Goal: Task Accomplishment & Management: Manage account settings

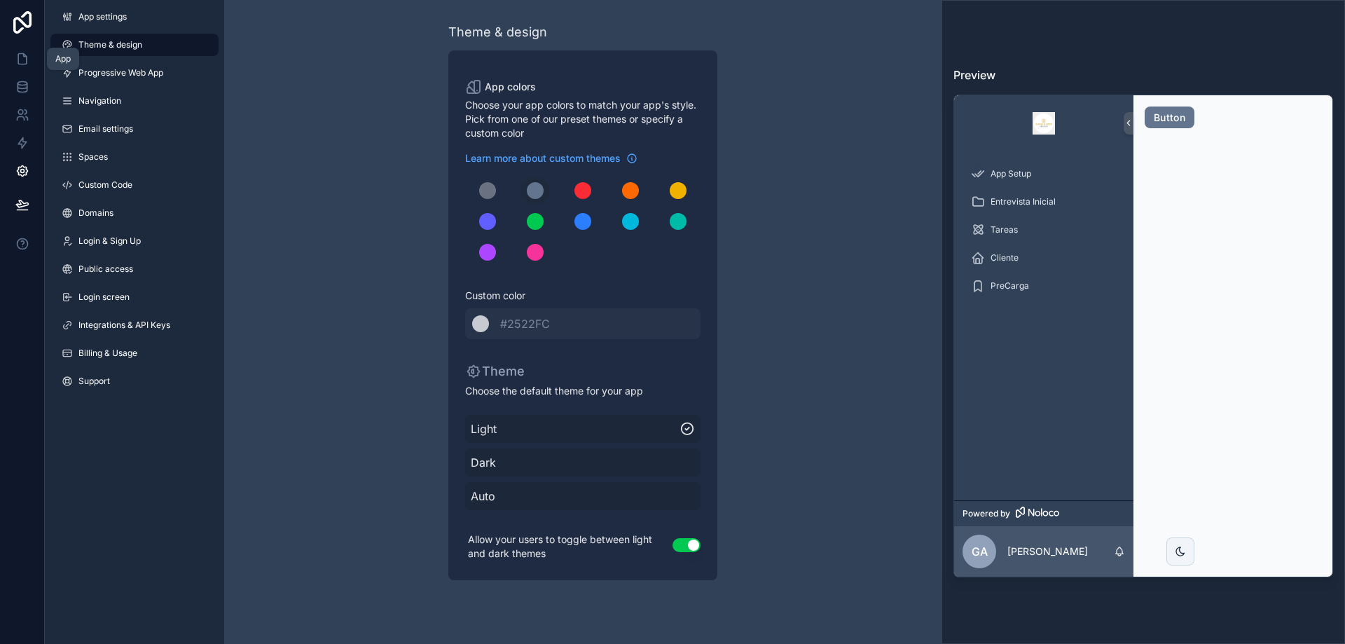
click at [29, 53] on icon at bounding box center [22, 59] width 14 height 14
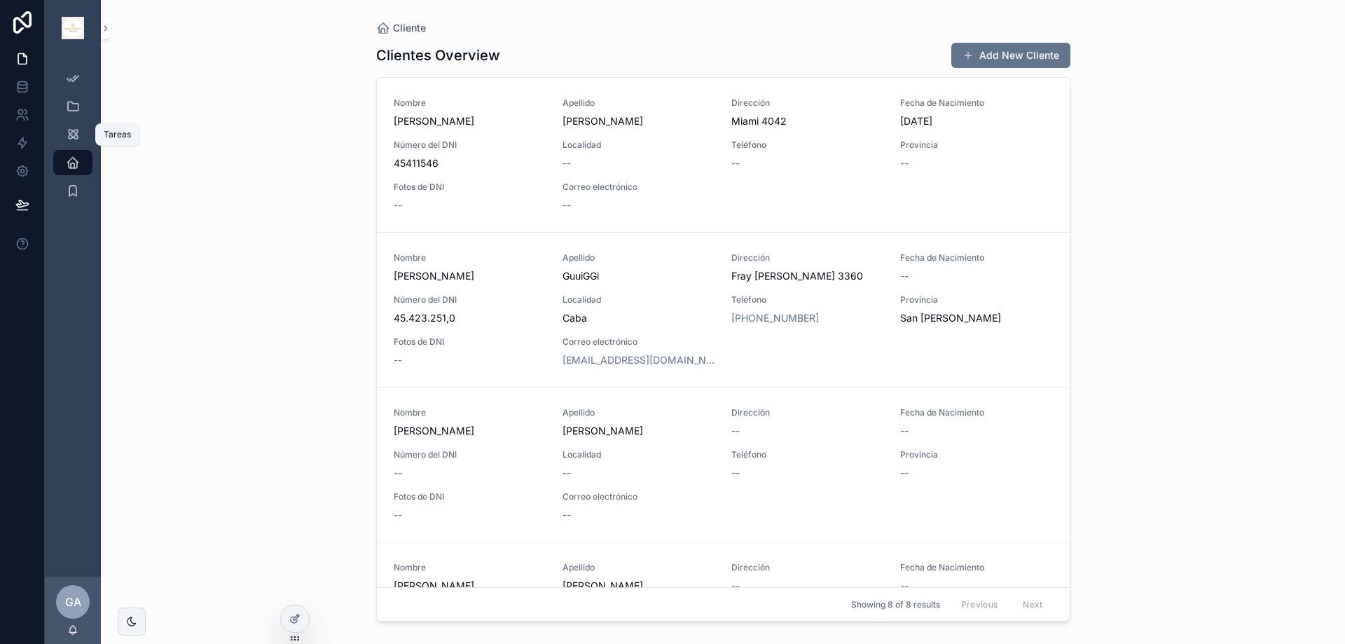
click at [68, 138] on icon "scrollable content" at bounding box center [73, 134] width 14 height 14
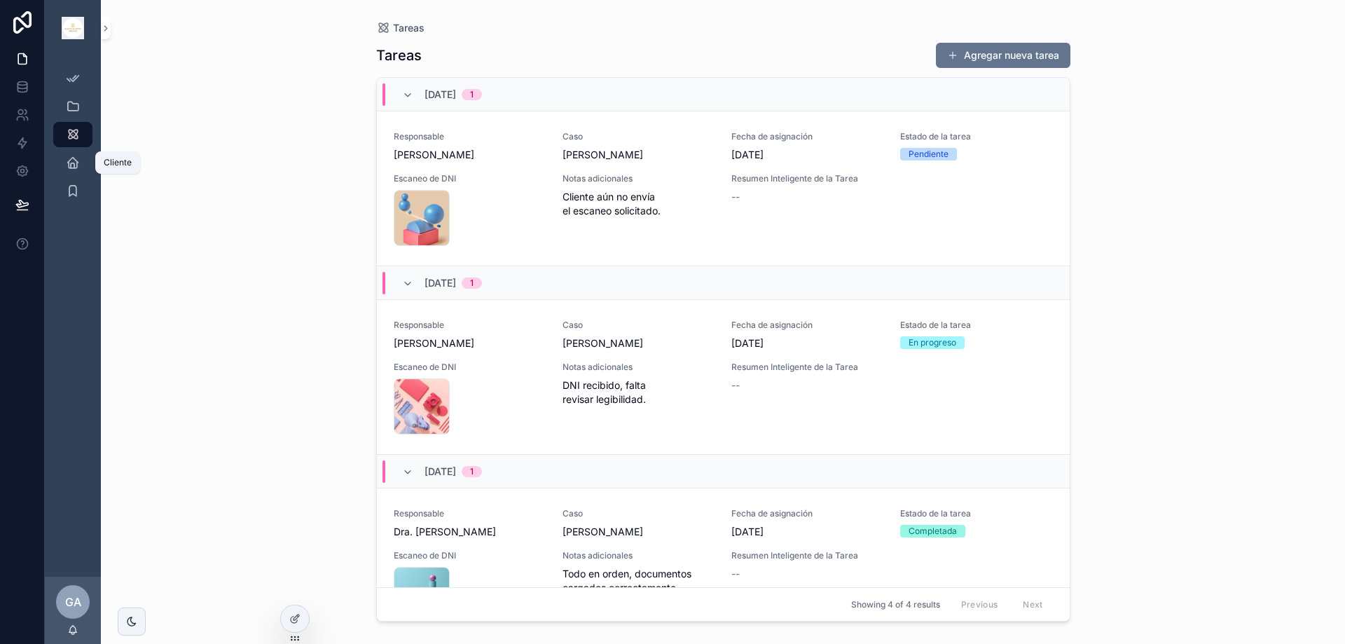
click at [70, 156] on icon "scrollable content" at bounding box center [73, 162] width 14 height 14
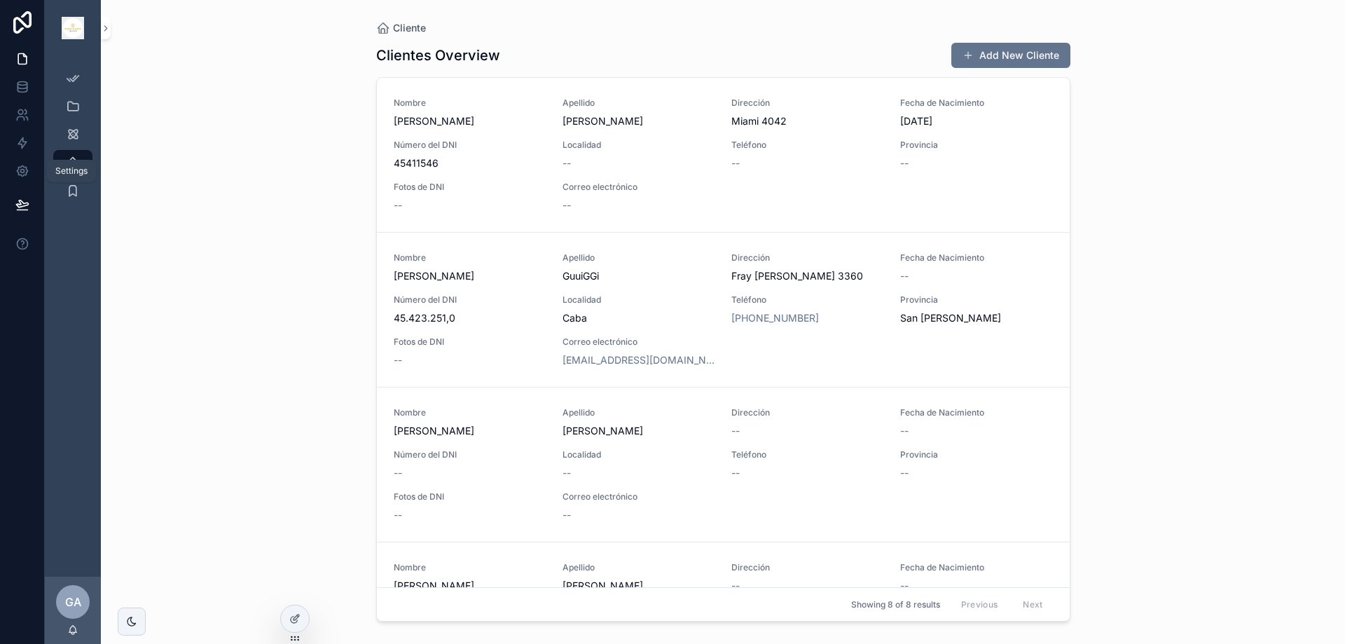
click at [25, 168] on icon at bounding box center [22, 171] width 14 height 14
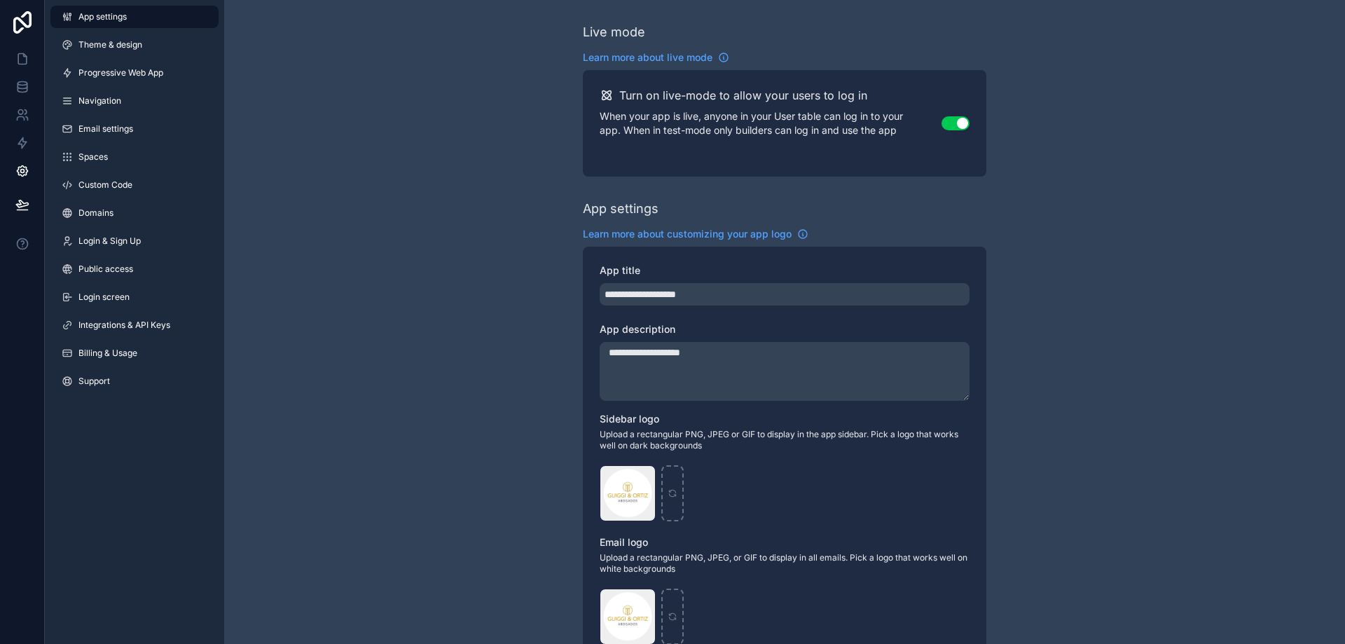
click at [111, 102] on span "Navigation" at bounding box center [99, 100] width 43 height 11
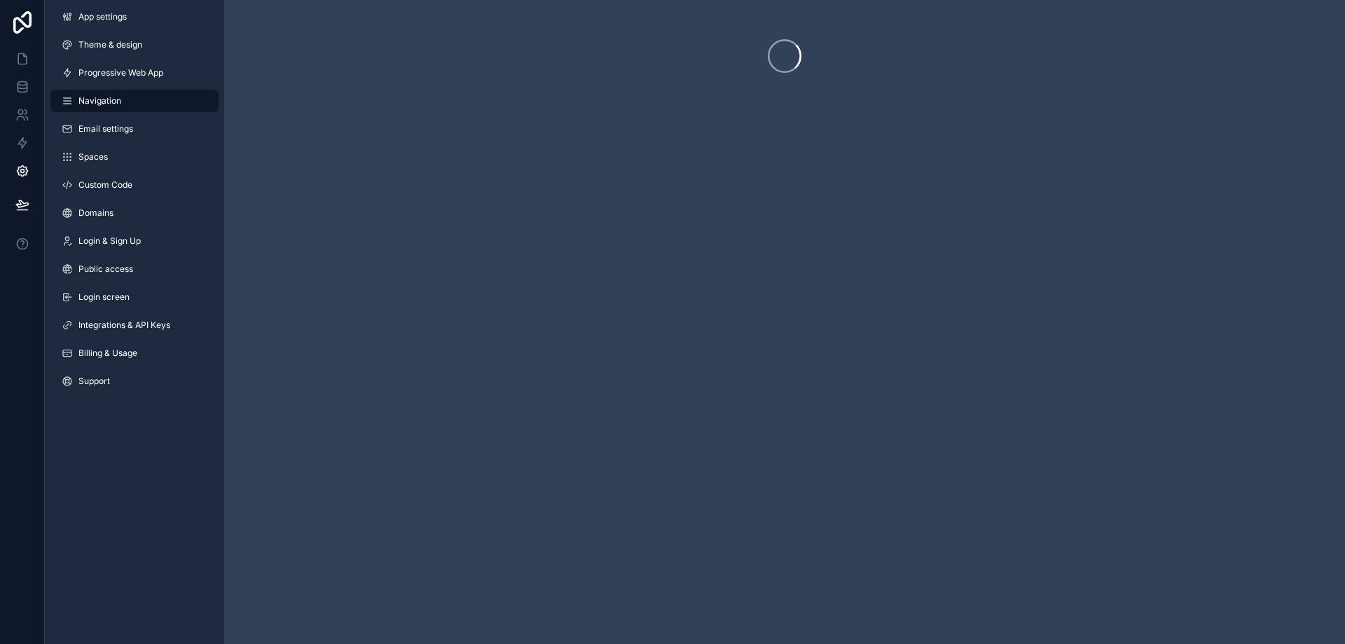
click at [109, 70] on span "Progressive Web App" at bounding box center [120, 72] width 85 height 11
click at [112, 43] on span "Theme & design" at bounding box center [110, 44] width 64 height 11
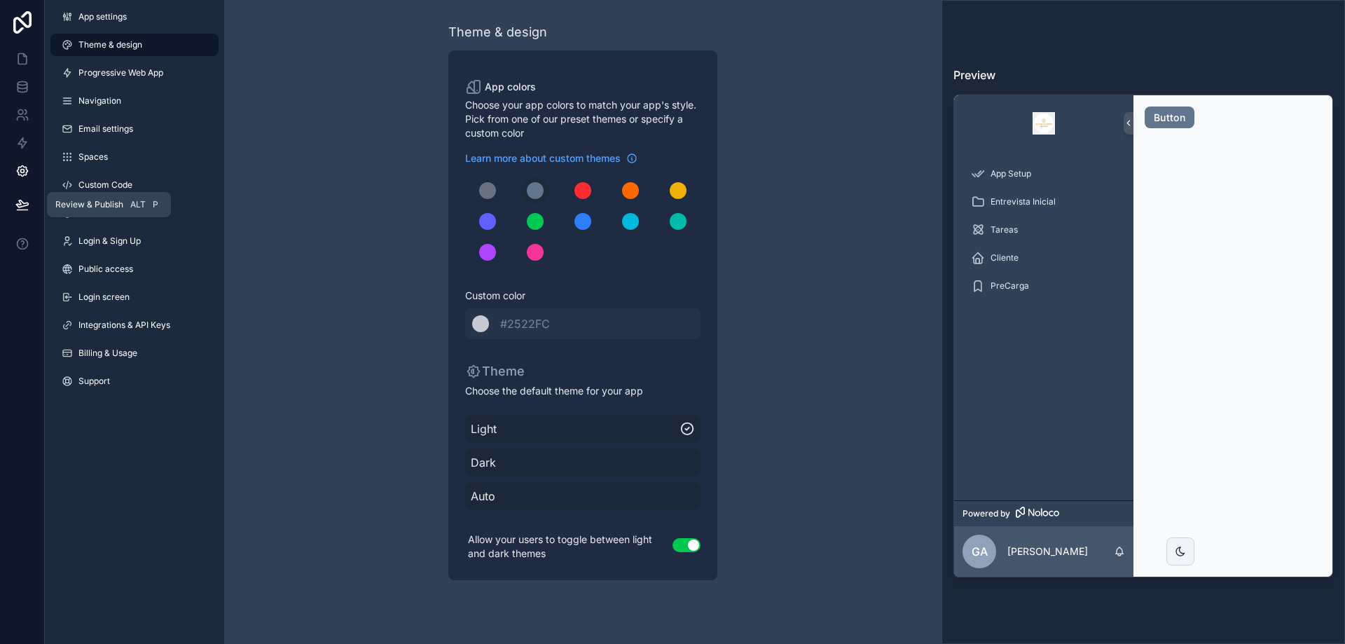
click at [29, 200] on icon at bounding box center [22, 204] width 14 height 14
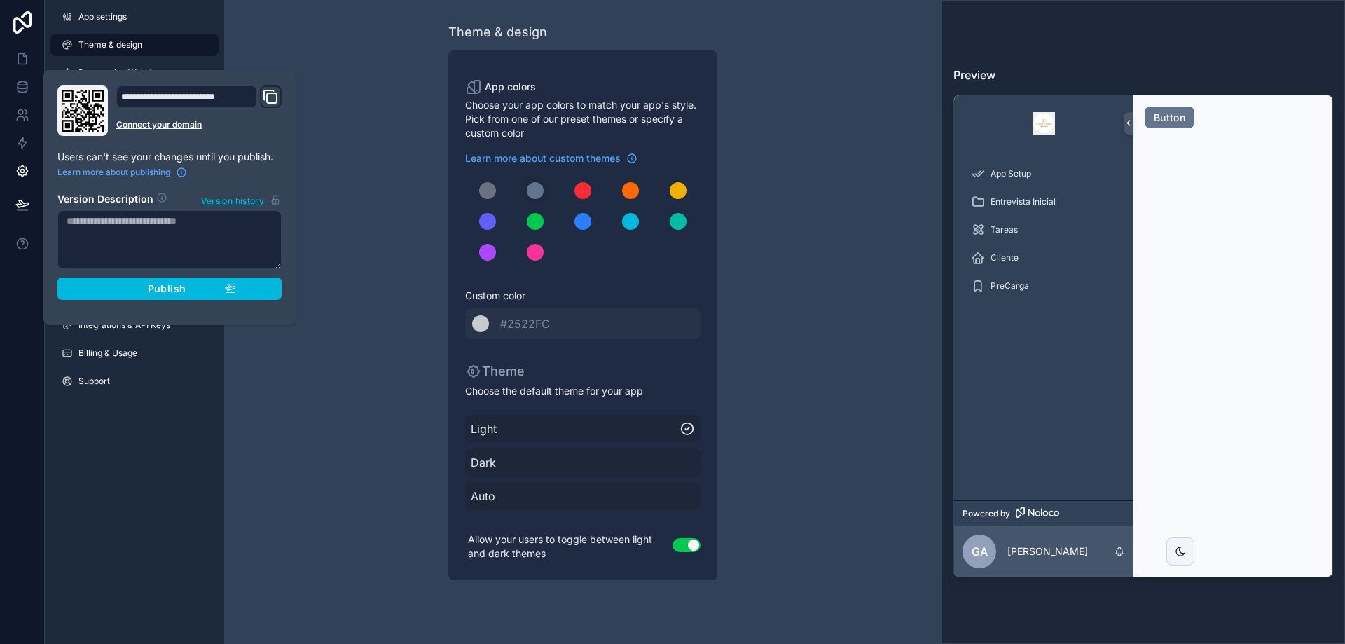
click at [154, 417] on div "App settings Theme & design Progressive Web App Navigation Email settings Space…" at bounding box center [134, 322] width 179 height 644
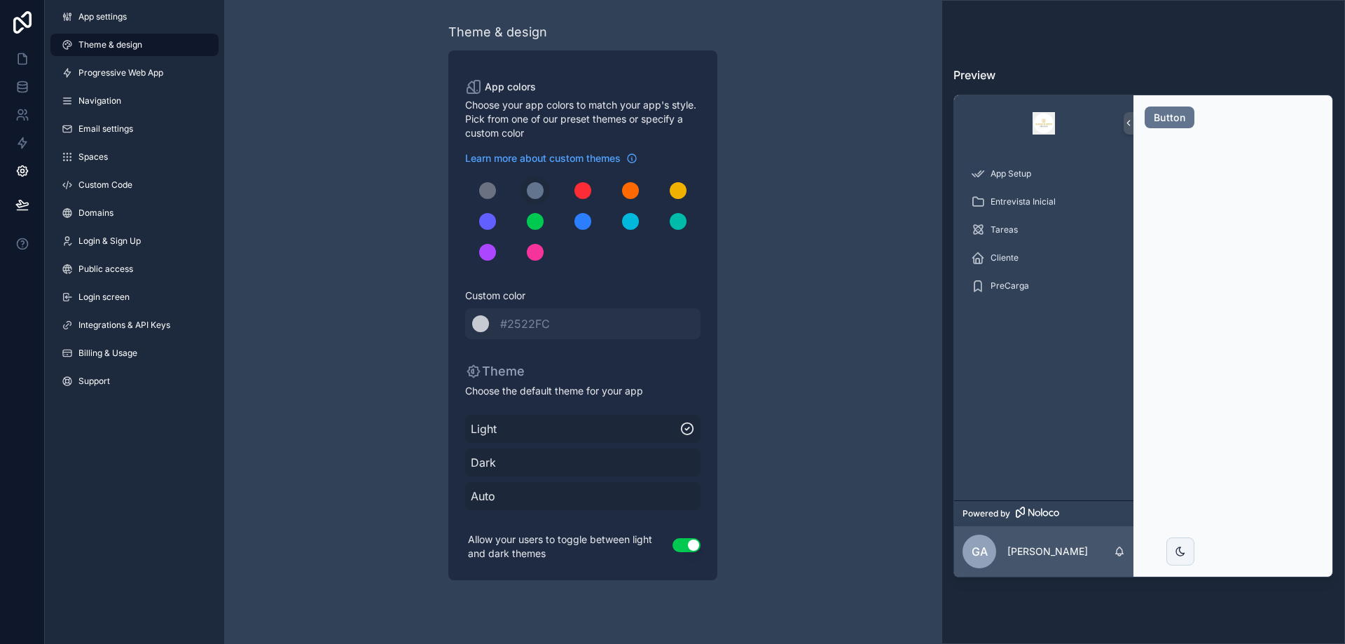
click at [116, 325] on span "Integrations & API Keys" at bounding box center [124, 324] width 92 height 11
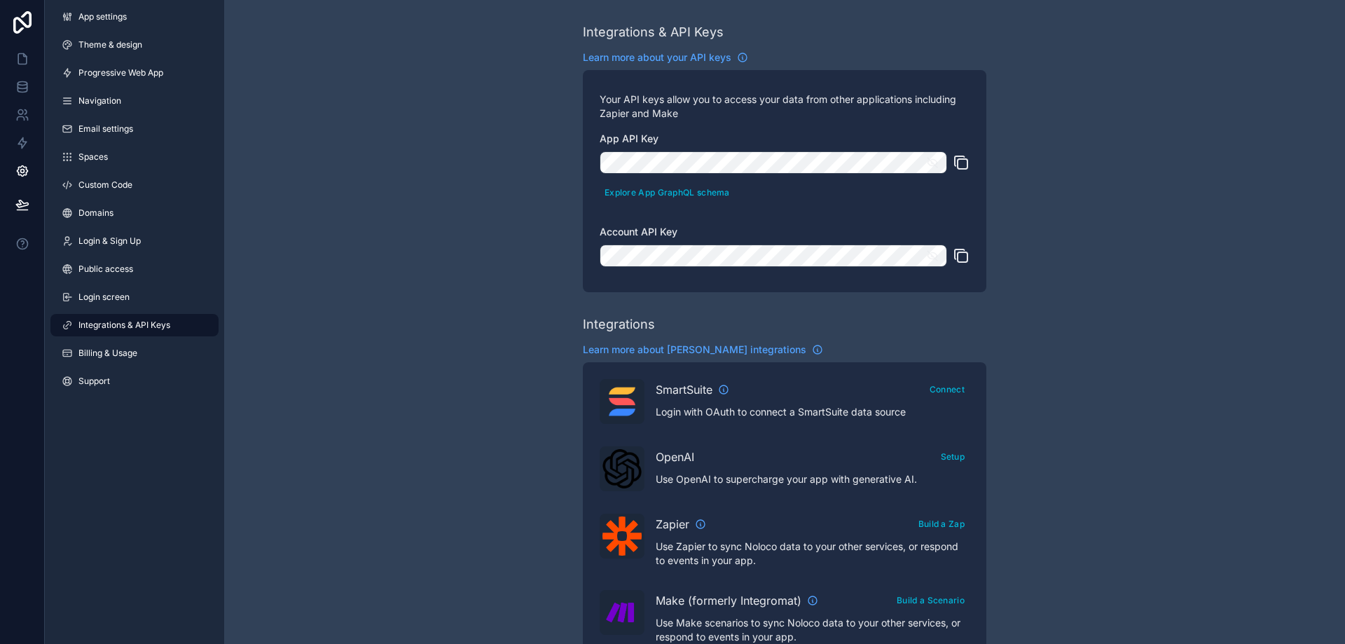
click at [112, 358] on span "Billing & Usage" at bounding box center [107, 352] width 59 height 11
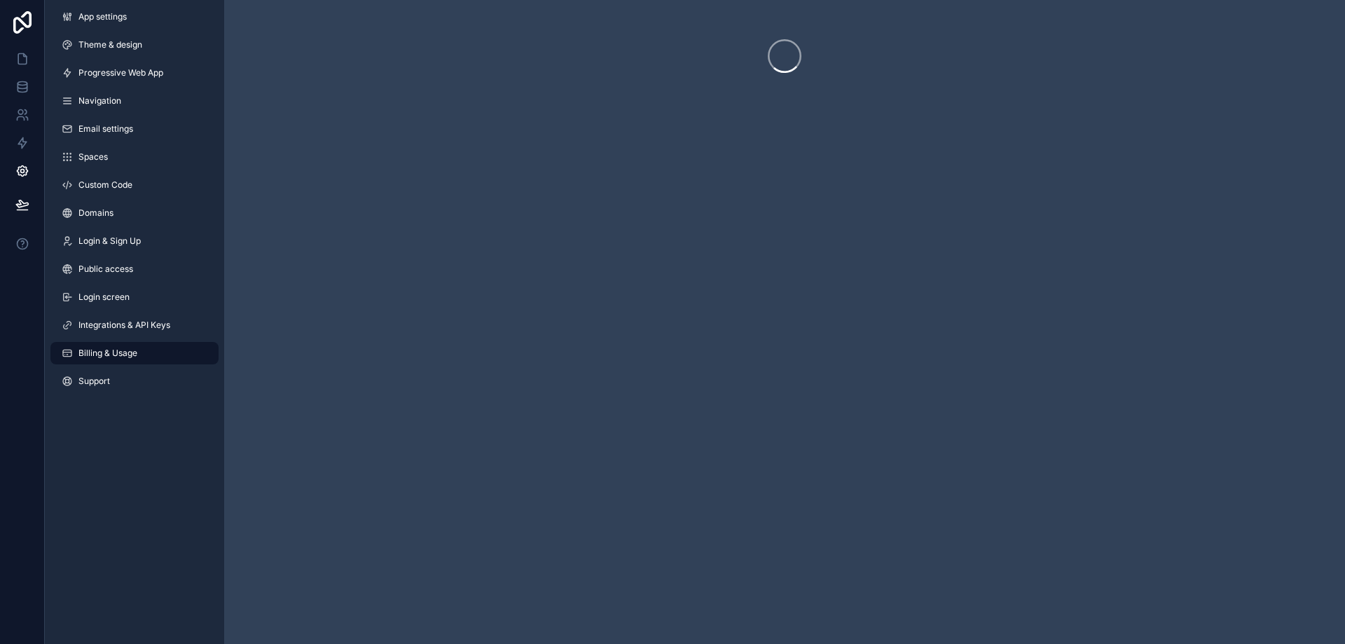
click at [106, 298] on span "Login screen" at bounding box center [103, 296] width 51 height 11
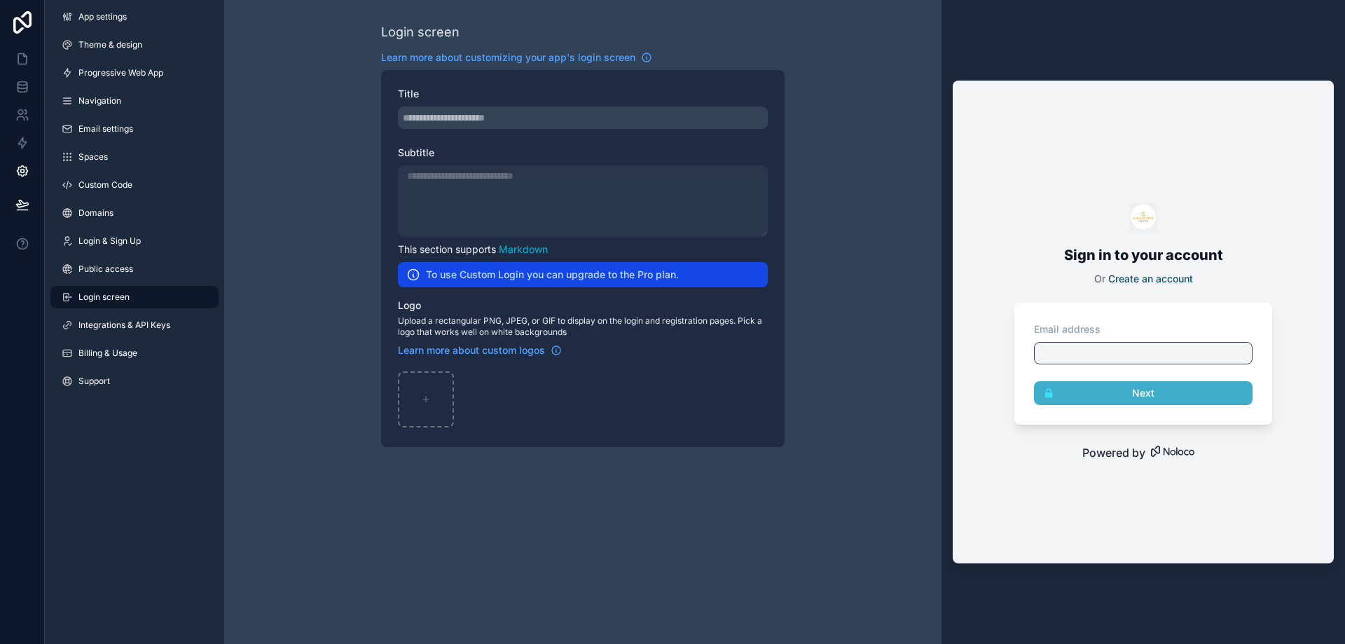
click at [108, 258] on link "Public access" at bounding box center [134, 269] width 168 height 22
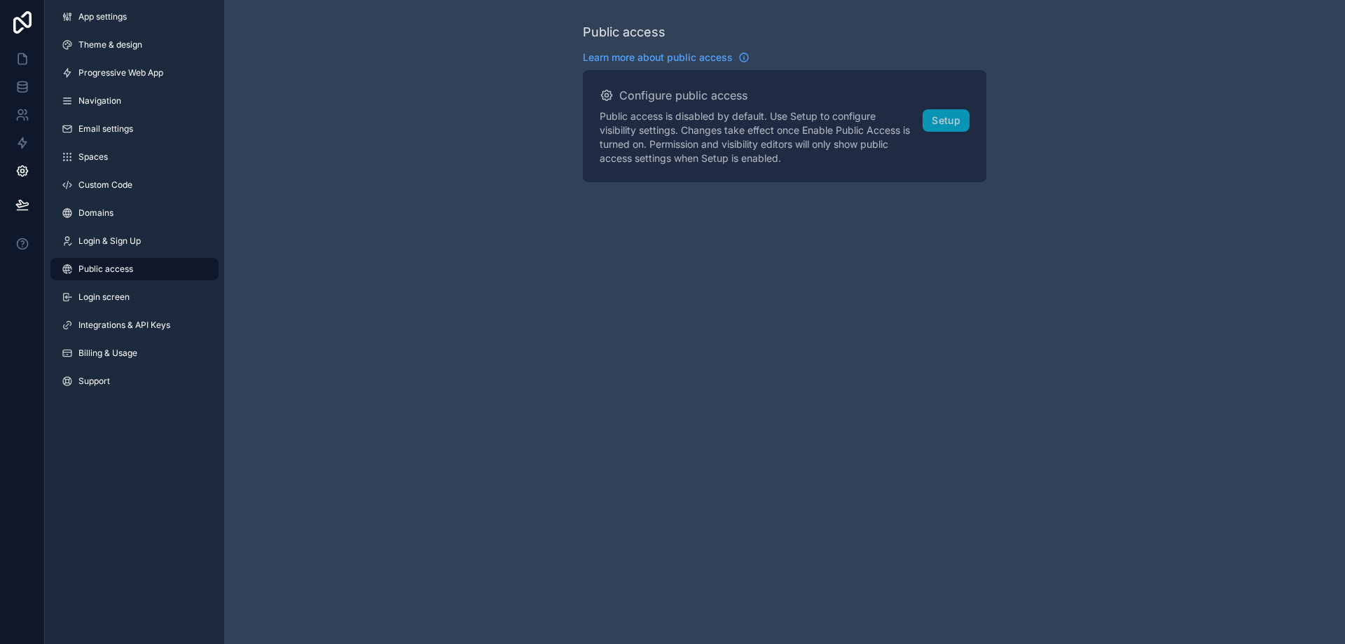
click at [120, 299] on span "Login screen" at bounding box center [103, 296] width 51 height 11
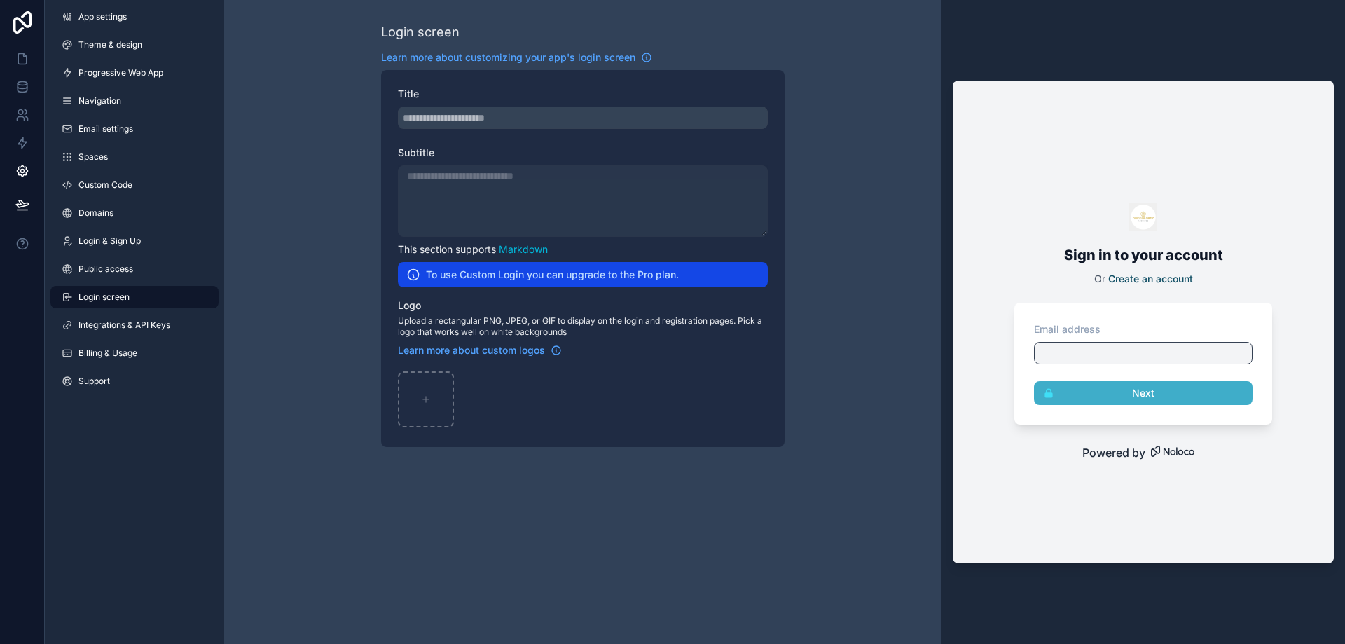
click at [116, 265] on span "Public access" at bounding box center [105, 268] width 55 height 11
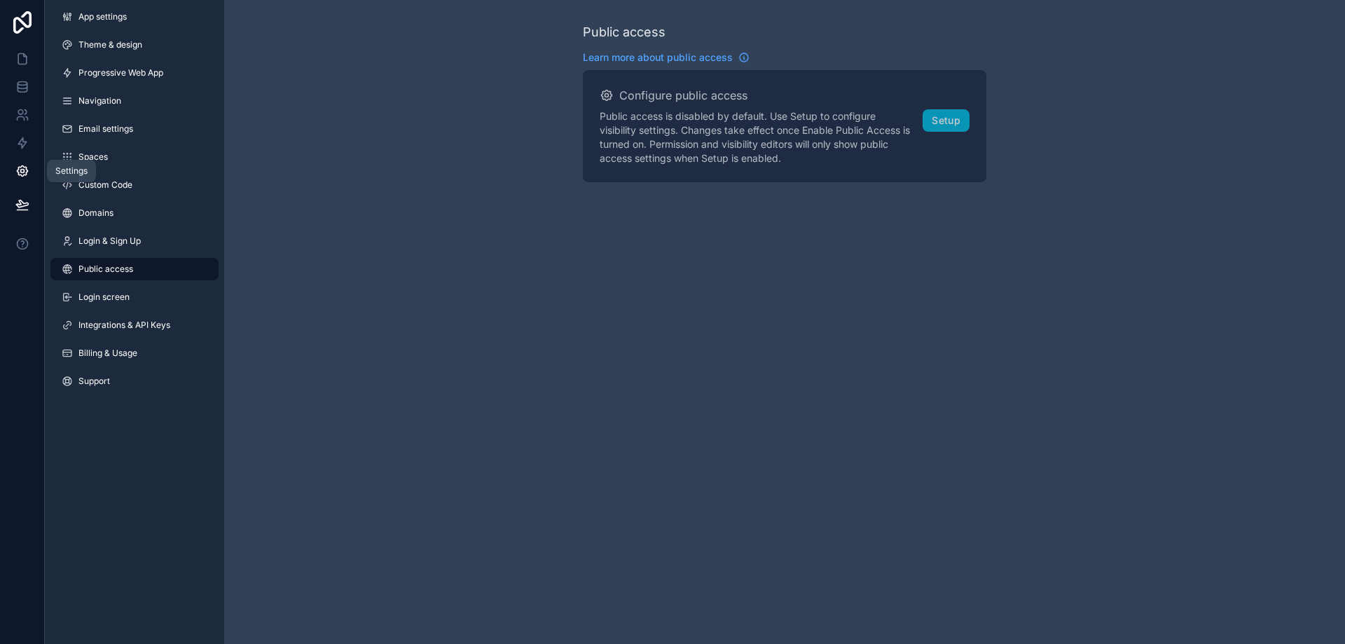
click at [18, 167] on icon at bounding box center [22, 171] width 14 height 14
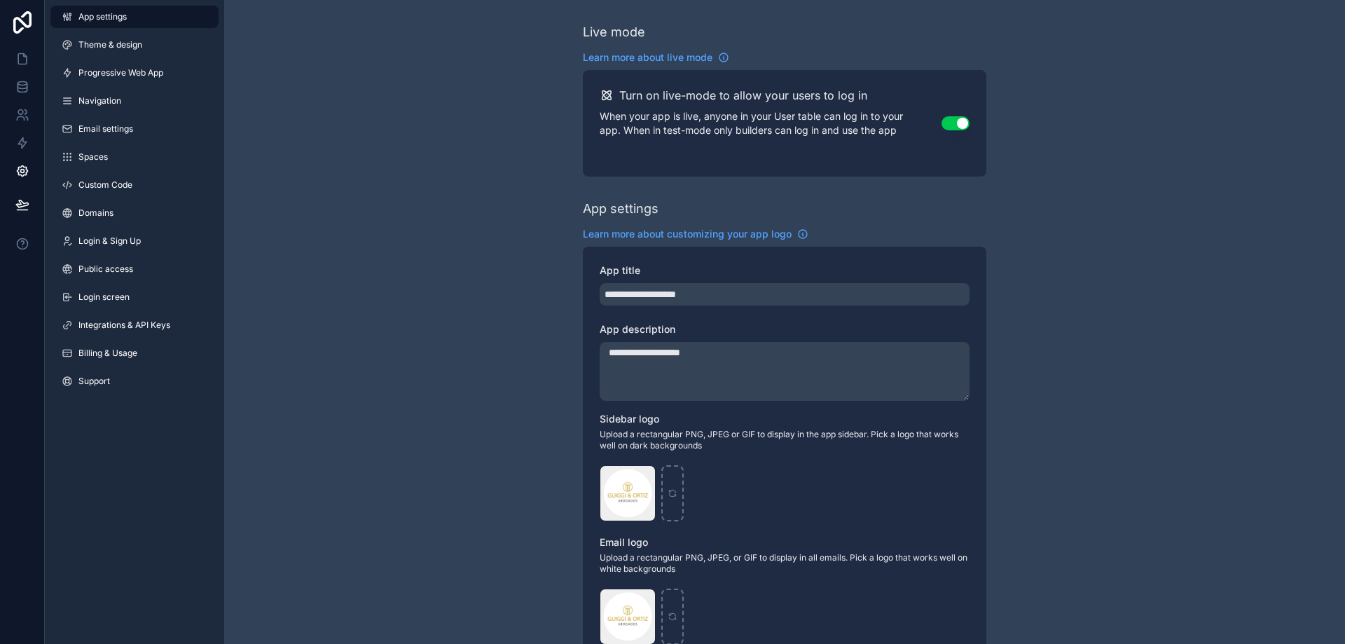
click at [115, 97] on span "Navigation" at bounding box center [99, 100] width 43 height 11
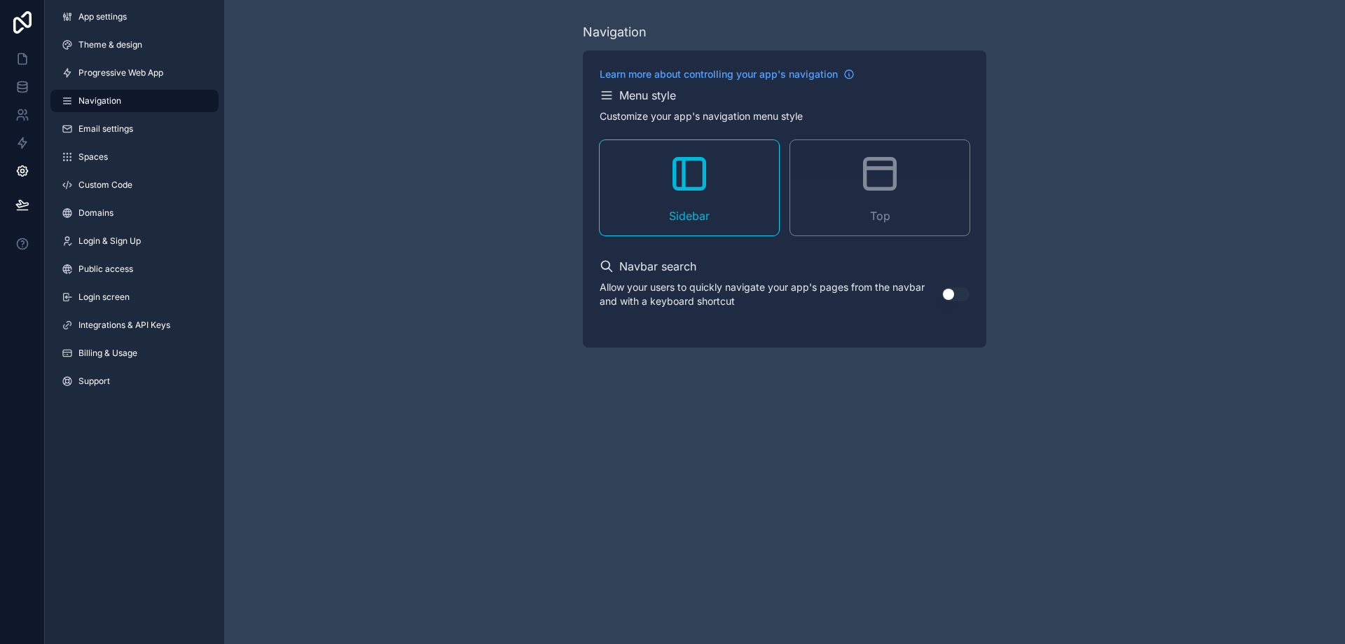
click at [100, 348] on span "Billing & Usage" at bounding box center [107, 352] width 59 height 11
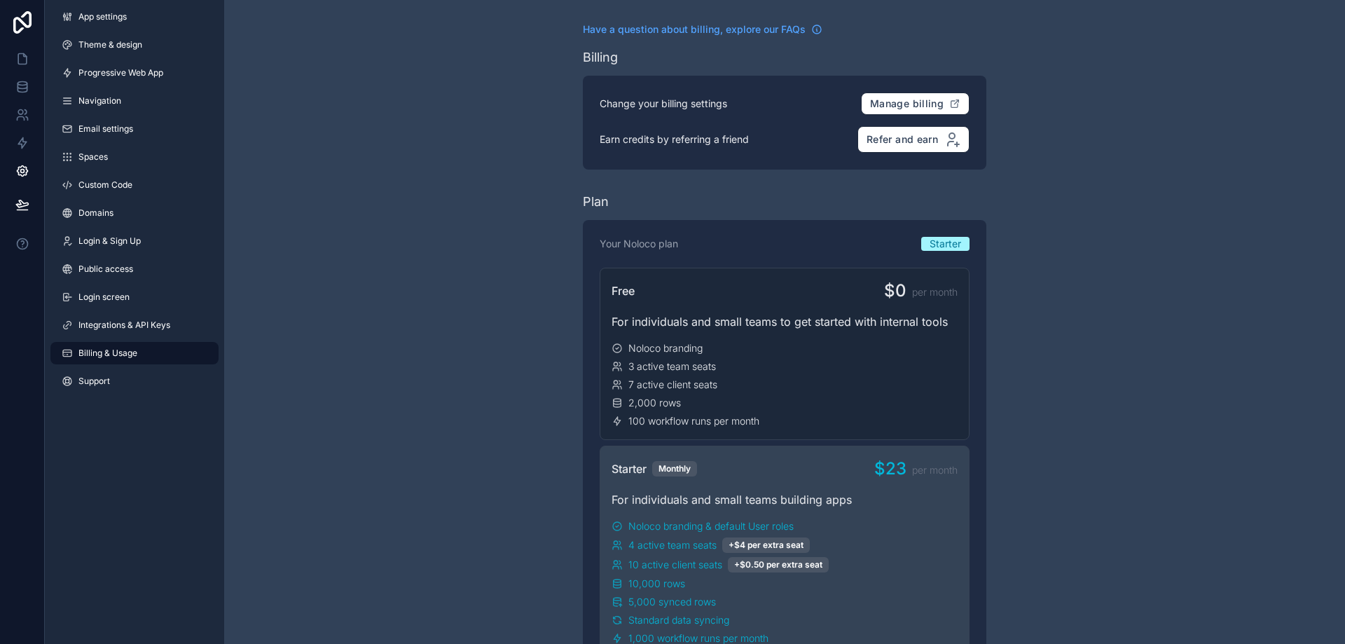
click at [105, 73] on span "Progressive Web App" at bounding box center [120, 72] width 85 height 11
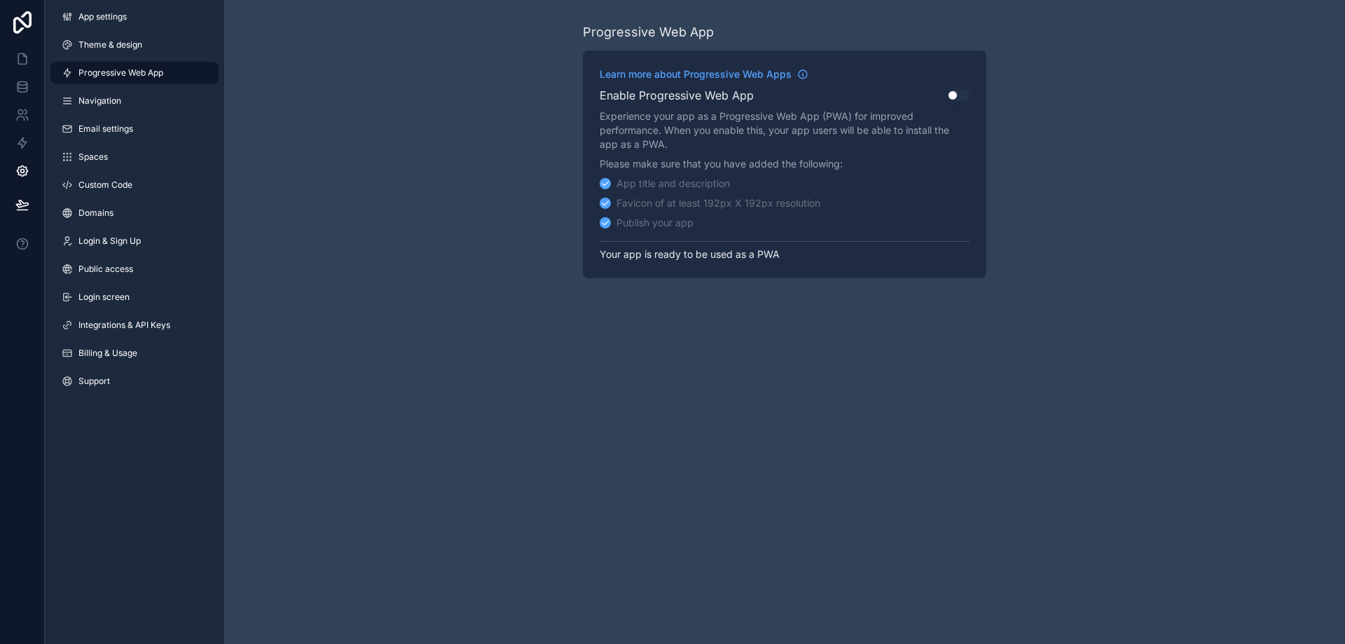
click at [102, 42] on span "Theme & design" at bounding box center [110, 44] width 64 height 11
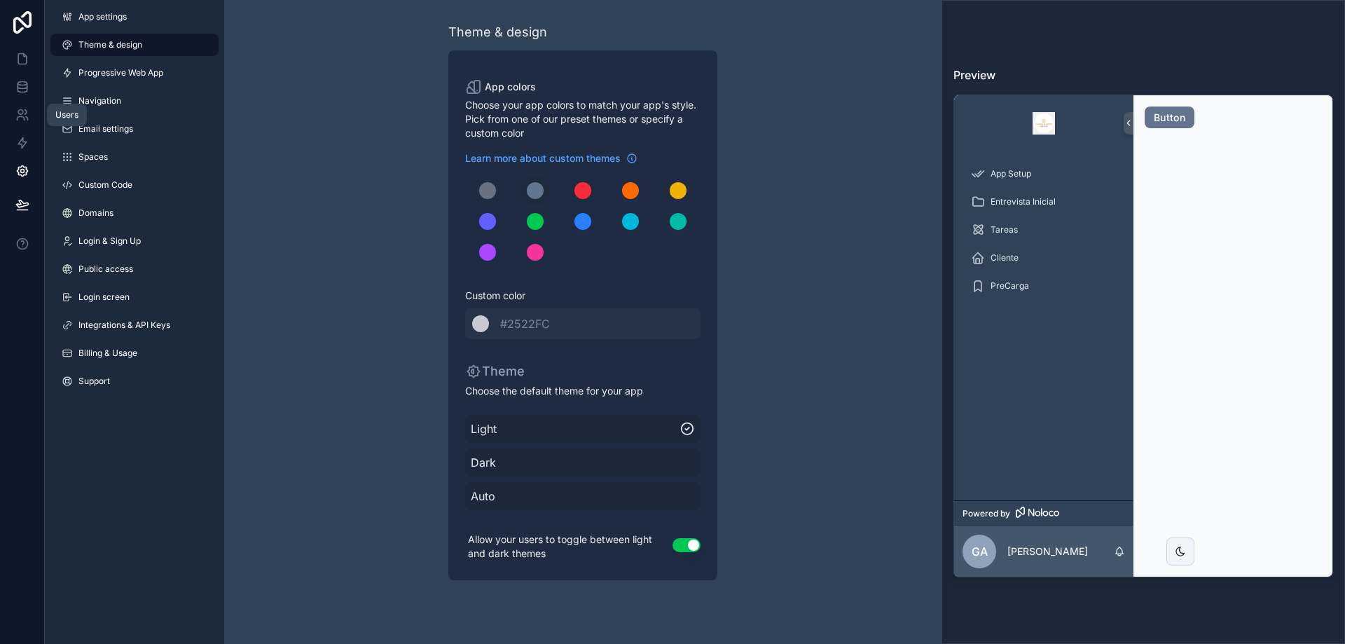
click at [24, 118] on icon at bounding box center [20, 119] width 7 height 4
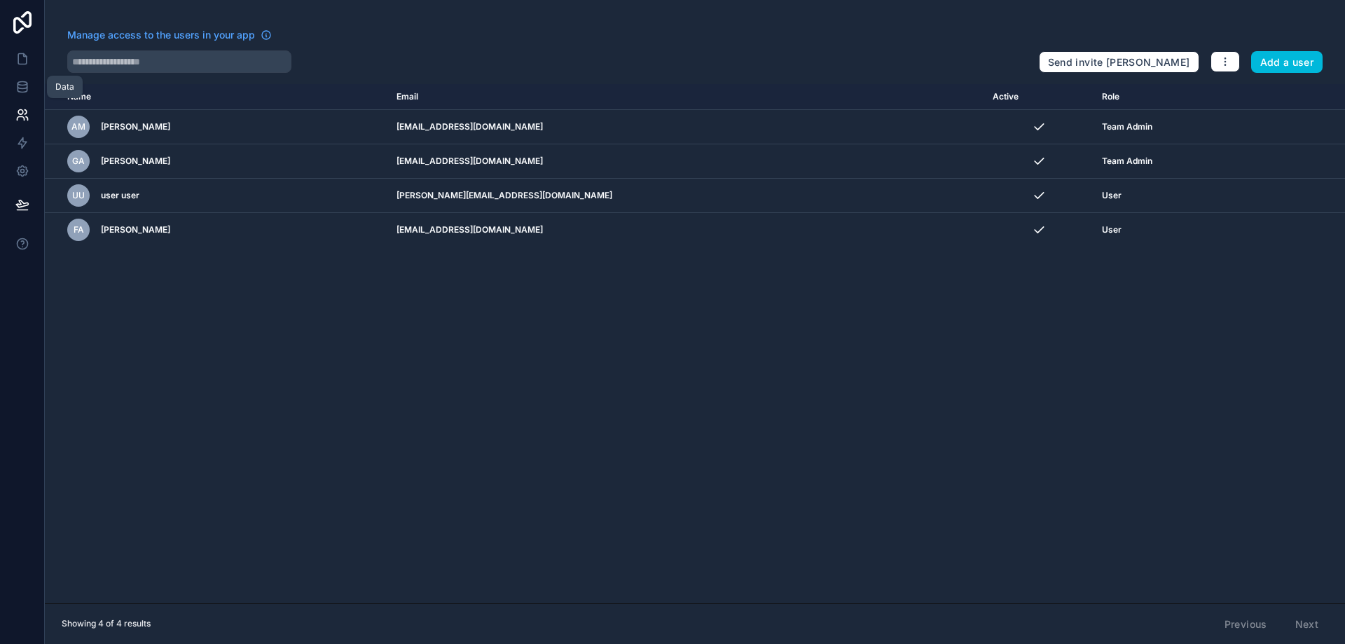
click at [22, 81] on icon at bounding box center [22, 87] width 14 height 14
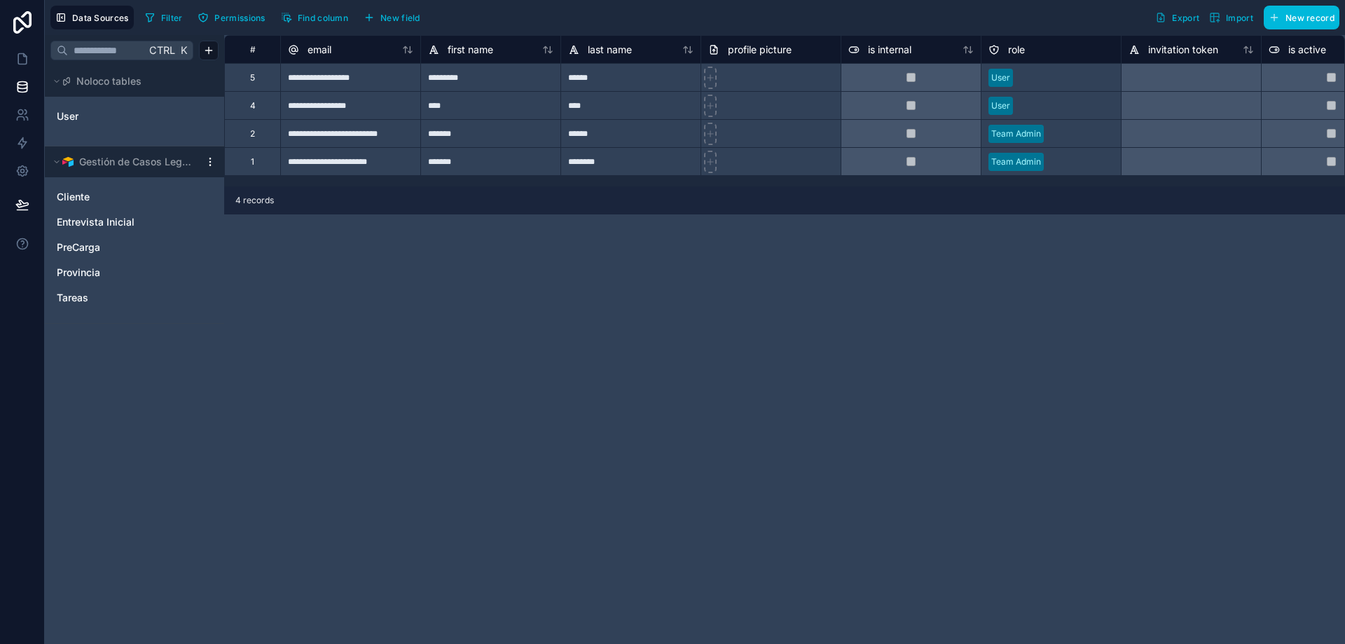
click at [1289, 19] on span "New record" at bounding box center [1309, 18] width 49 height 11
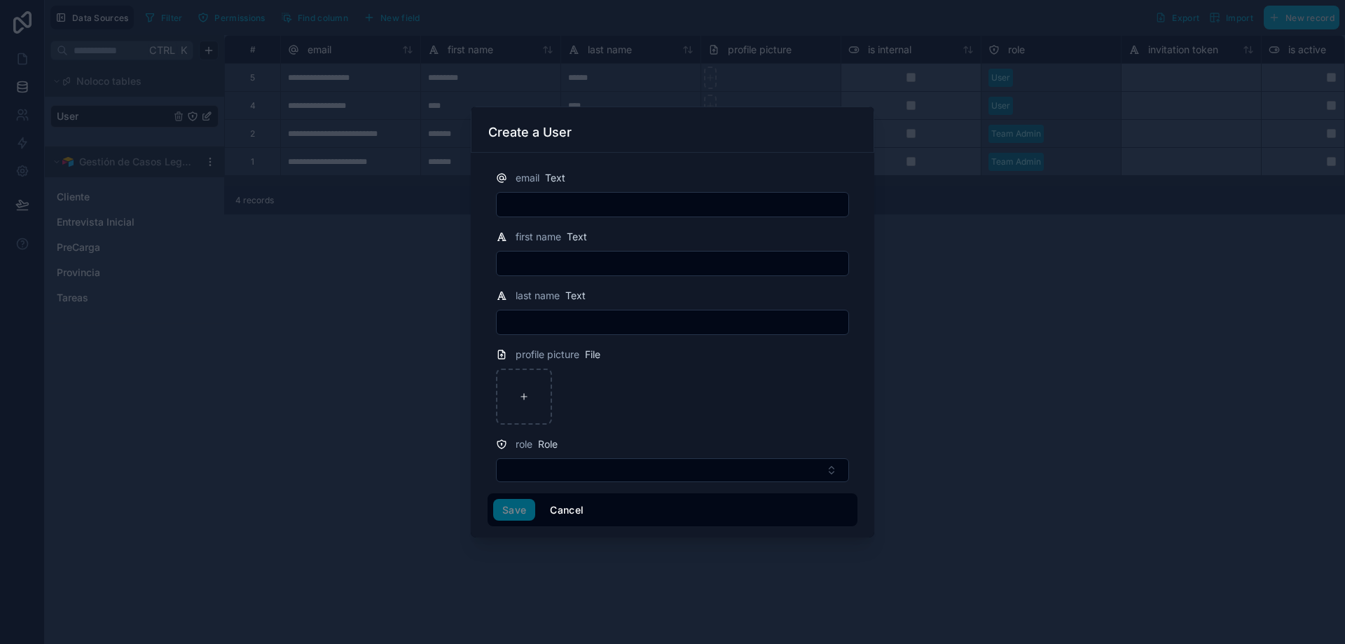
click at [560, 506] on button "Cancel" at bounding box center [567, 510] width 52 height 22
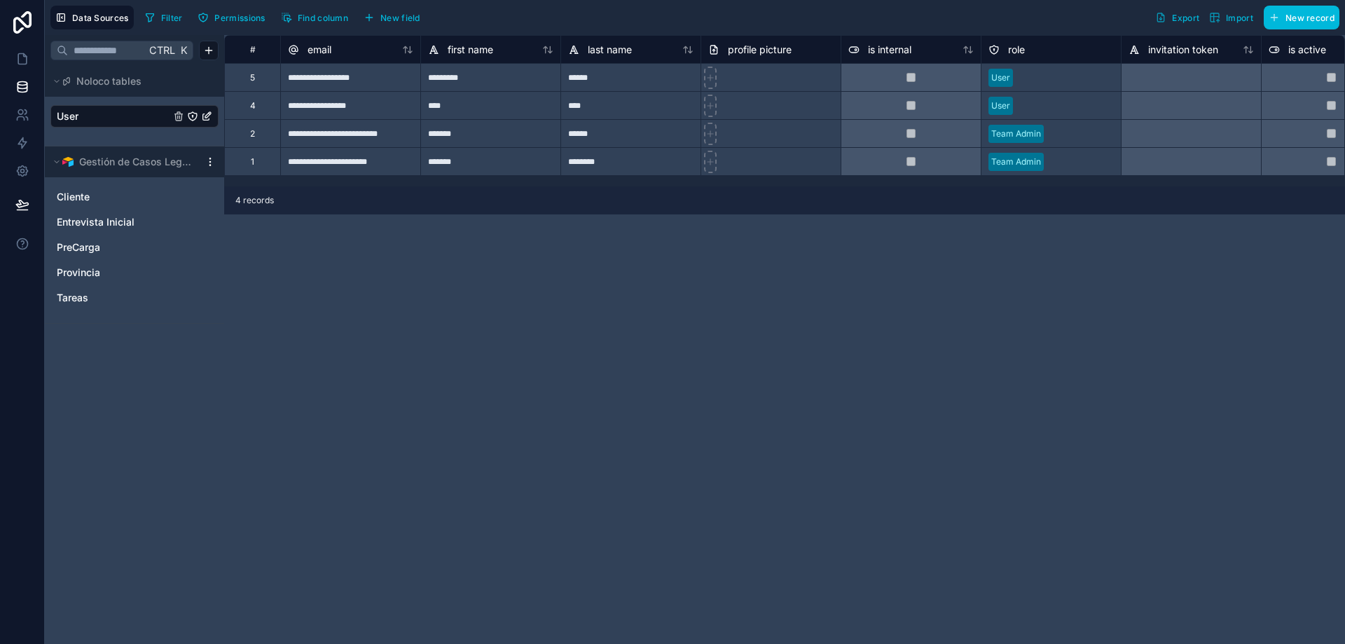
click at [74, 193] on span "Cliente" at bounding box center [73, 197] width 33 height 14
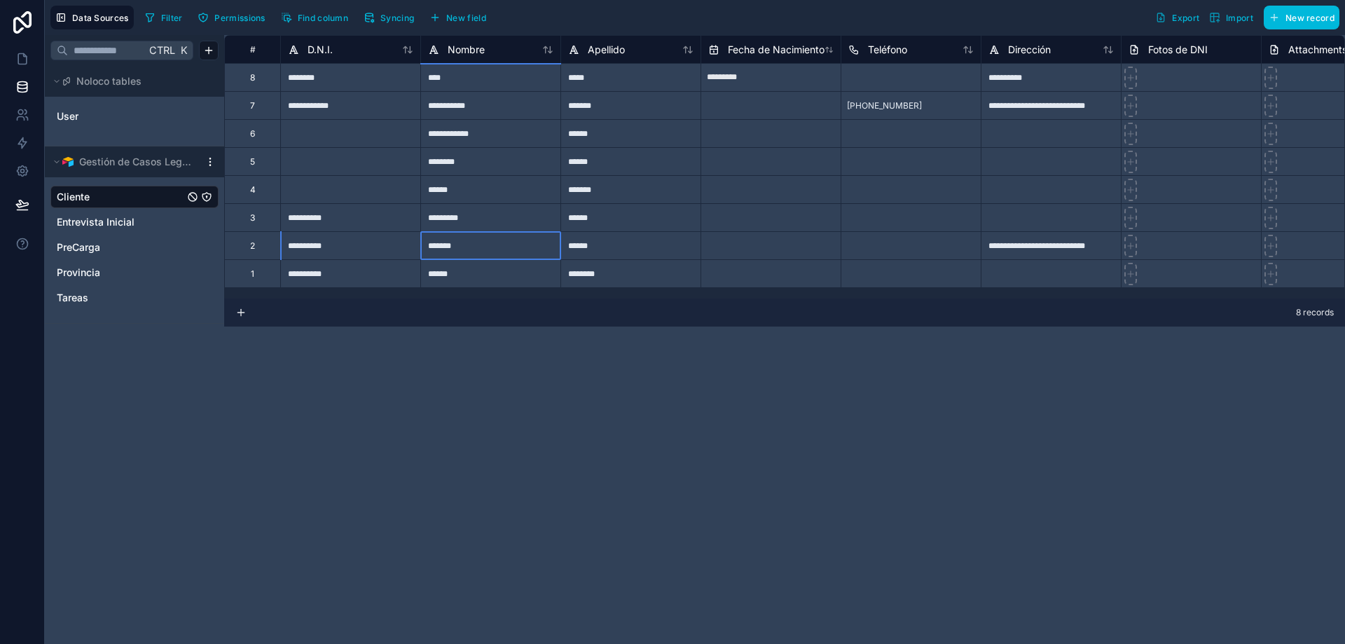
click at [502, 241] on div "*******" at bounding box center [490, 245] width 140 height 28
click at [771, 250] on input "text" at bounding box center [770, 246] width 139 height 22
select select "****"
select select "*"
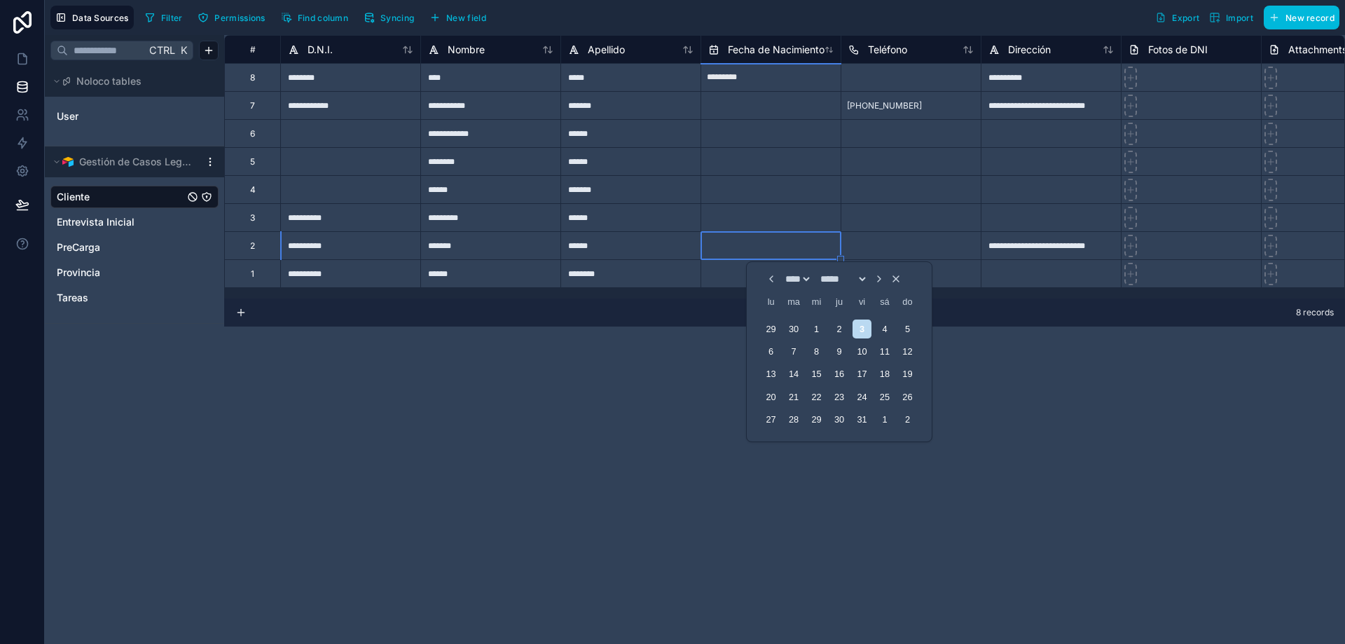
click at [910, 238] on div at bounding box center [910, 245] width 140 height 28
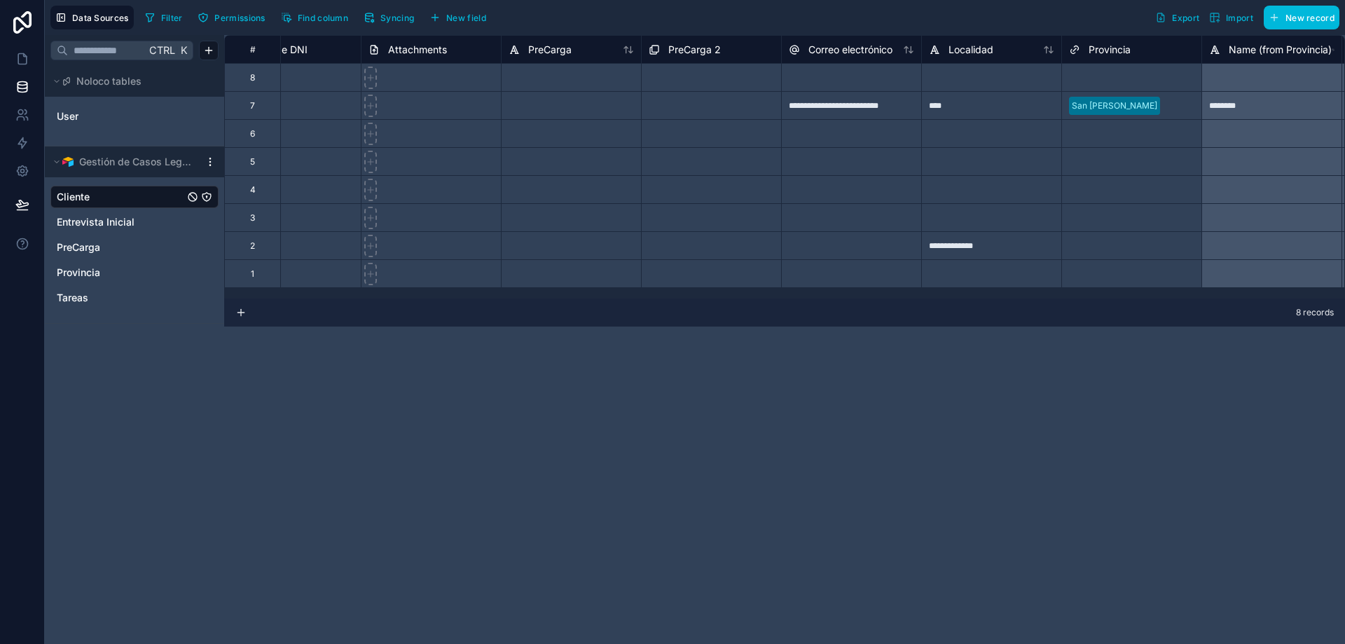
scroll to position [0, 903]
click at [1086, 243] on div "Select a Provincia" at bounding box center [1094, 237] width 72 height 11
click at [1141, 241] on div "Select a Provincia" at bounding box center [1127, 246] width 139 height 28
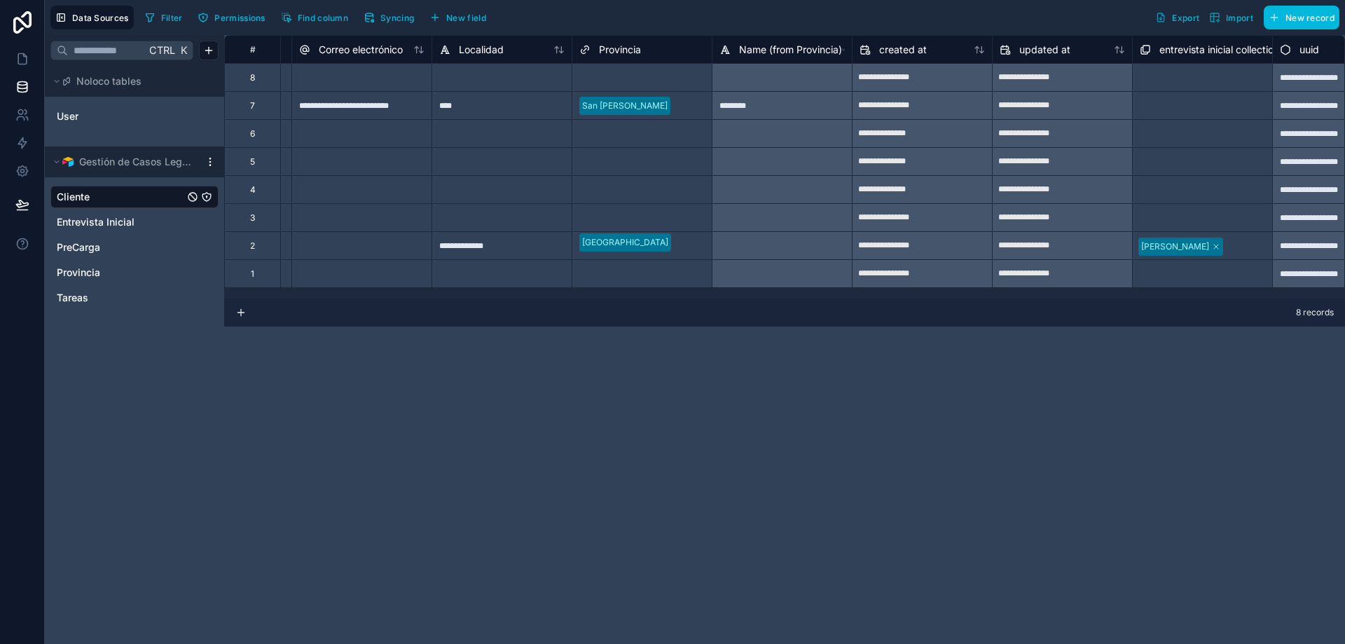
scroll to position [0, 1398]
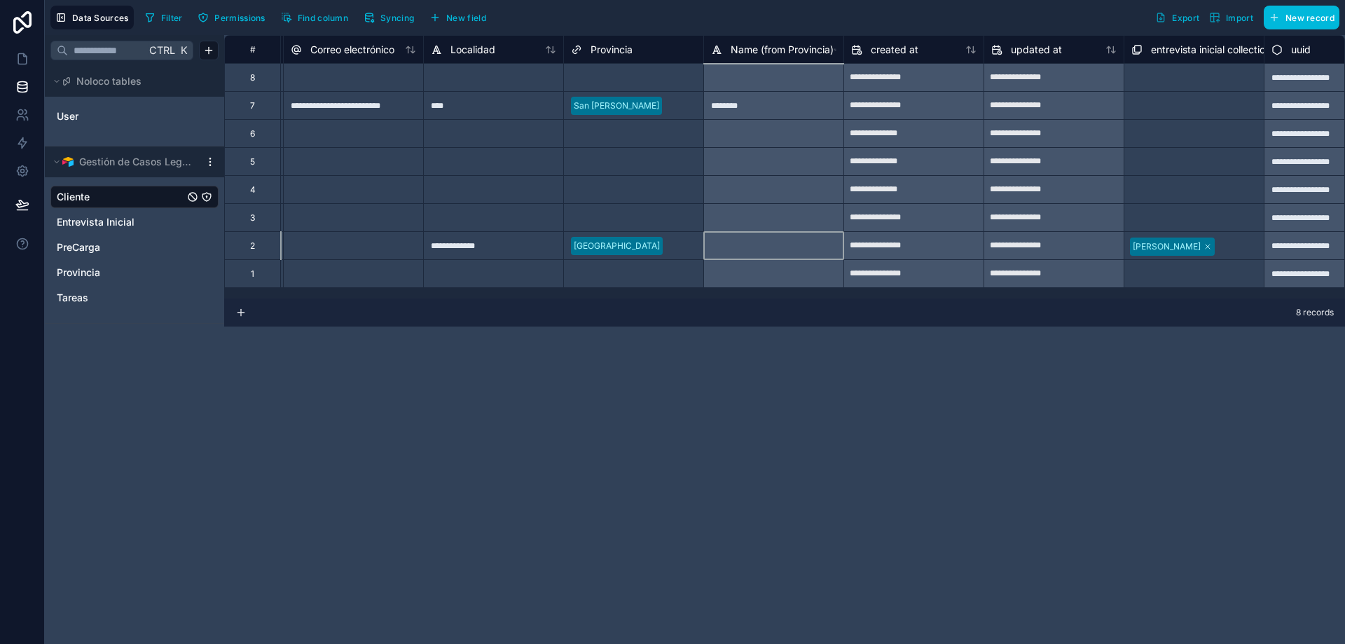
click at [779, 247] on div at bounding box center [773, 245] width 140 height 28
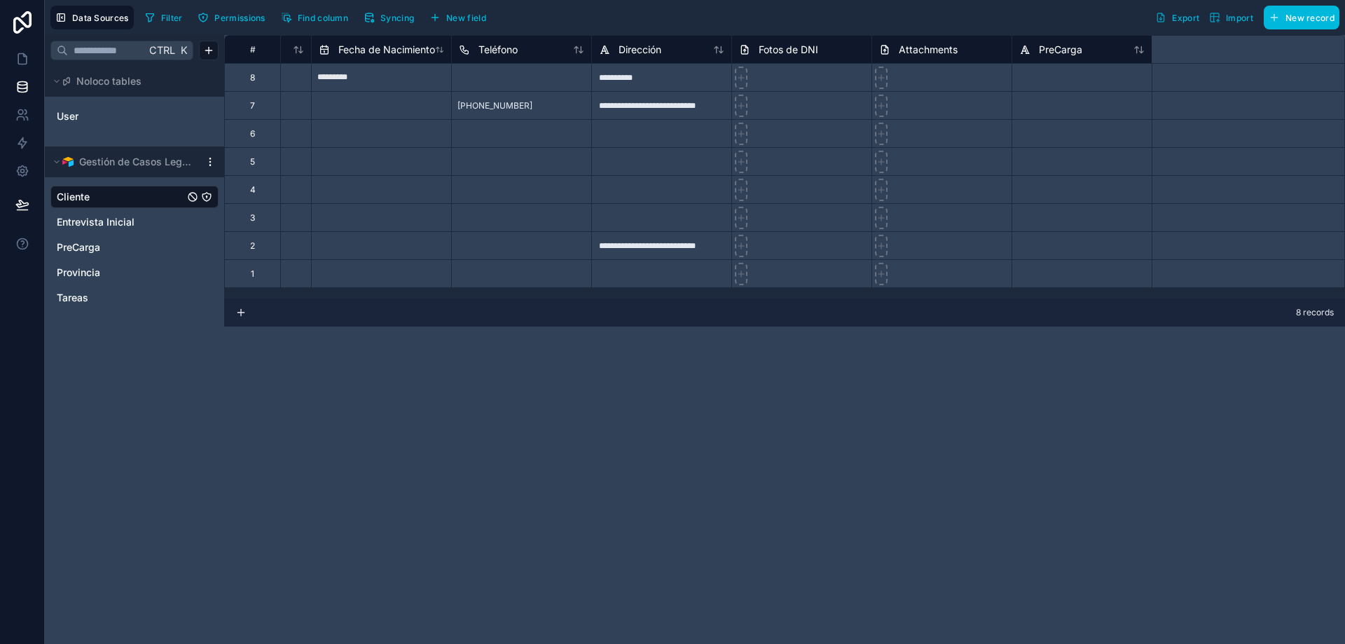
scroll to position [0, 11]
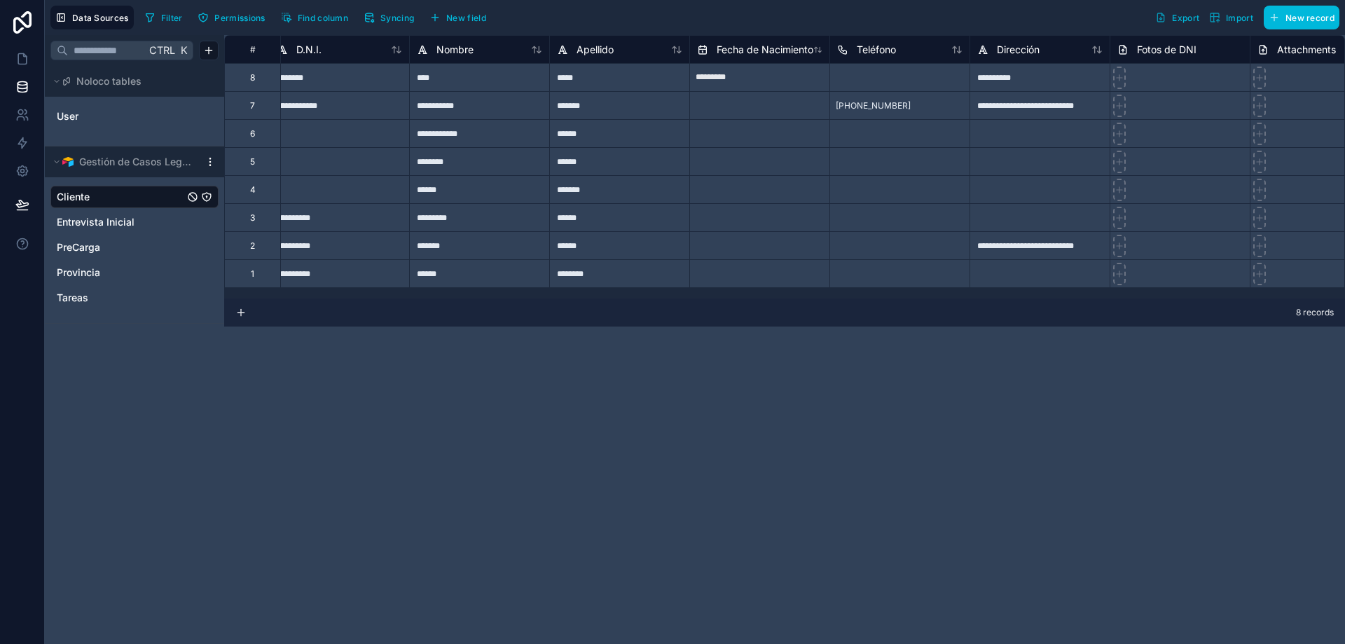
click at [116, 215] on span "Entrevista Inicial" at bounding box center [96, 222] width 78 height 14
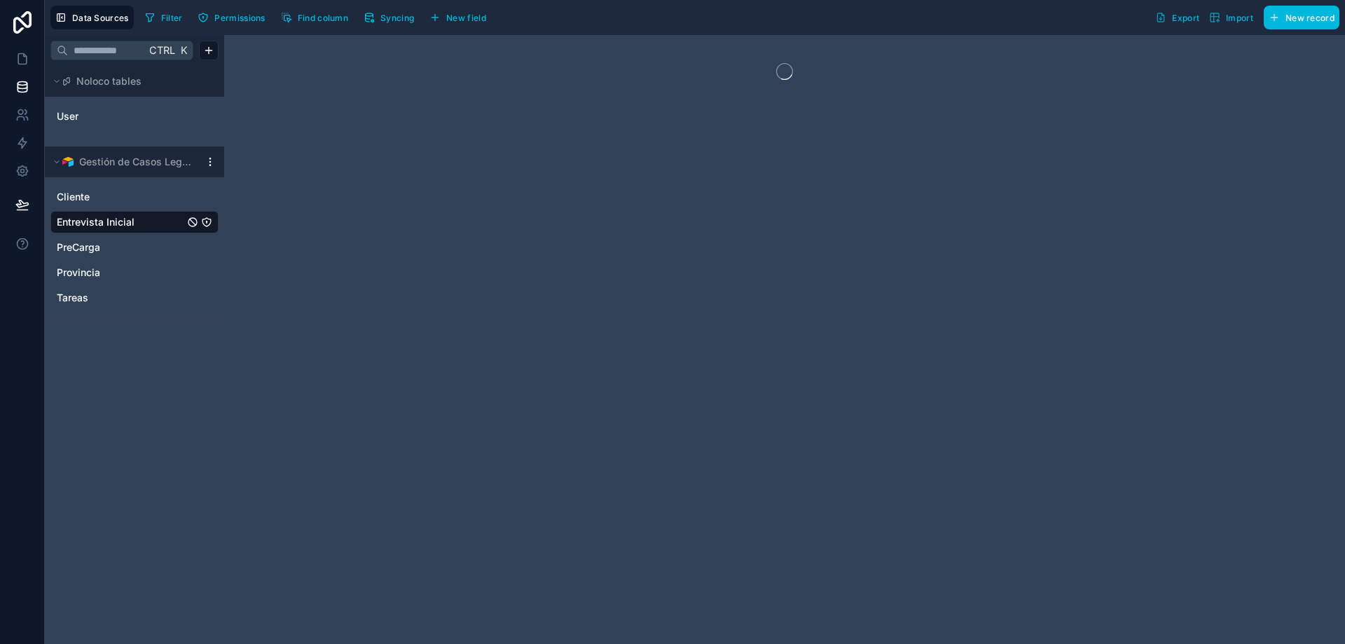
click at [80, 242] on span "PreCarga" at bounding box center [78, 247] width 43 height 14
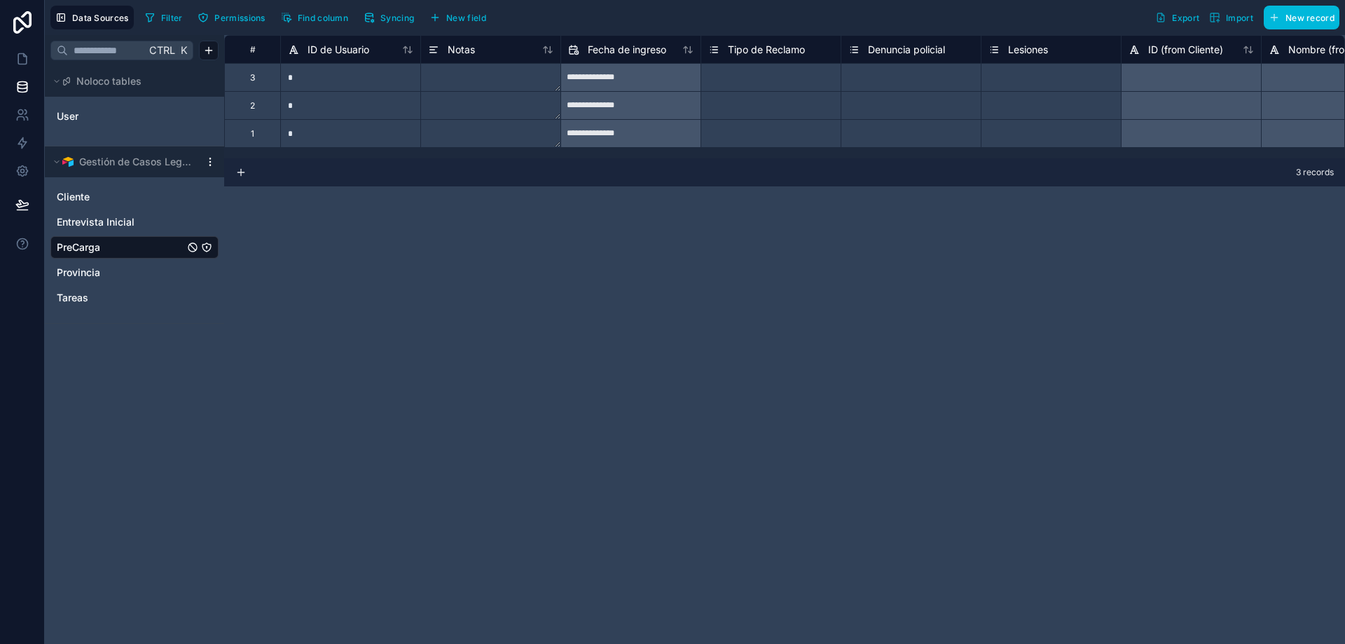
click at [69, 264] on div "Provincia" at bounding box center [134, 272] width 168 height 22
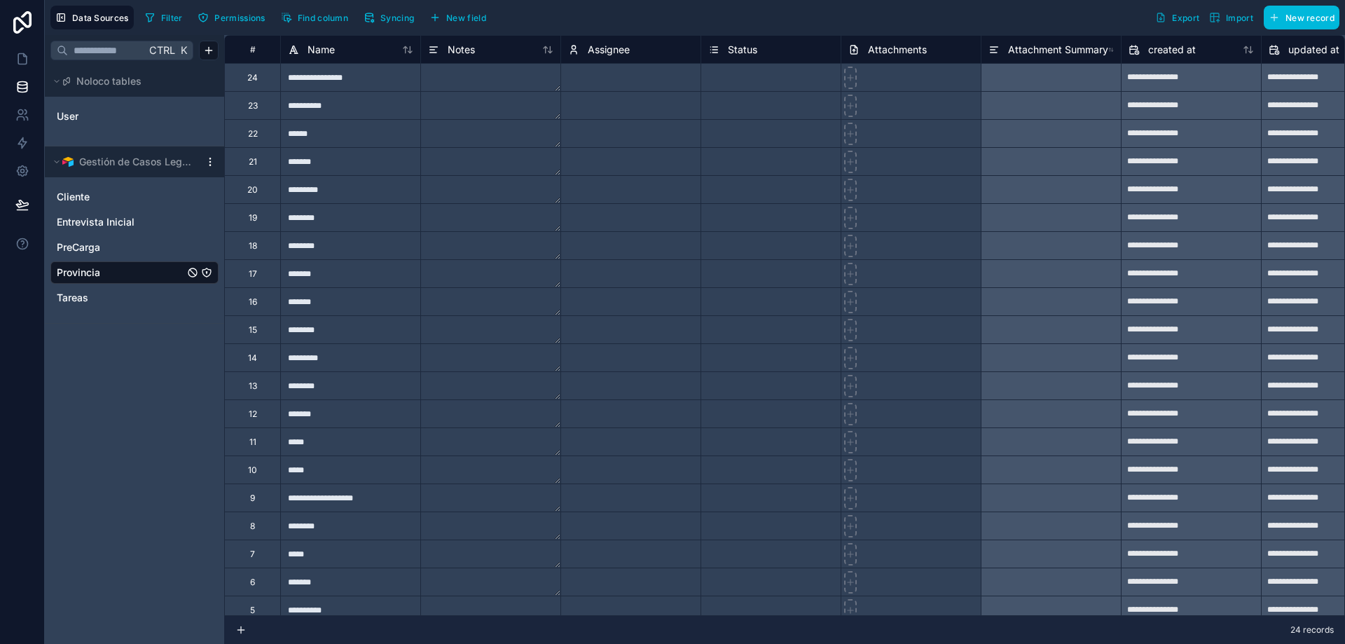
click at [92, 197] on link "Cliente" at bounding box center [120, 197] width 127 height 14
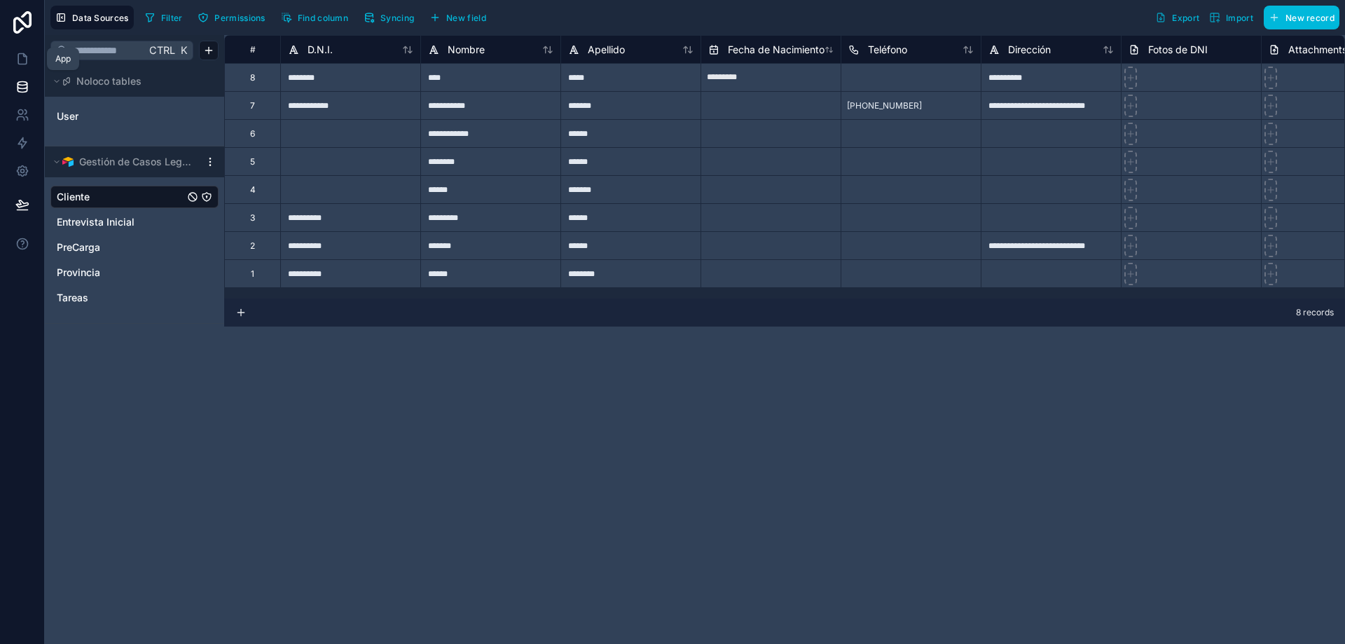
click at [27, 55] on icon at bounding box center [22, 59] width 14 height 14
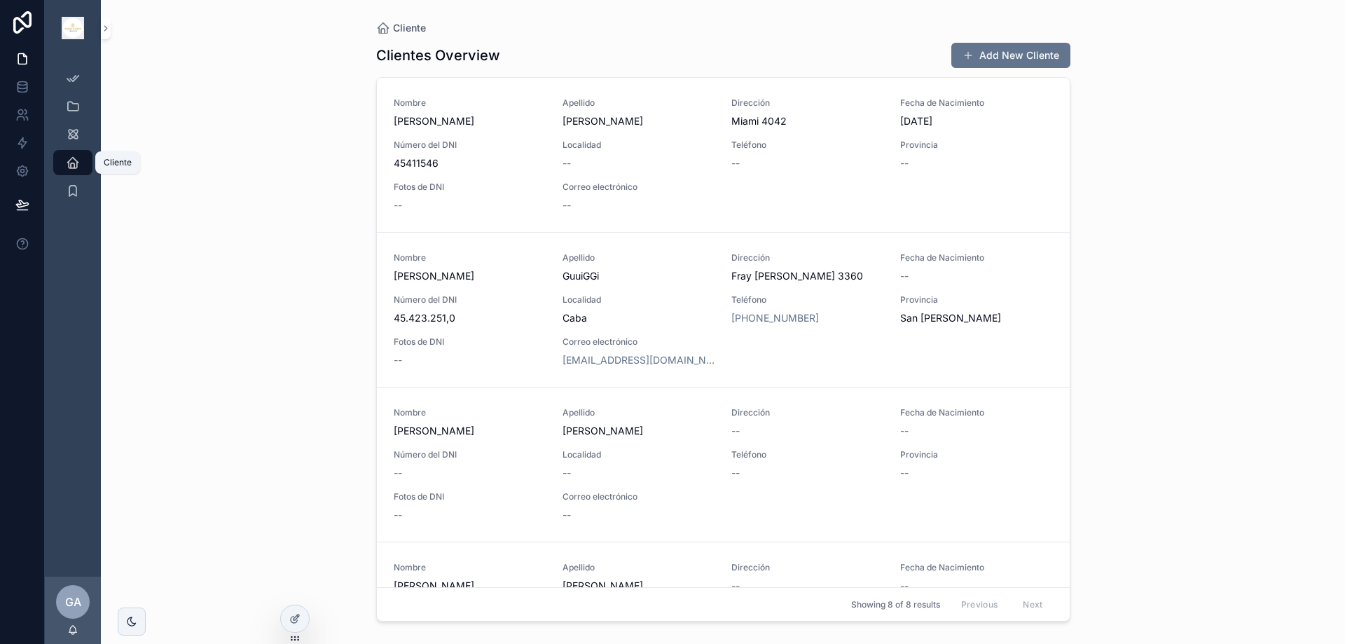
click at [67, 160] on icon "scrollable content" at bounding box center [73, 162] width 14 height 14
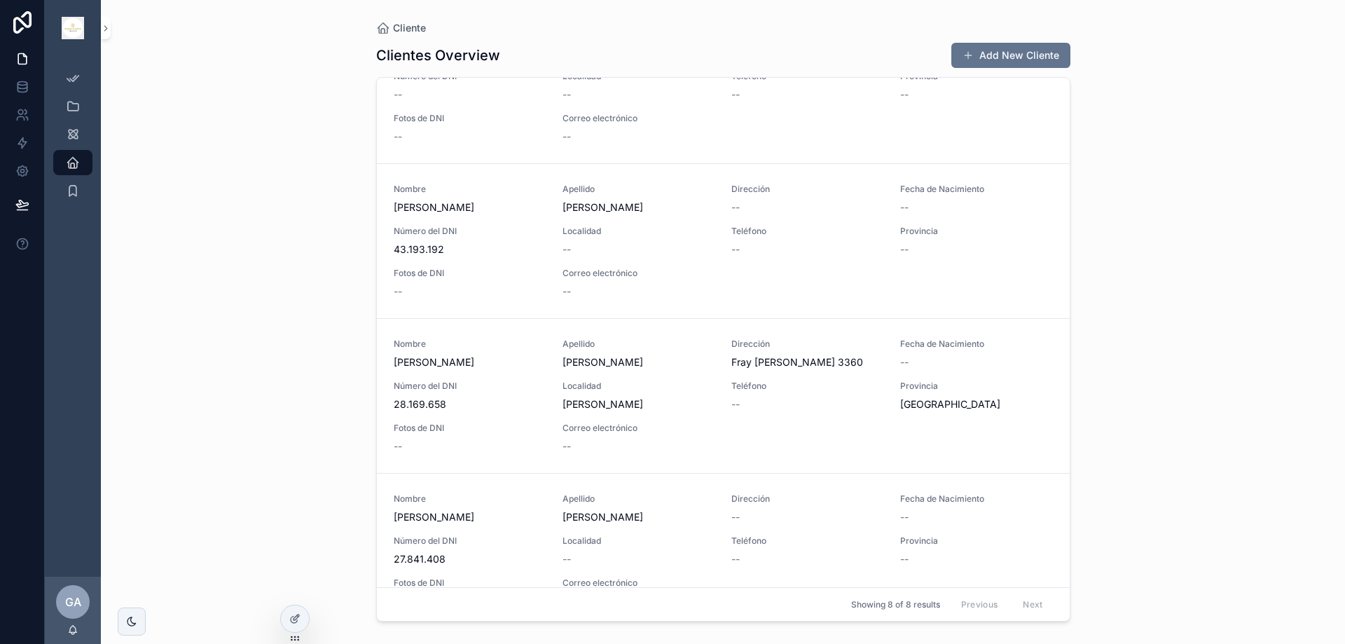
scroll to position [729, 0]
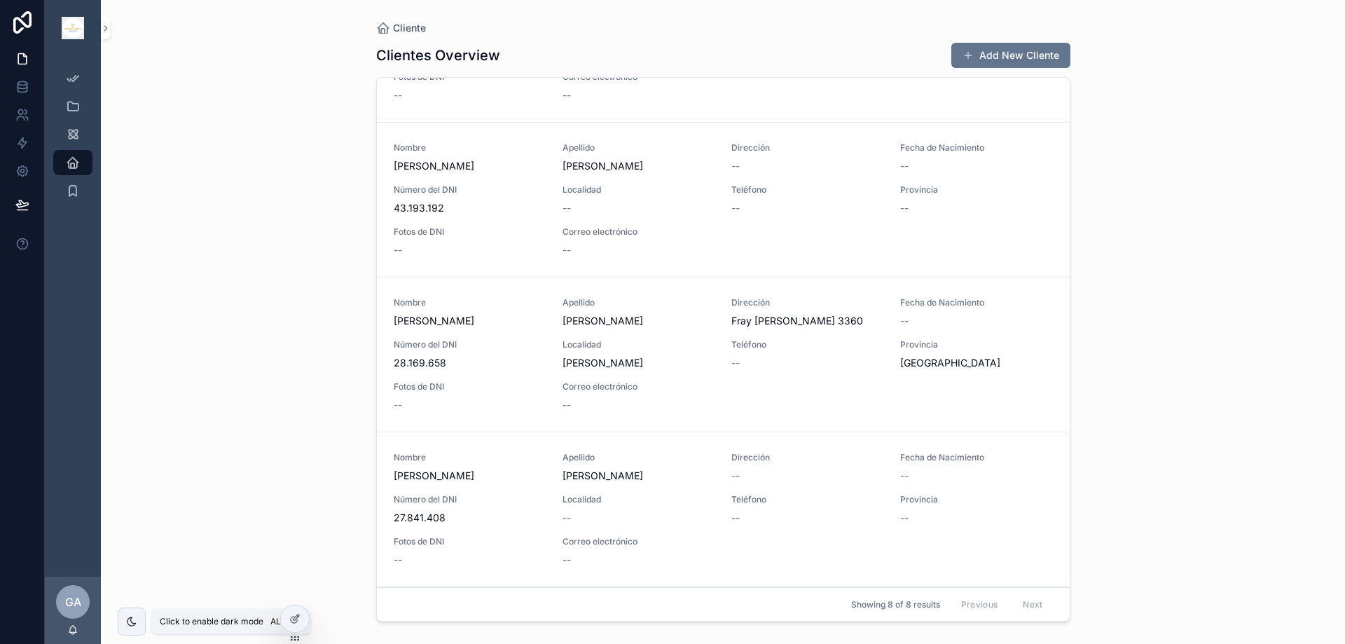
click at [136, 619] on icon "scrollable content" at bounding box center [131, 621] width 11 height 11
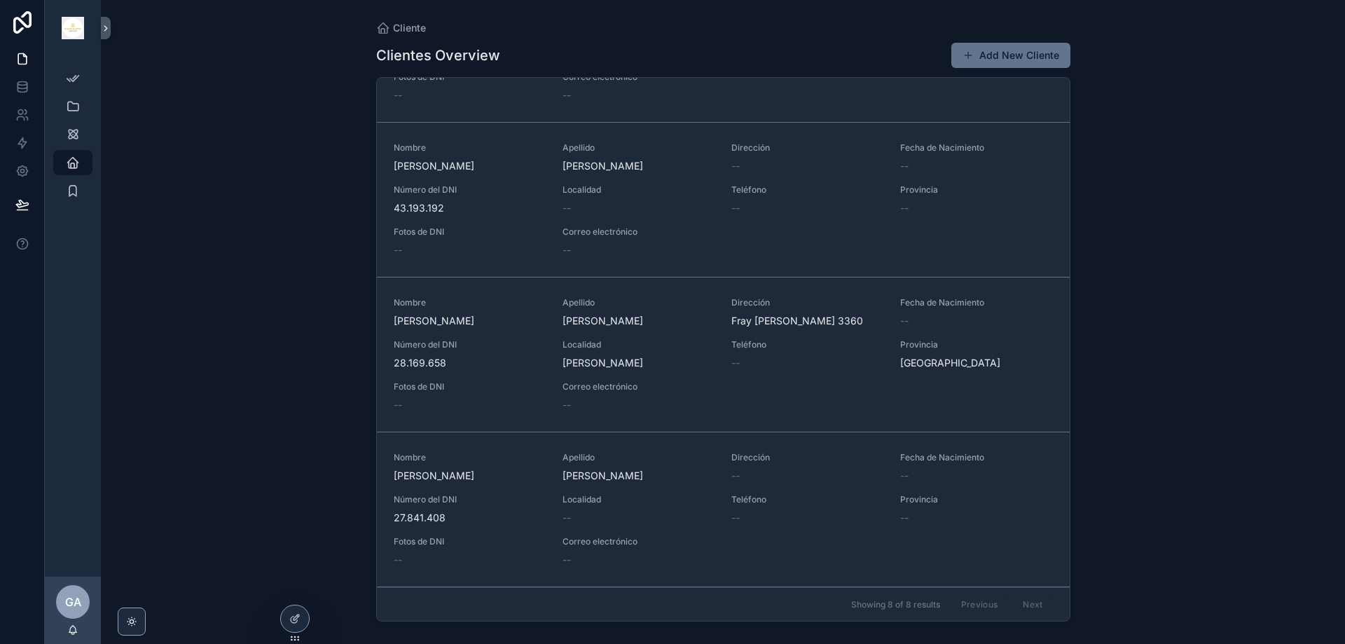
click at [338, 426] on div "Cliente Clientes Overview Add New Cliente Nombre [PERSON_NAME] Naldo Dirección …" at bounding box center [723, 322] width 1244 height 644
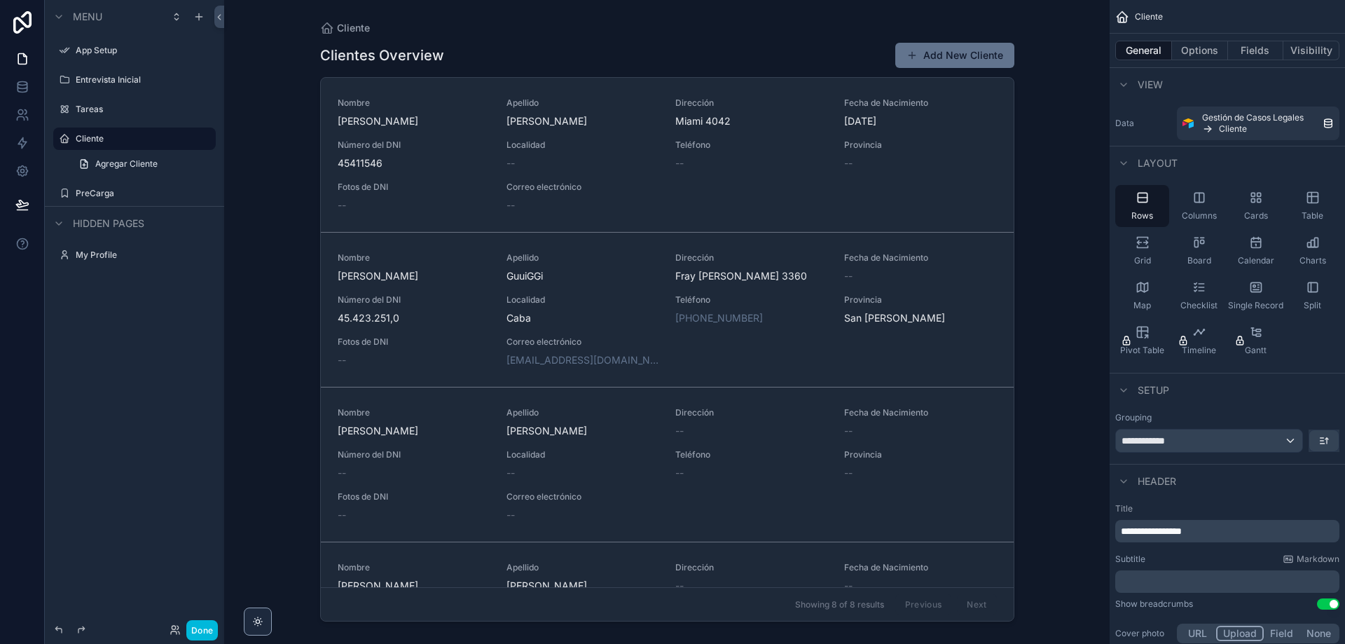
click at [1206, 284] on div "Checklist" at bounding box center [1199, 296] width 54 height 42
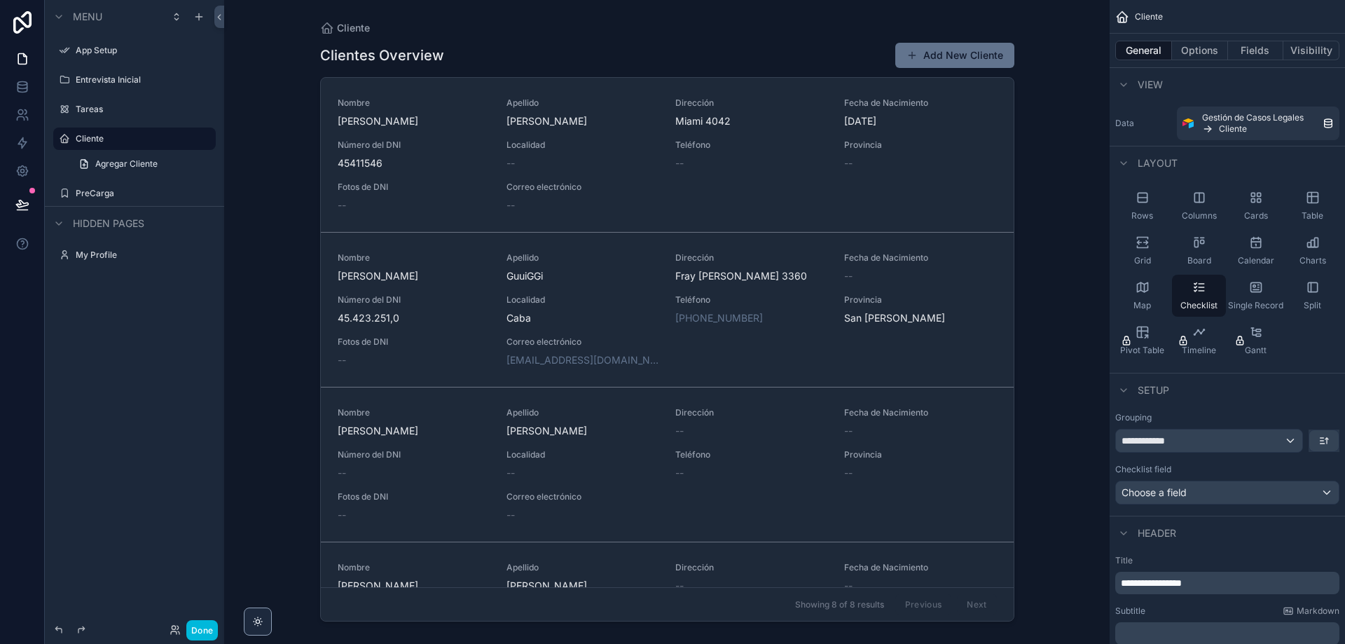
click at [1254, 284] on icon "scrollable content" at bounding box center [1256, 287] width 14 height 14
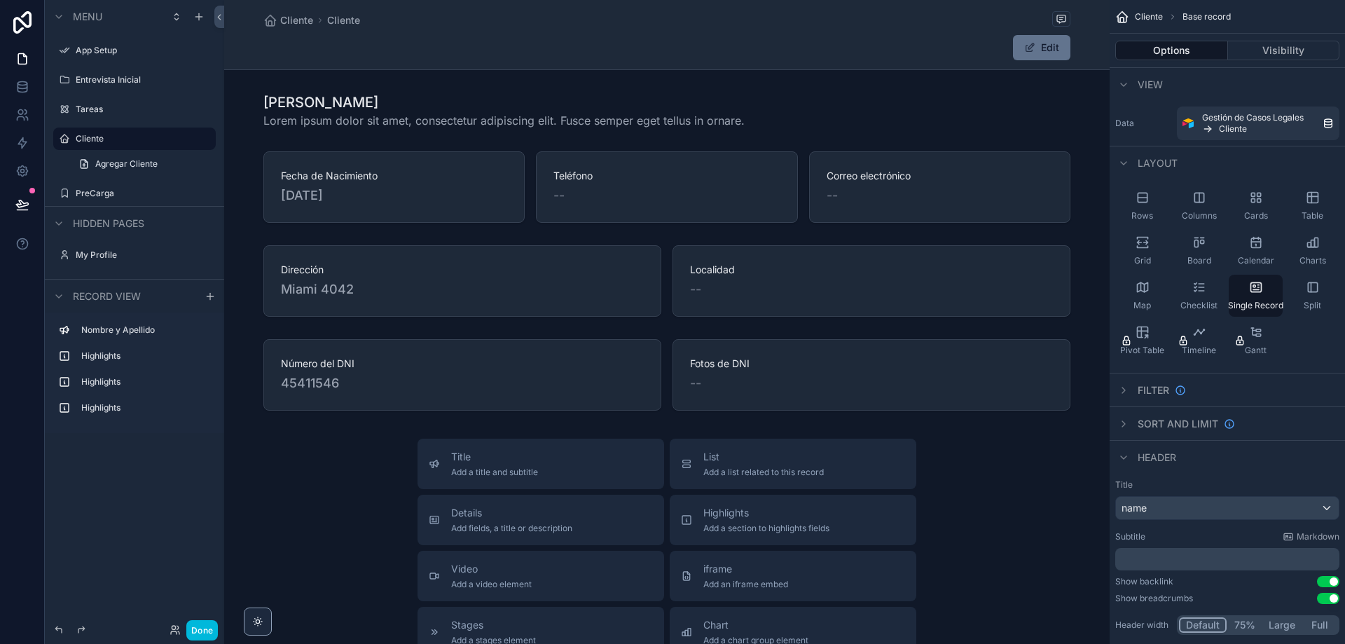
click at [1139, 248] on icon "scrollable content" at bounding box center [1142, 247] width 11 height 2
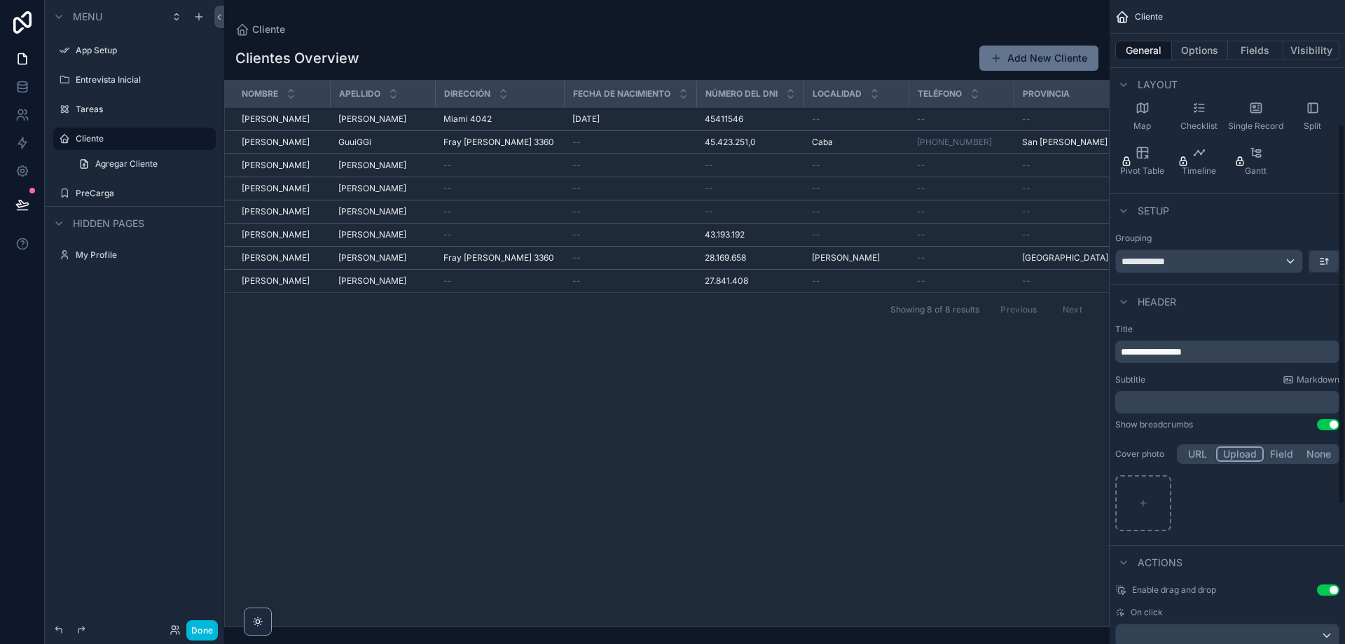
scroll to position [210, 0]
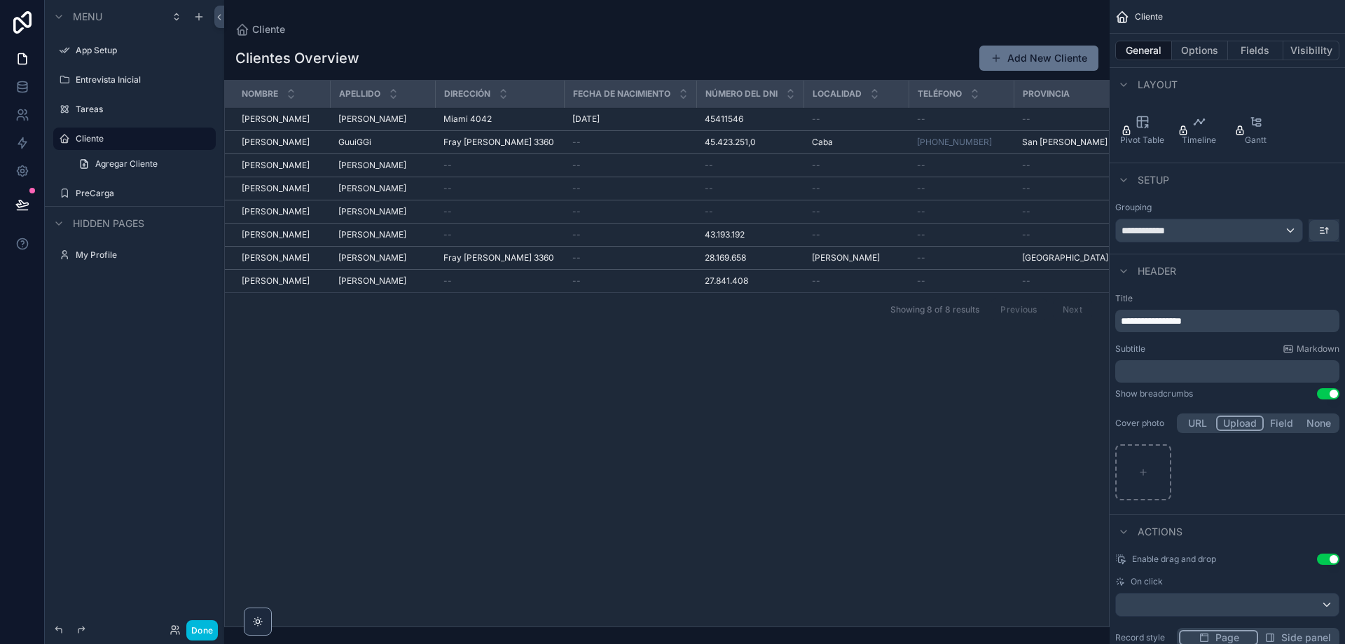
click at [1181, 323] on span "**********" at bounding box center [1151, 321] width 61 height 10
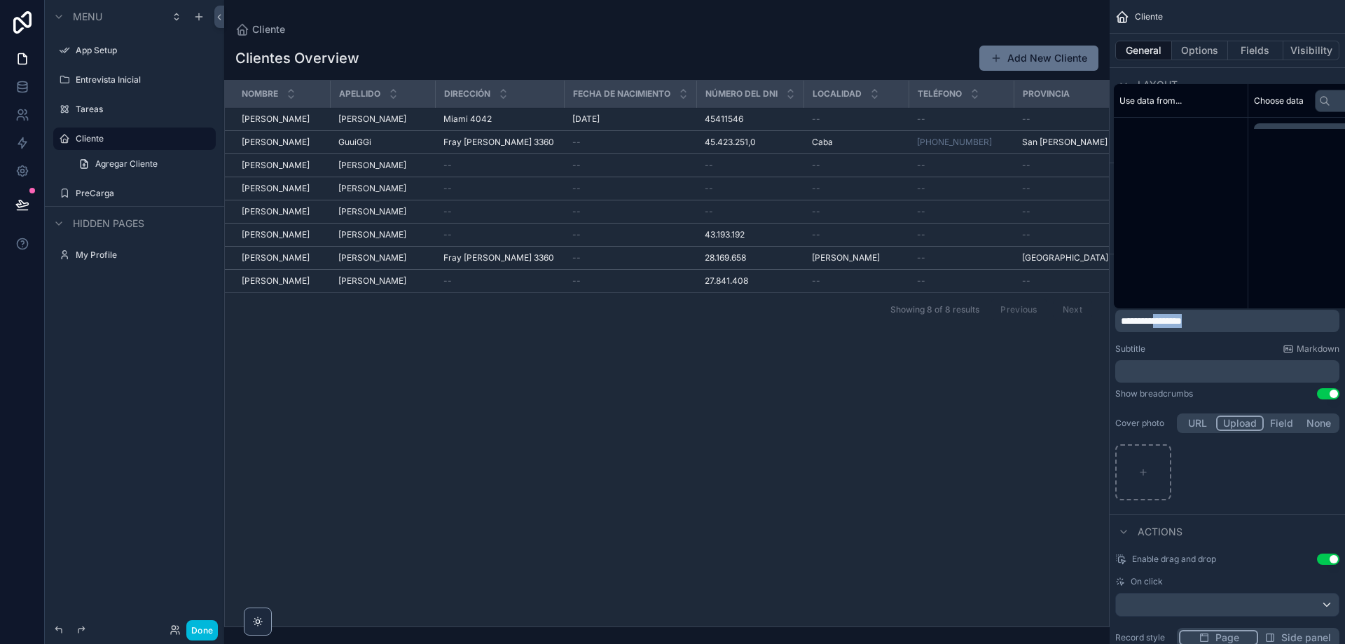
click at [1181, 323] on span "**********" at bounding box center [1151, 321] width 61 height 10
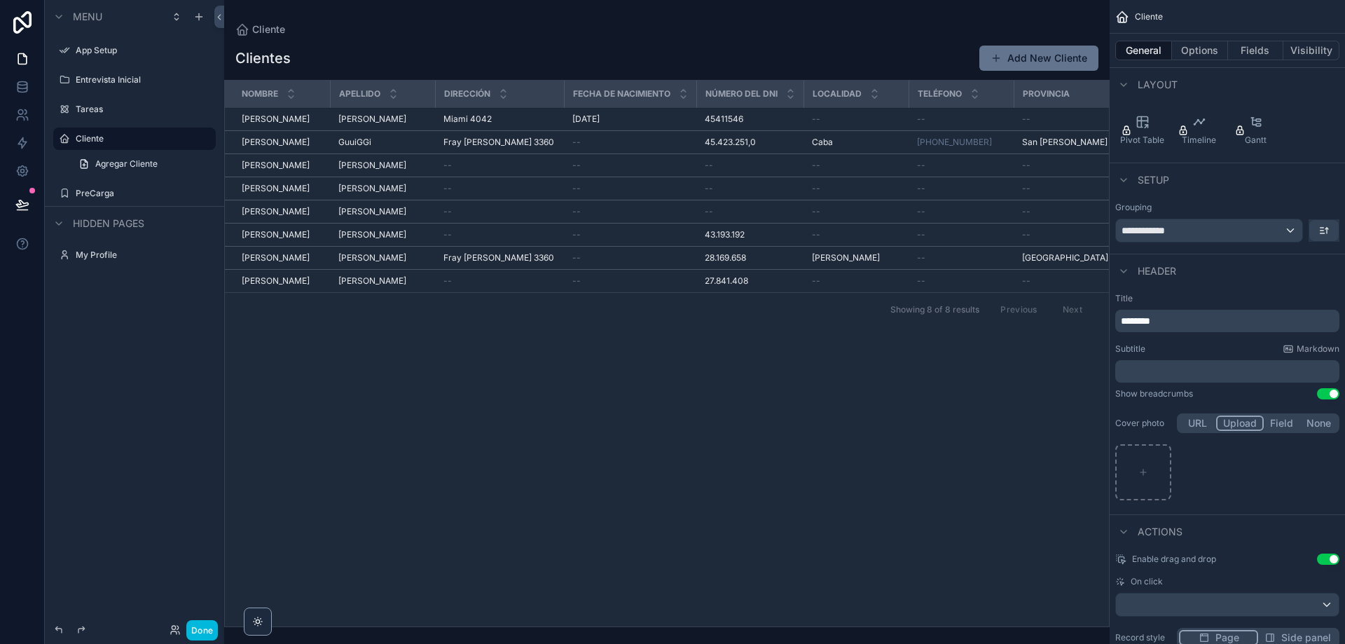
click at [1196, 342] on div "Title ******** Subtitle Markdown ﻿ Show breadcrumbs Use setting Cover photo URL…" at bounding box center [1226, 397] width 235 height 221
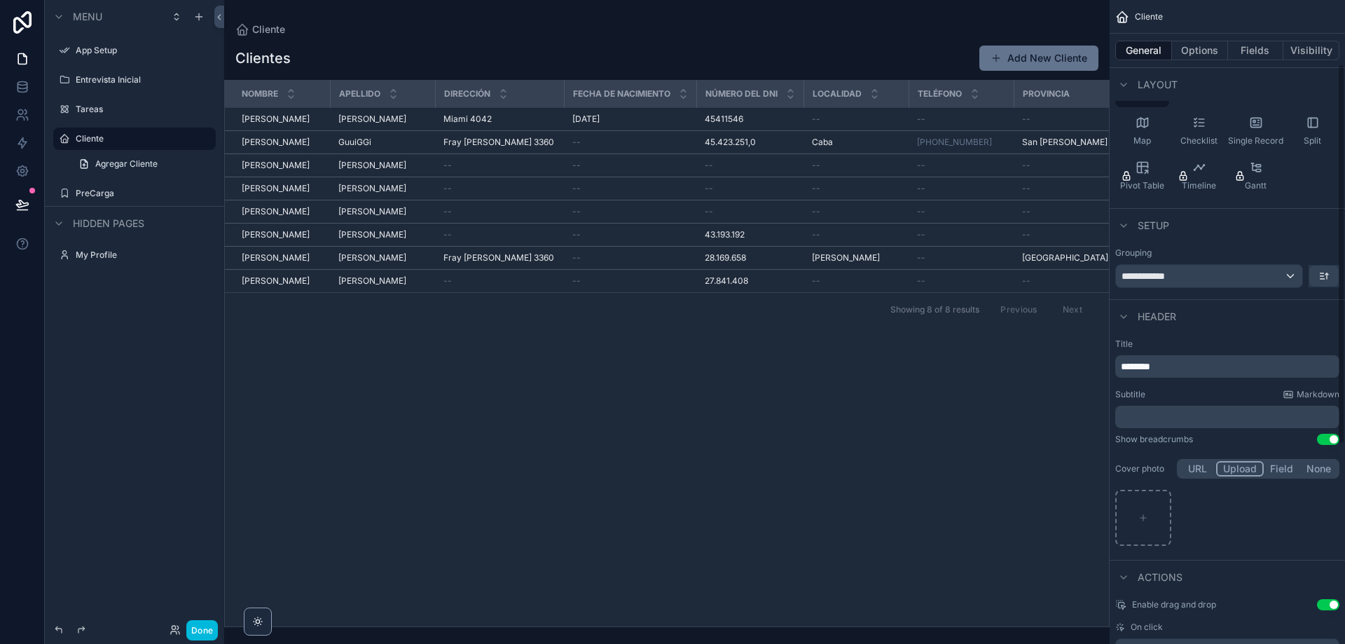
scroll to position [0, 0]
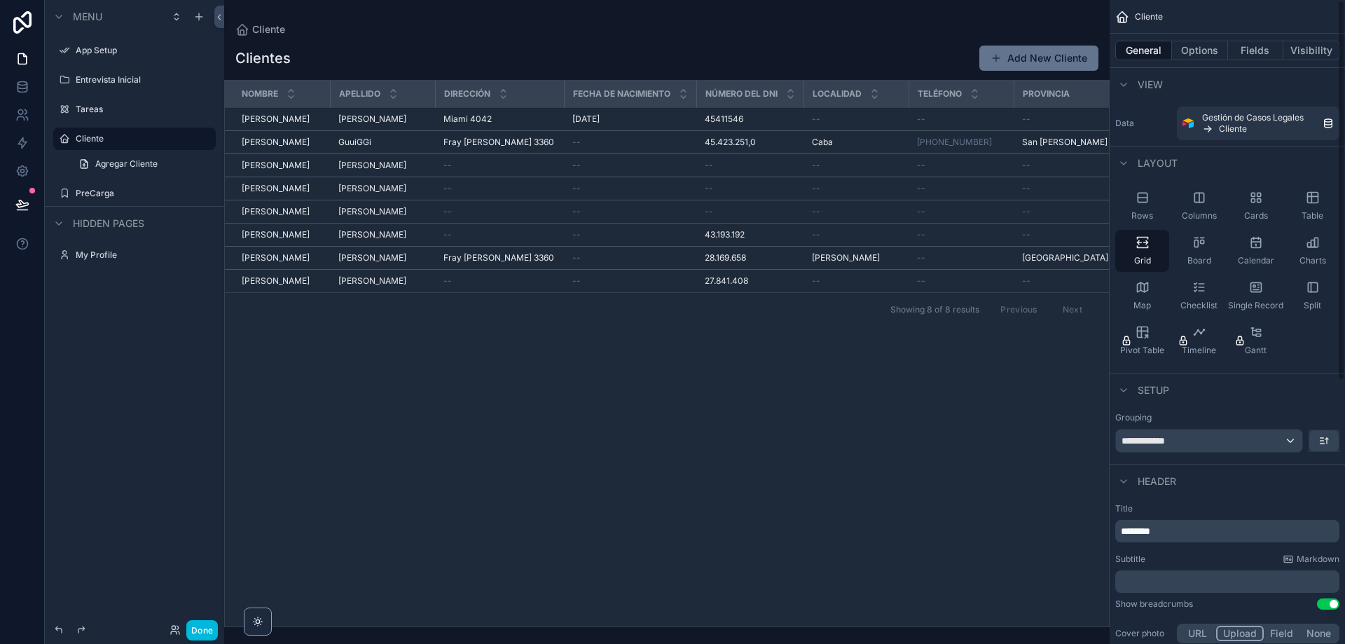
click at [1198, 48] on button "Options" at bounding box center [1200, 51] width 56 height 20
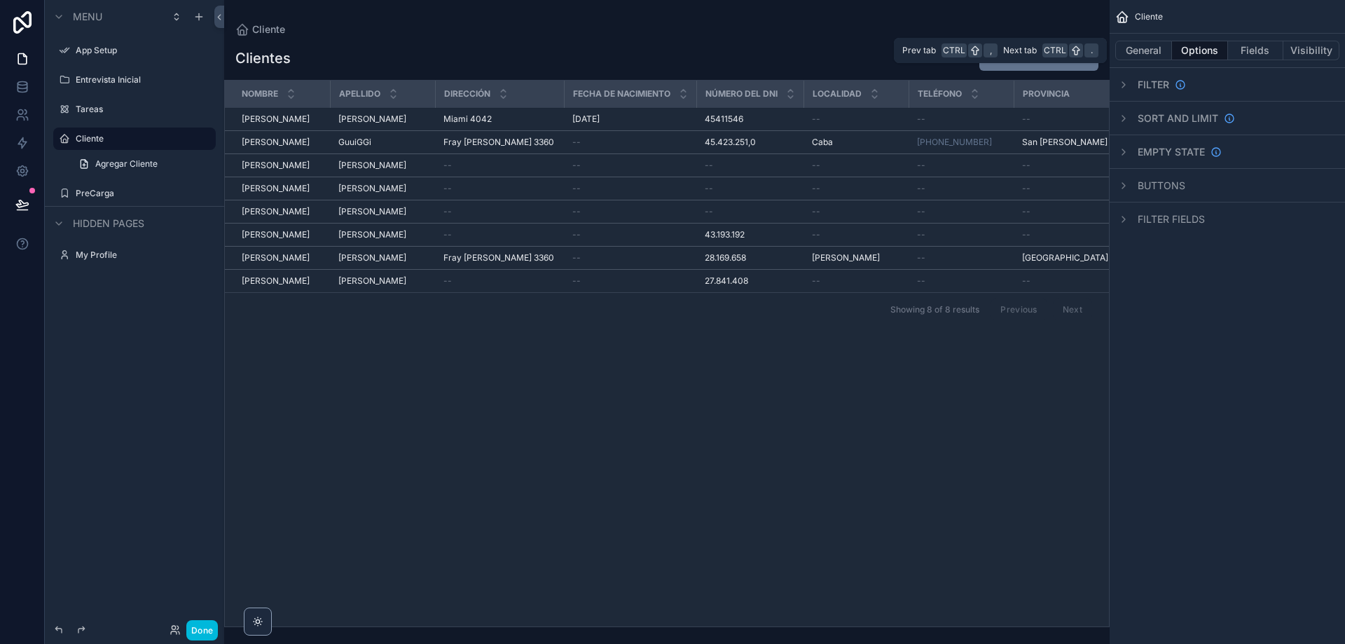
click at [1250, 49] on button "Fields" at bounding box center [1256, 51] width 56 height 20
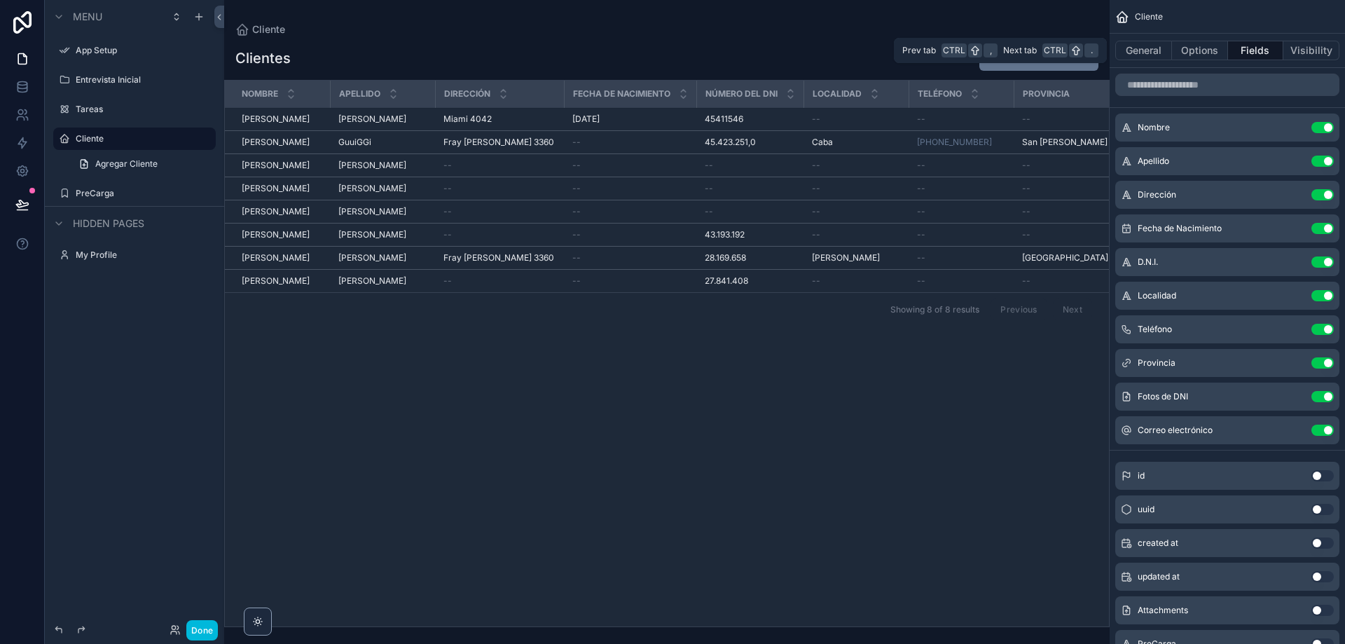
click at [1304, 51] on button "Visibility" at bounding box center [1311, 51] width 56 height 20
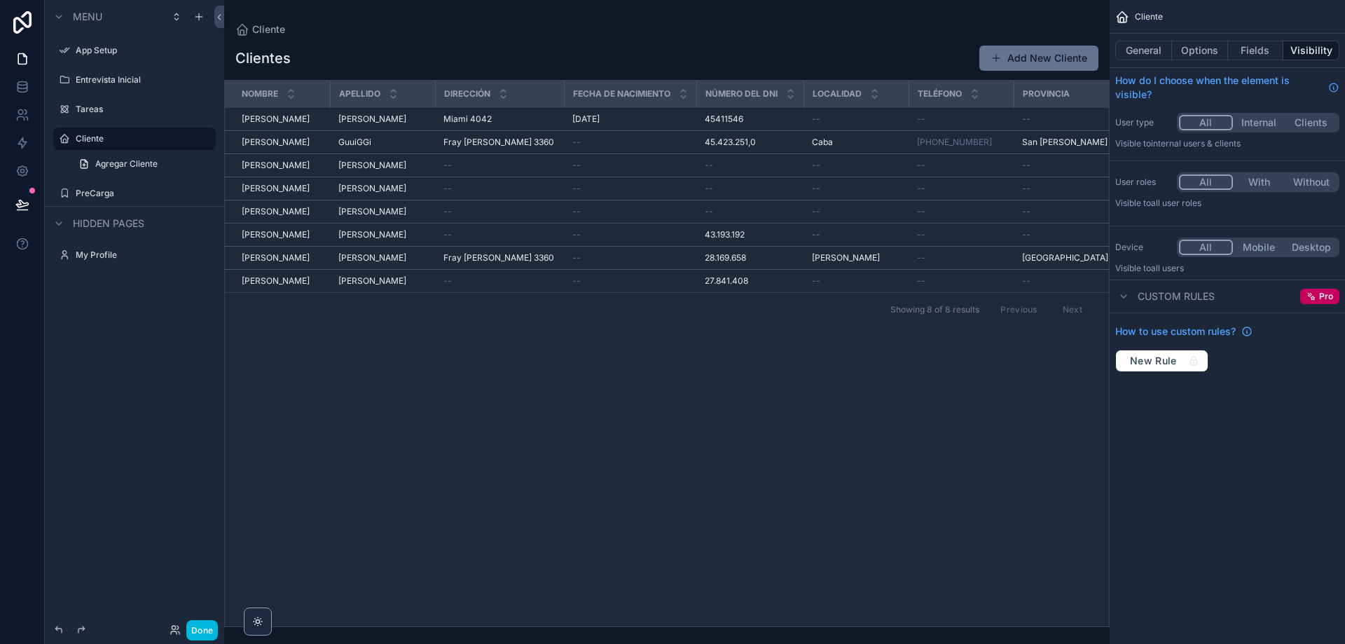
click at [57, 221] on icon "scrollable content" at bounding box center [58, 223] width 11 height 11
click at [105, 167] on span "Agregar Cliente" at bounding box center [126, 163] width 62 height 11
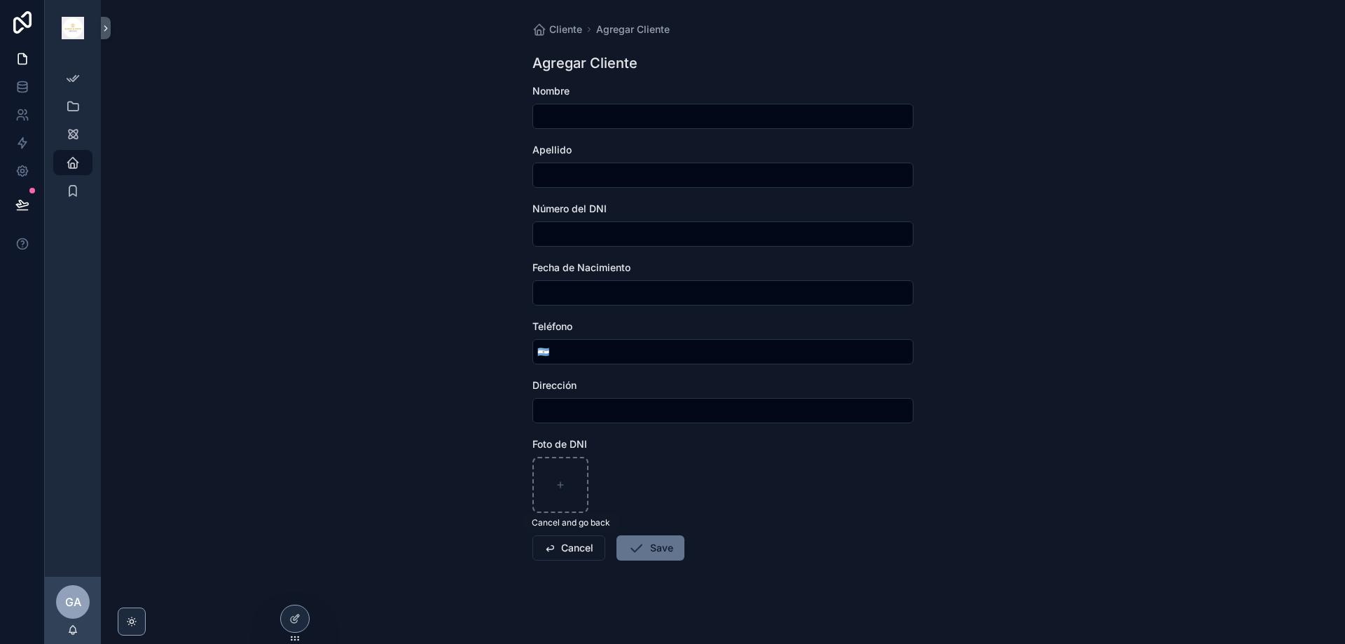
click at [555, 550] on button "Cancel" at bounding box center [568, 547] width 73 height 25
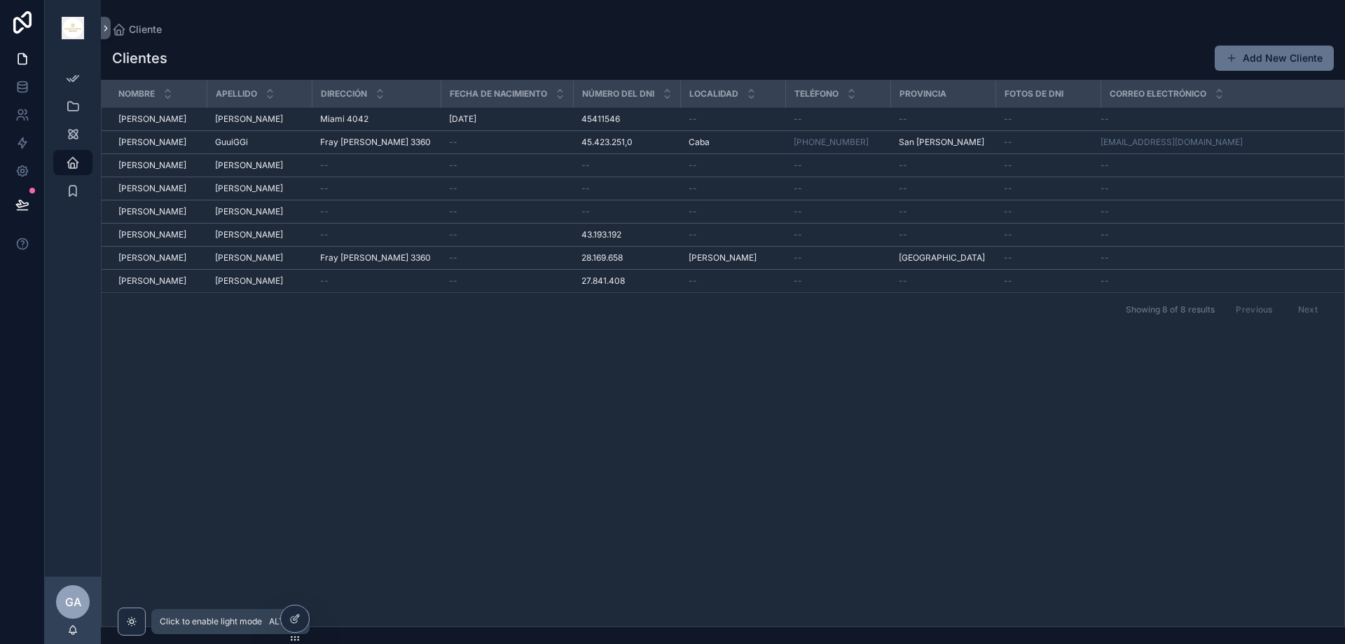
click at [127, 620] on icon "scrollable content" at bounding box center [131, 621] width 11 height 11
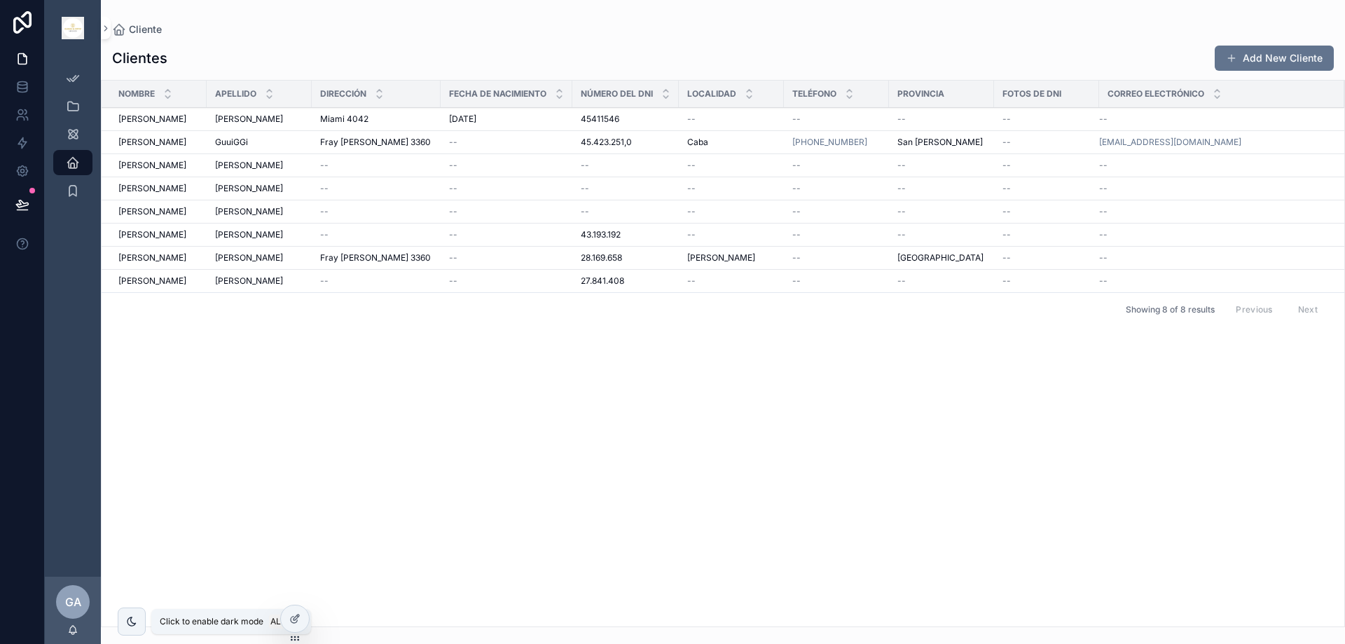
click at [127, 620] on icon "scrollable content" at bounding box center [131, 621] width 11 height 11
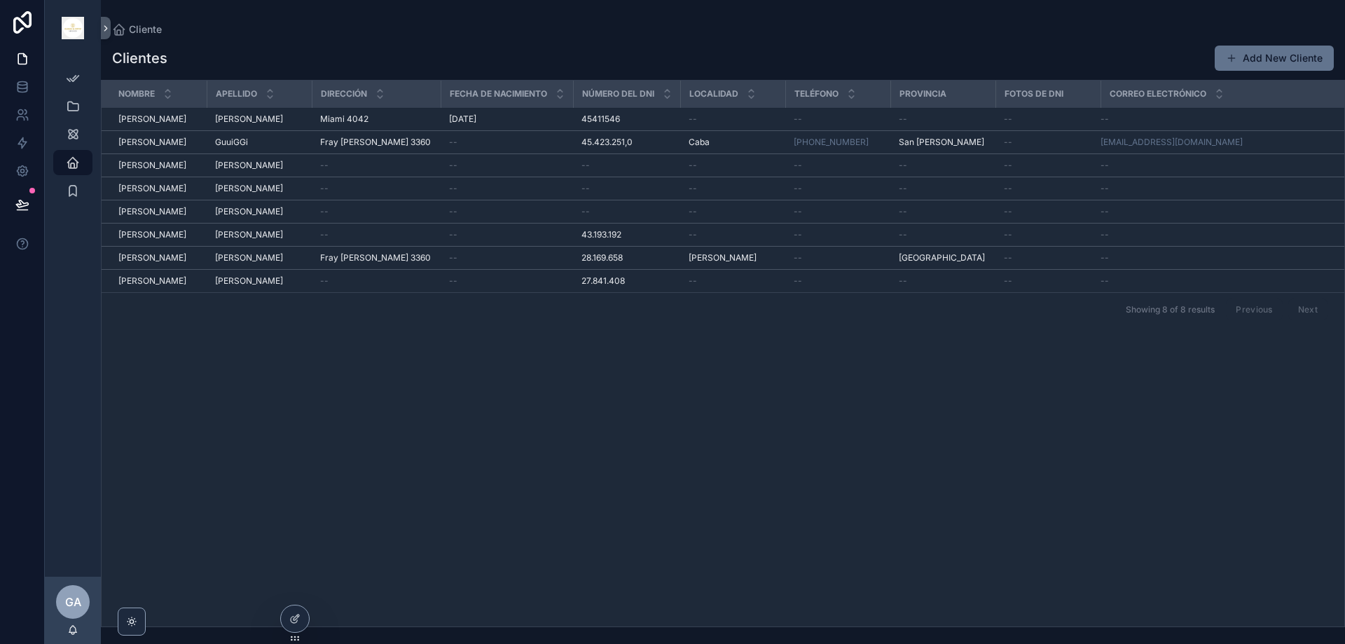
click at [200, 256] on td "Gonzalo Gonzalo" at bounding box center [154, 258] width 105 height 23
click at [342, 260] on span "Fray [PERSON_NAME] 3360" at bounding box center [375, 257] width 111 height 11
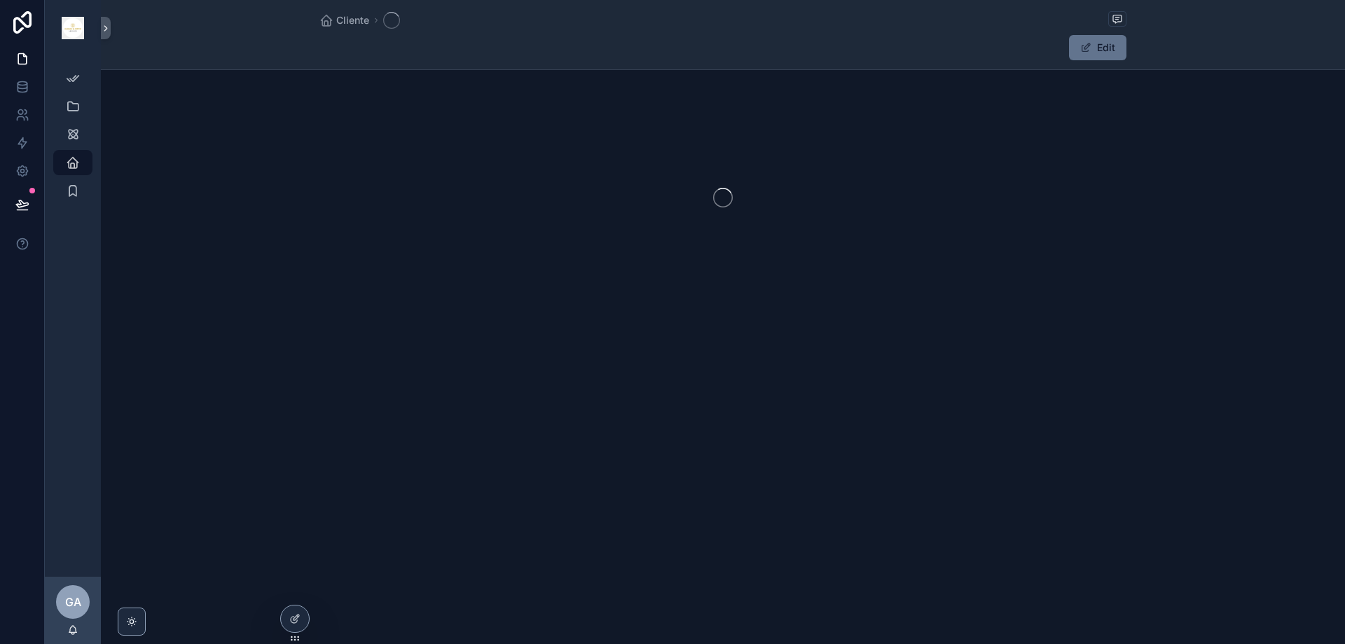
click at [342, 260] on div "scrollable content" at bounding box center [723, 197] width 1244 height 221
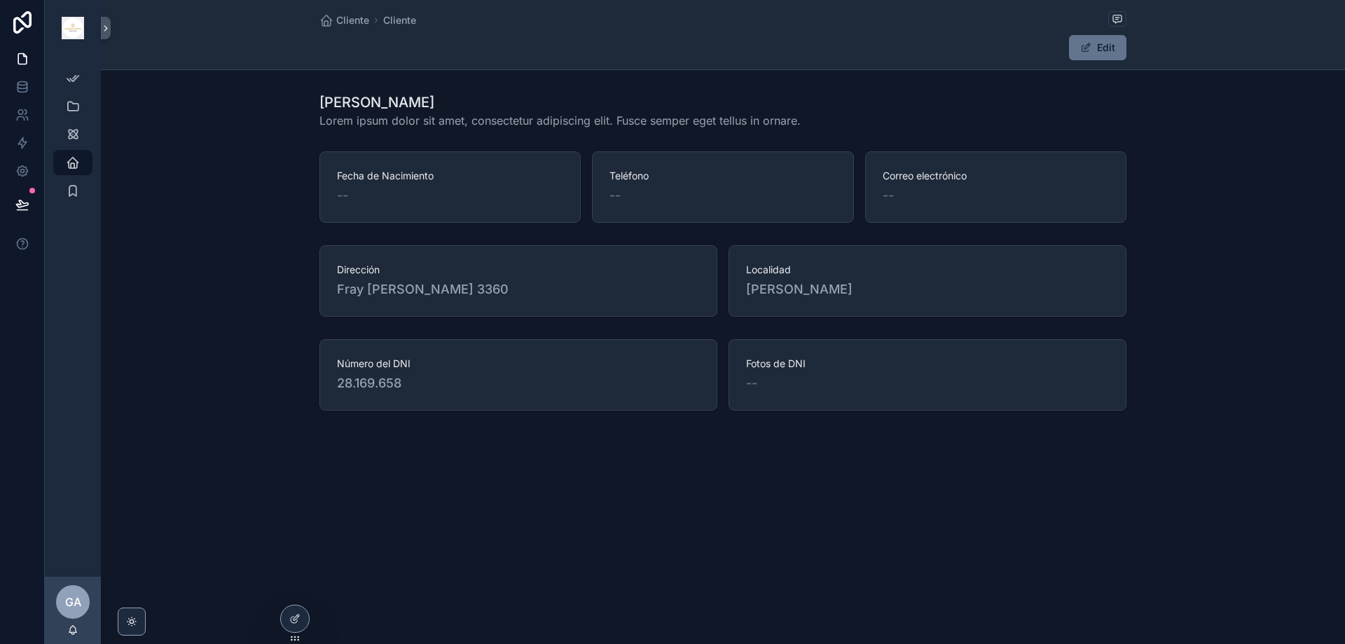
click at [899, 199] on div "--" at bounding box center [995, 196] width 226 height 20
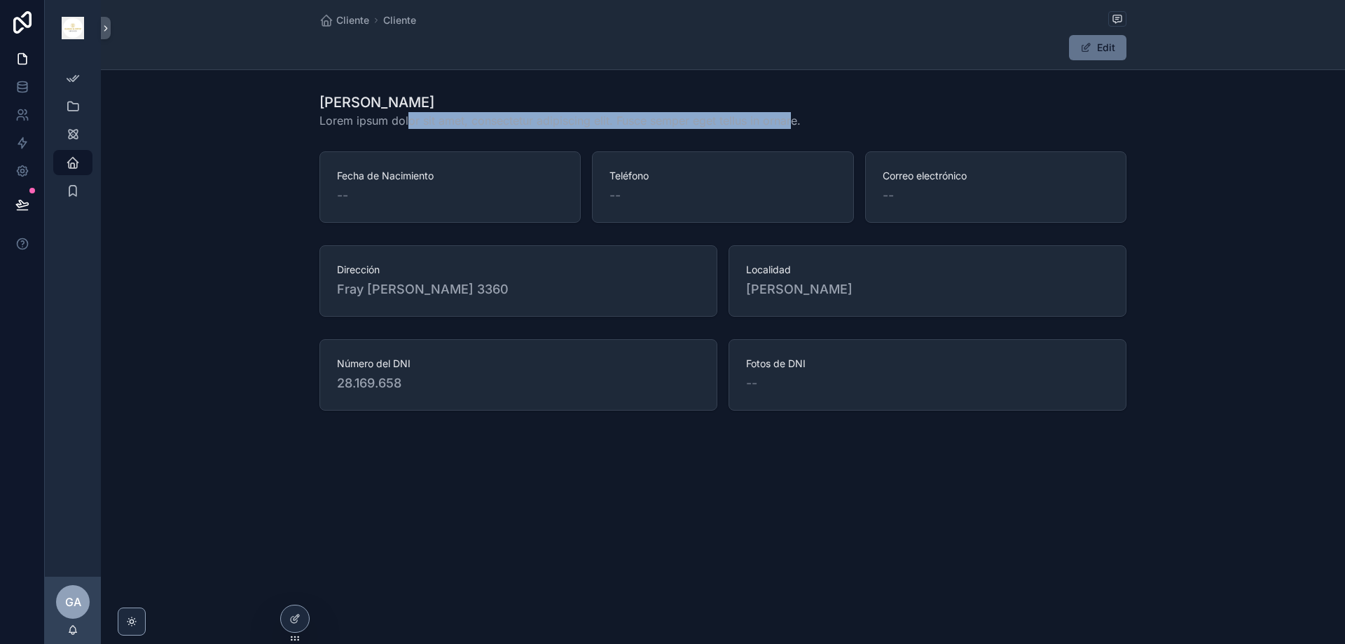
drag, startPoint x: 417, startPoint y: 118, endPoint x: 791, endPoint y: 125, distance: 374.0
click at [791, 125] on span "Lorem ipsum dolor sit amet, consectetur adipiscing elit. Fusce semper eget tell…" at bounding box center [559, 120] width 481 height 17
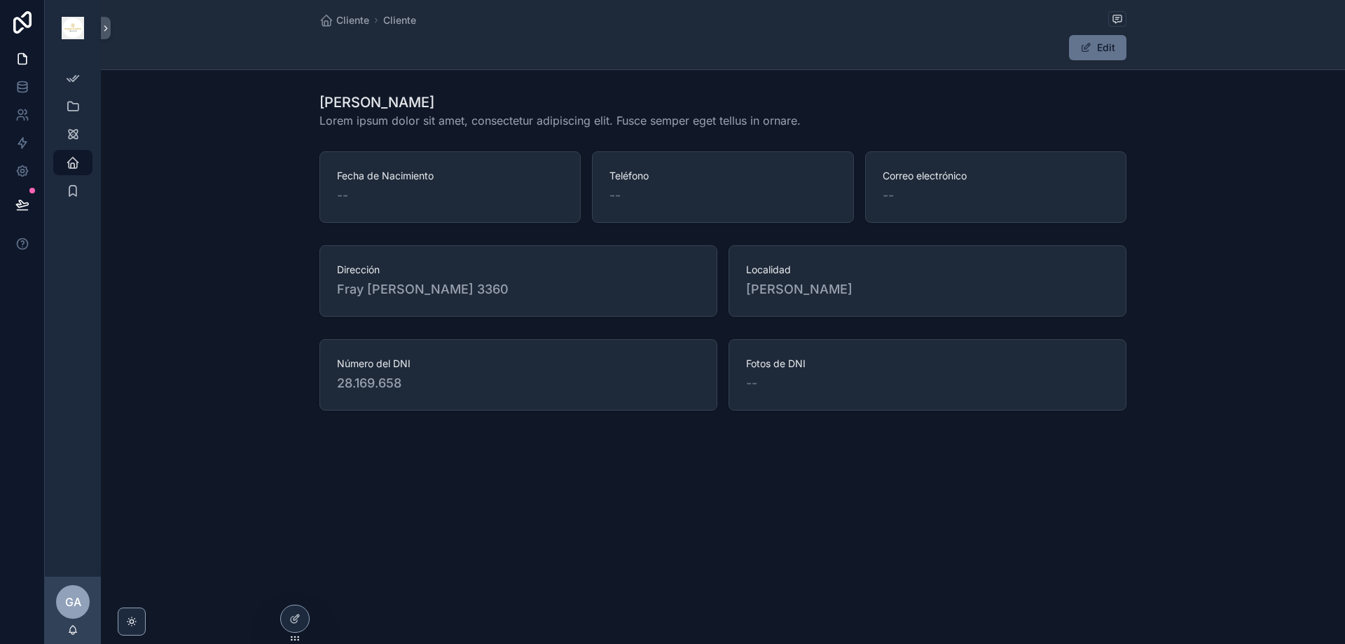
click at [790, 282] on span "[PERSON_NAME]" at bounding box center [927, 289] width 363 height 20
drag, startPoint x: 768, startPoint y: 292, endPoint x: 818, endPoint y: 290, distance: 50.5
click at [818, 290] on span "[PERSON_NAME]" at bounding box center [927, 289] width 363 height 20
click at [1108, 48] on button "Edit" at bounding box center [1097, 47] width 57 height 25
drag, startPoint x: 807, startPoint y: 361, endPoint x: 754, endPoint y: 381, distance: 56.7
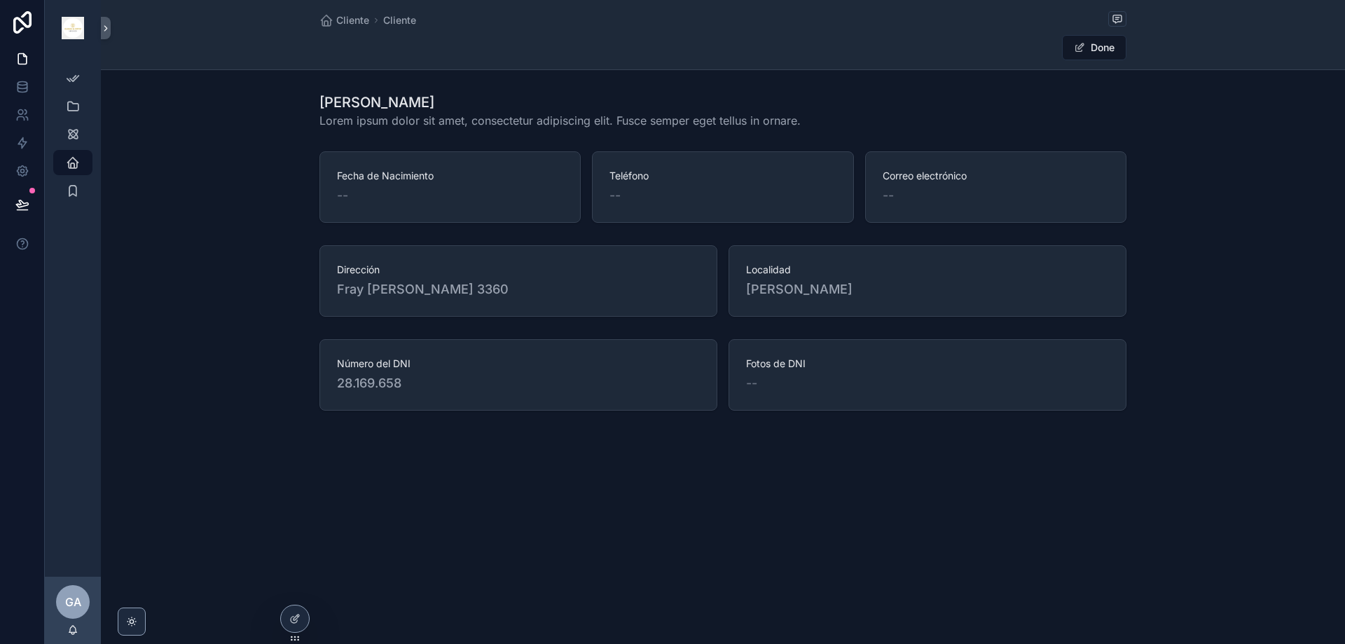
click at [803, 363] on span "Fotos de DNI" at bounding box center [927, 363] width 363 height 14
click at [751, 382] on span "--" at bounding box center [751, 383] width 11 height 20
click at [785, 289] on span "[PERSON_NAME]" at bounding box center [927, 289] width 363 height 20
click at [420, 289] on span "Fray [PERSON_NAME] 3360" at bounding box center [518, 289] width 363 height 20
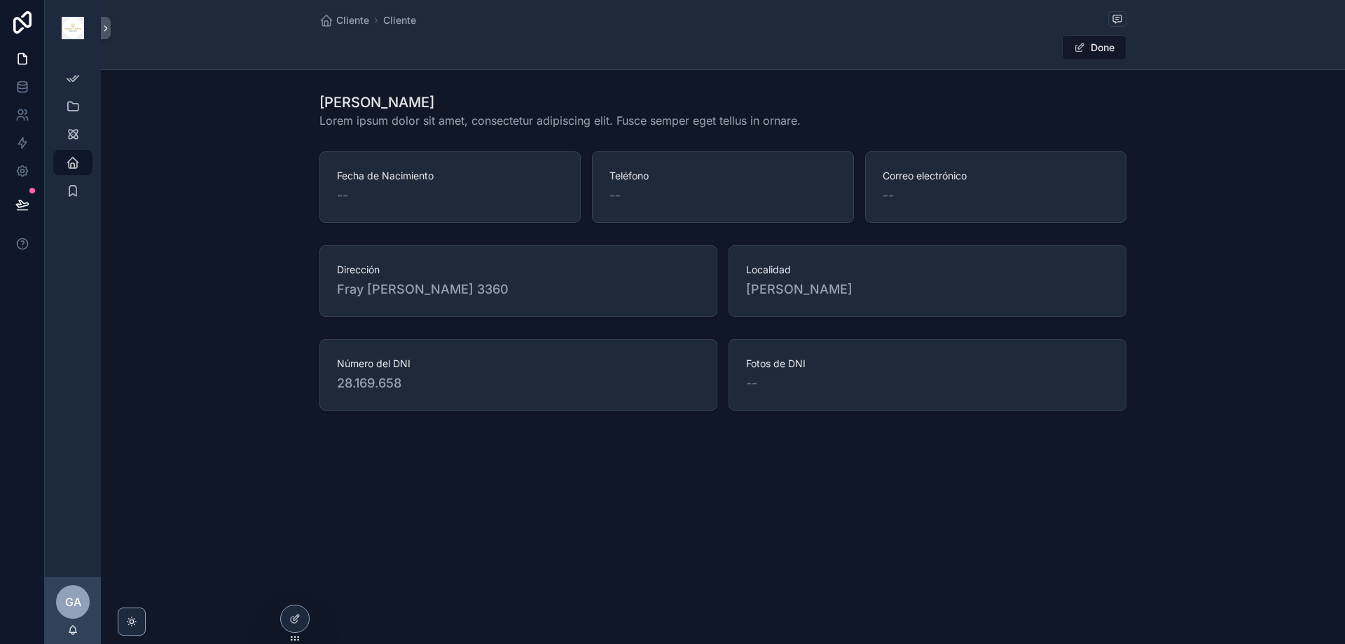
drag, startPoint x: 483, startPoint y: 296, endPoint x: 556, endPoint y: 296, distance: 73.5
click at [556, 296] on span "Fray [PERSON_NAME] 3360" at bounding box center [518, 289] width 363 height 20
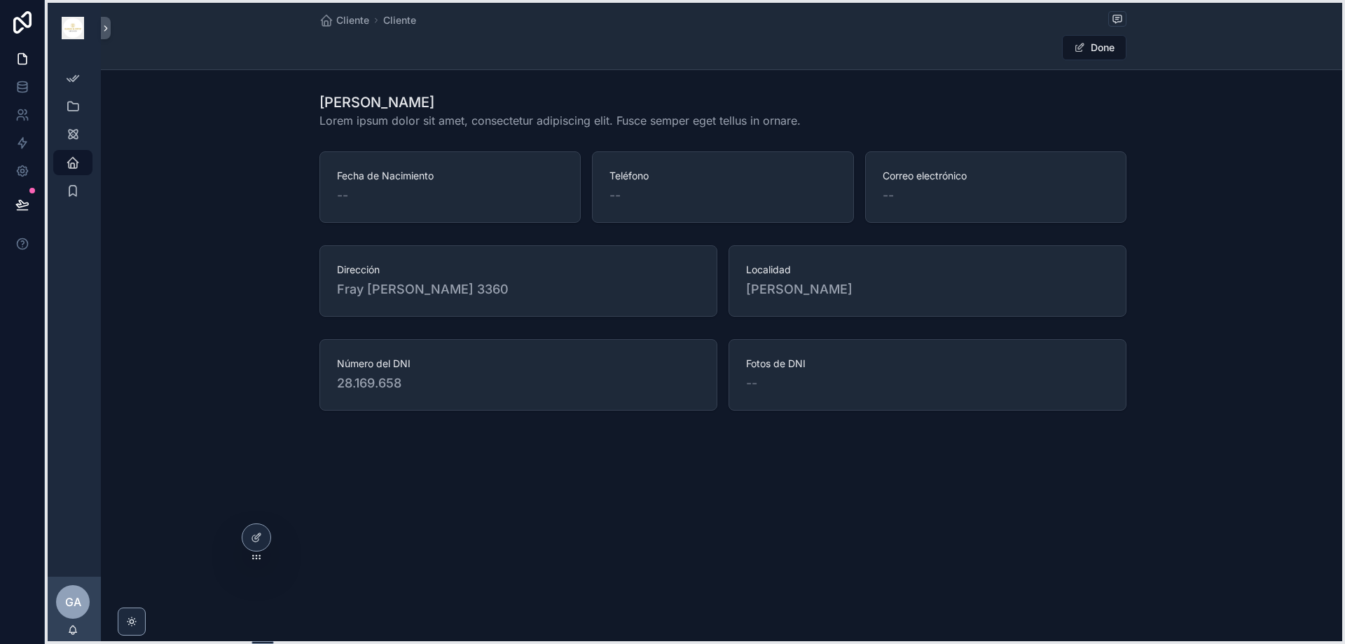
drag, startPoint x: 294, startPoint y: 639, endPoint x: 255, endPoint y: 555, distance: 92.7
click at [256, 557] on icon at bounding box center [256, 557] width 1 height 1
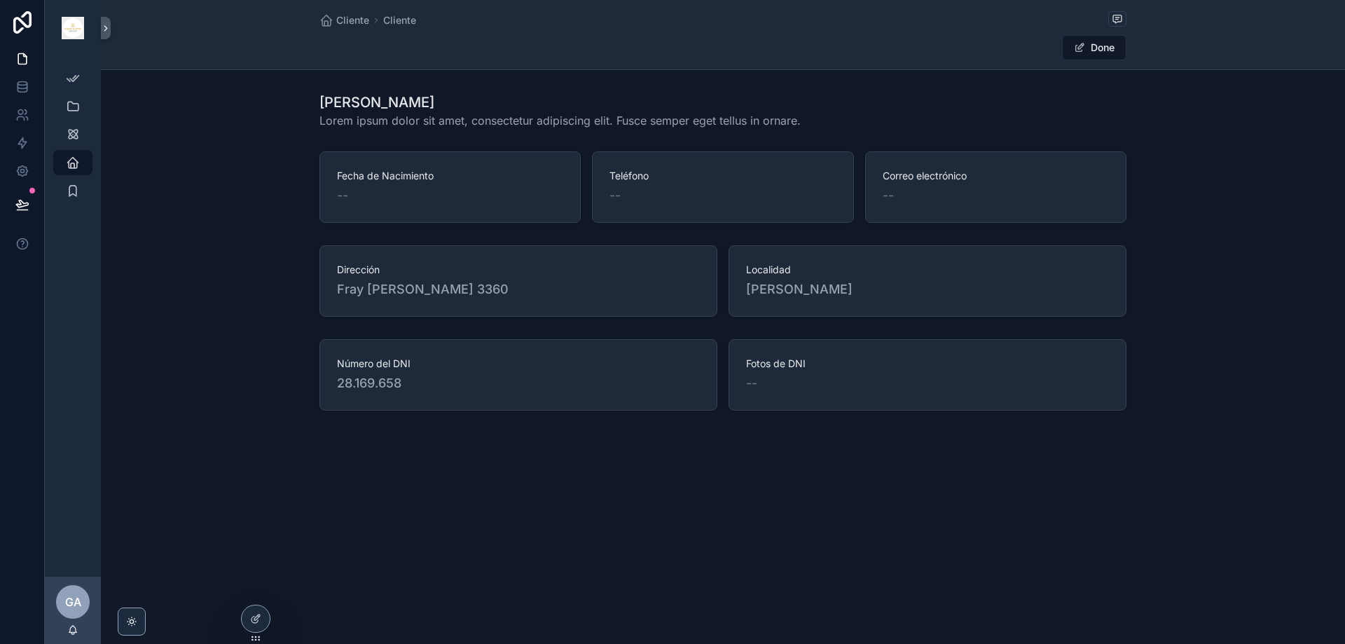
click at [1102, 43] on button "Done" at bounding box center [1094, 47] width 64 height 25
click at [1117, 18] on icon "scrollable content" at bounding box center [1116, 18] width 11 height 11
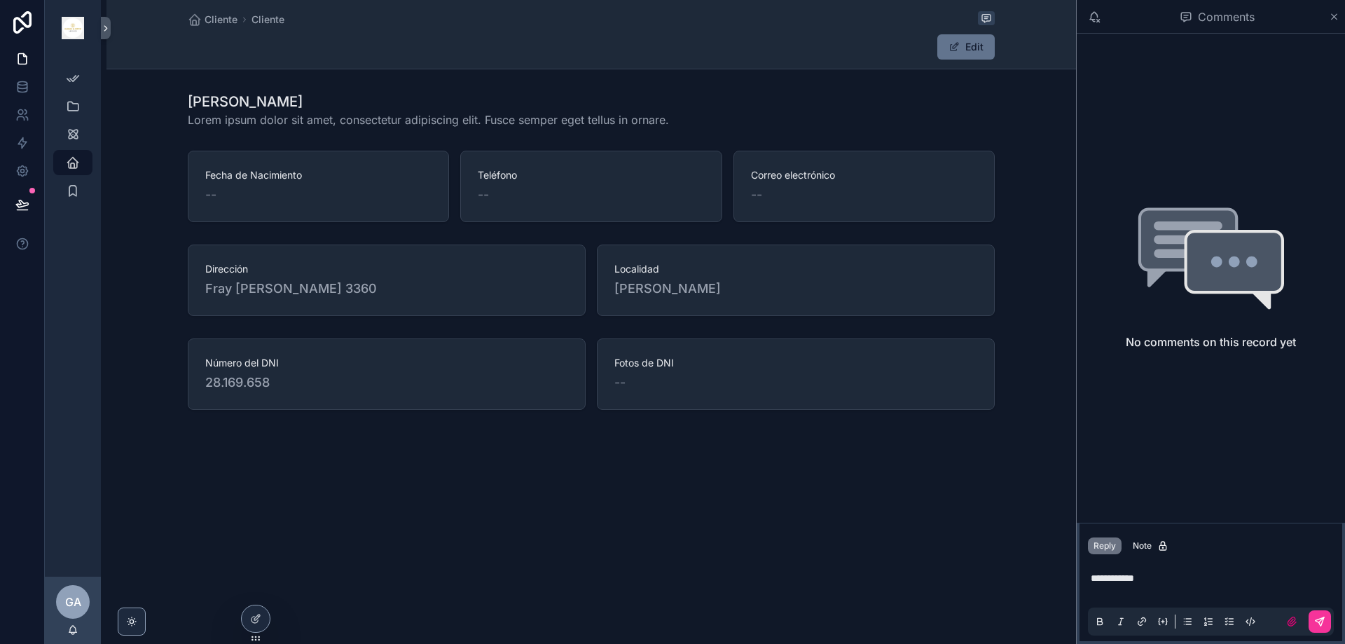
click at [1318, 615] on button "scrollable content" at bounding box center [1319, 621] width 22 height 22
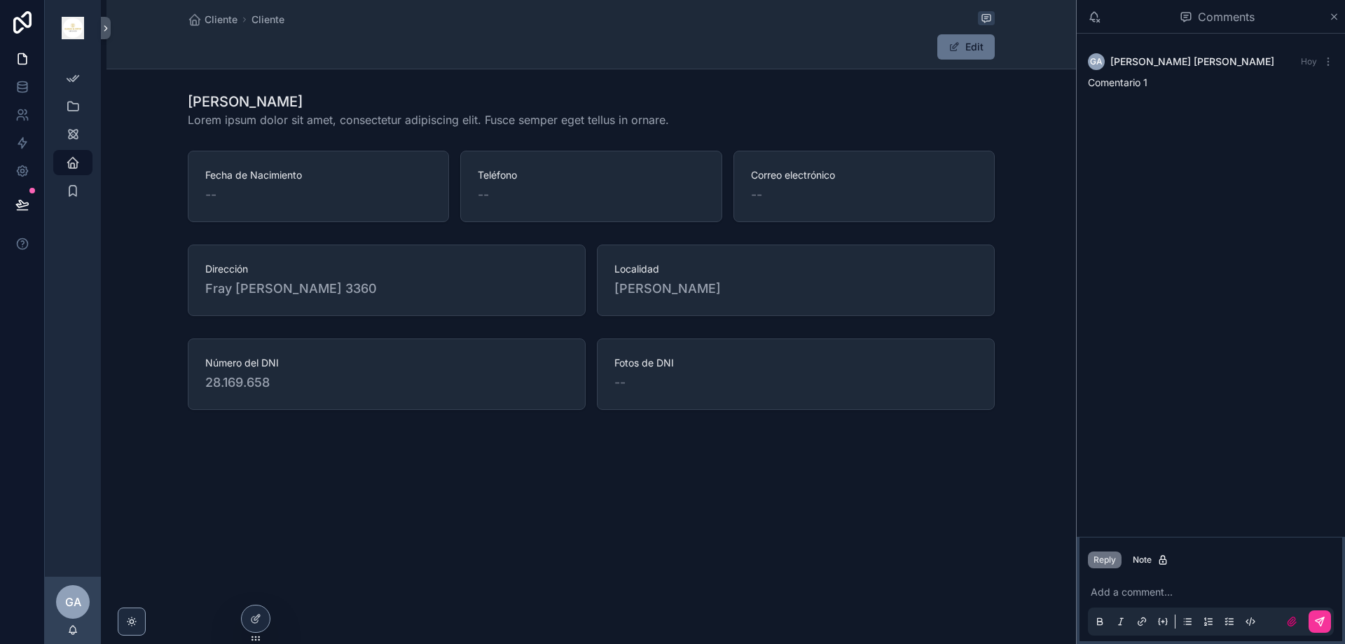
click at [1336, 15] on icon "scrollable content" at bounding box center [1334, 16] width 11 height 11
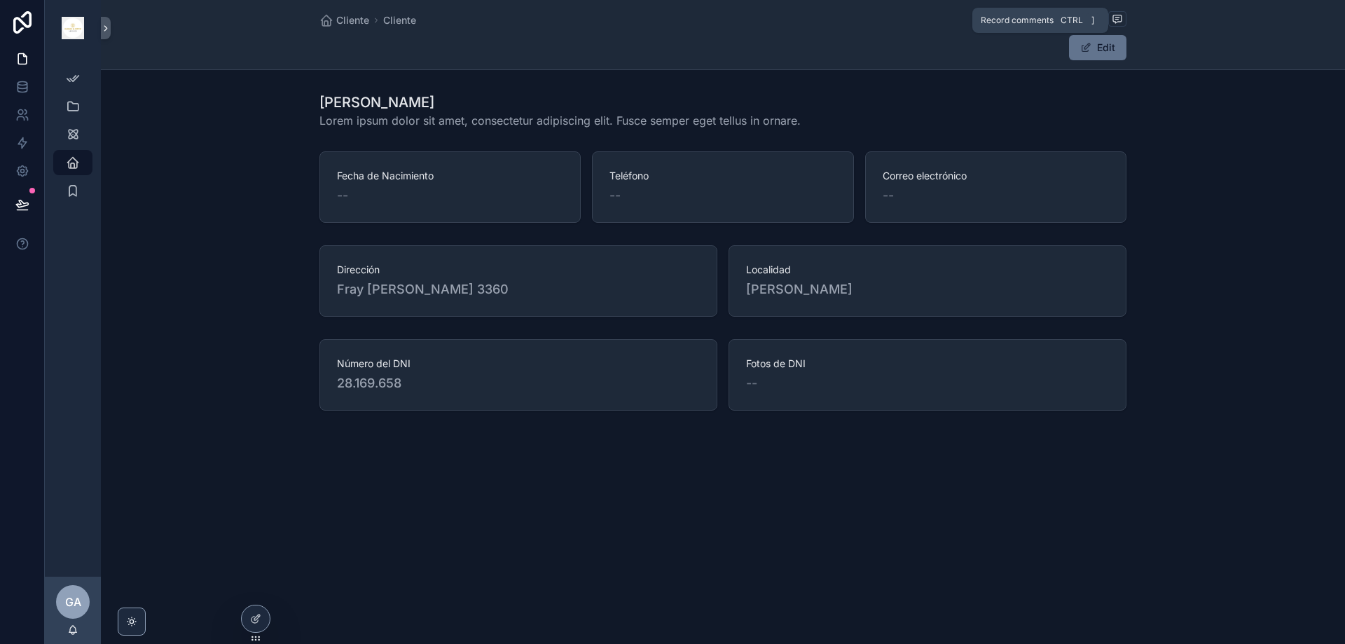
click at [1114, 20] on icon "scrollable content" at bounding box center [1116, 18] width 11 height 11
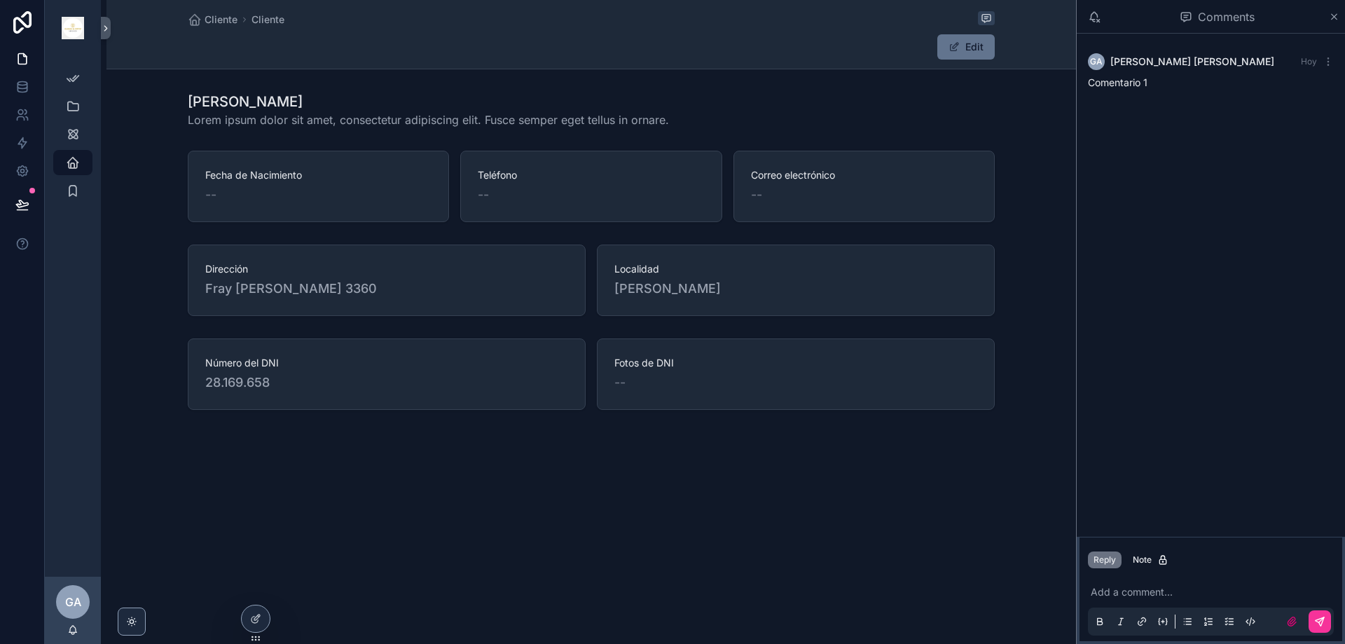
click at [817, 366] on span "Fotos de DNI" at bounding box center [795, 363] width 363 height 14
click at [963, 46] on button "Edit" at bounding box center [965, 46] width 57 height 25
drag, startPoint x: 852, startPoint y: 190, endPoint x: 807, endPoint y: 179, distance: 46.2
click at [847, 190] on div "--" at bounding box center [864, 195] width 226 height 20
click at [796, 173] on span "Correo electrónico" at bounding box center [864, 175] width 226 height 14
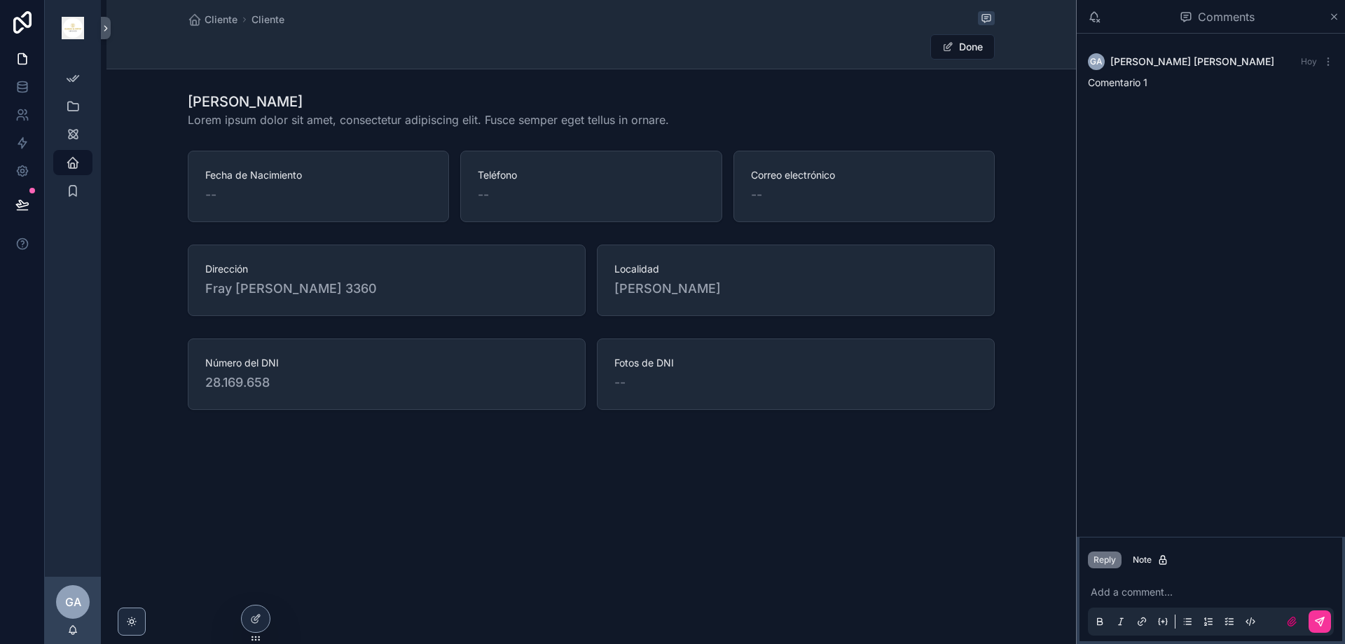
click at [761, 204] on span "--" at bounding box center [756, 195] width 11 height 20
click at [441, 130] on div "Gonzalo Avalos Lorem ipsum dolor sit amet, consectetur adipiscing elit. Fusce s…" at bounding box center [590, 110] width 969 height 48
drag, startPoint x: 208, startPoint y: 85, endPoint x: 114, endPoint y: 52, distance: 99.7
click at [204, 85] on div "Cliente Cliente Done Gonzalo Avalos Lorem ipsum dolor sit amet, consectetur adi…" at bounding box center [590, 252] width 969 height 505
click at [103, 30] on icon "scrollable content" at bounding box center [106, 28] width 10 height 11
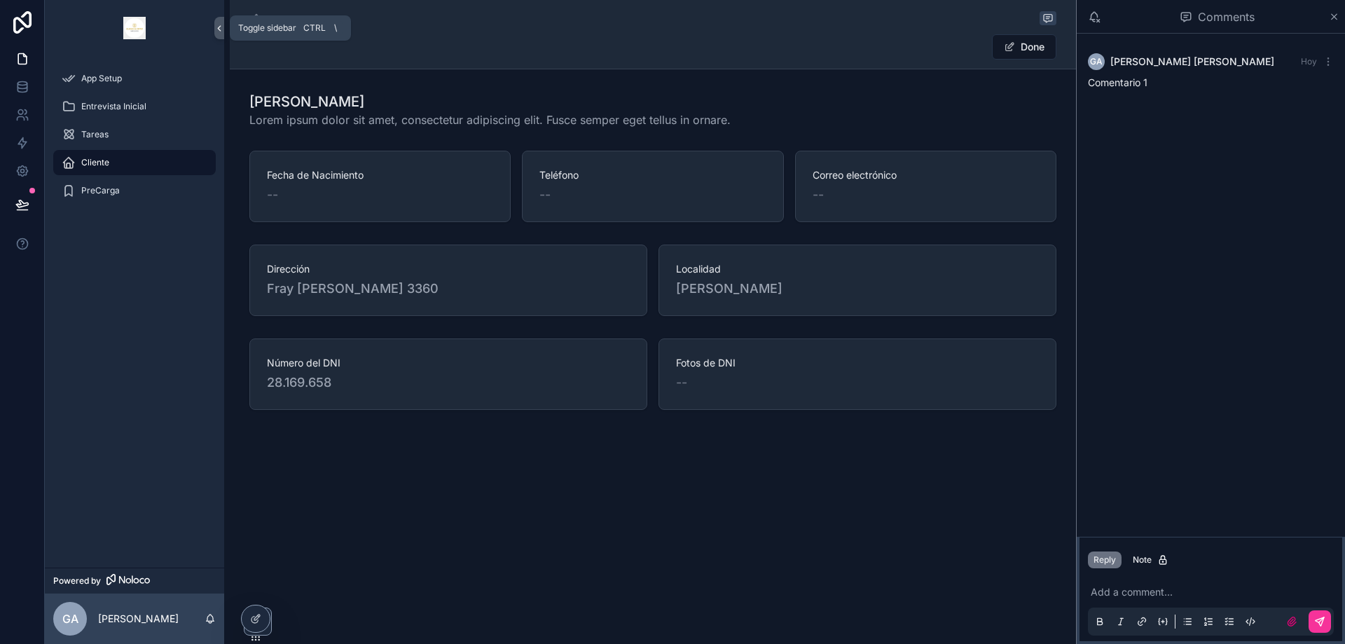
click at [219, 27] on icon "scrollable content" at bounding box center [219, 28] width 10 height 11
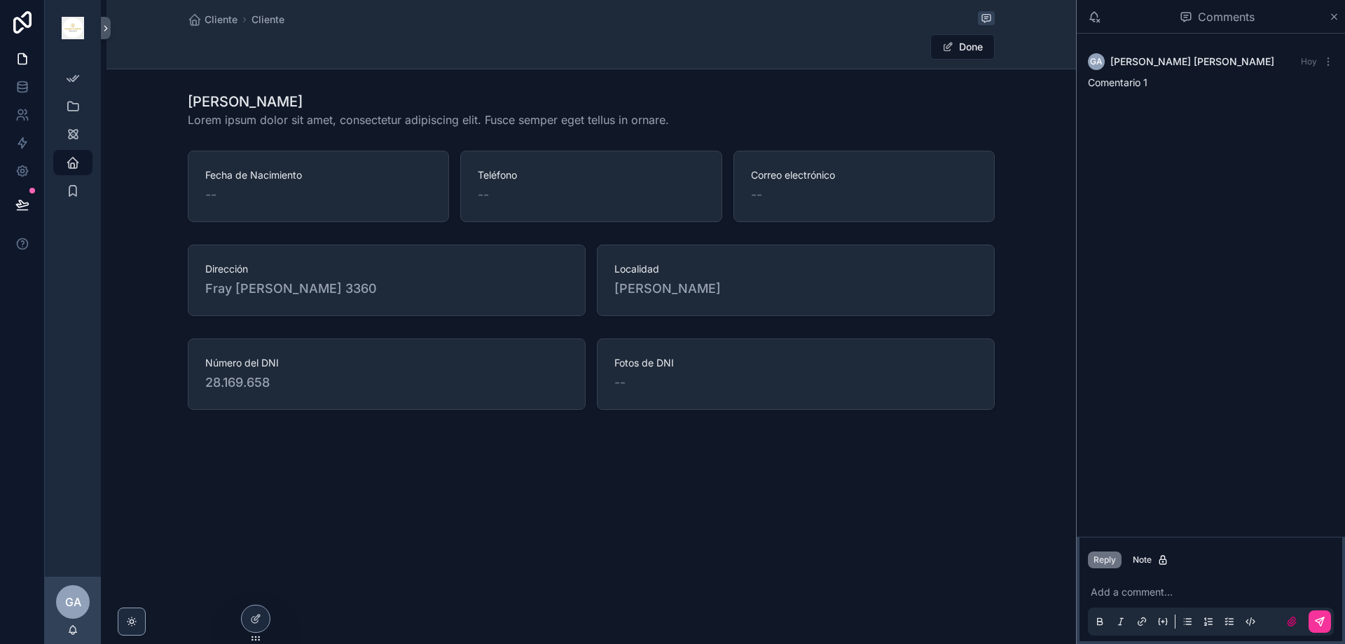
click at [499, 183] on div "Teléfono --" at bounding box center [591, 186] width 226 height 36
click at [254, 613] on icon at bounding box center [255, 618] width 11 height 11
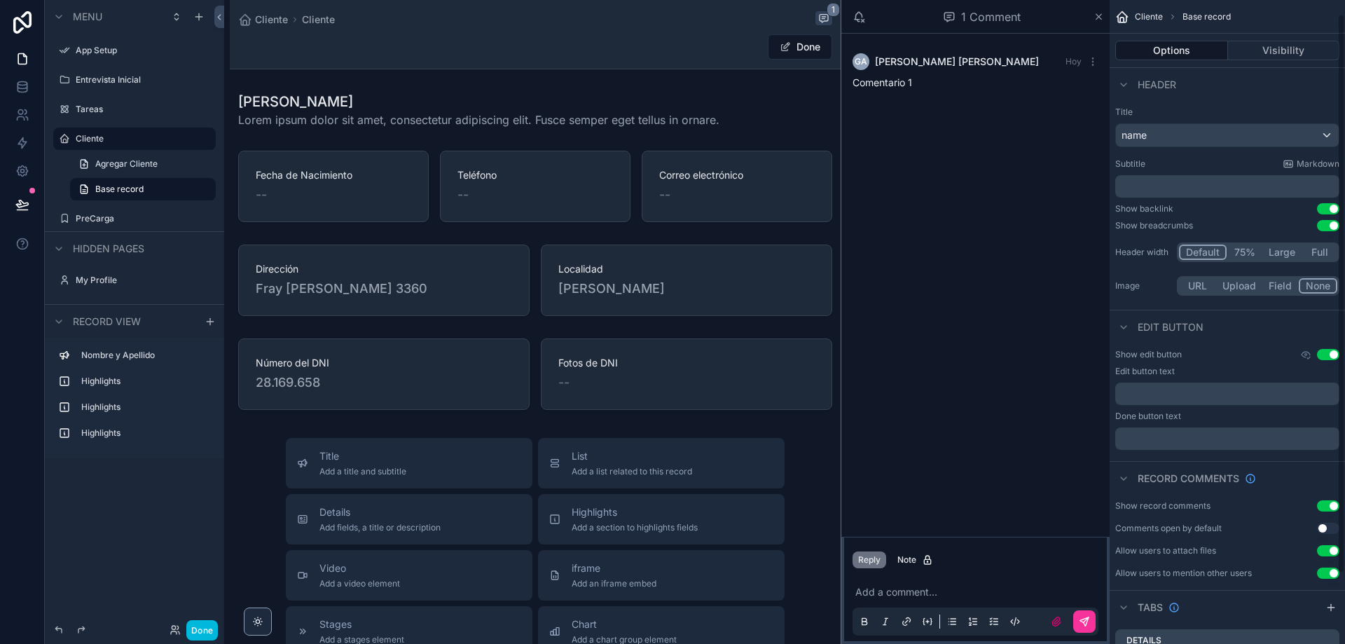
scroll to position [97, 0]
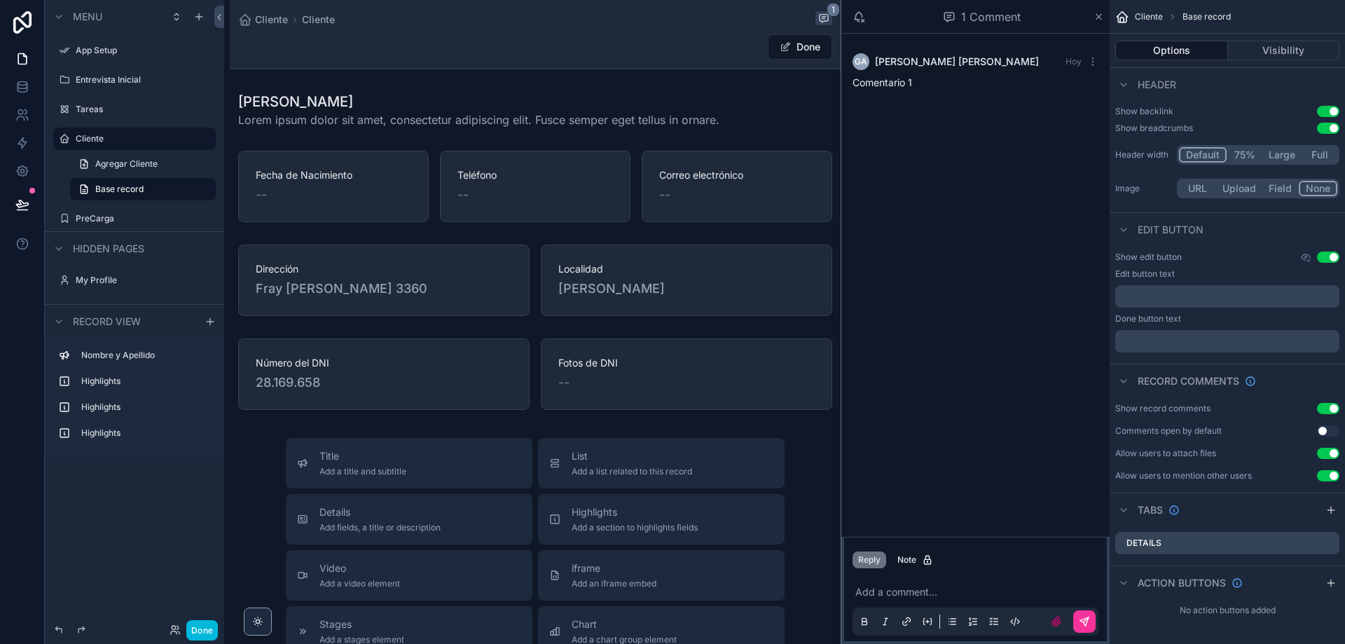
click at [1098, 15] on icon "scrollable content" at bounding box center [1098, 16] width 11 height 11
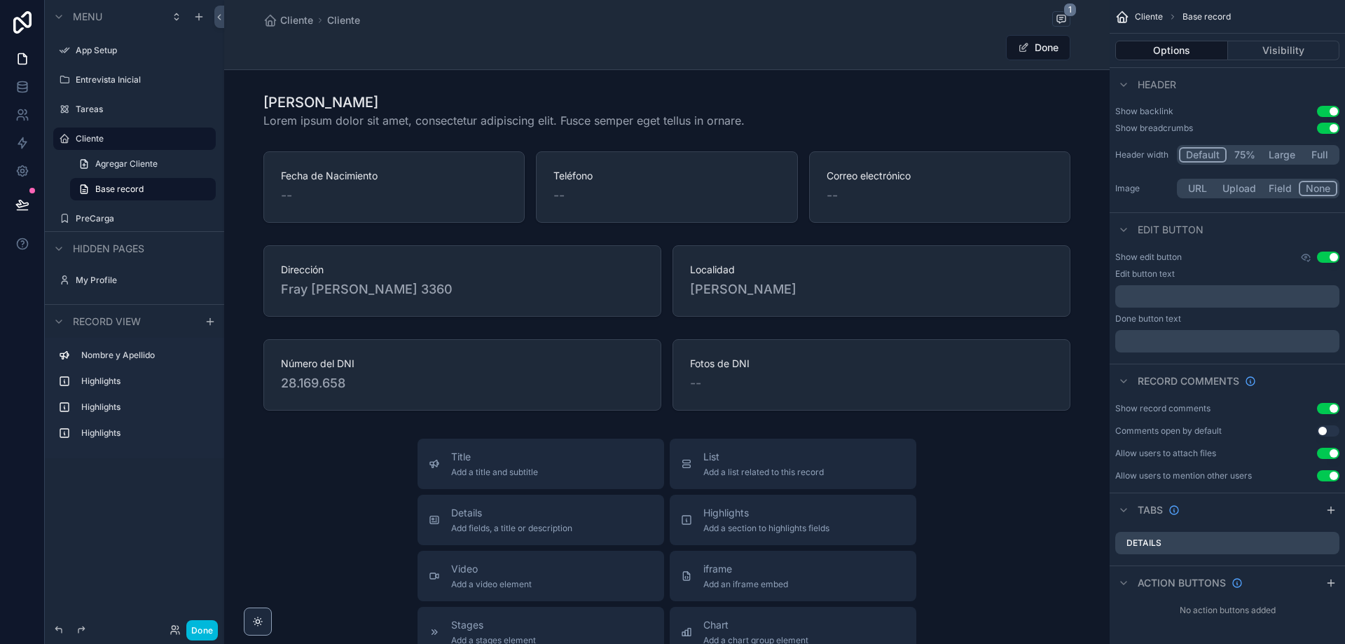
click at [359, 197] on div "scrollable content" at bounding box center [666, 187] width 885 height 83
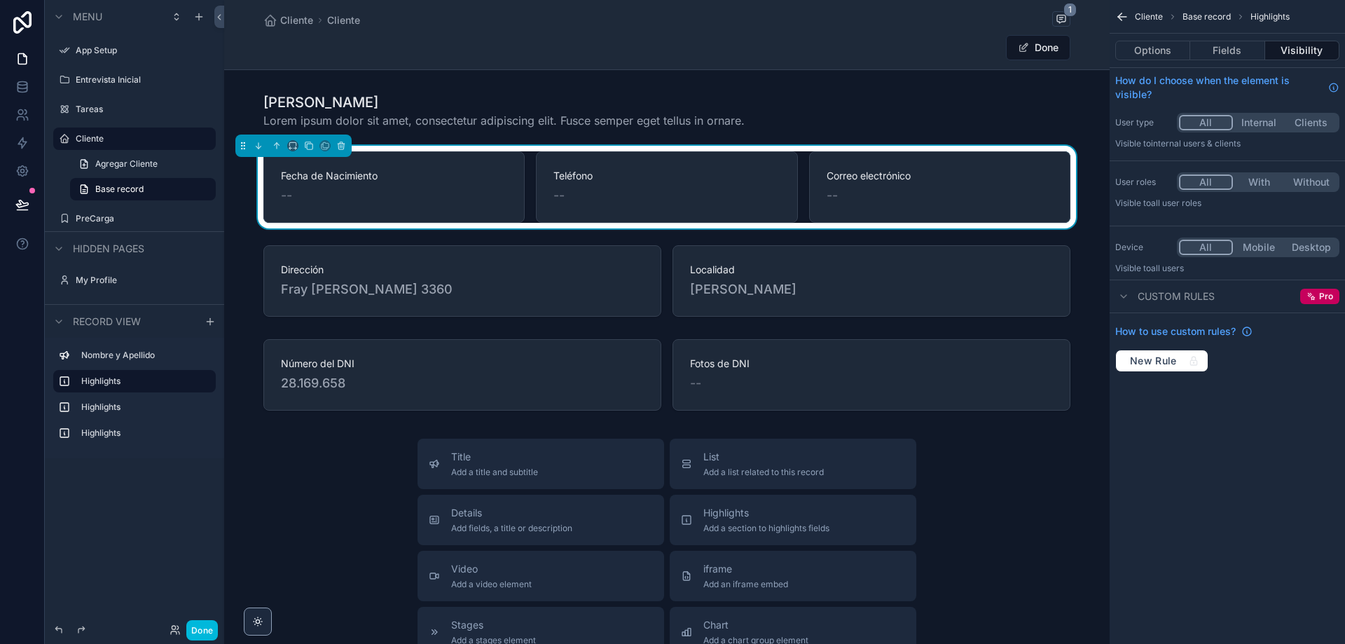
click at [109, 357] on label "Nombre y Apellido" at bounding box center [142, 354] width 123 height 11
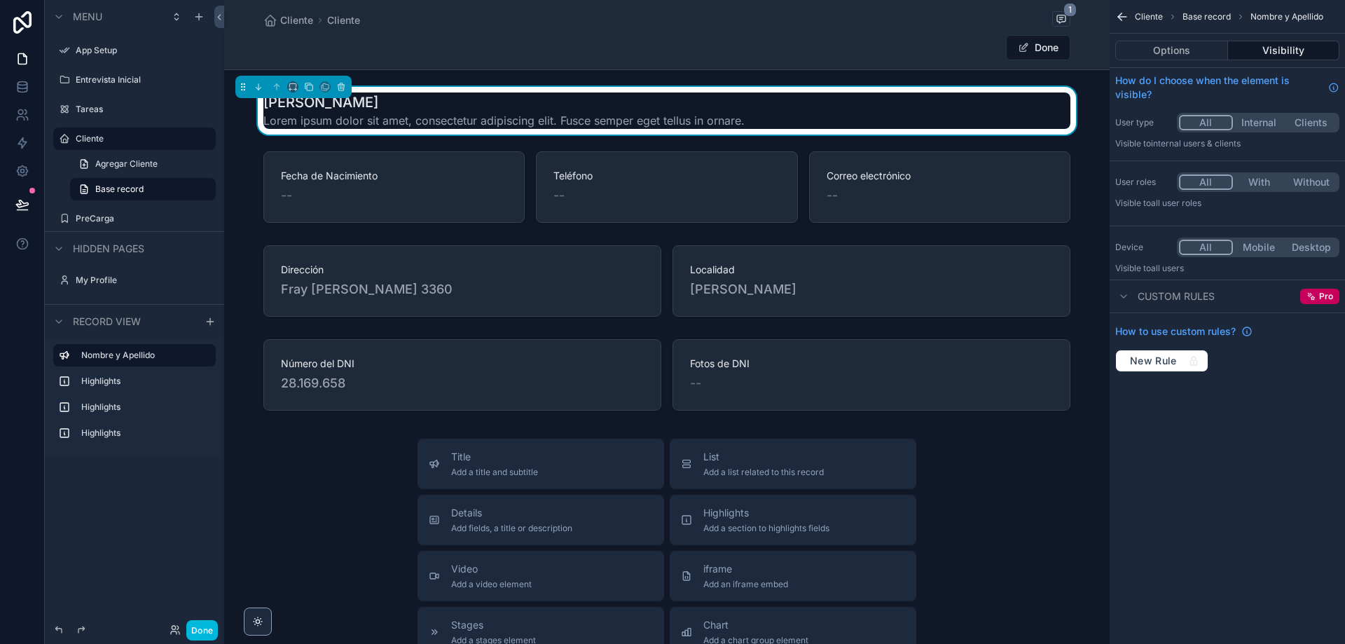
click at [109, 382] on label "Highlights" at bounding box center [142, 380] width 123 height 11
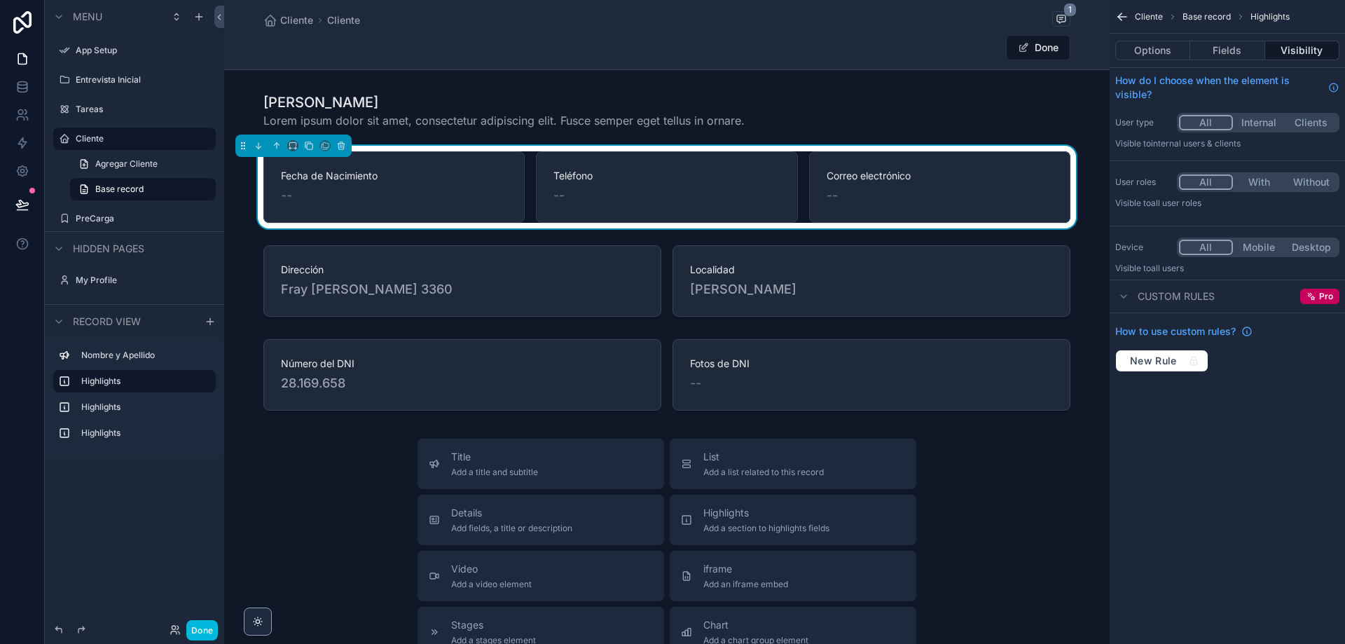
click at [106, 406] on label "Highlights" at bounding box center [142, 406] width 123 height 11
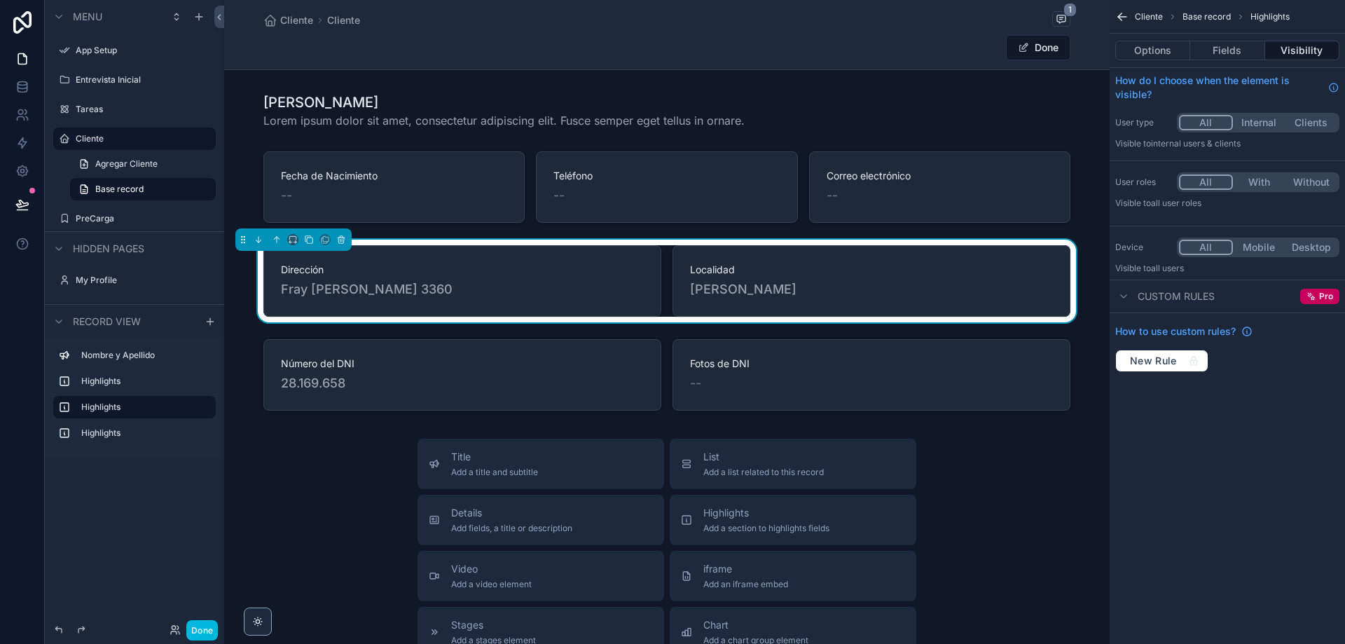
click at [104, 427] on label "Highlights" at bounding box center [142, 432] width 123 height 11
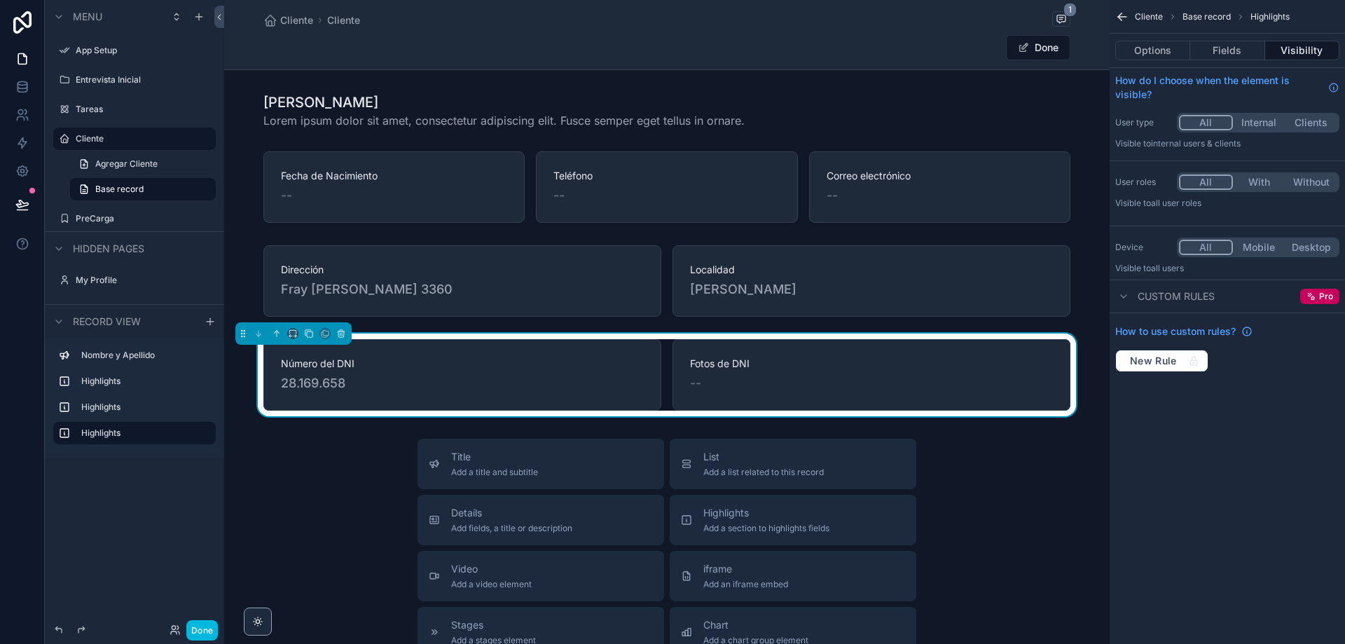
click at [102, 377] on label "Highlights" at bounding box center [142, 380] width 123 height 11
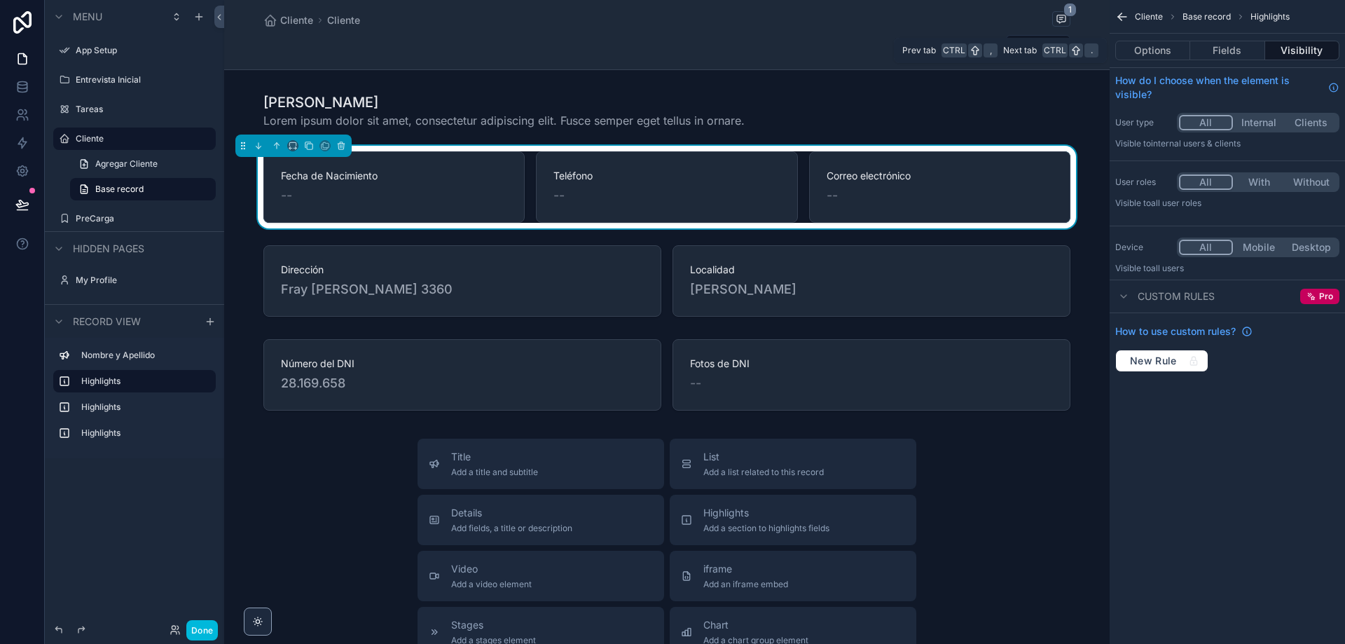
click at [1221, 51] on button "Fields" at bounding box center [1227, 51] width 74 height 20
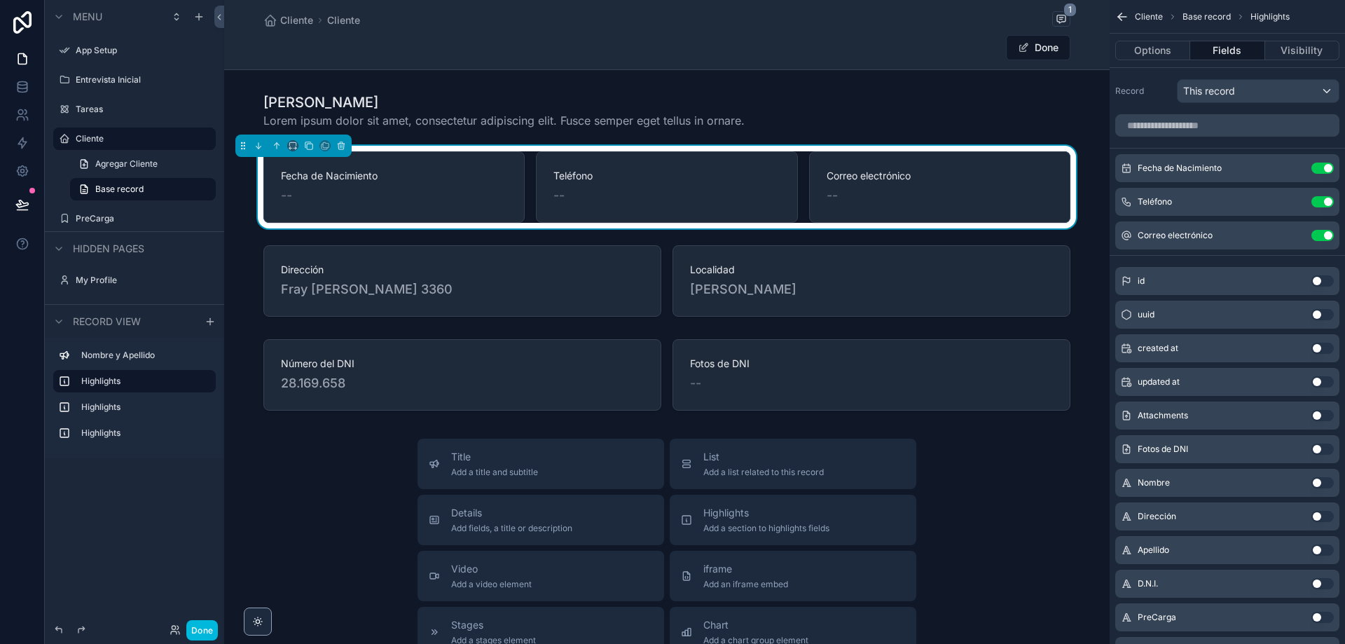
click at [1324, 485] on button "Use setting" at bounding box center [1322, 482] width 22 height 11
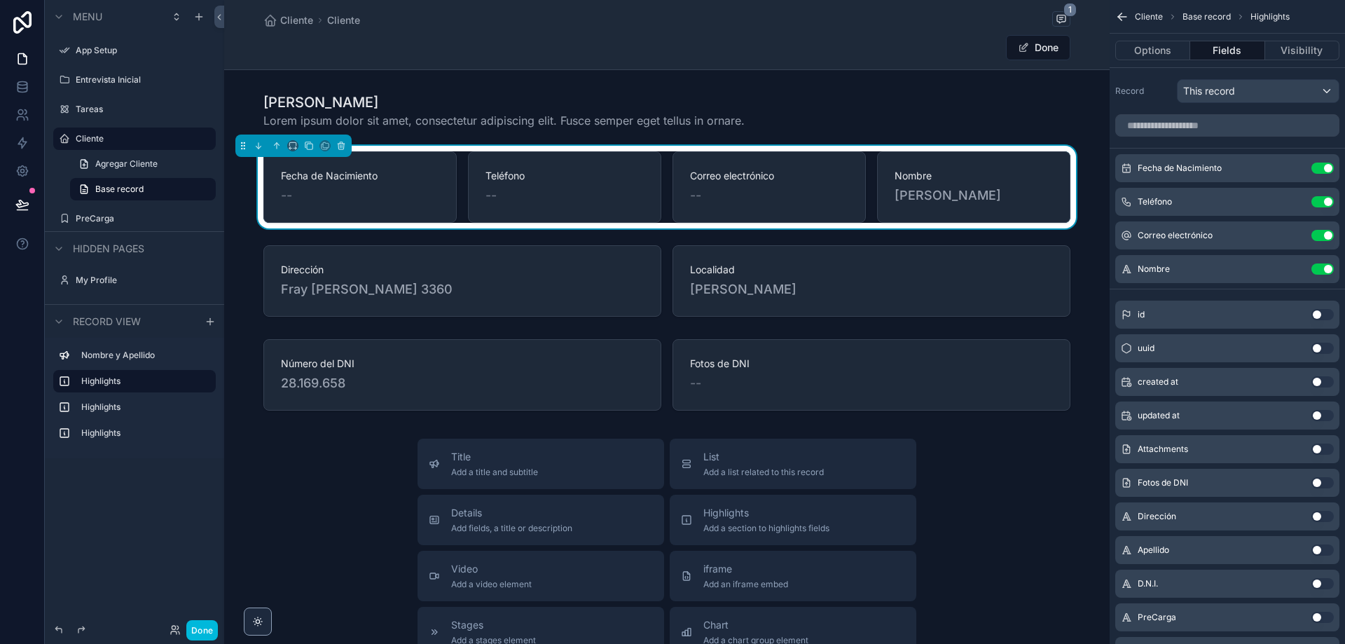
click at [1325, 485] on button "Use setting" at bounding box center [1322, 482] width 22 height 11
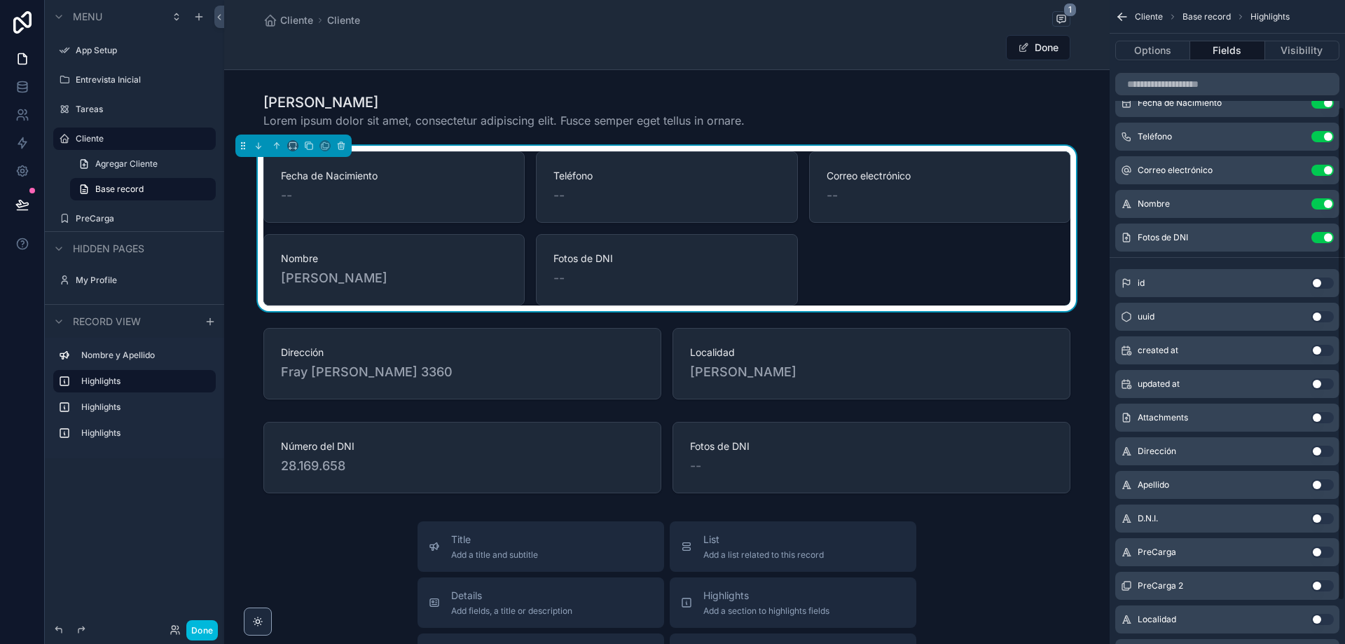
scroll to position [195, 0]
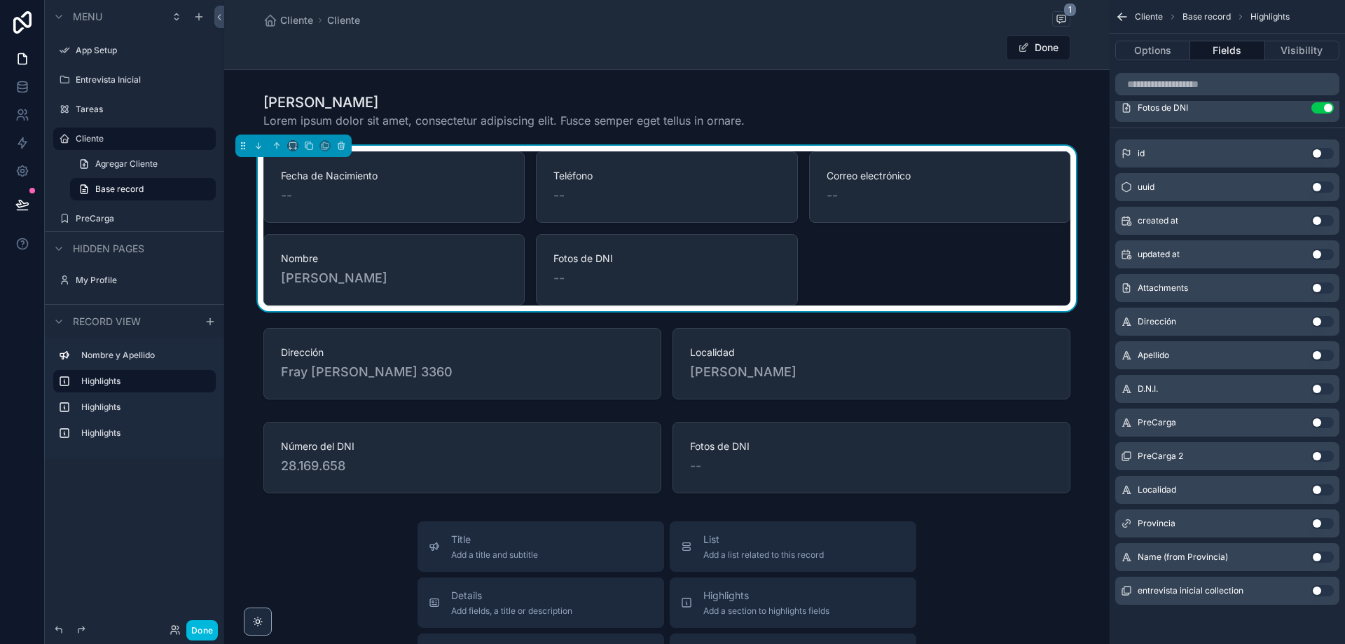
click at [1326, 318] on button "Use setting" at bounding box center [1322, 321] width 22 height 11
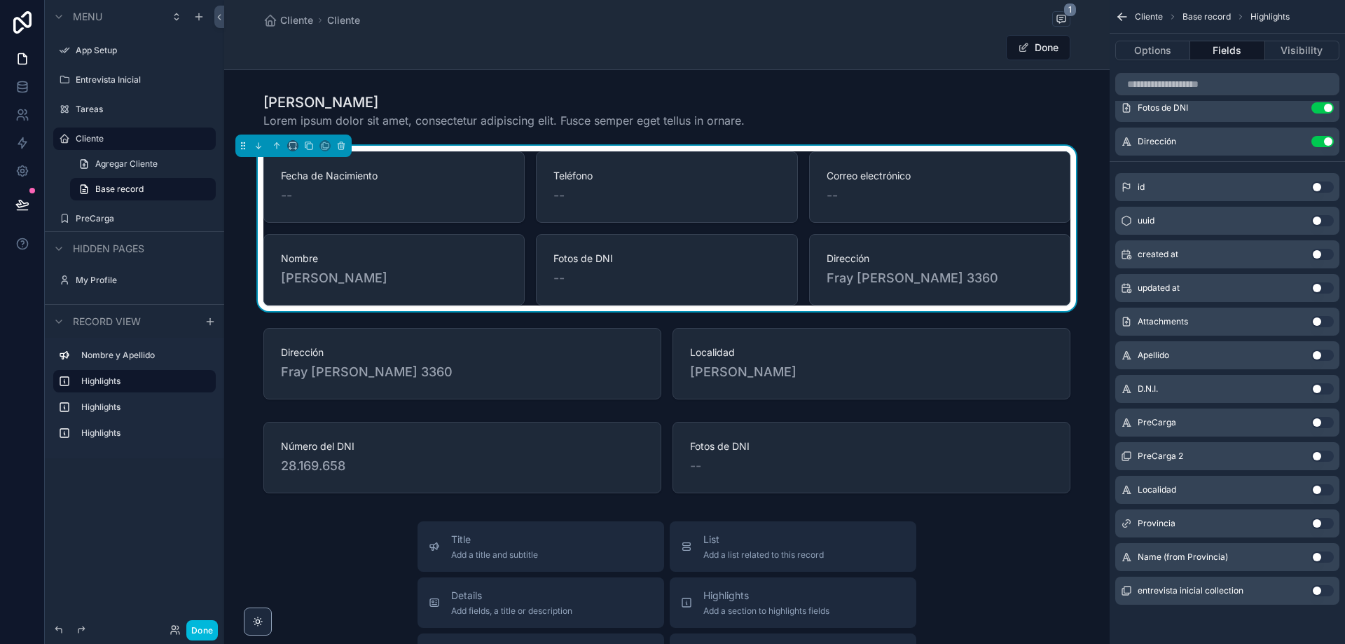
click at [1326, 318] on button "Use setting" at bounding box center [1322, 321] width 22 height 11
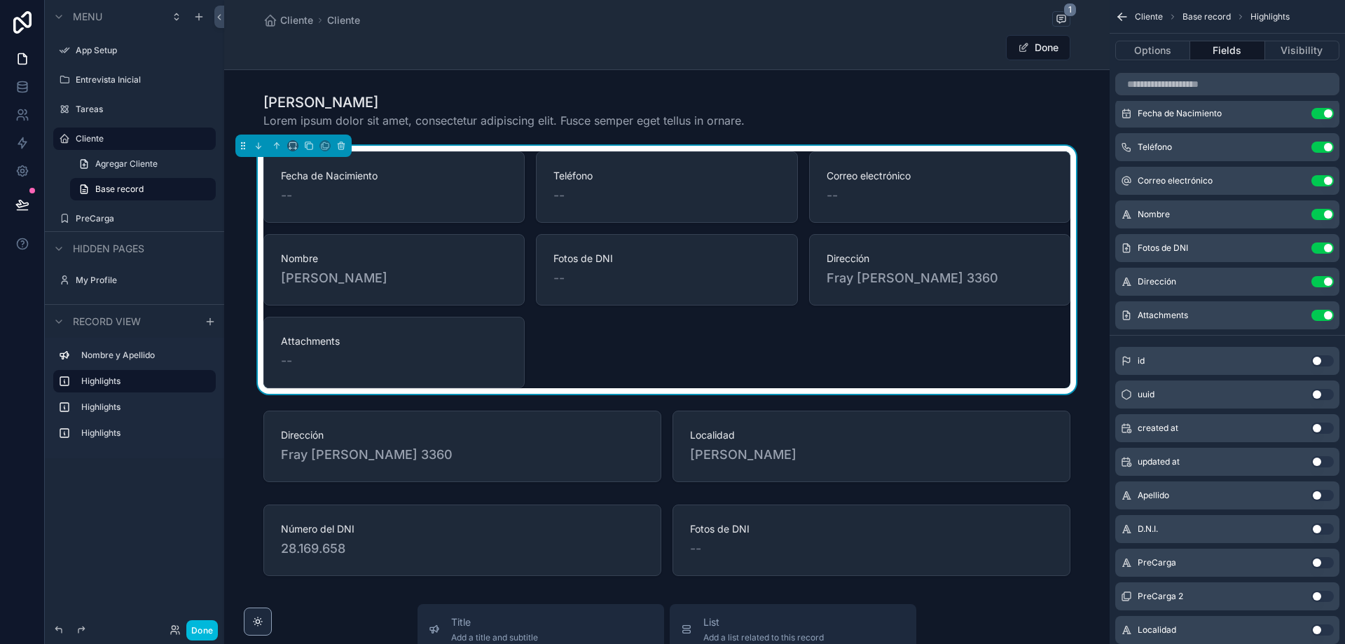
scroll to position [0, 0]
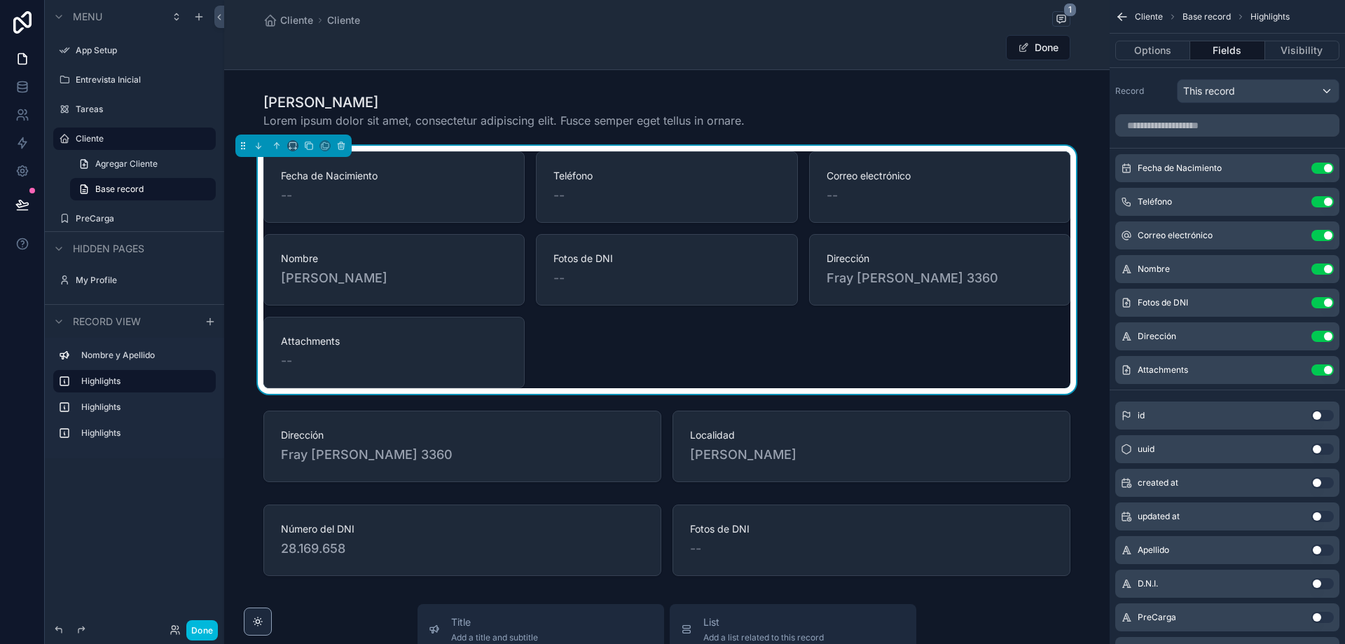
click at [1132, 88] on label "Record" at bounding box center [1143, 90] width 56 height 11
click at [1289, 88] on div "This record" at bounding box center [1257, 91] width 161 height 22
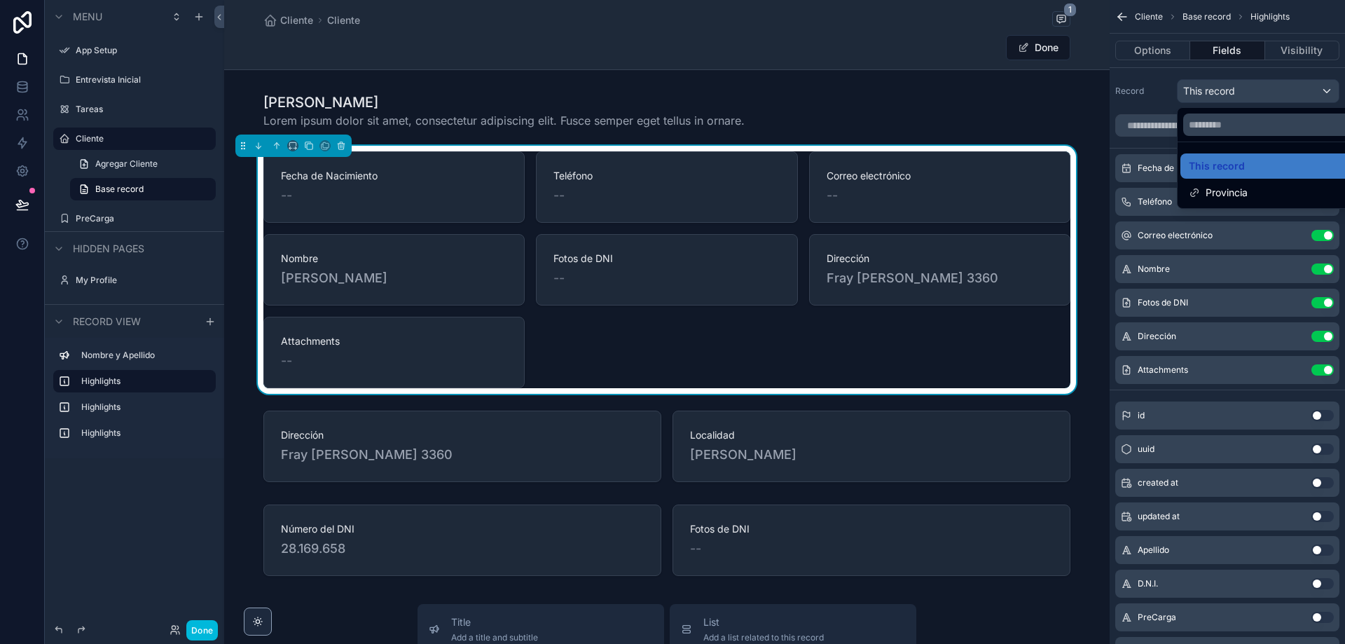
click at [1289, 88] on div "scrollable content" at bounding box center [672, 322] width 1345 height 644
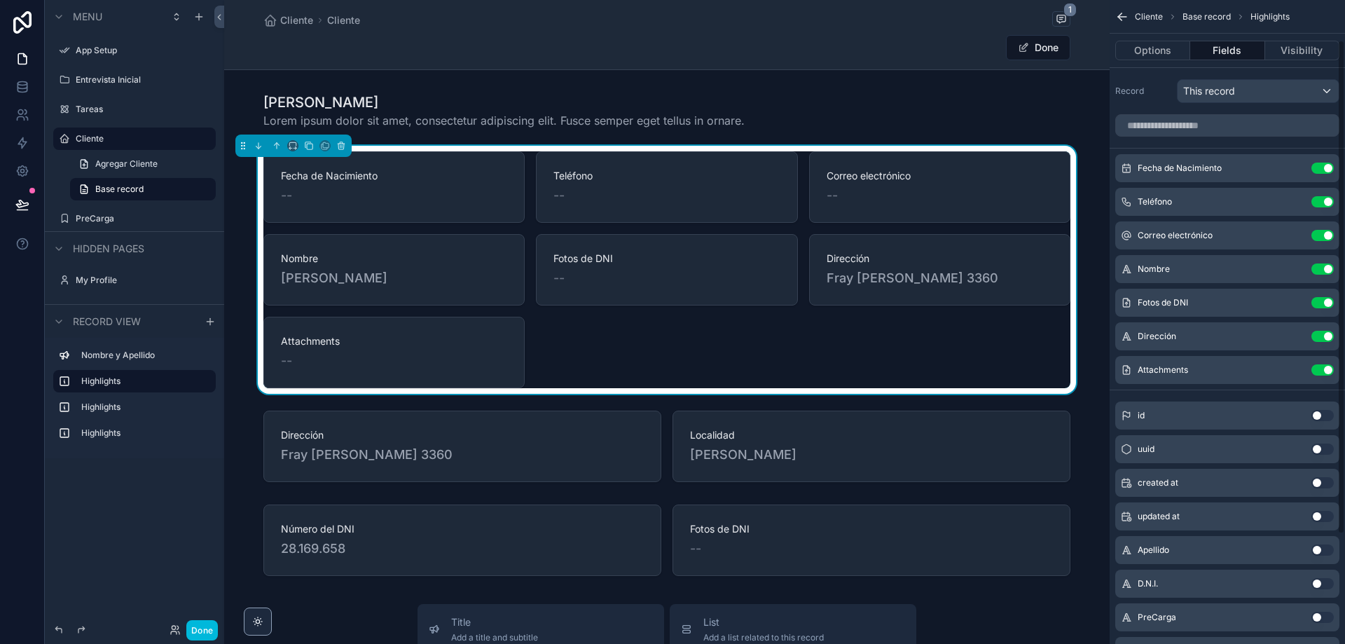
scroll to position [195, 0]
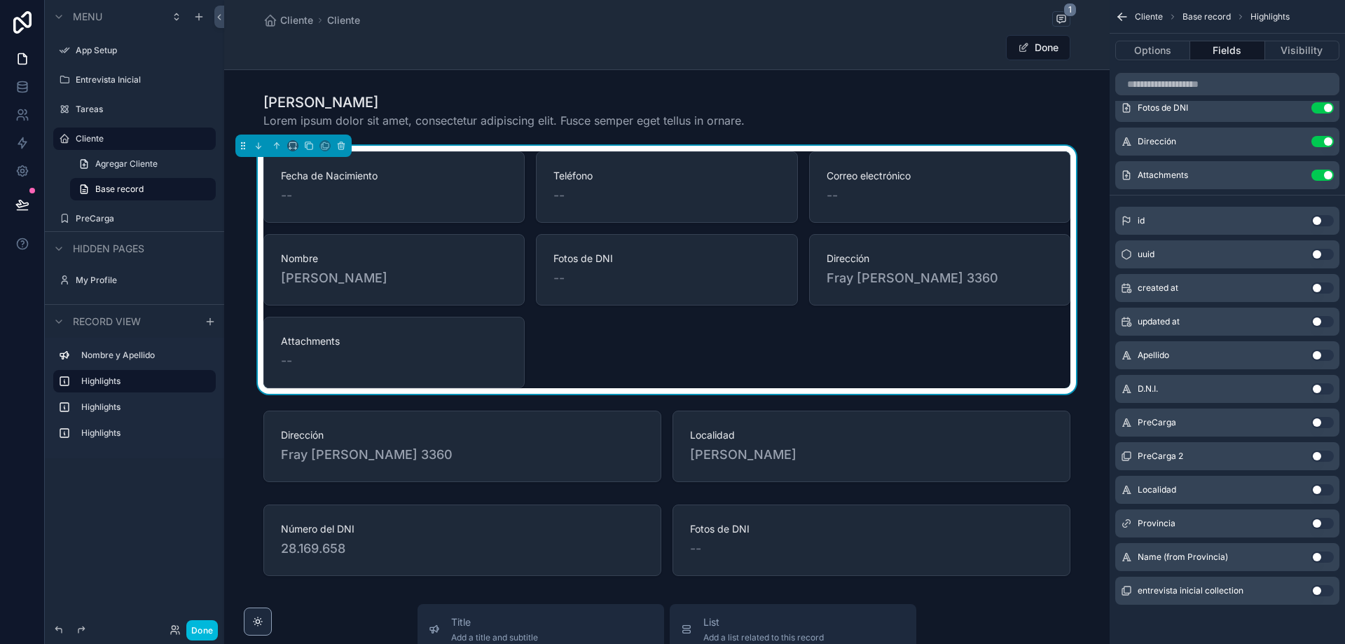
click at [1320, 141] on button "Use setting" at bounding box center [1322, 141] width 22 height 11
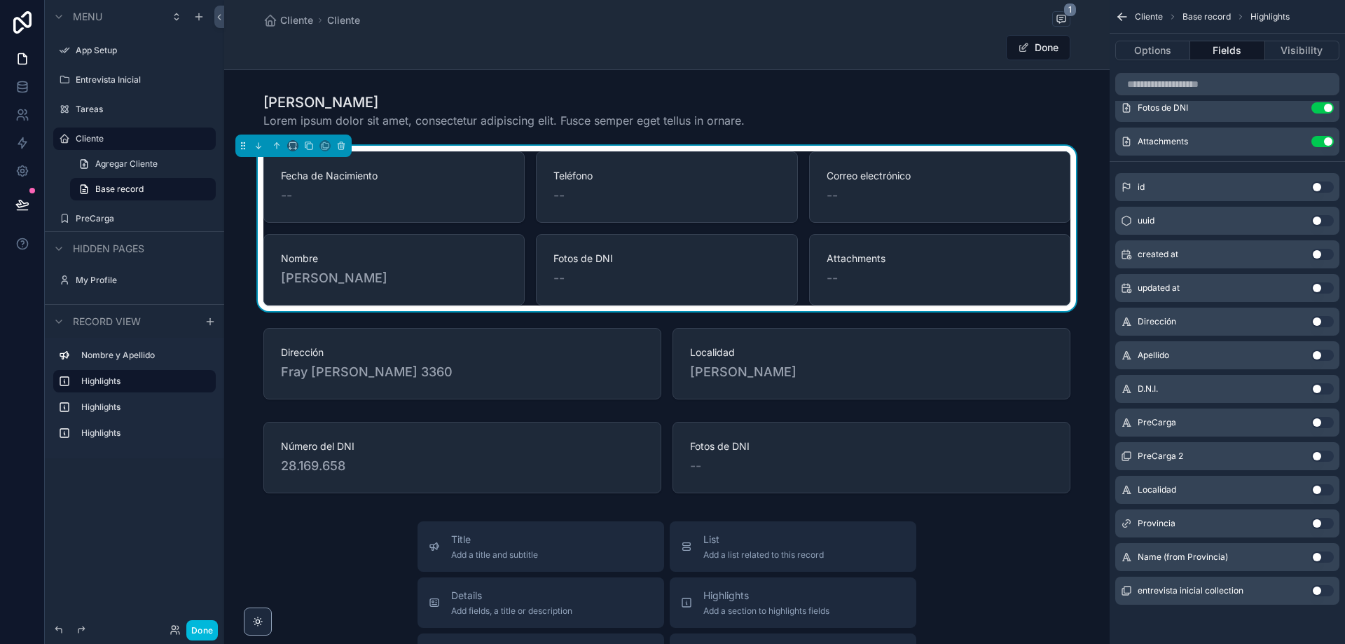
click at [935, 352] on div "scrollable content" at bounding box center [666, 363] width 885 height 83
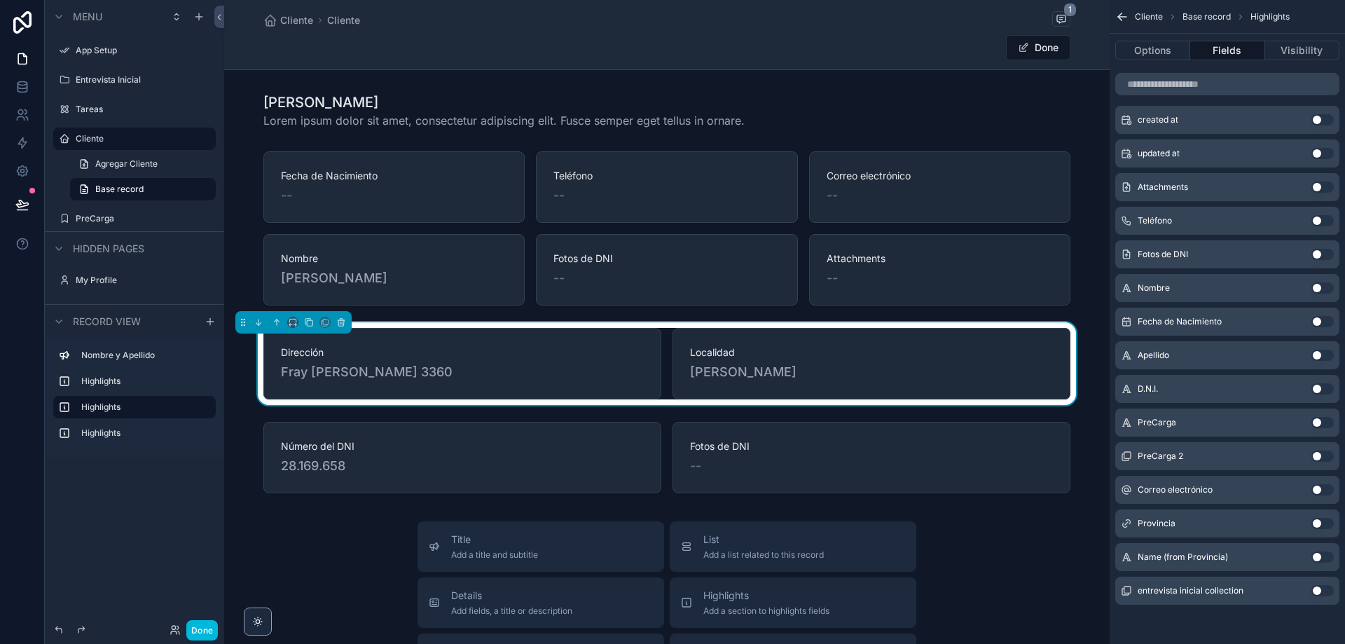
click at [1322, 525] on button "Use setting" at bounding box center [1322, 523] width 22 height 11
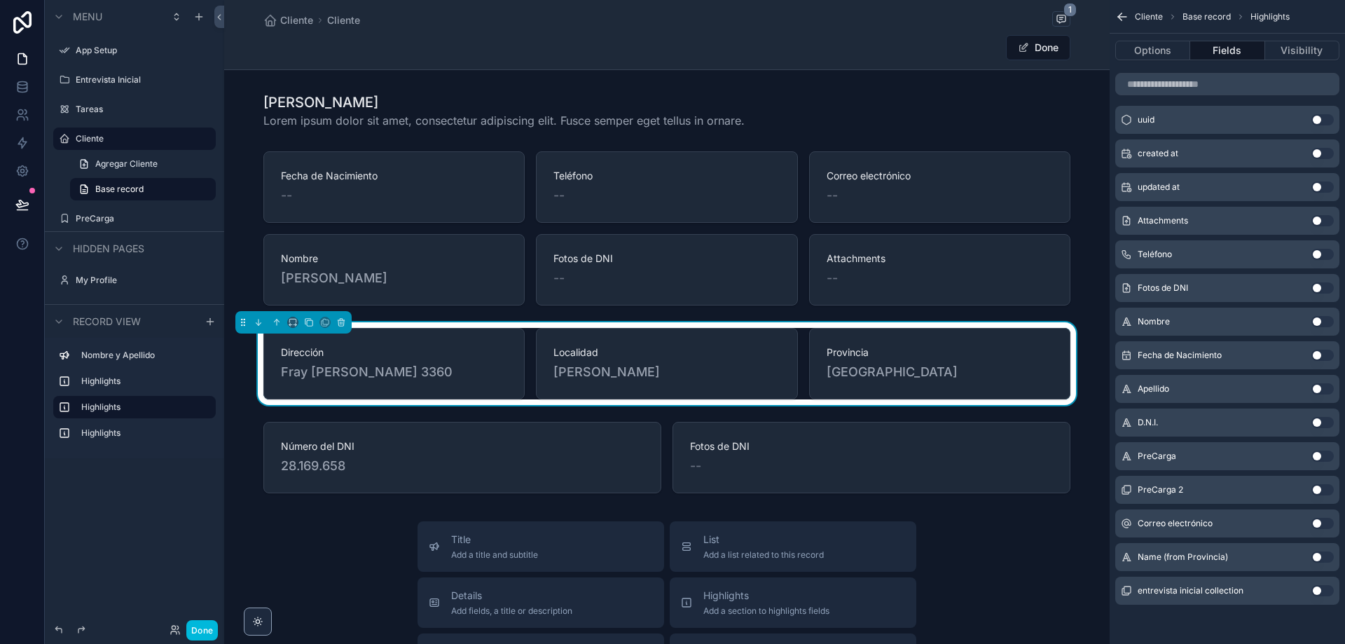
click at [871, 266] on div "scrollable content" at bounding box center [666, 228] width 885 height 165
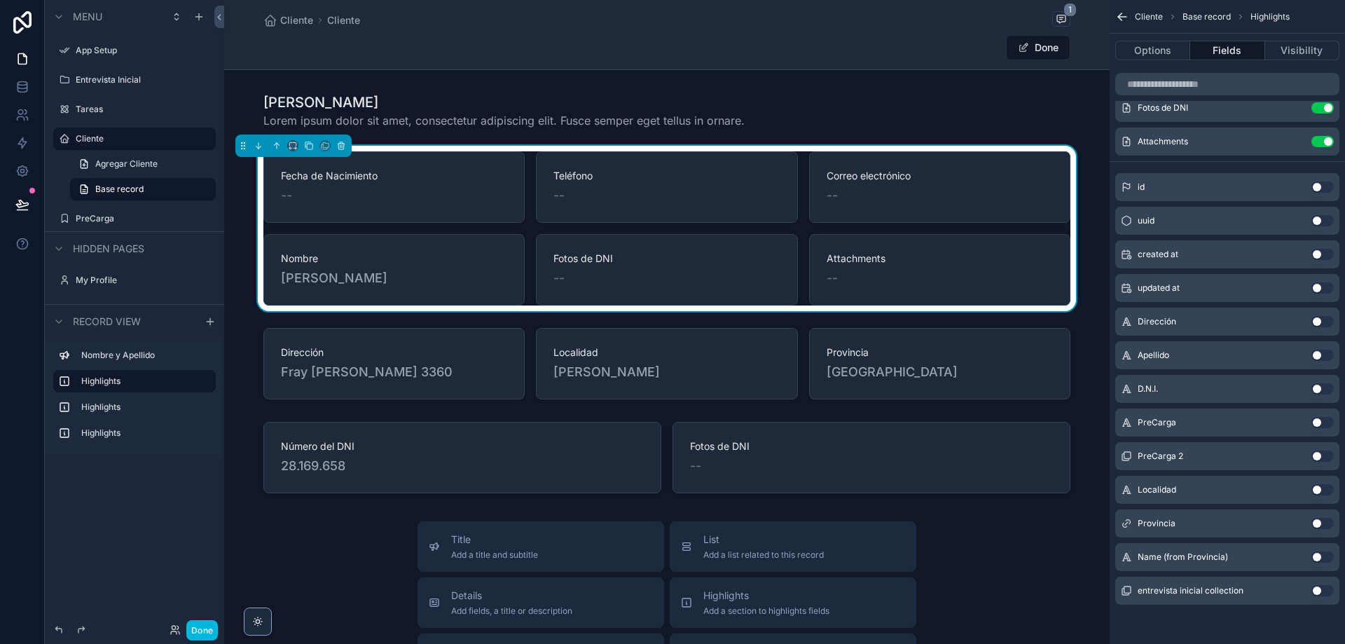
click at [1315, 139] on button "Use setting" at bounding box center [1322, 141] width 22 height 11
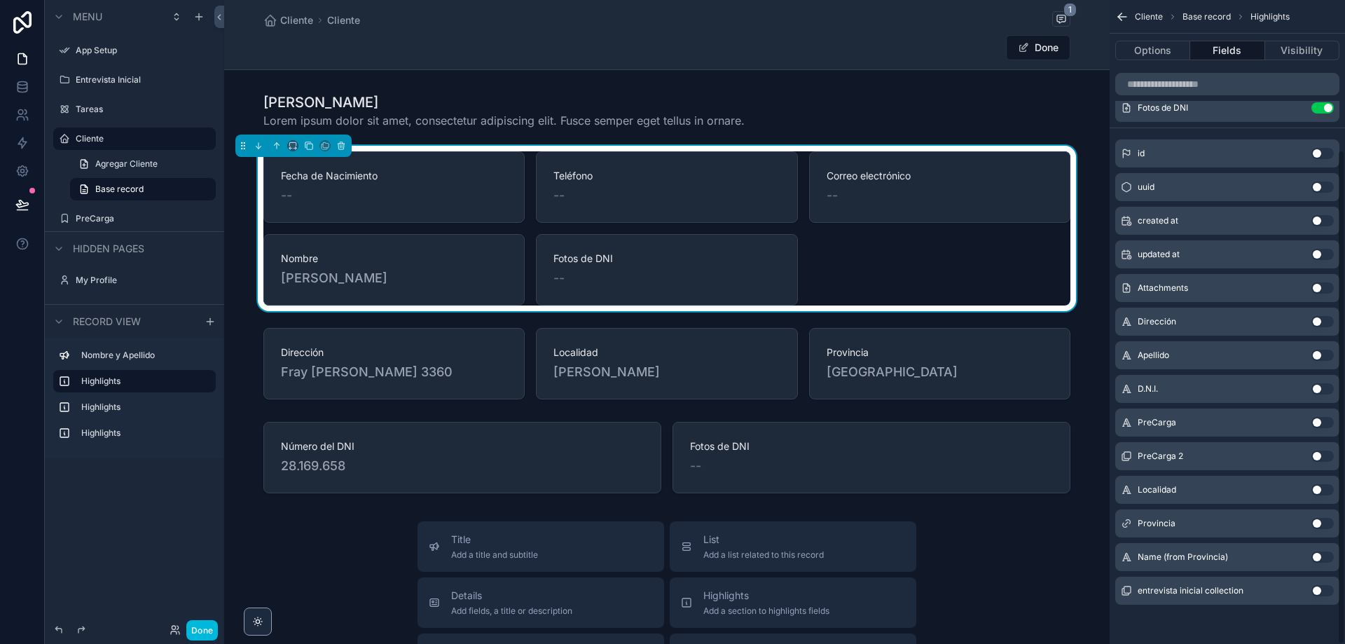
click at [1317, 108] on button "Use setting" at bounding box center [1322, 107] width 22 height 11
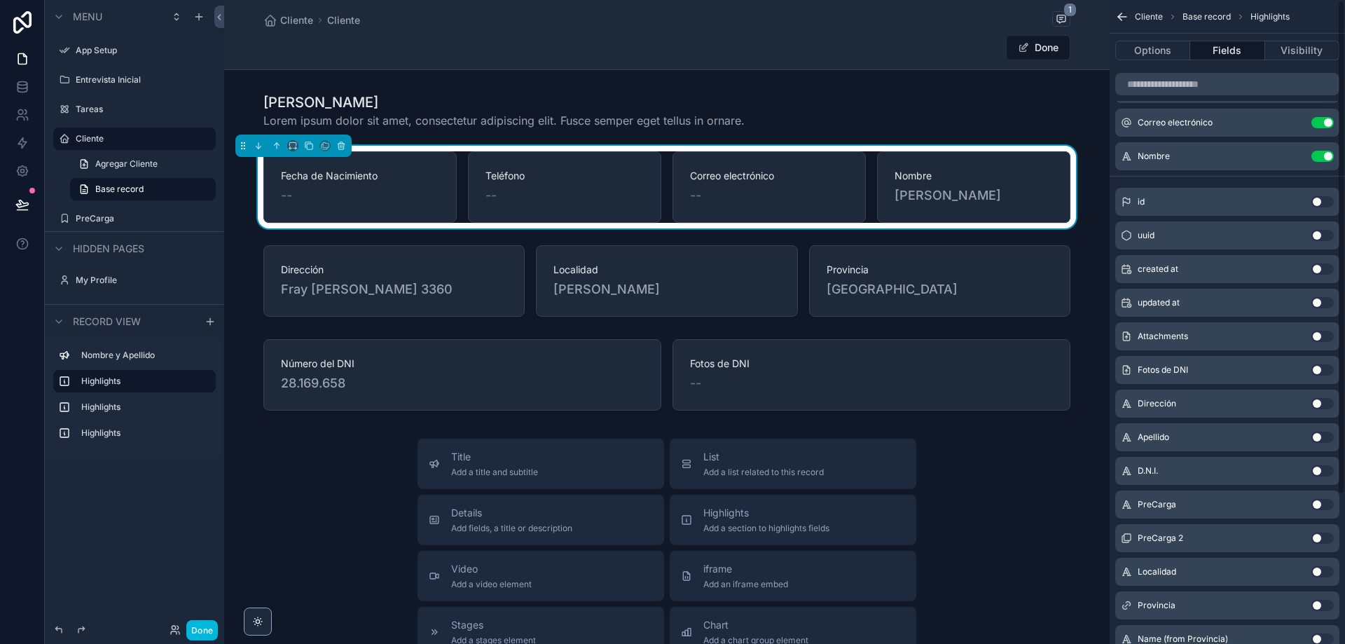
scroll to position [0, 0]
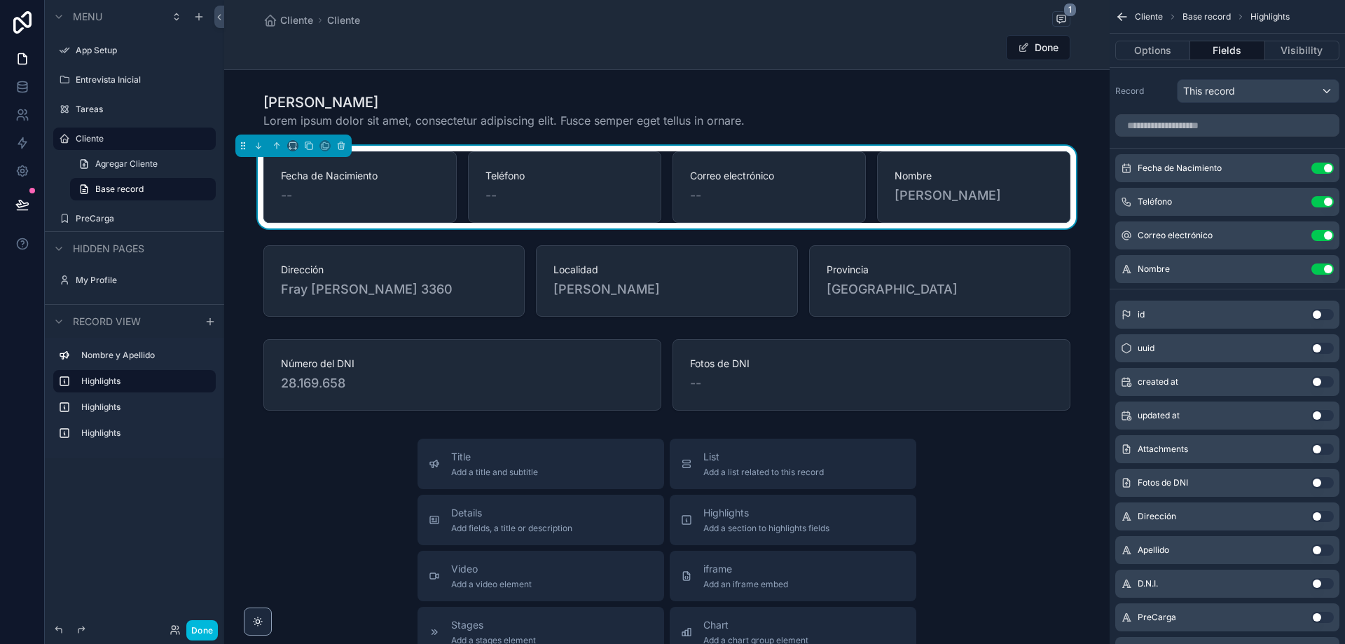
click at [1314, 266] on button "Use setting" at bounding box center [1322, 268] width 22 height 11
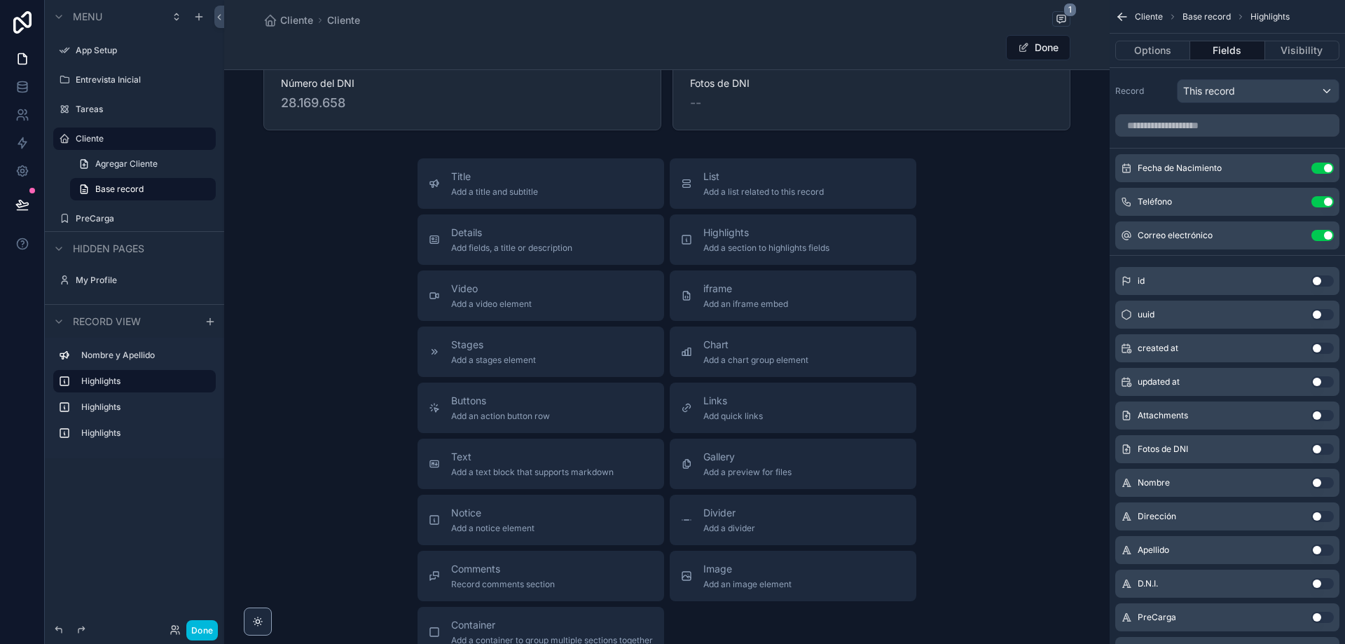
click at [0, 0] on icon "scrollable content" at bounding box center [0, 0] width 0 height 0
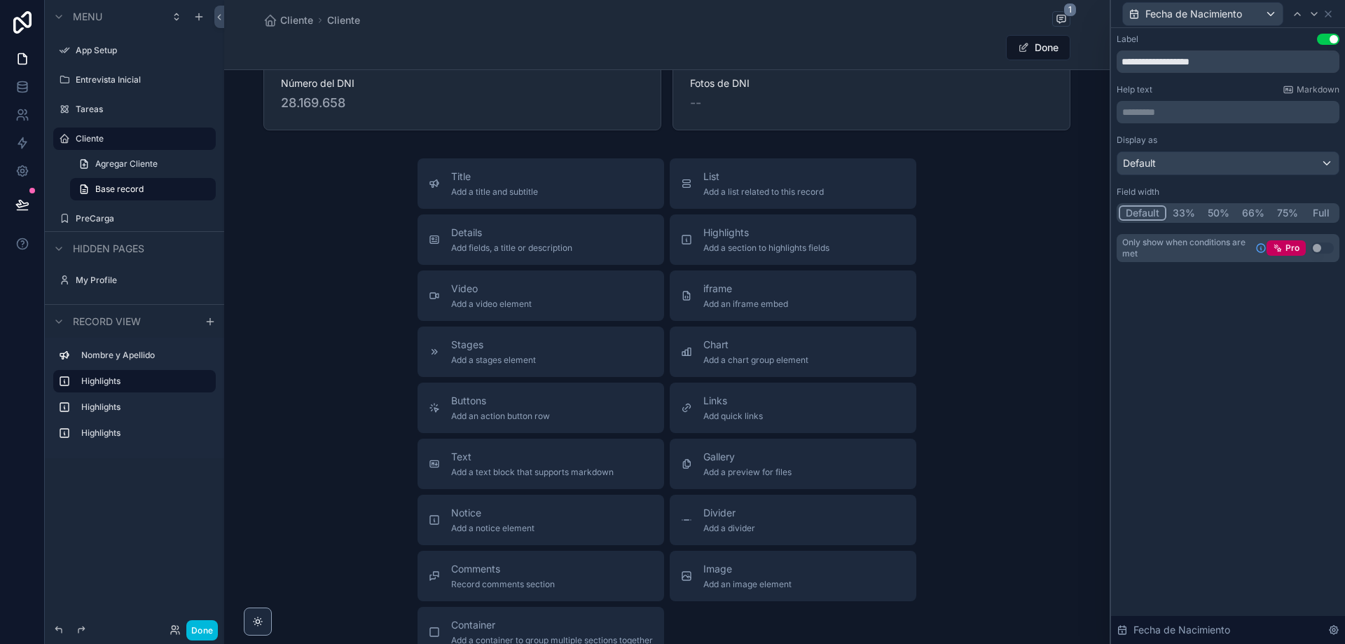
click at [1184, 213] on button "33%" at bounding box center [1183, 212] width 35 height 15
click at [1118, 211] on div "Default 33% 50% 66% 75% Full" at bounding box center [1227, 213] width 223 height 20
click at [1133, 211] on button "Default" at bounding box center [1141, 212] width 46 height 15
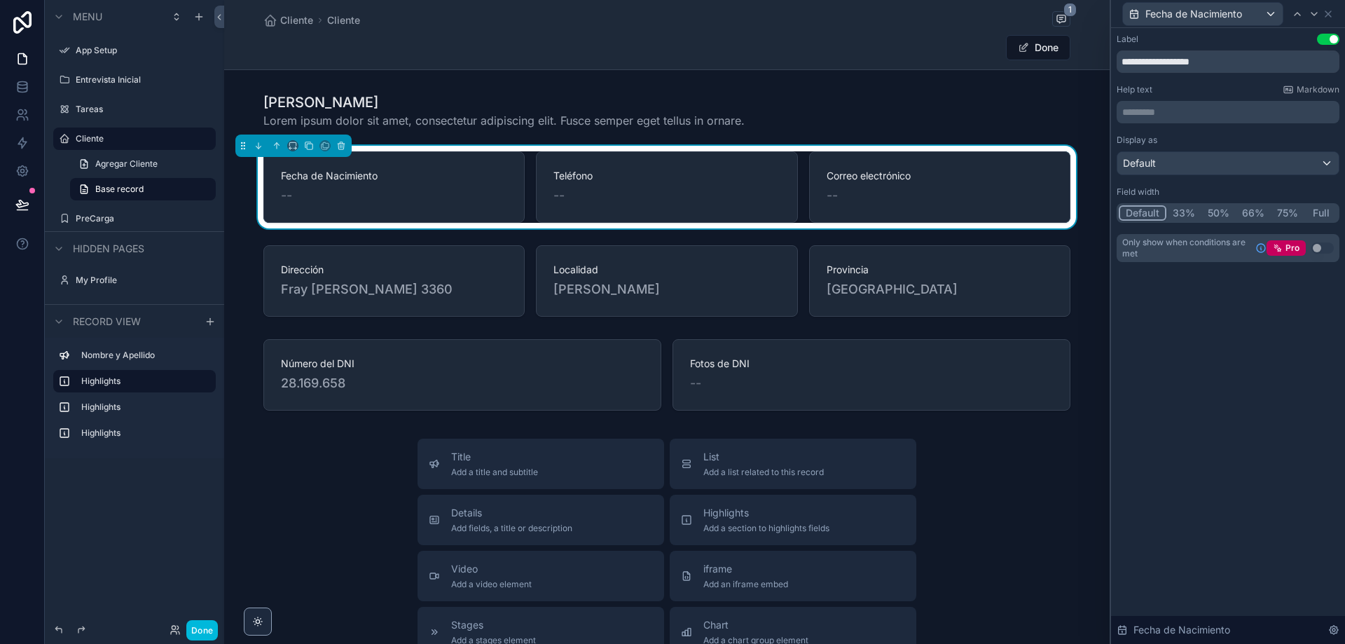
click at [1184, 210] on button "33%" at bounding box center [1183, 212] width 35 height 15
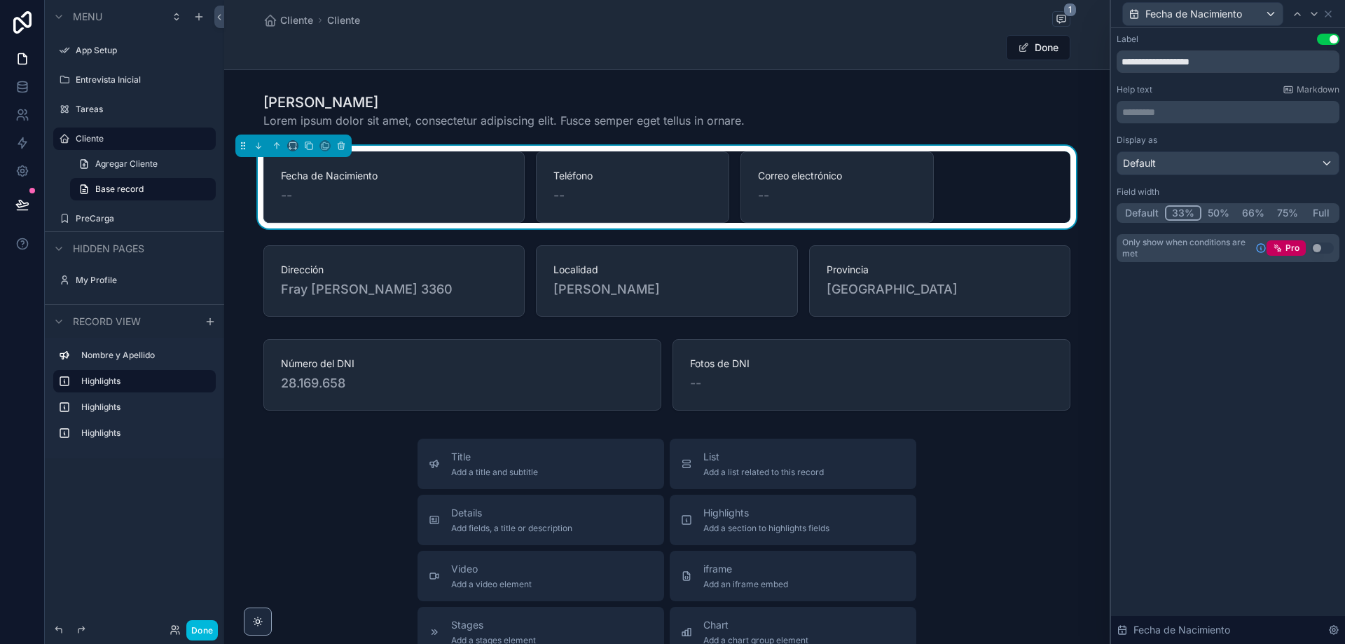
click at [1146, 212] on button "Default" at bounding box center [1141, 212] width 46 height 15
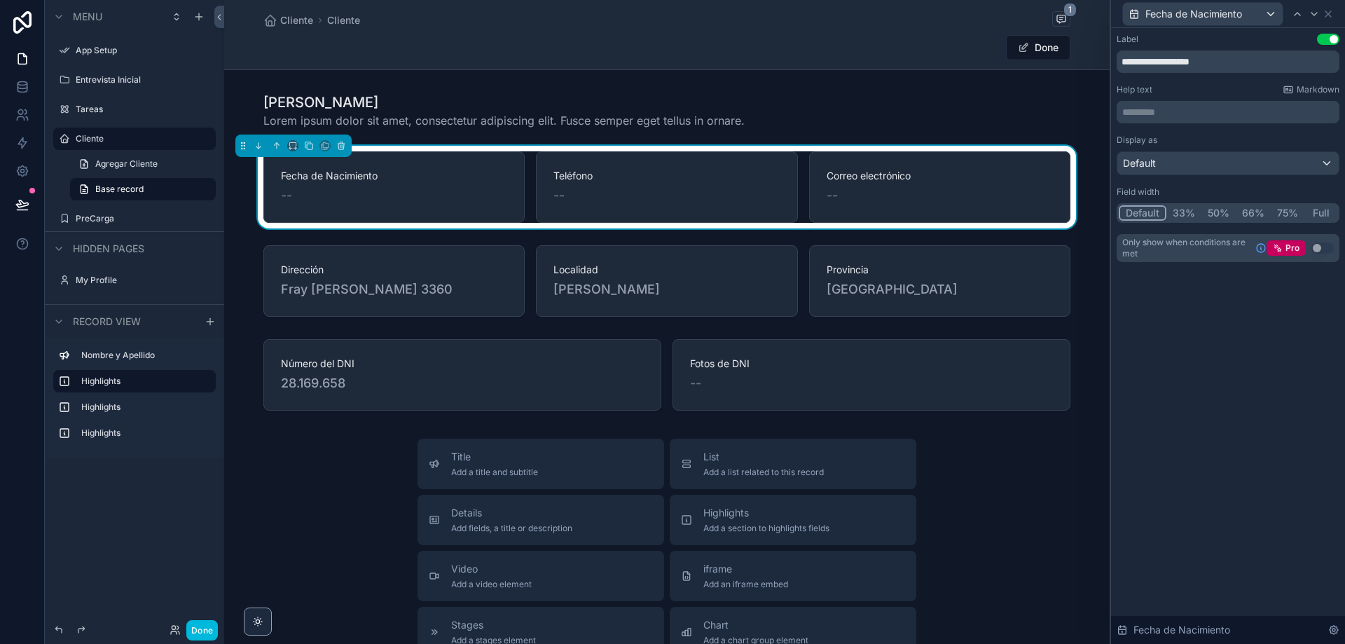
click at [1282, 209] on button "75%" at bounding box center [1287, 212] width 34 height 15
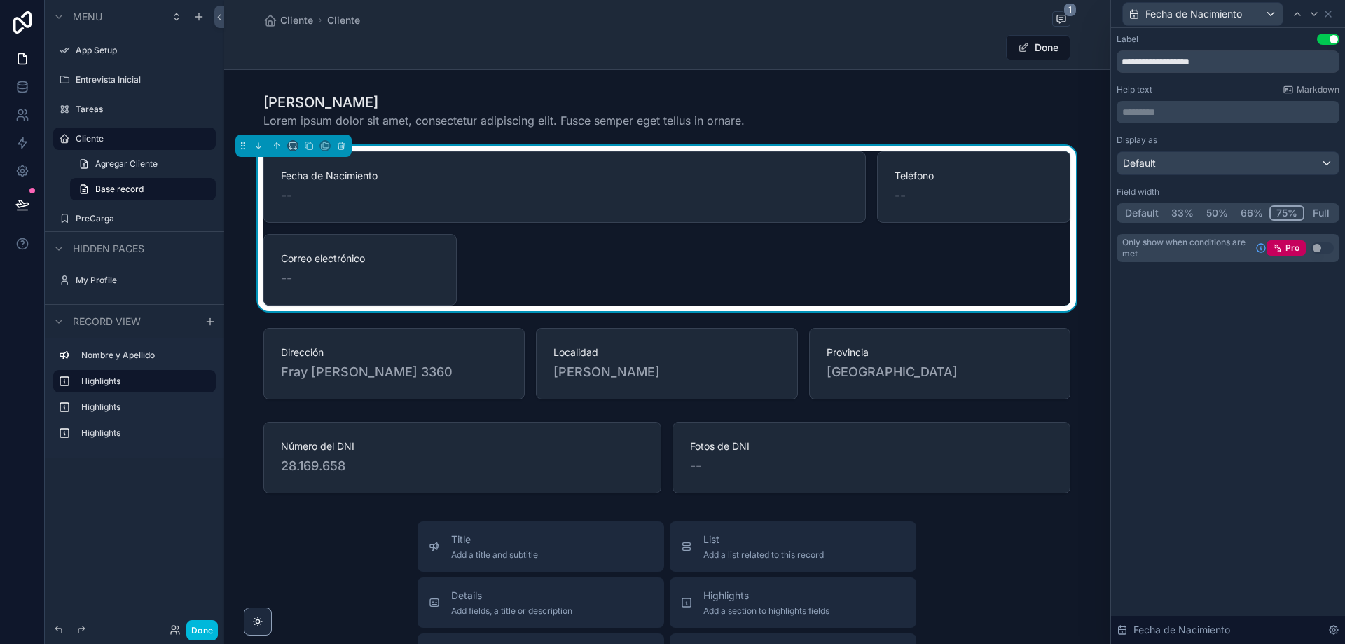
click at [1178, 216] on button "33%" at bounding box center [1182, 212] width 35 height 15
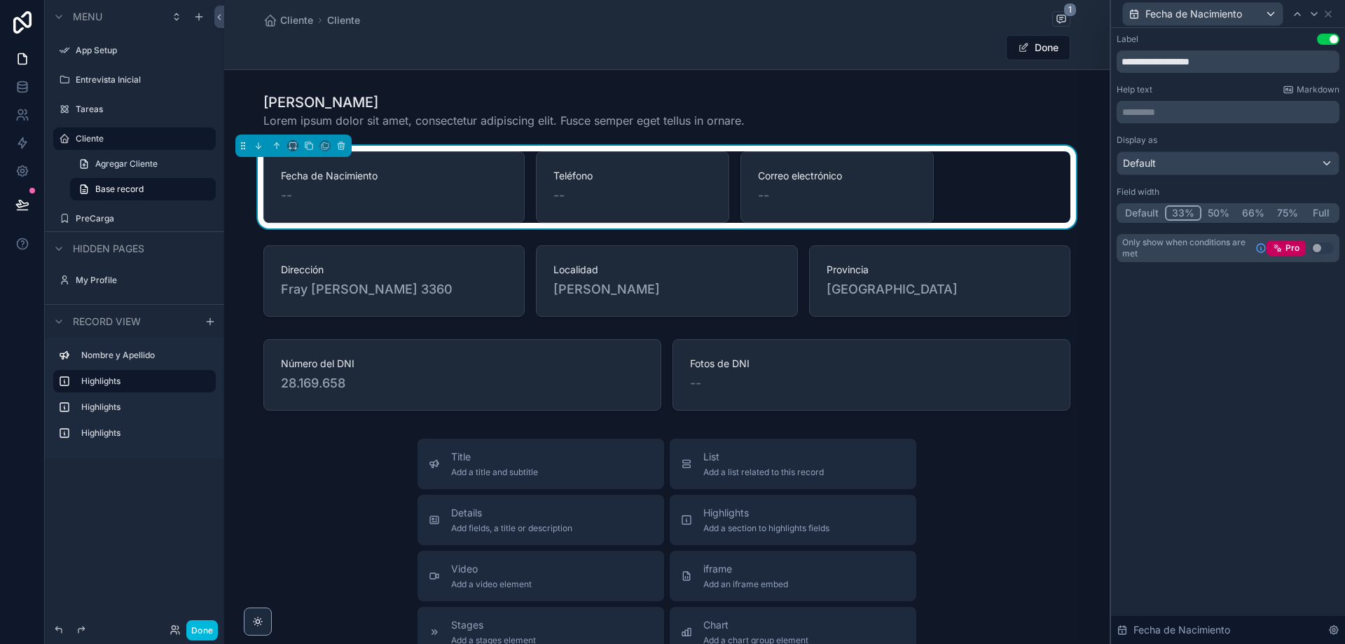
click at [1144, 212] on button "Default" at bounding box center [1141, 212] width 46 height 15
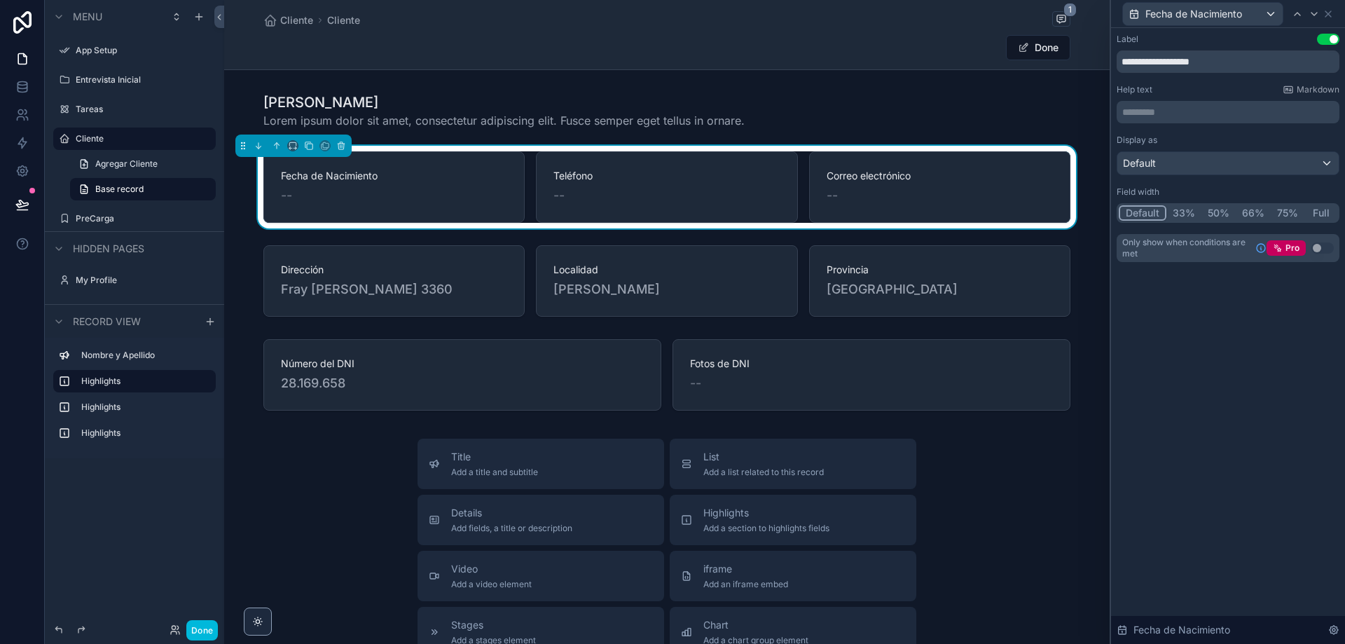
click at [1188, 214] on button "33%" at bounding box center [1183, 212] width 35 height 15
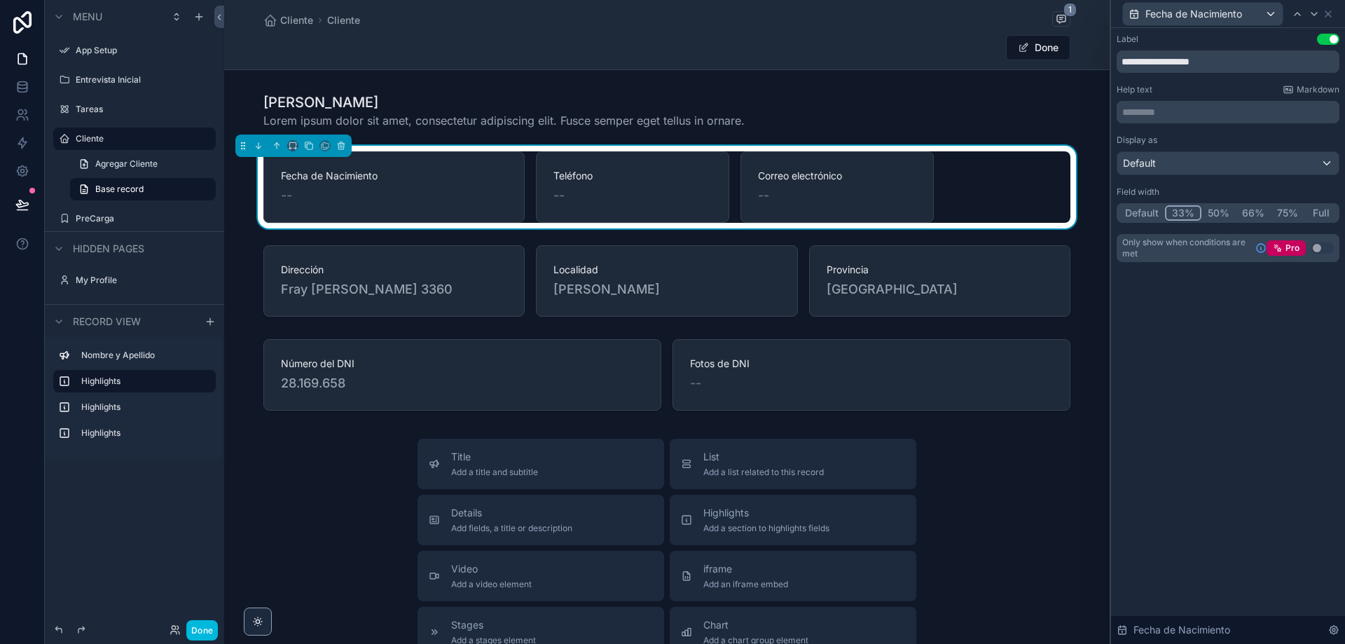
click at [1154, 211] on button "Default" at bounding box center [1141, 212] width 46 height 15
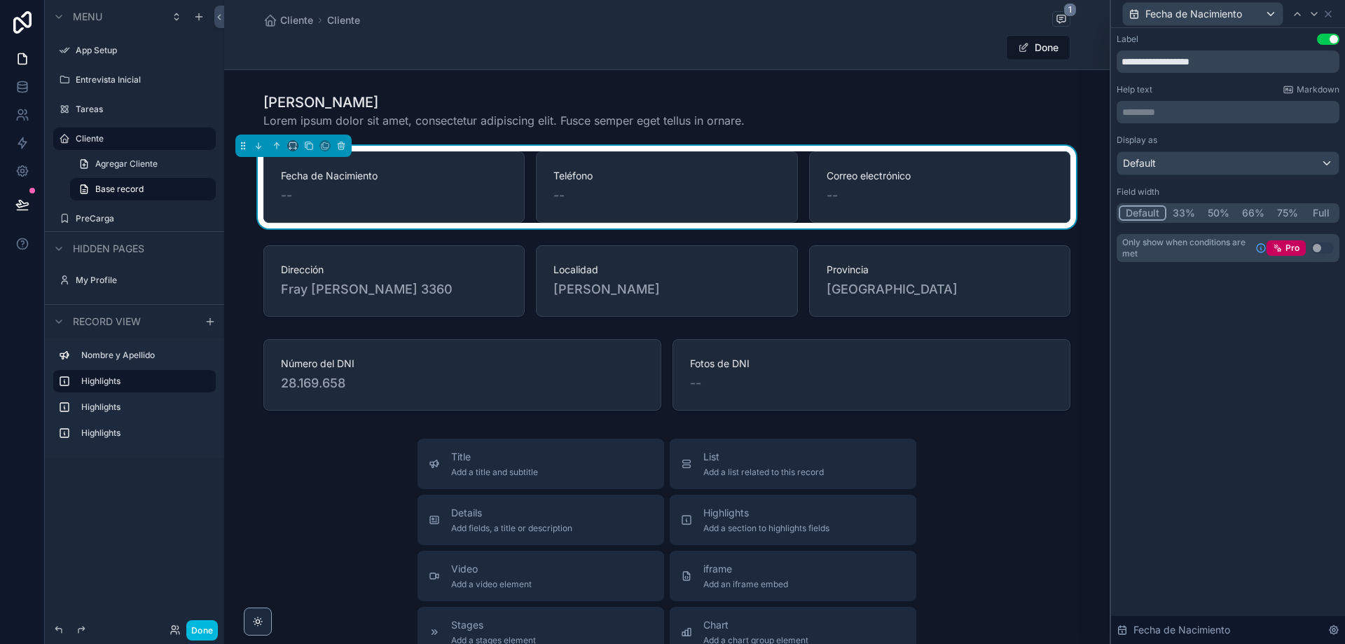
click at [1326, 209] on button "Full" at bounding box center [1320, 212] width 33 height 15
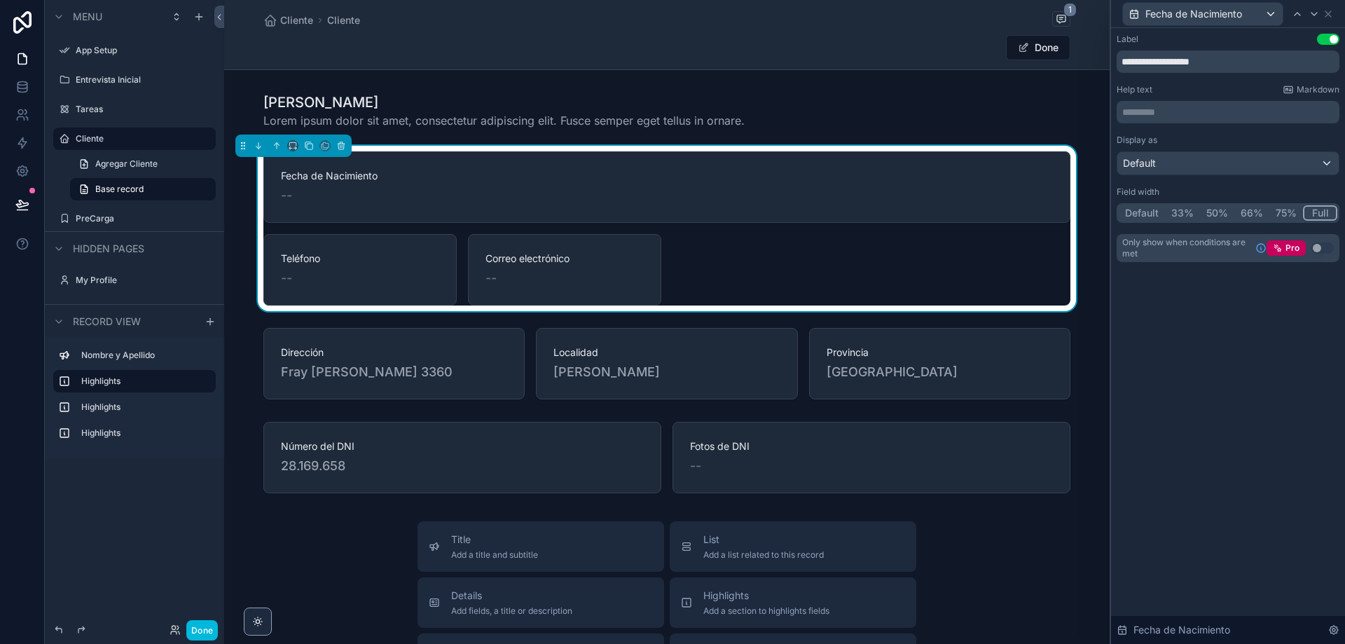
click at [1326, 209] on button "Full" at bounding box center [1320, 212] width 34 height 15
click at [1144, 214] on button "Default" at bounding box center [1141, 212] width 46 height 15
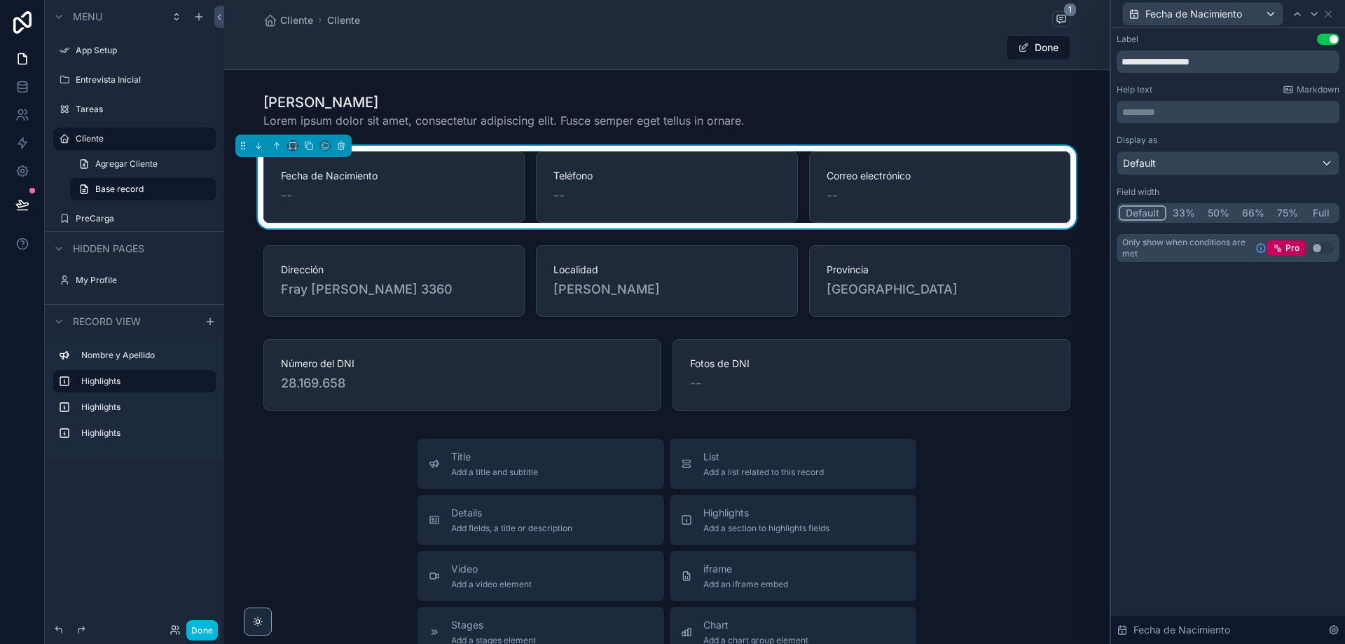
click at [160, 356] on label "Nombre y Apellido" at bounding box center [142, 354] width 123 height 11
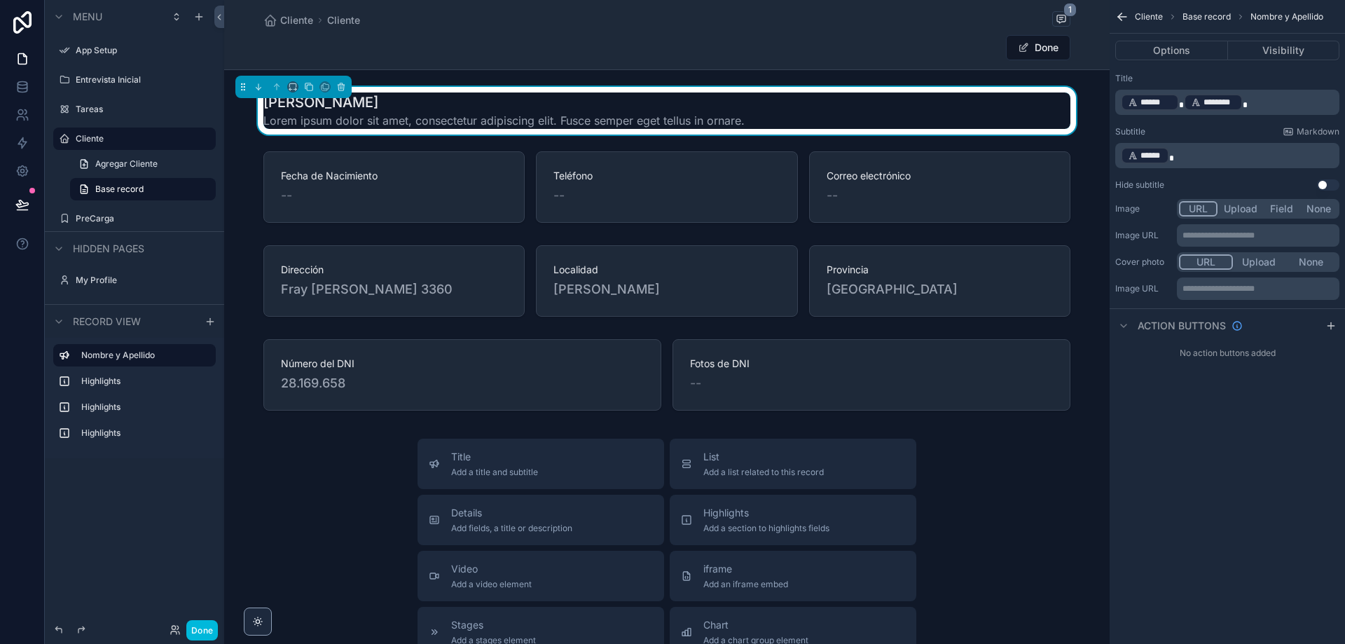
click at [0, 0] on icon "scrollable content" at bounding box center [0, 0] width 0 height 0
click at [169, 380] on label "Highlights" at bounding box center [142, 380] width 123 height 11
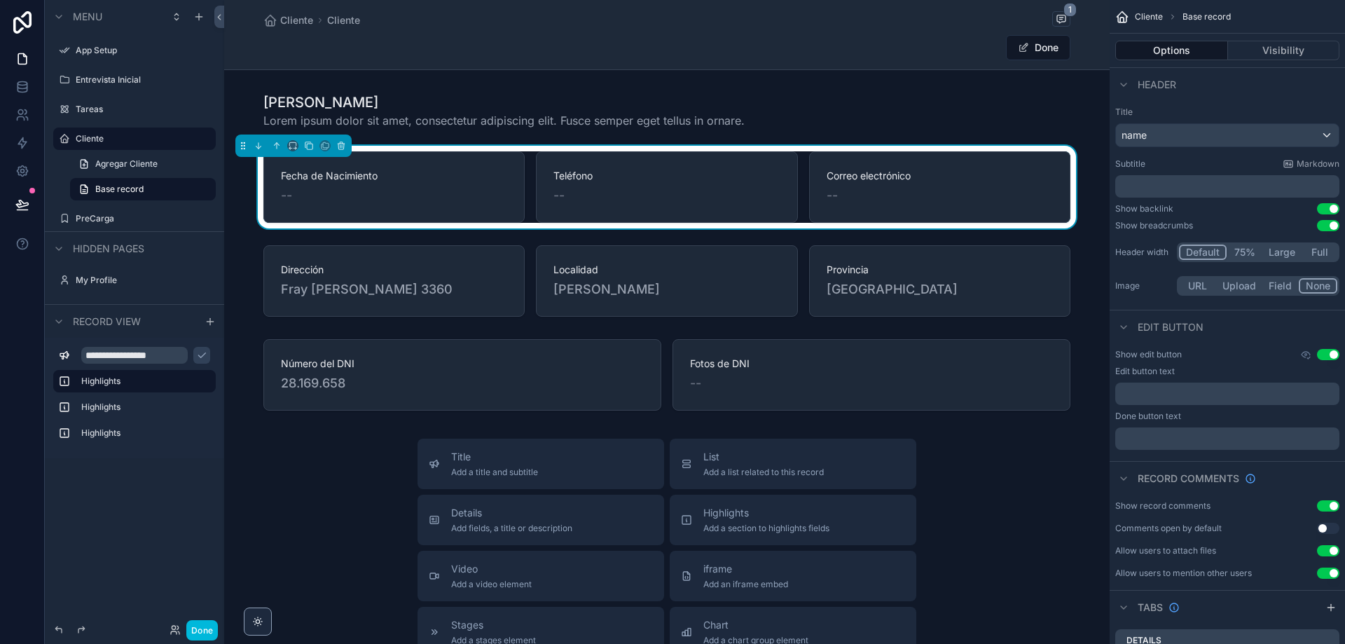
click at [167, 354] on input "**********" at bounding box center [134, 355] width 106 height 17
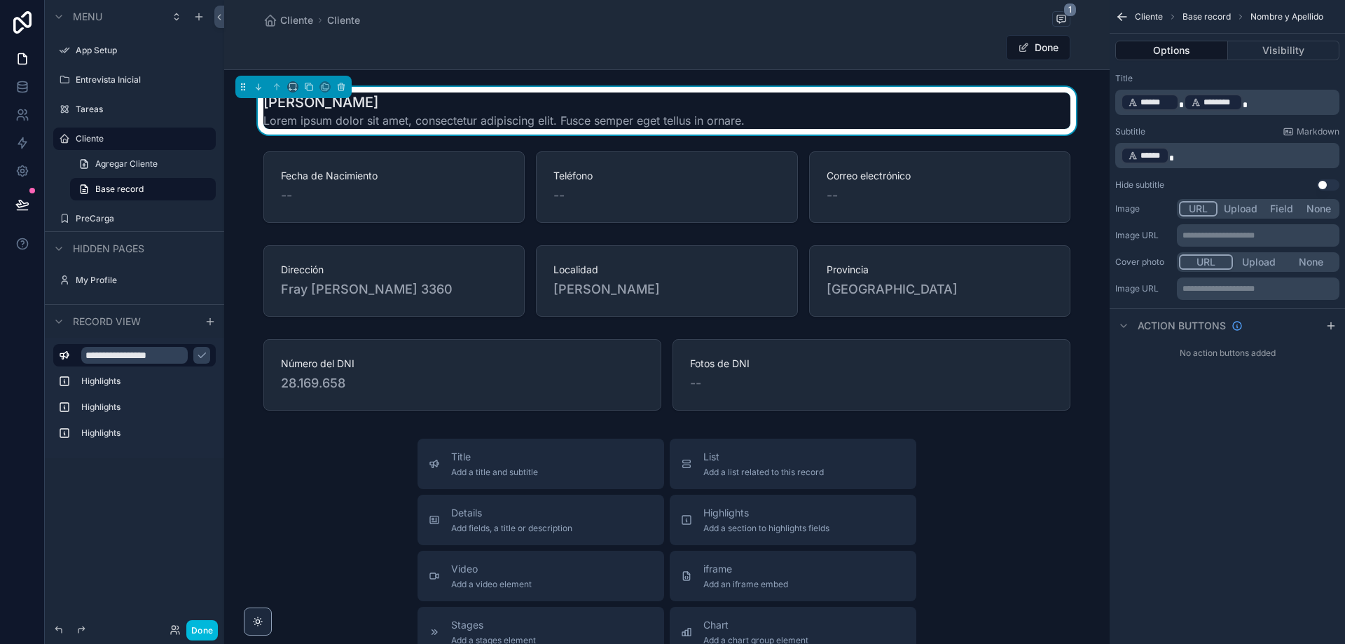
click at [179, 428] on label "Highlights" at bounding box center [142, 432] width 123 height 11
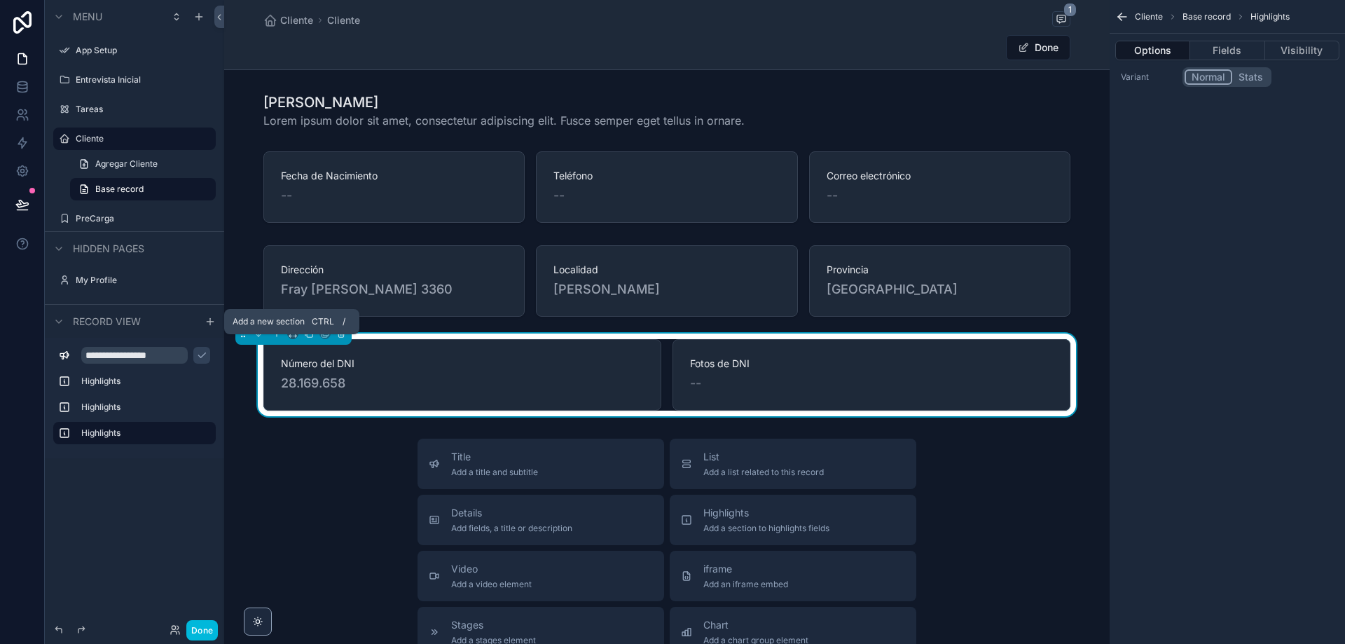
click at [213, 321] on icon "scrollable content" at bounding box center [210, 321] width 6 height 0
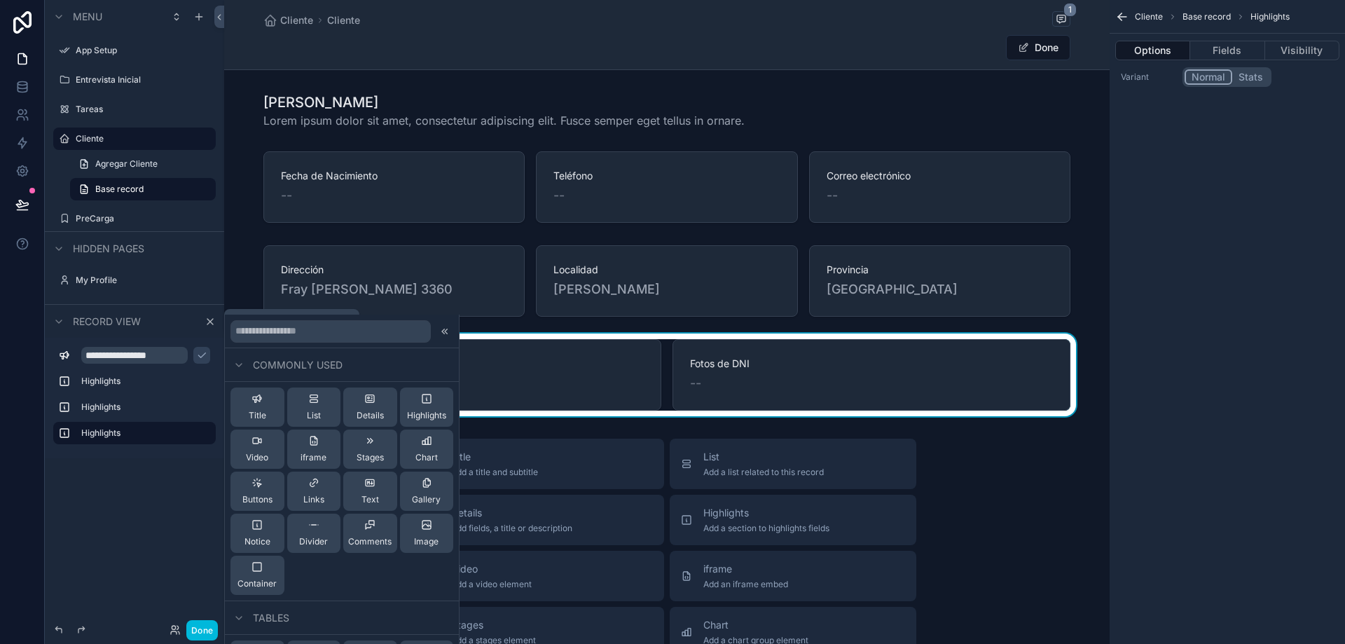
click at [214, 321] on icon "scrollable content" at bounding box center [209, 321] width 11 height 11
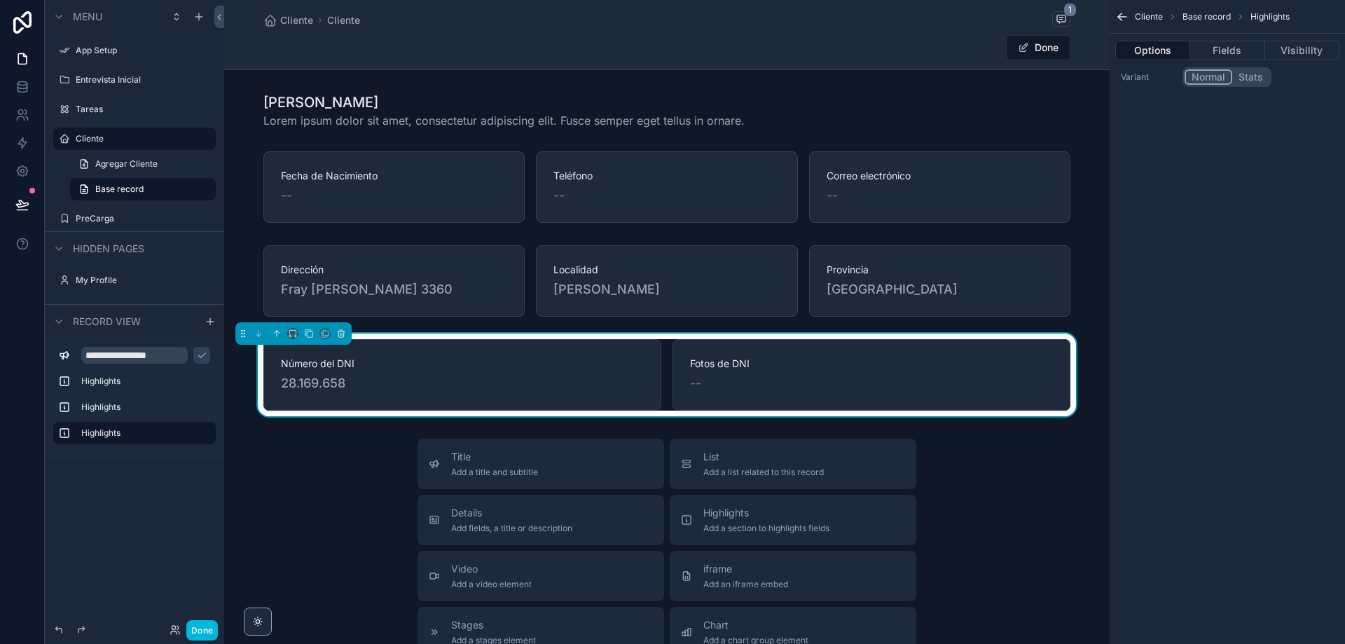
click at [1229, 54] on button "Fields" at bounding box center [1227, 51] width 74 height 20
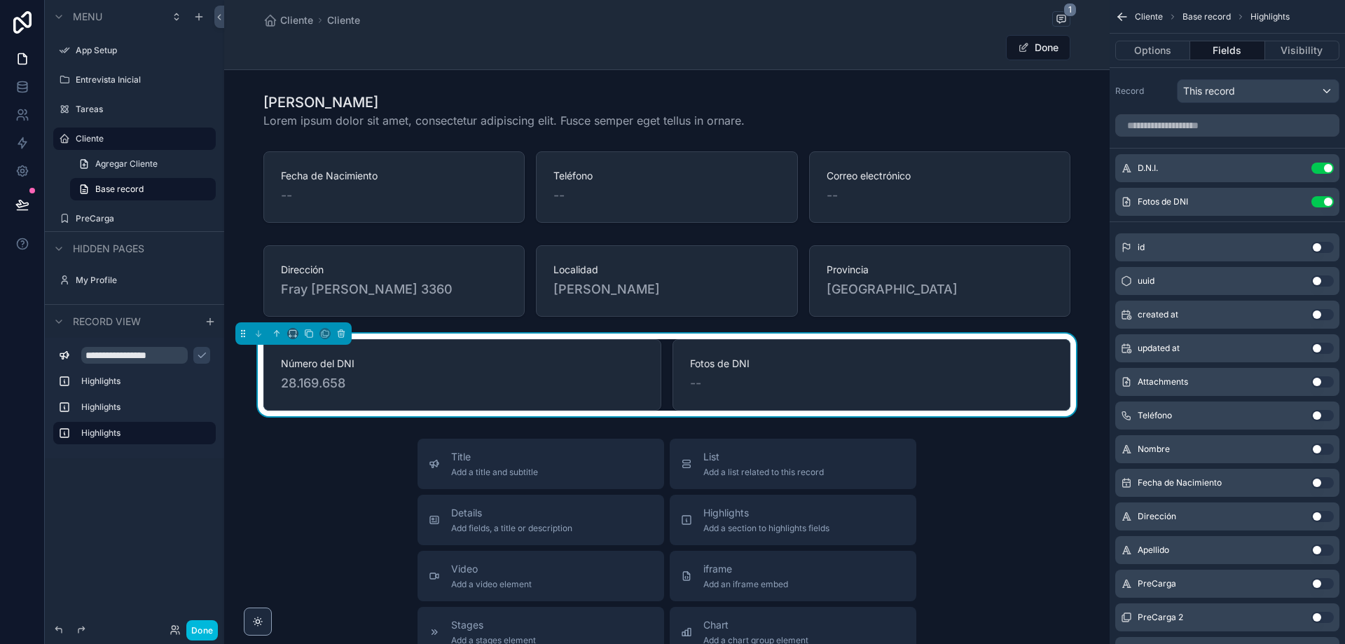
click at [1161, 50] on button "Options" at bounding box center [1152, 51] width 75 height 20
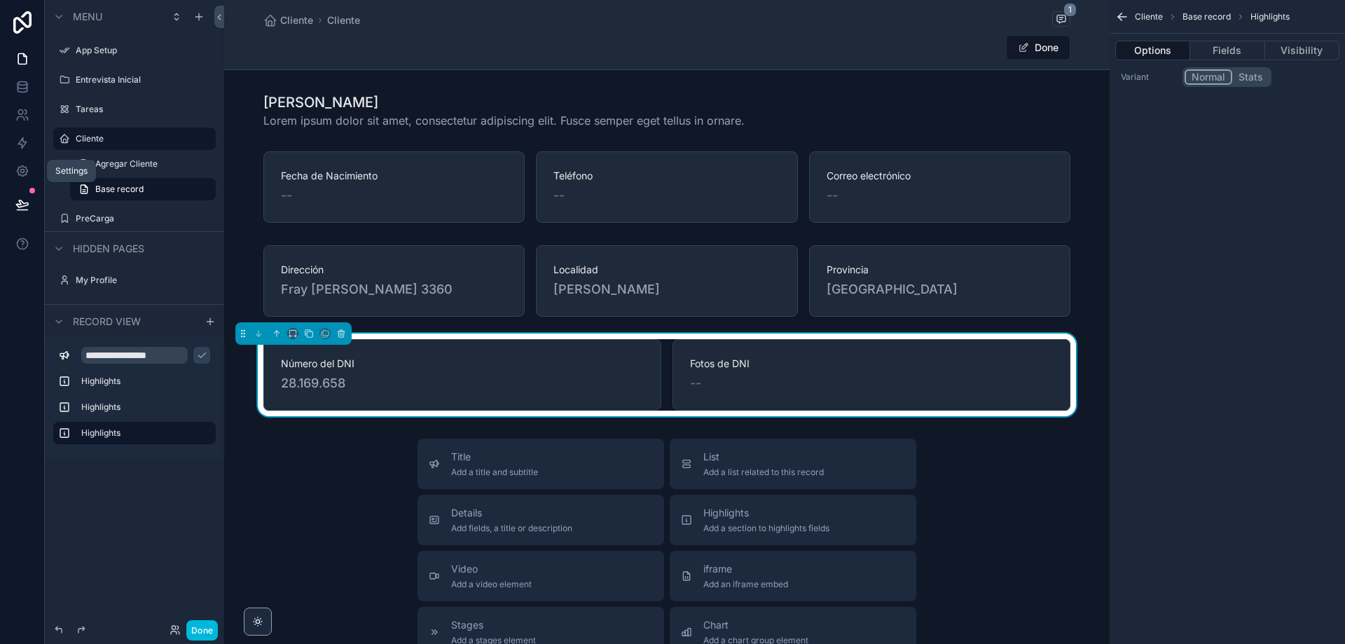
click at [19, 170] on icon at bounding box center [22, 171] width 14 height 14
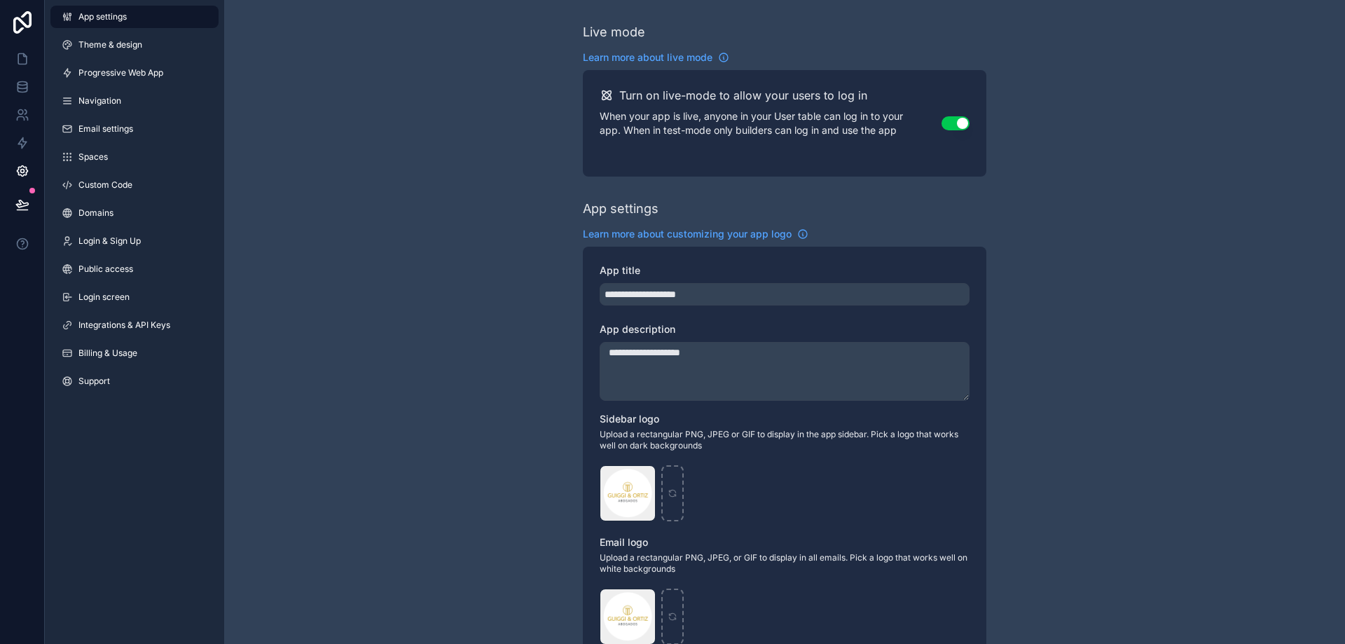
click at [153, 348] on link "Billing & Usage" at bounding box center [134, 353] width 168 height 22
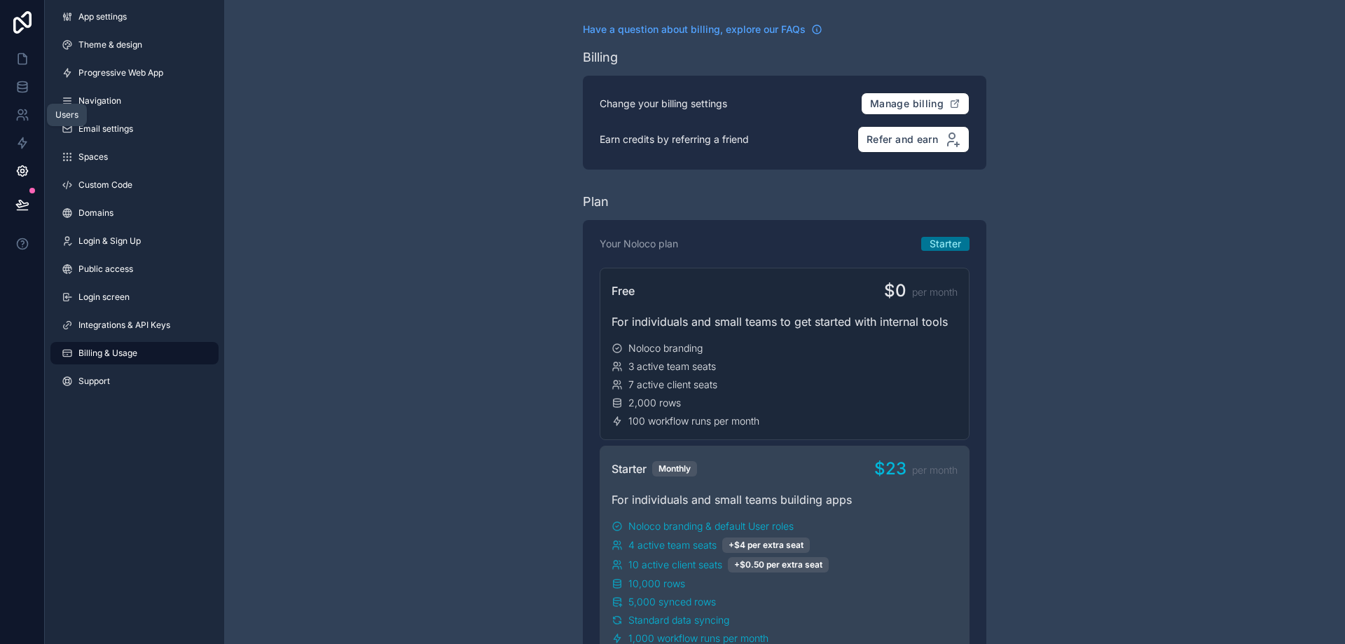
click at [15, 122] on link at bounding box center [22, 115] width 44 height 28
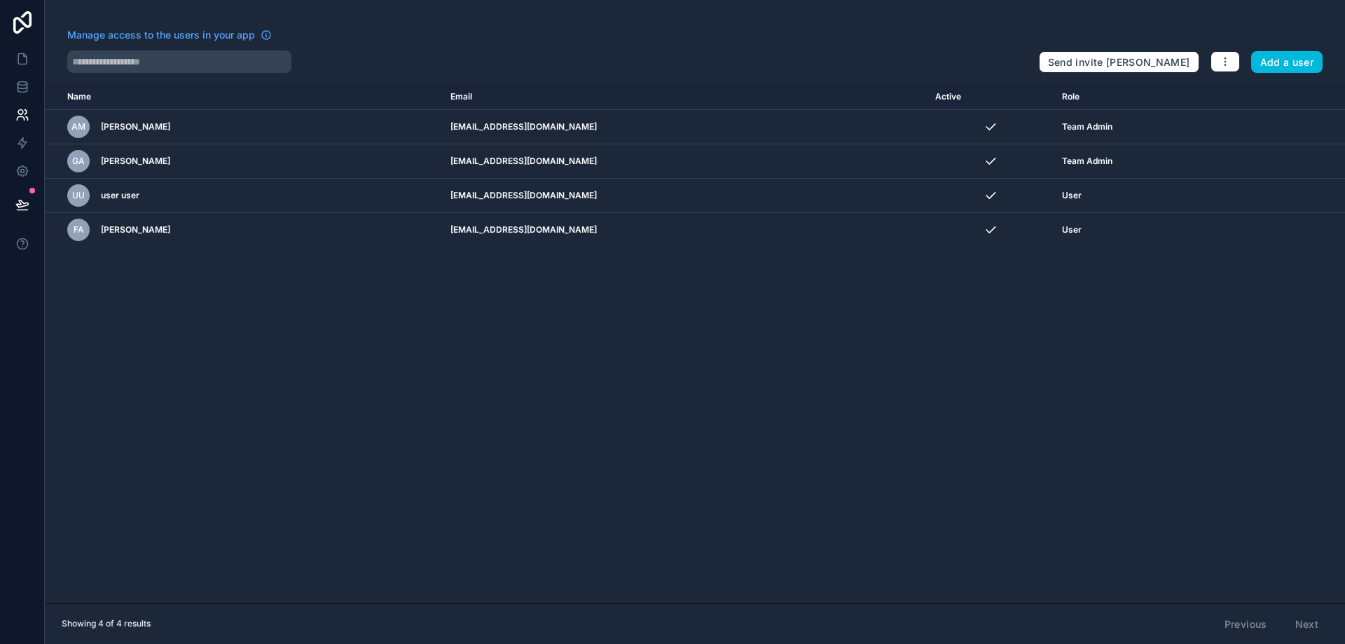
click at [0, 0] on icon "scrollable content" at bounding box center [0, 0] width 0 height 0
click at [14, 167] on link at bounding box center [22, 171] width 44 height 28
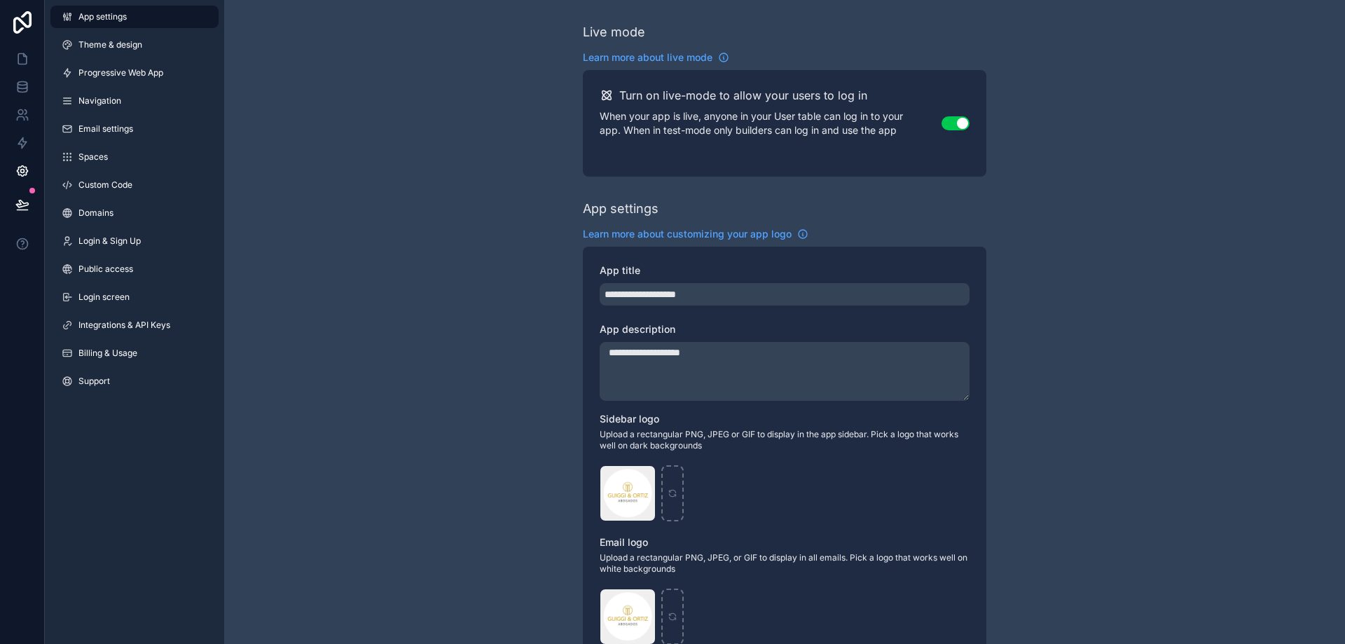
click at [111, 158] on link "Spaces" at bounding box center [134, 157] width 168 height 22
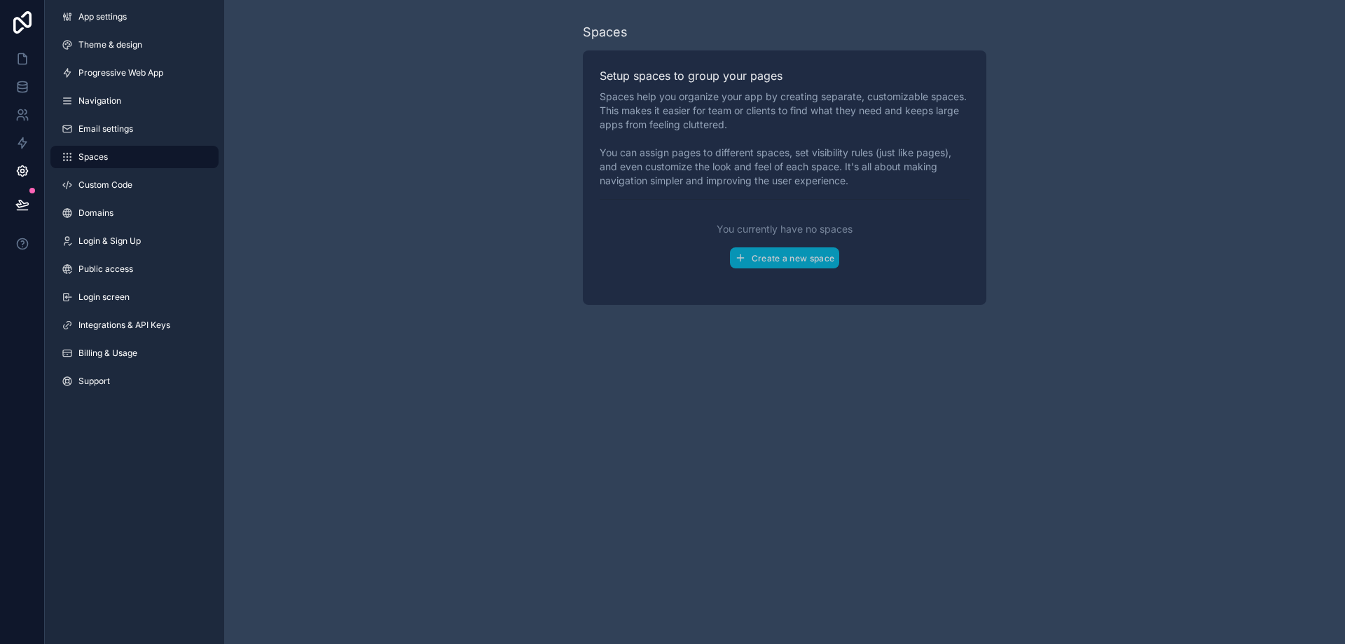
click at [104, 134] on link "Email settings" at bounding box center [134, 129] width 168 height 22
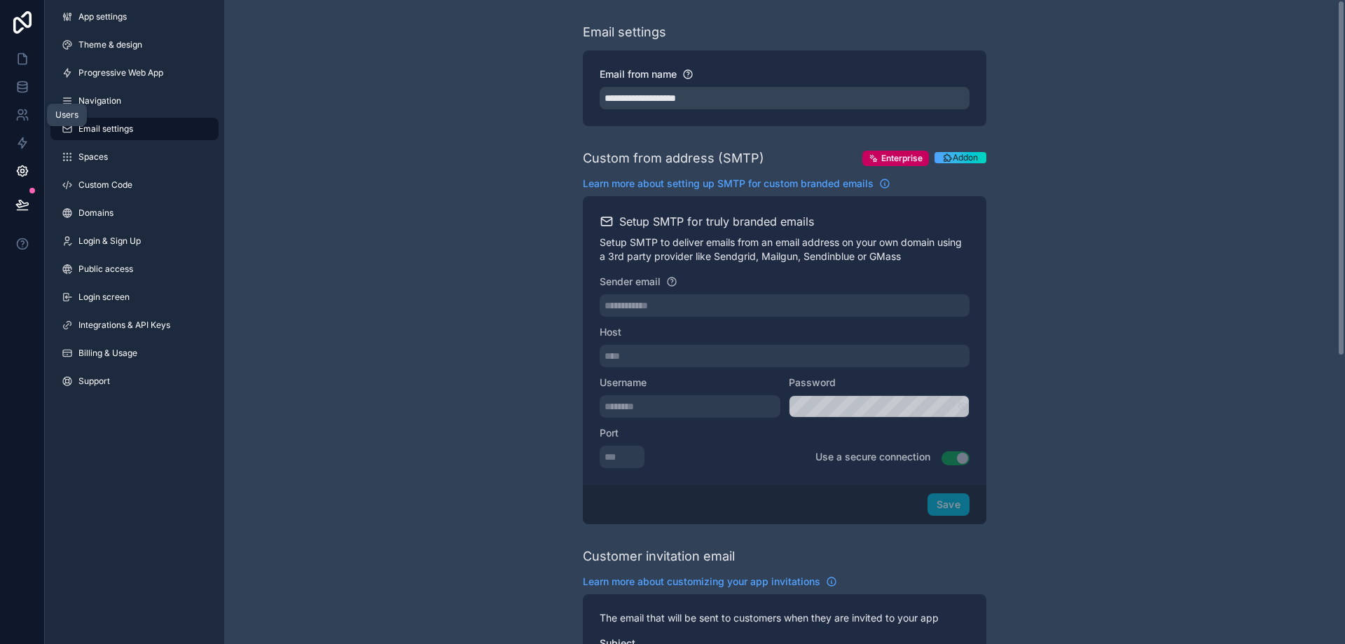
click at [59, 110] on div "Users" at bounding box center [66, 114] width 23 height 11
click at [99, 105] on span "Navigation" at bounding box center [99, 100] width 43 height 11
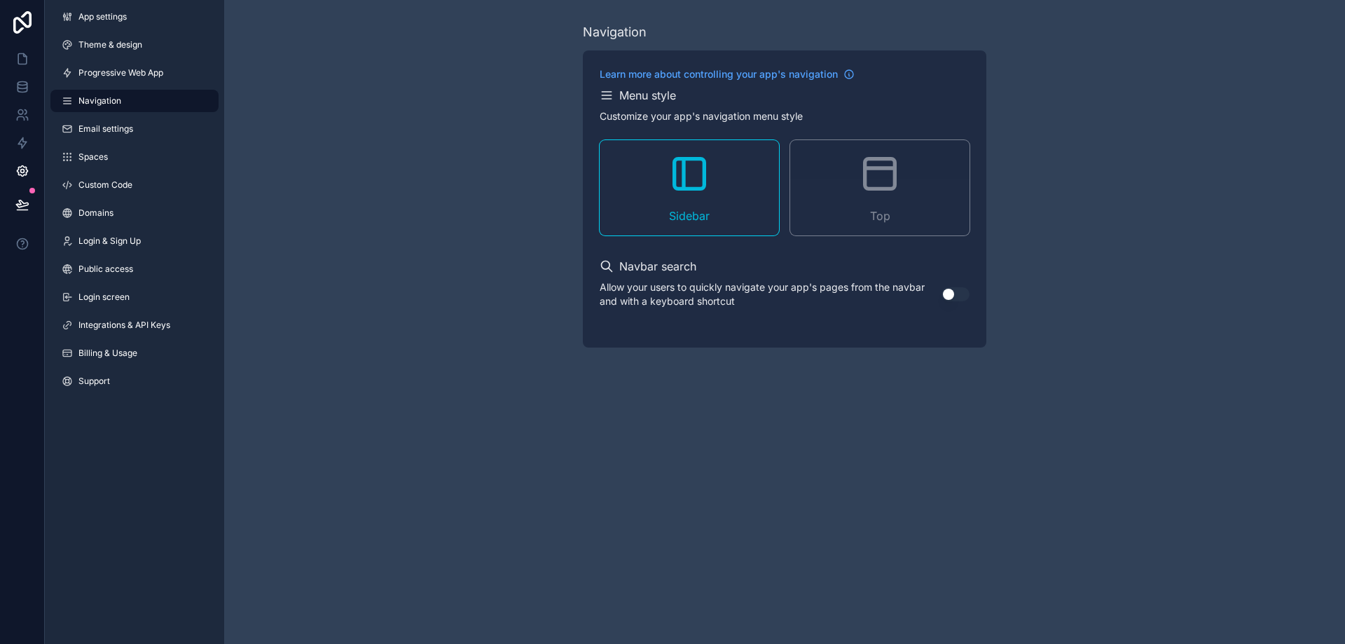
click at [113, 76] on span "Progressive Web App" at bounding box center [120, 72] width 85 height 11
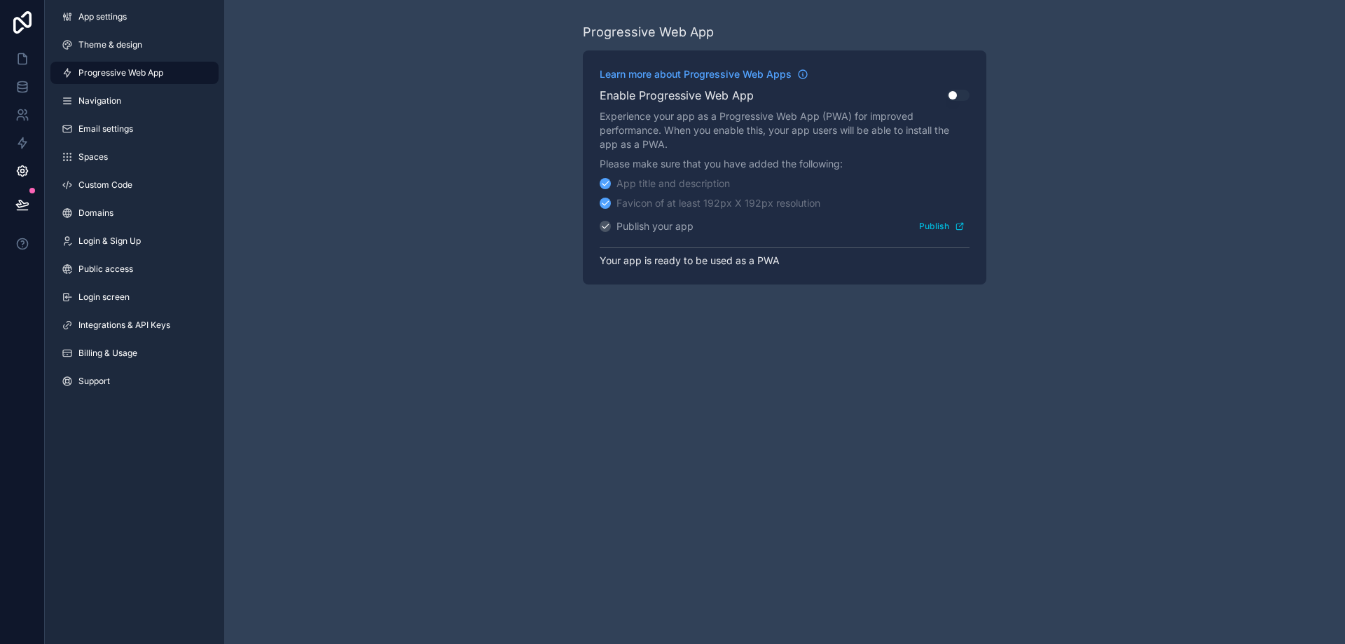
click at [107, 43] on span "Theme & design" at bounding box center [110, 44] width 64 height 11
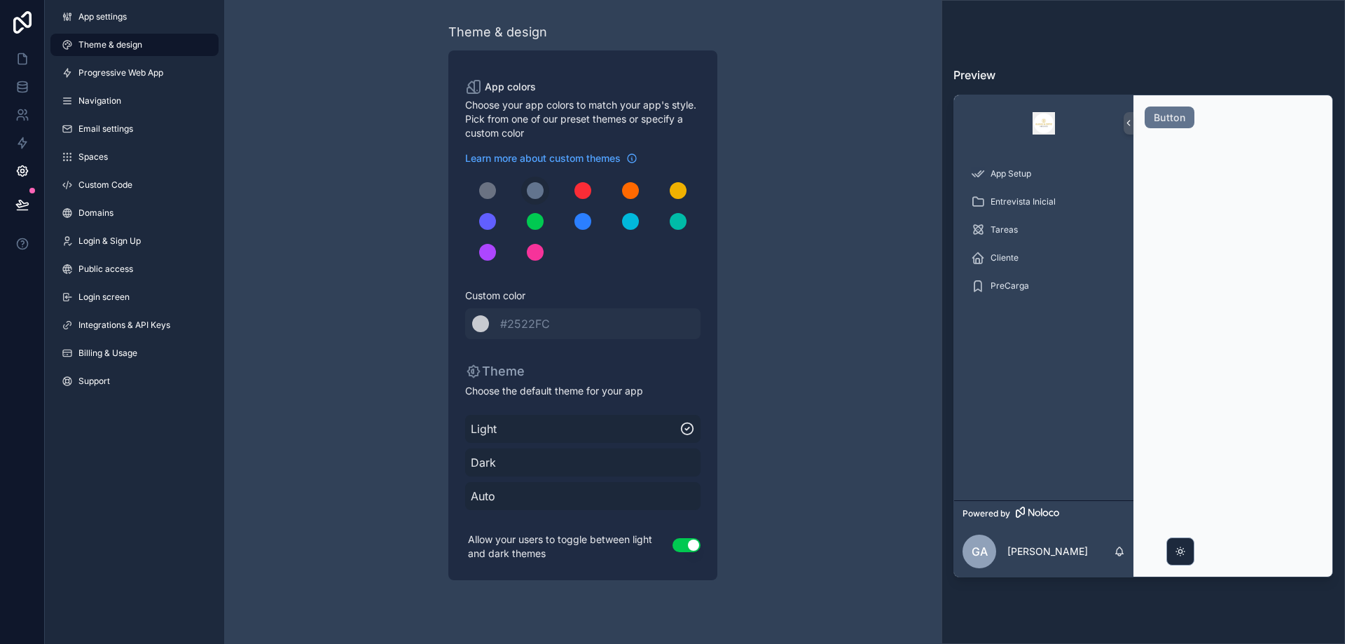
click at [93, 165] on link "Spaces" at bounding box center [134, 157] width 168 height 22
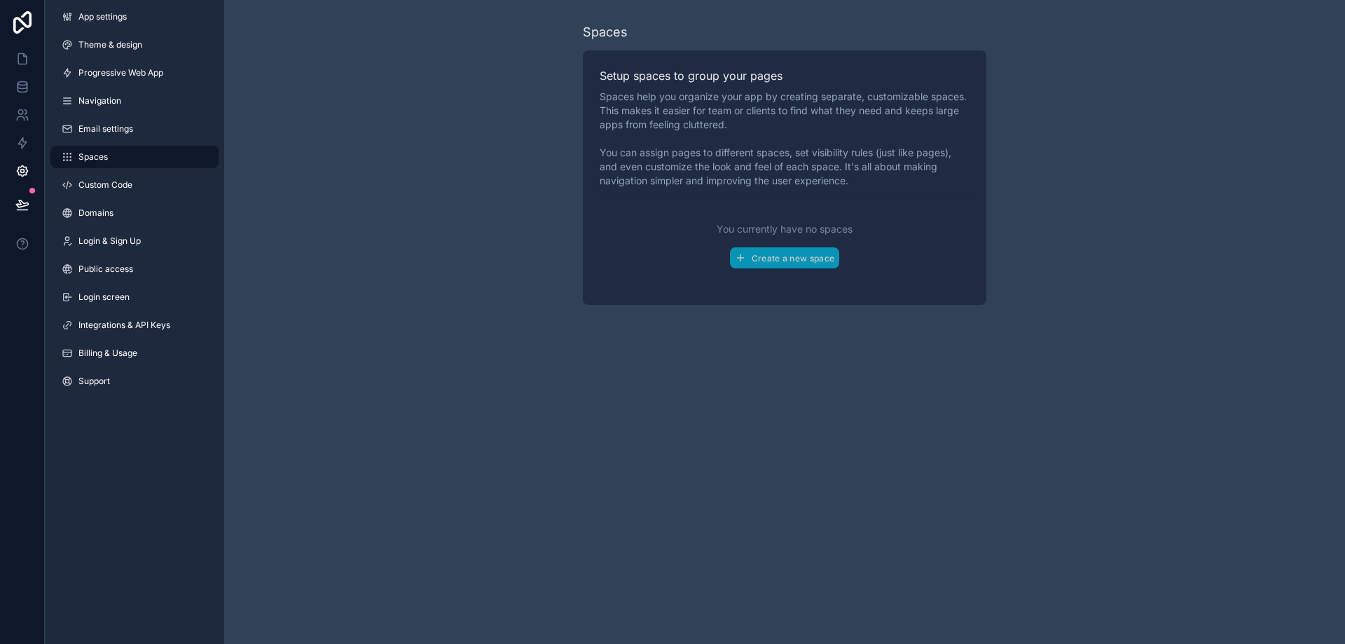
click at [95, 176] on link "Custom Code" at bounding box center [134, 185] width 168 height 22
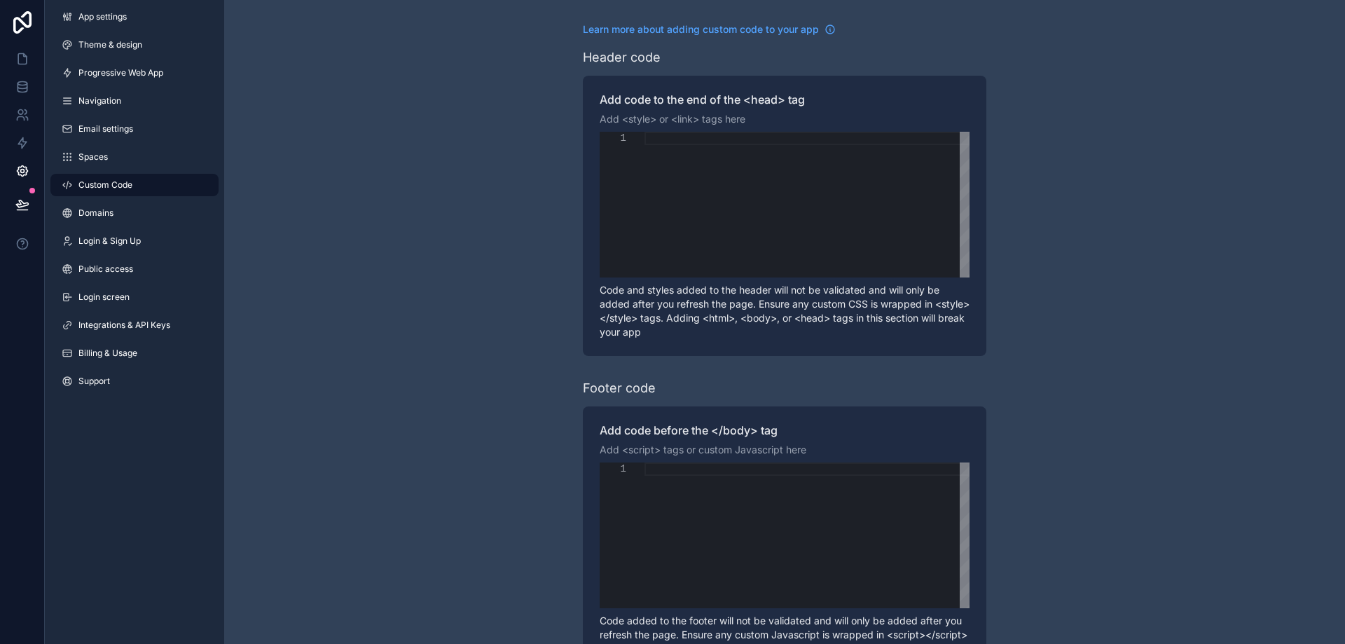
click at [95, 239] on span "Login & Sign Up" at bounding box center [109, 240] width 62 height 11
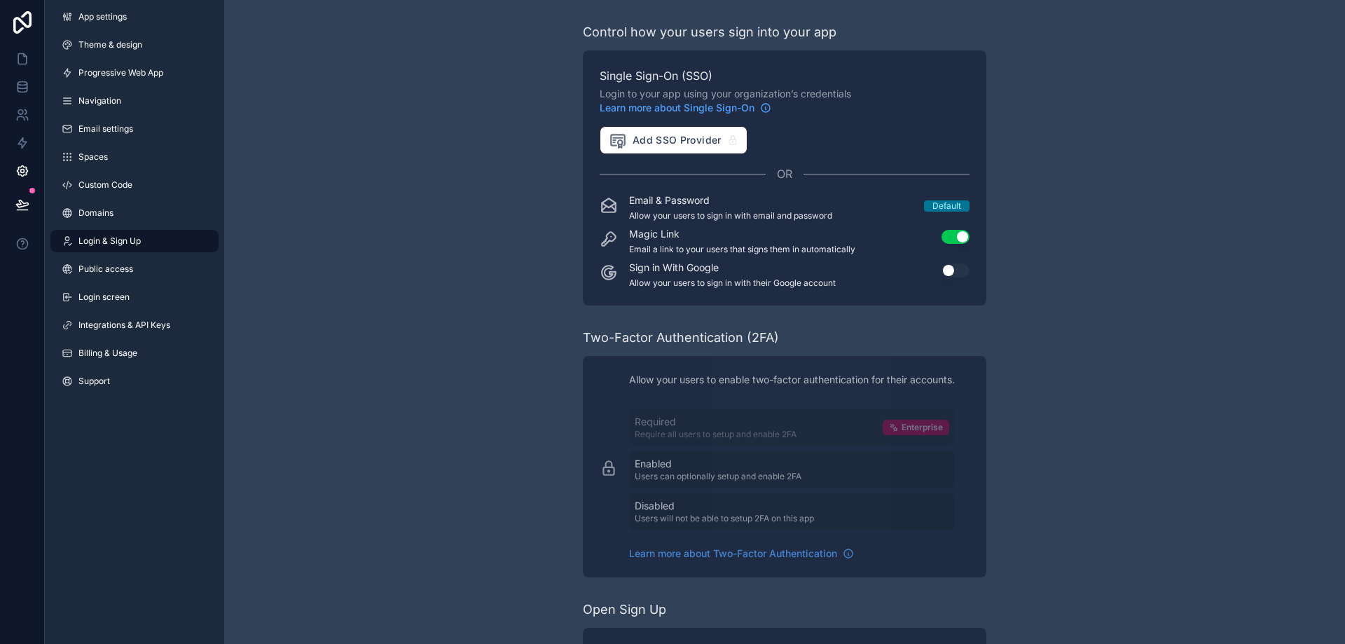
click at [100, 268] on span "Public access" at bounding box center [105, 268] width 55 height 11
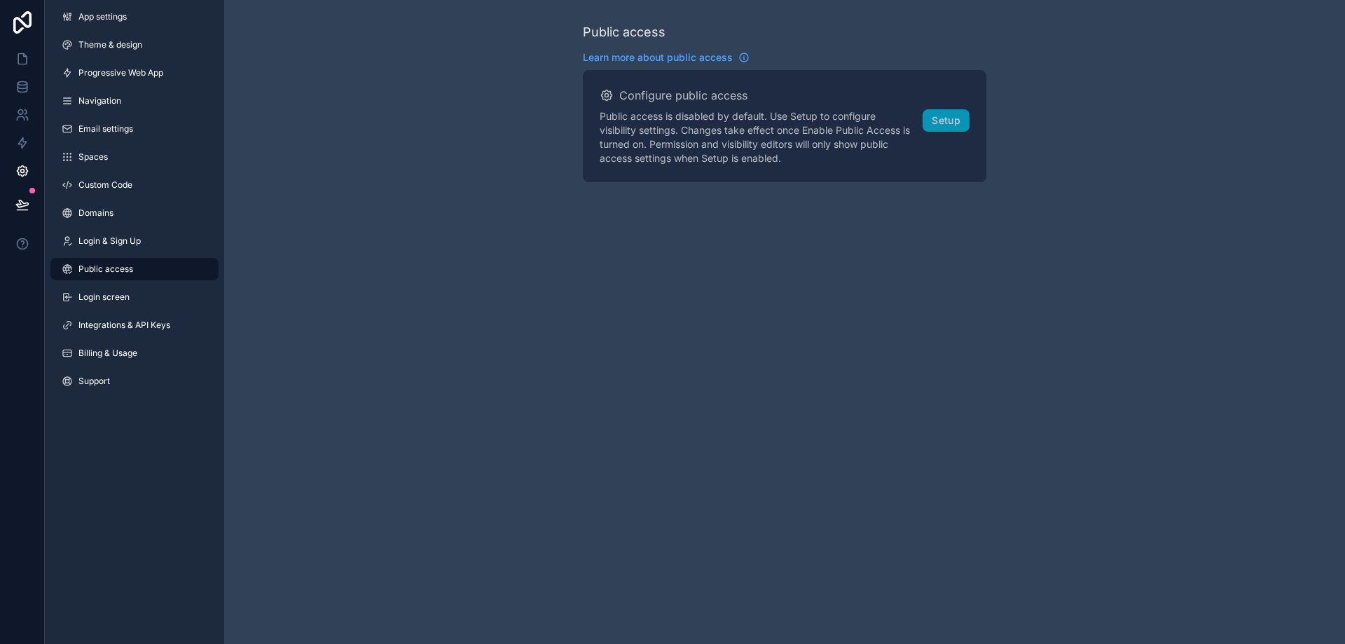
click at [107, 302] on span "Login screen" at bounding box center [103, 296] width 51 height 11
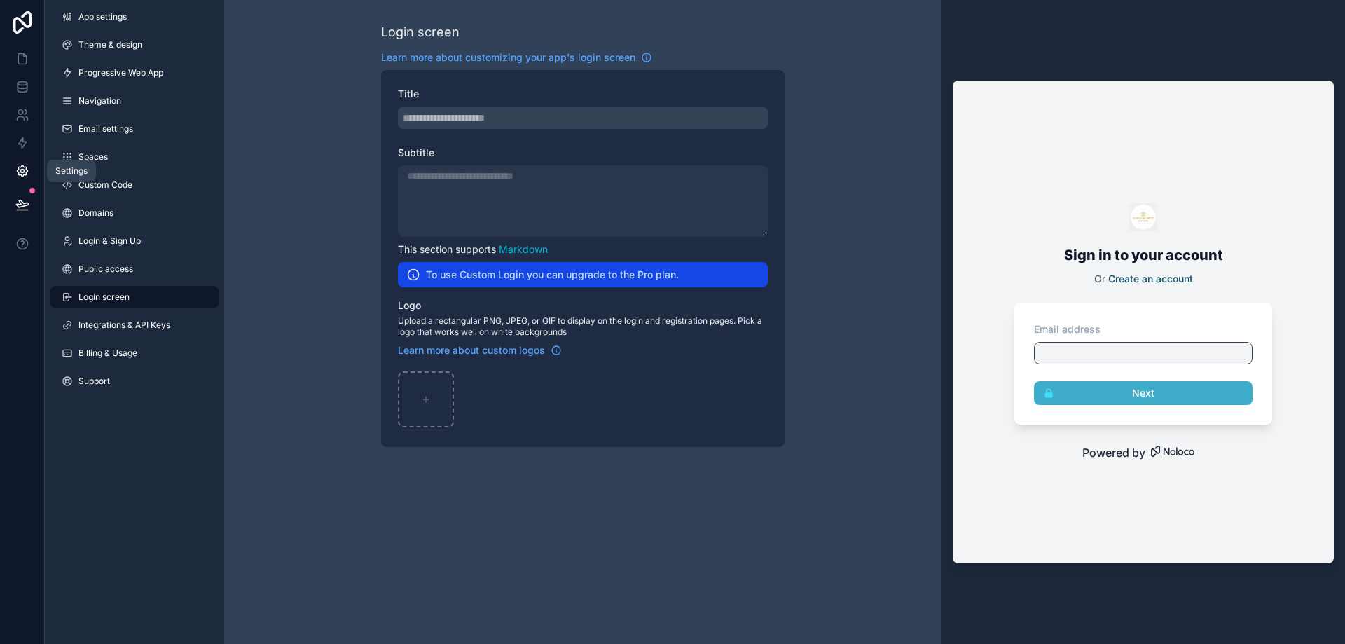
click at [13, 167] on link at bounding box center [22, 171] width 44 height 28
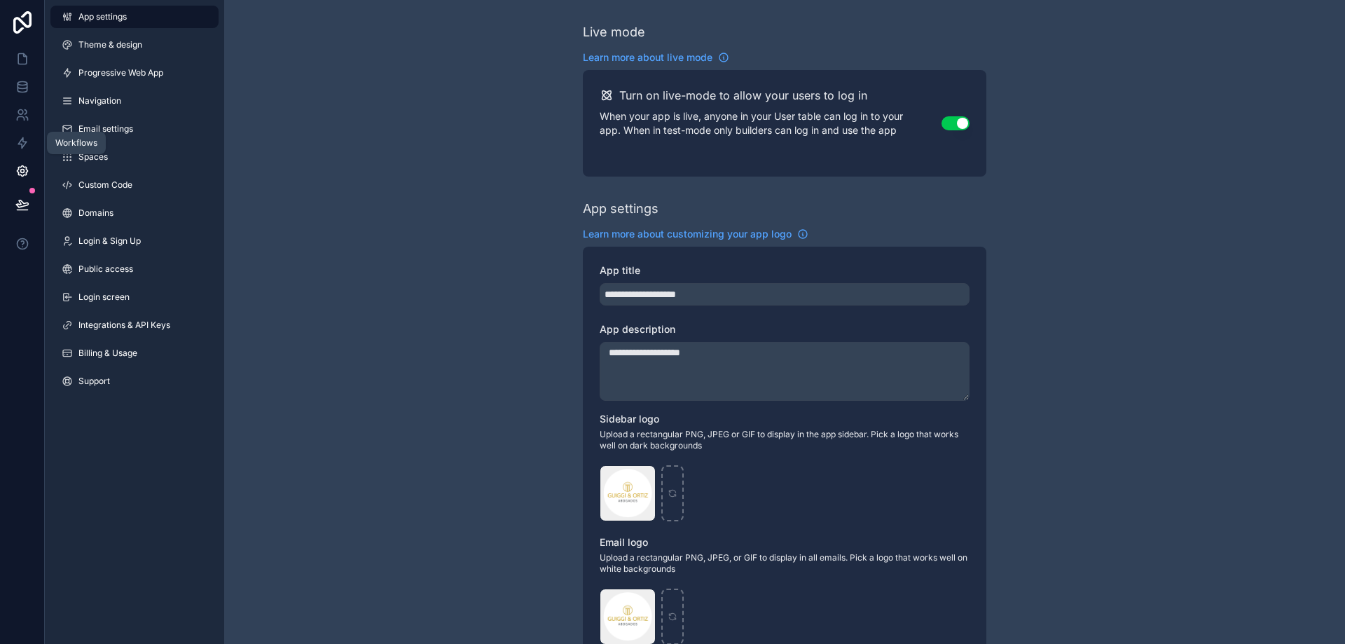
click at [20, 144] on icon at bounding box center [22, 143] width 8 height 11
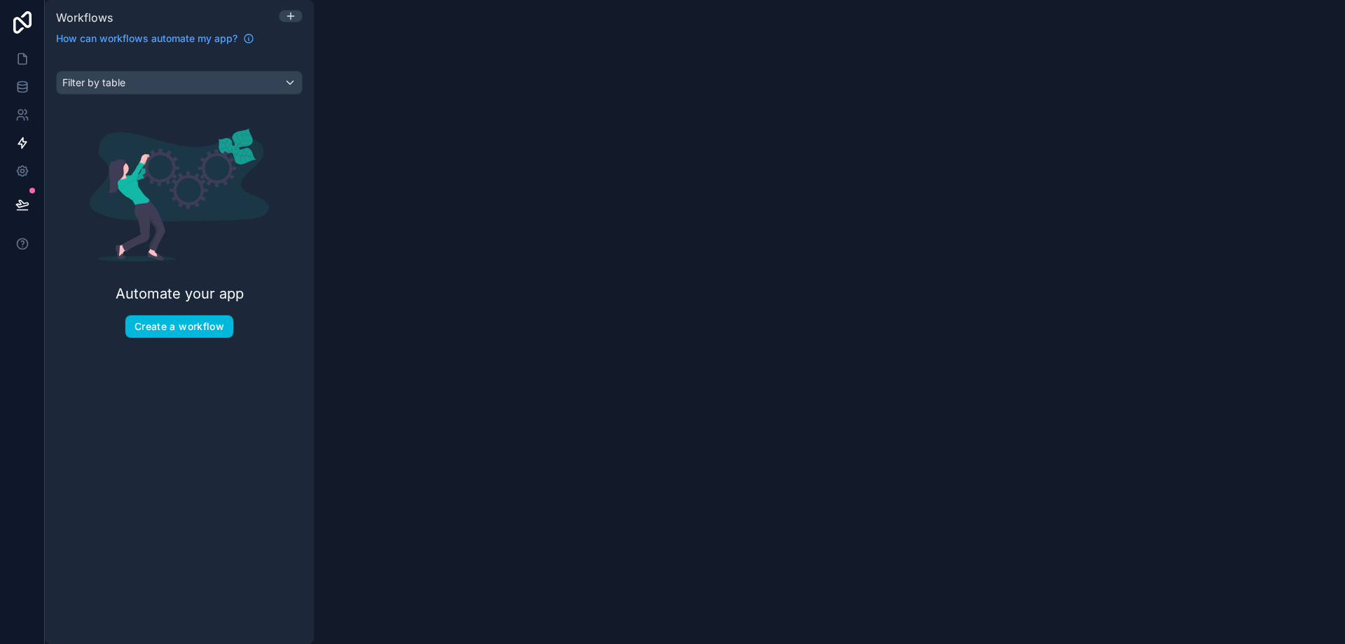
click at [216, 326] on button "Create a workflow" at bounding box center [179, 326] width 108 height 22
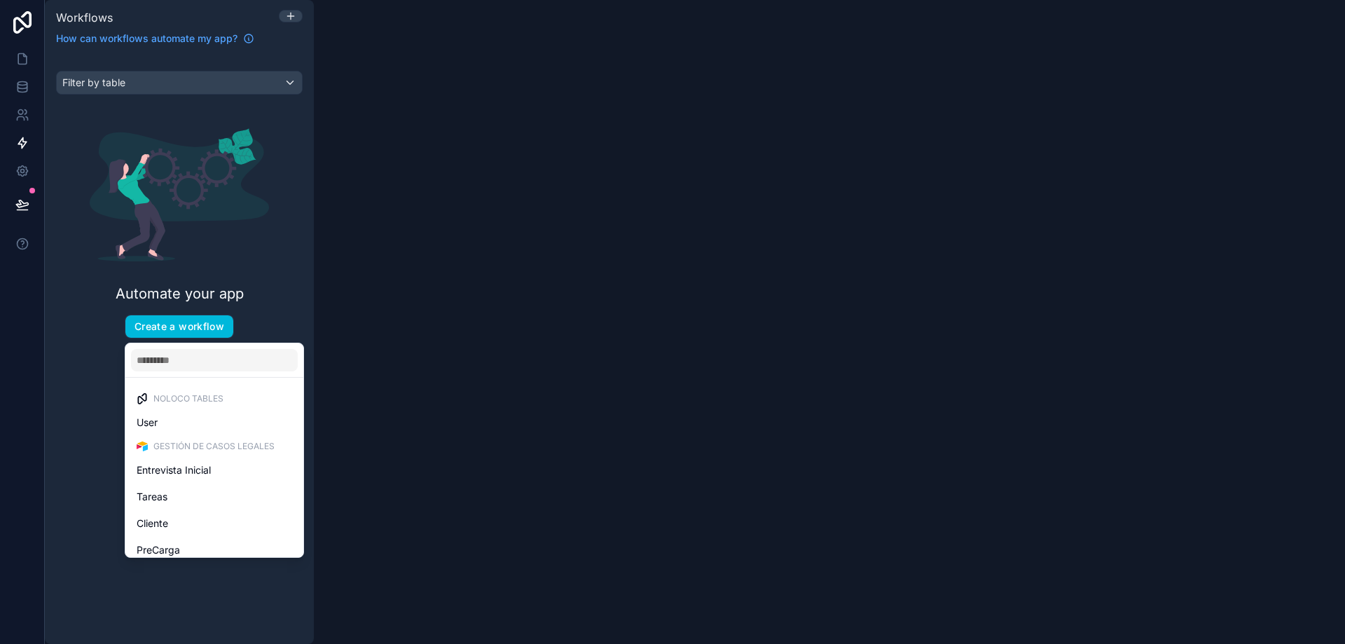
click at [175, 471] on span "Entrevista Inicial" at bounding box center [174, 470] width 74 height 17
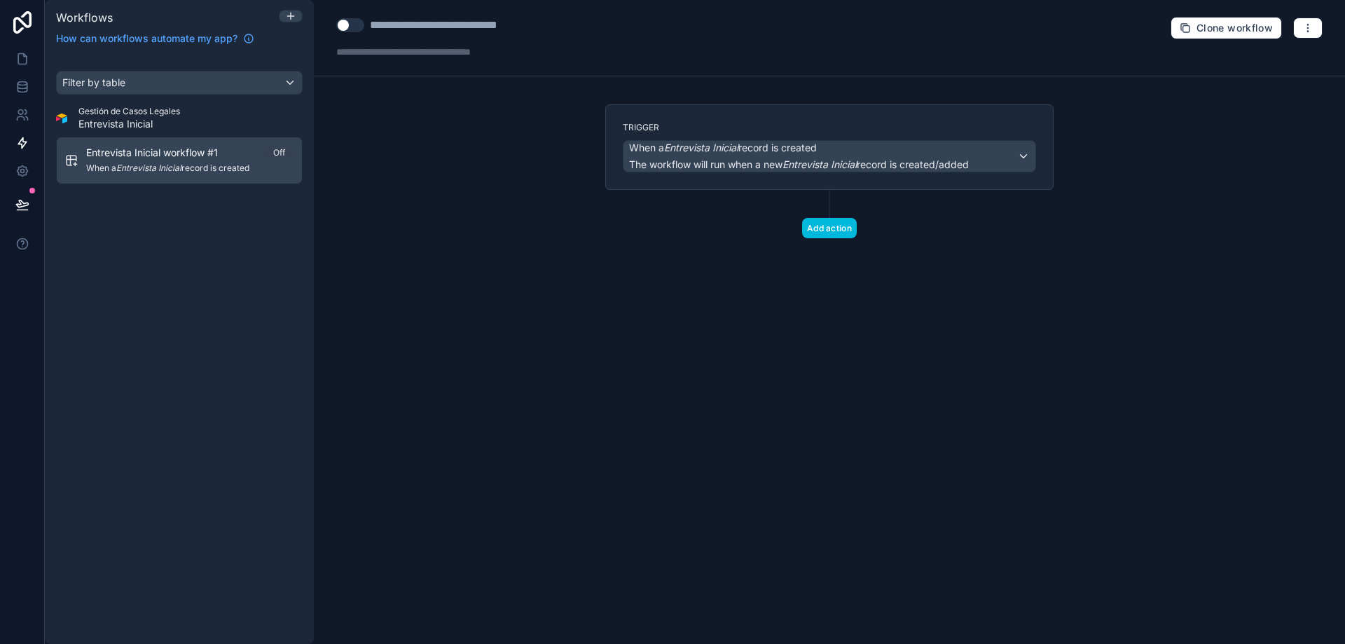
click at [828, 230] on button "Add action" at bounding box center [829, 228] width 55 height 20
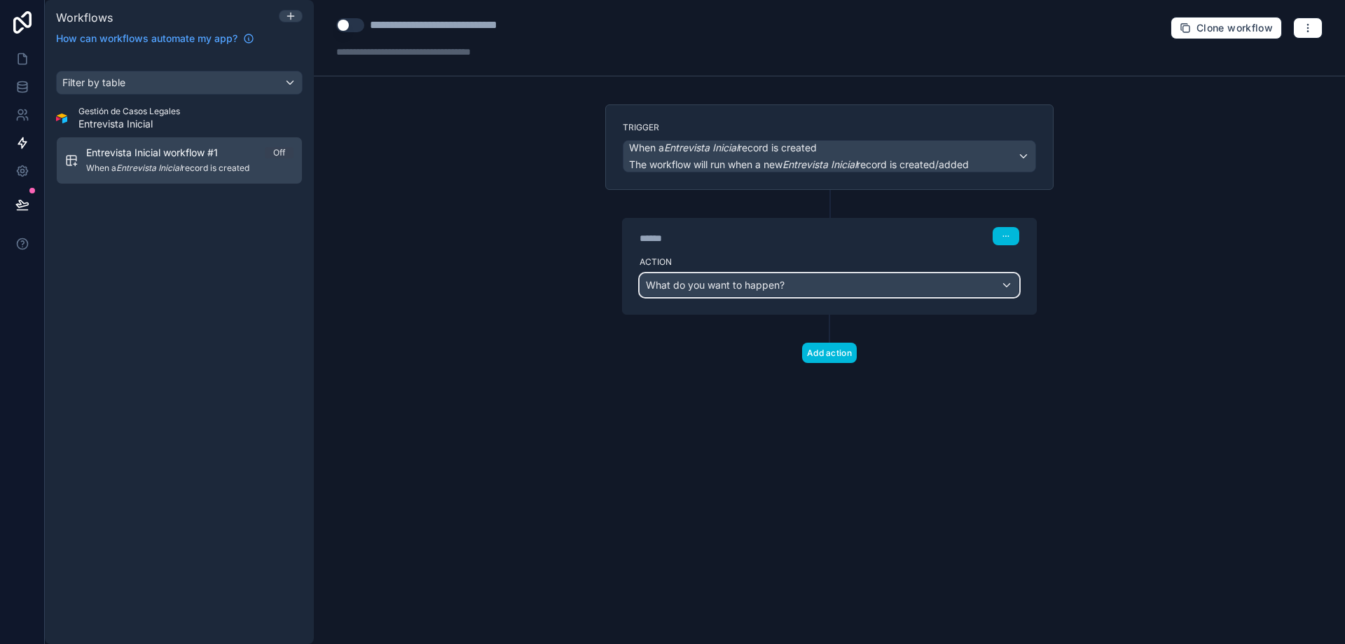
click at [1006, 283] on div "What do you want to happen?" at bounding box center [829, 285] width 378 height 22
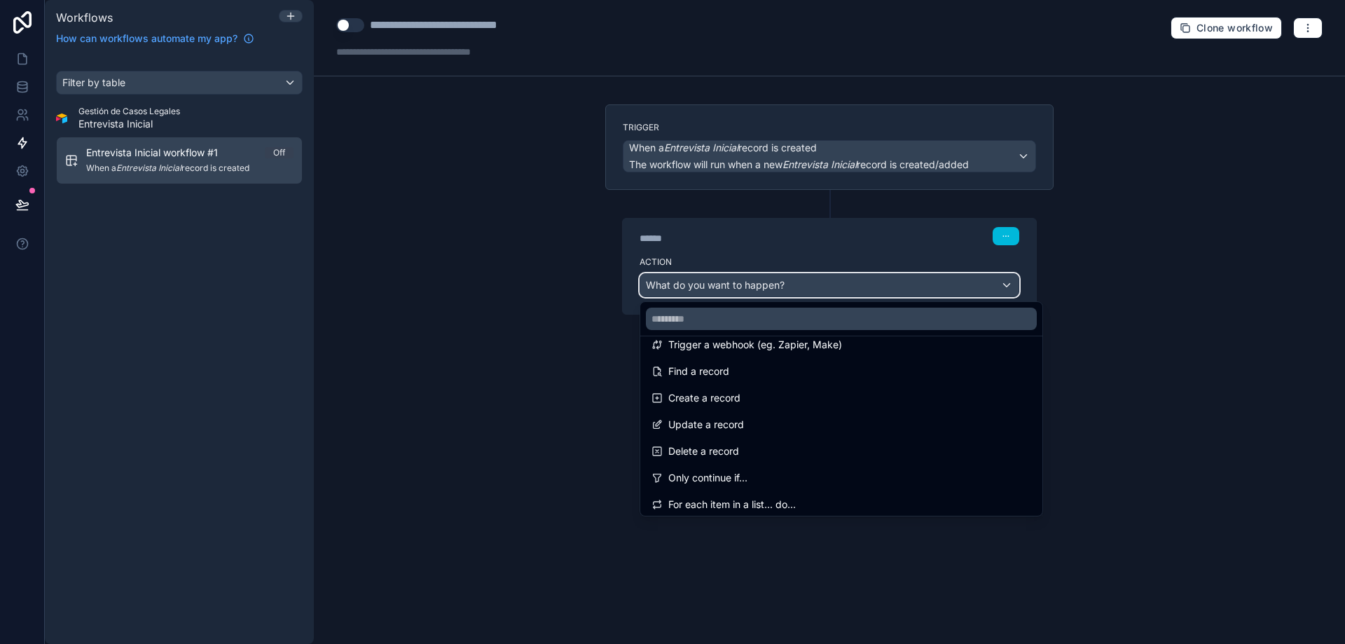
scroll to position [49, 0]
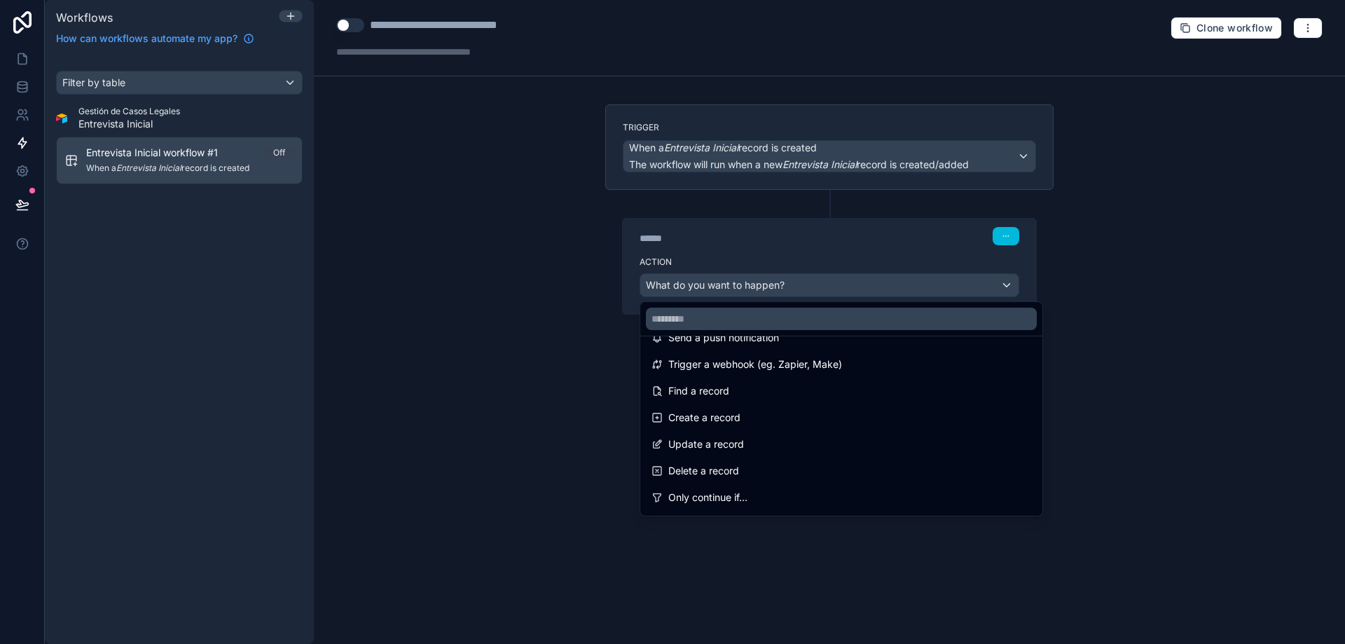
click at [825, 361] on span "Trigger a webhook (eg. Zapier, Make)" at bounding box center [755, 364] width 174 height 17
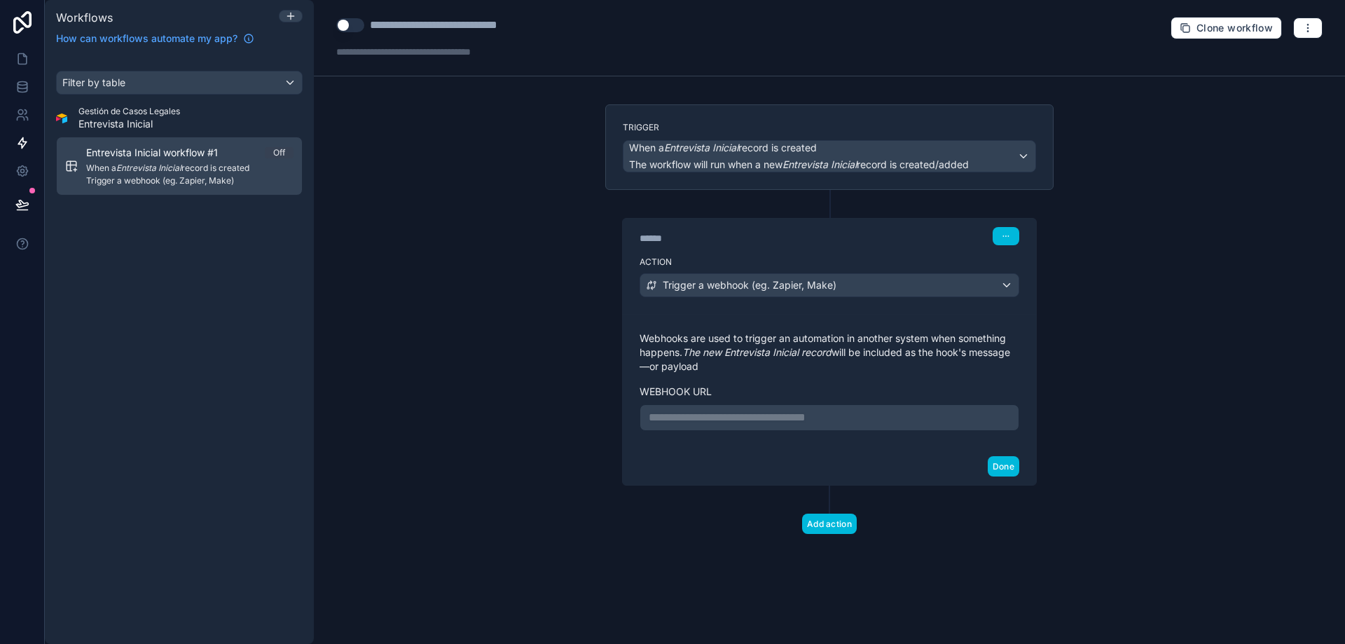
click at [786, 423] on p "**********" at bounding box center [829, 417] width 361 height 17
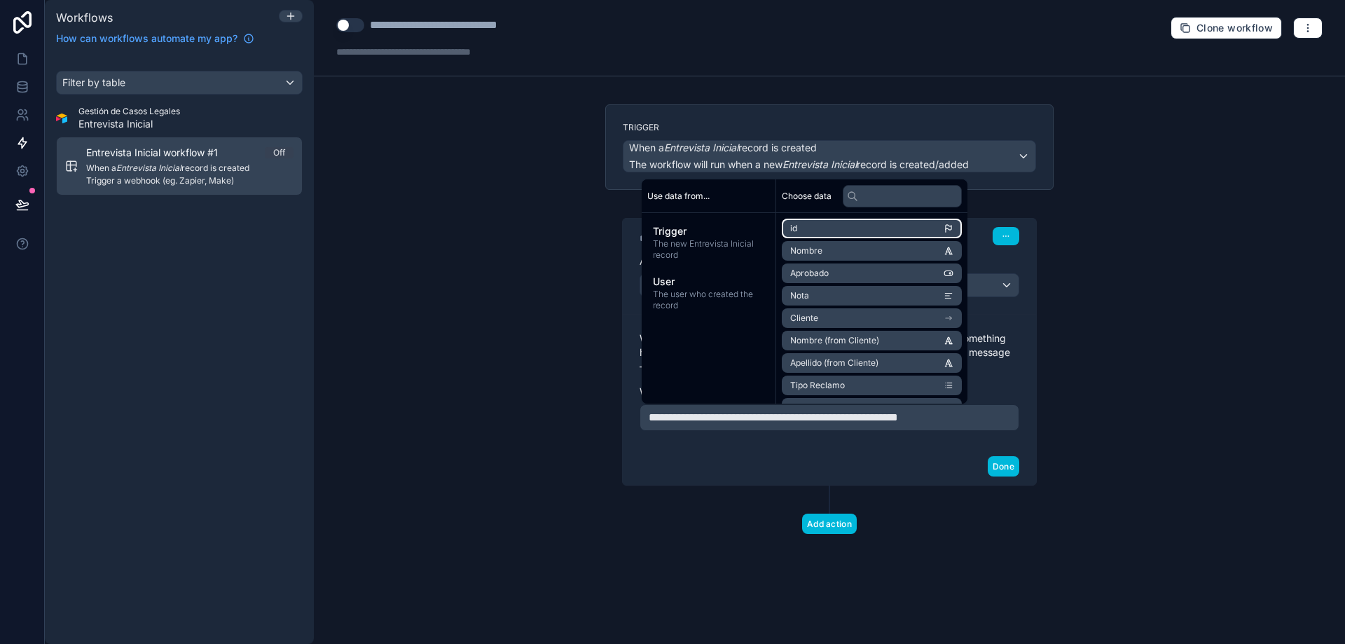
click at [824, 229] on li "id" at bounding box center [872, 229] width 180 height 20
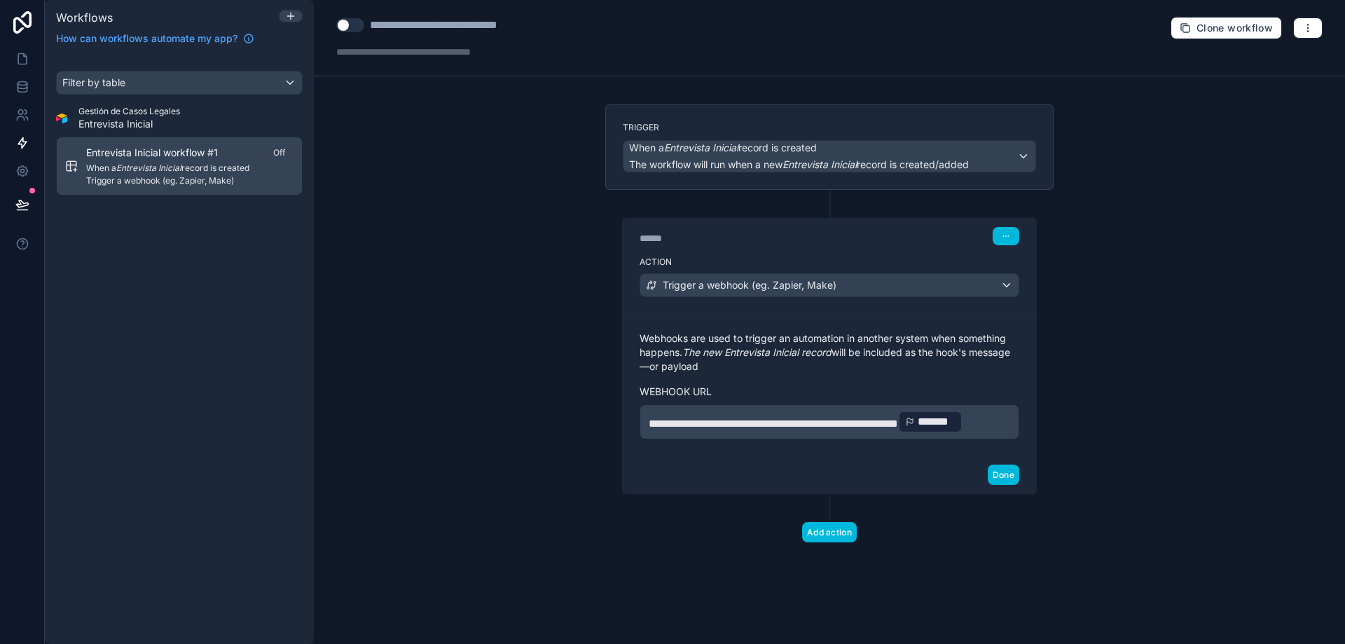
drag, startPoint x: 1006, startPoint y: 417, endPoint x: 1015, endPoint y: 417, distance: 9.1
click at [1015, 417] on div "**********" at bounding box center [829, 421] width 380 height 35
click at [820, 434] on p "**********" at bounding box center [829, 421] width 361 height 25
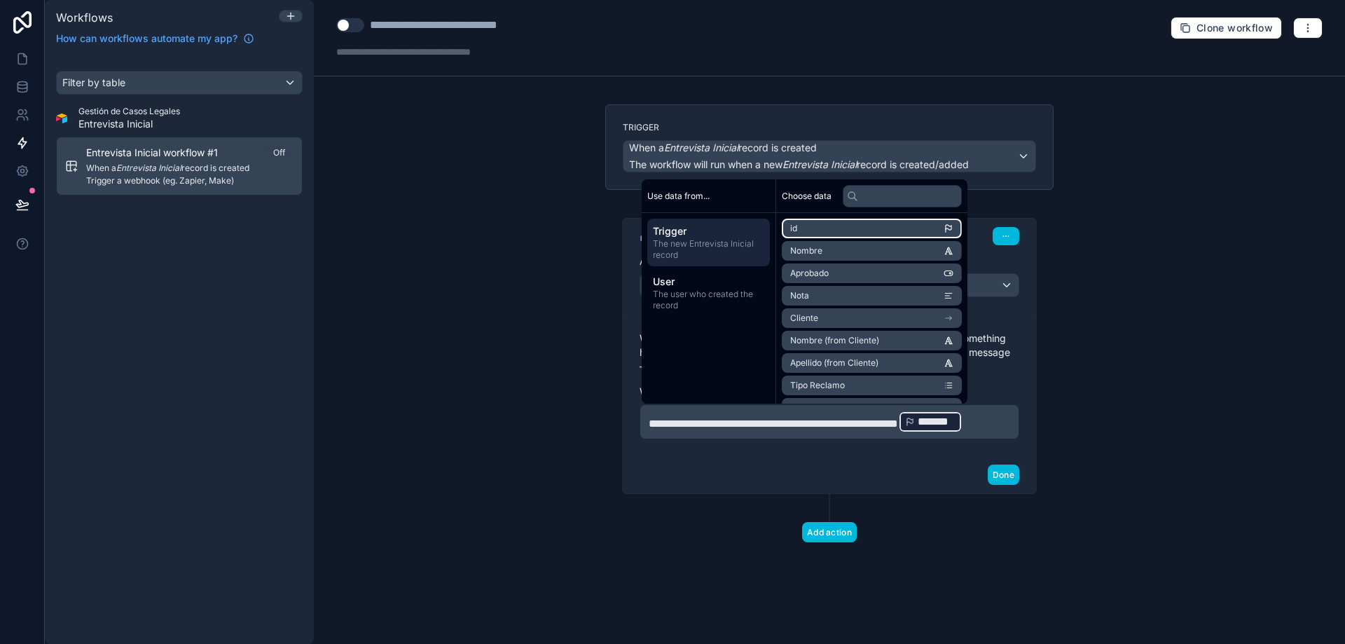
click at [884, 228] on li "id" at bounding box center [872, 229] width 180 height 20
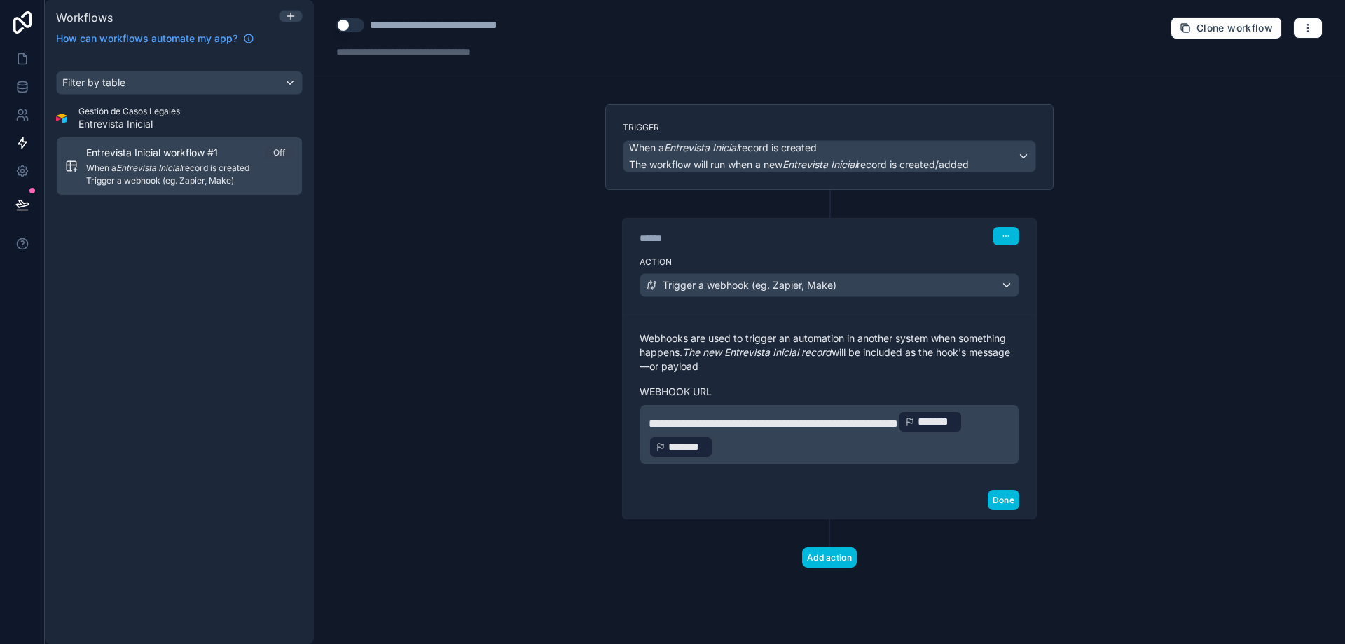
click at [706, 440] on span "*******" at bounding box center [687, 446] width 38 height 17
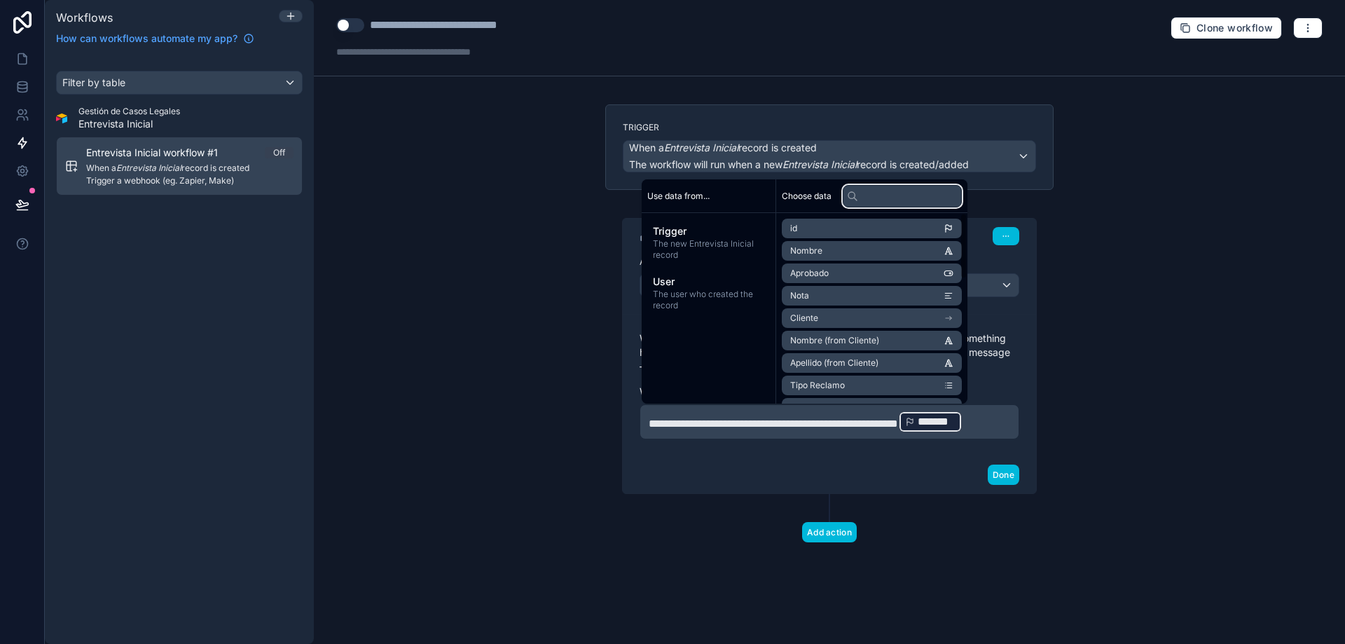
click at [869, 199] on input "text" at bounding box center [902, 196] width 119 height 22
click at [953, 225] on icon "scrollable content" at bounding box center [948, 228] width 10 height 10
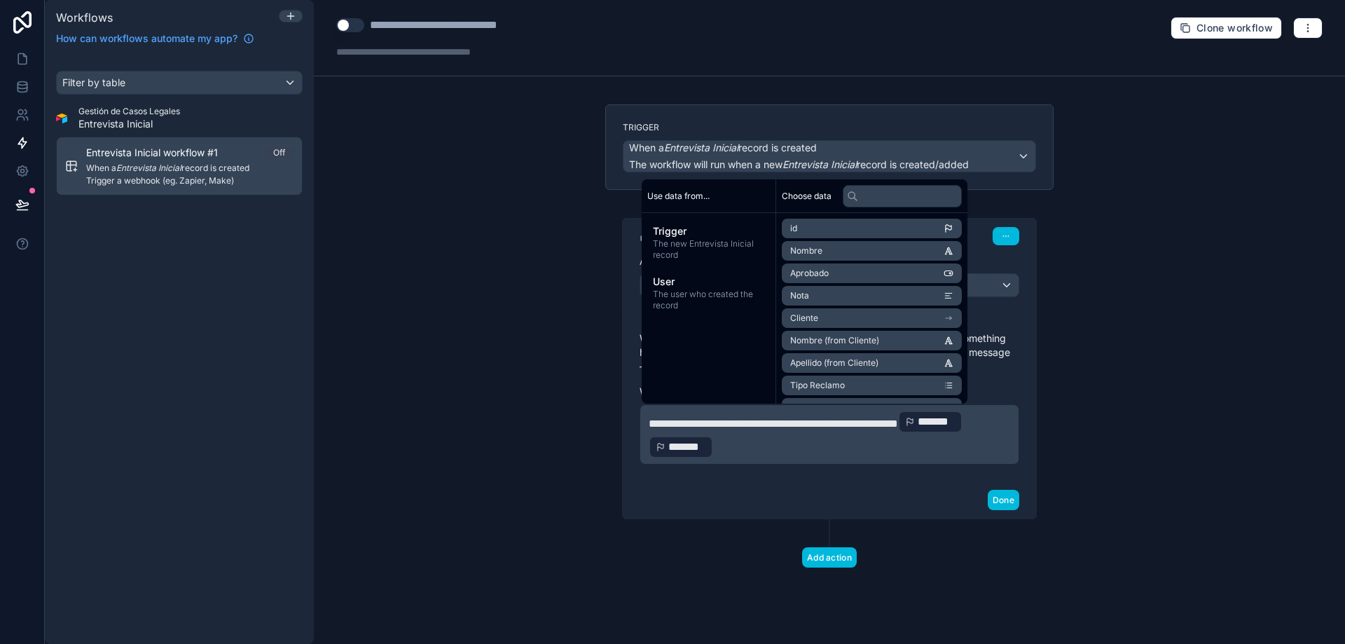
click at [706, 438] on span "*******" at bounding box center [687, 446] width 38 height 17
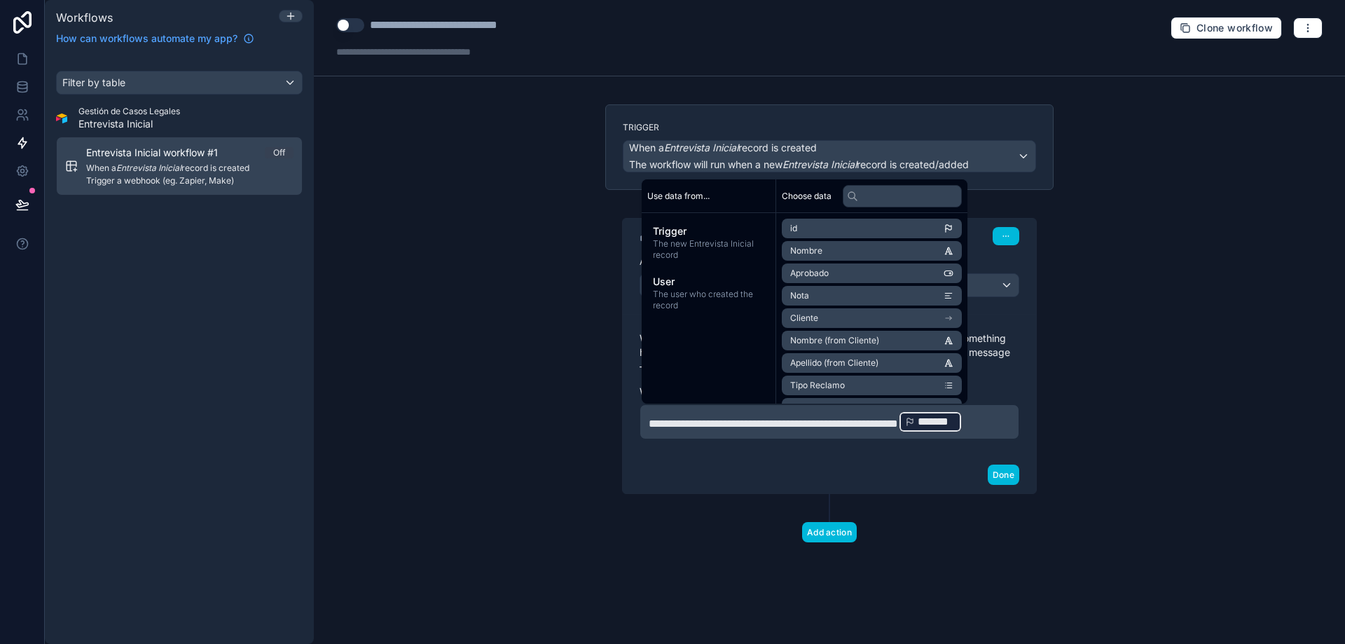
click at [1010, 484] on button "Done" at bounding box center [1003, 474] width 32 height 20
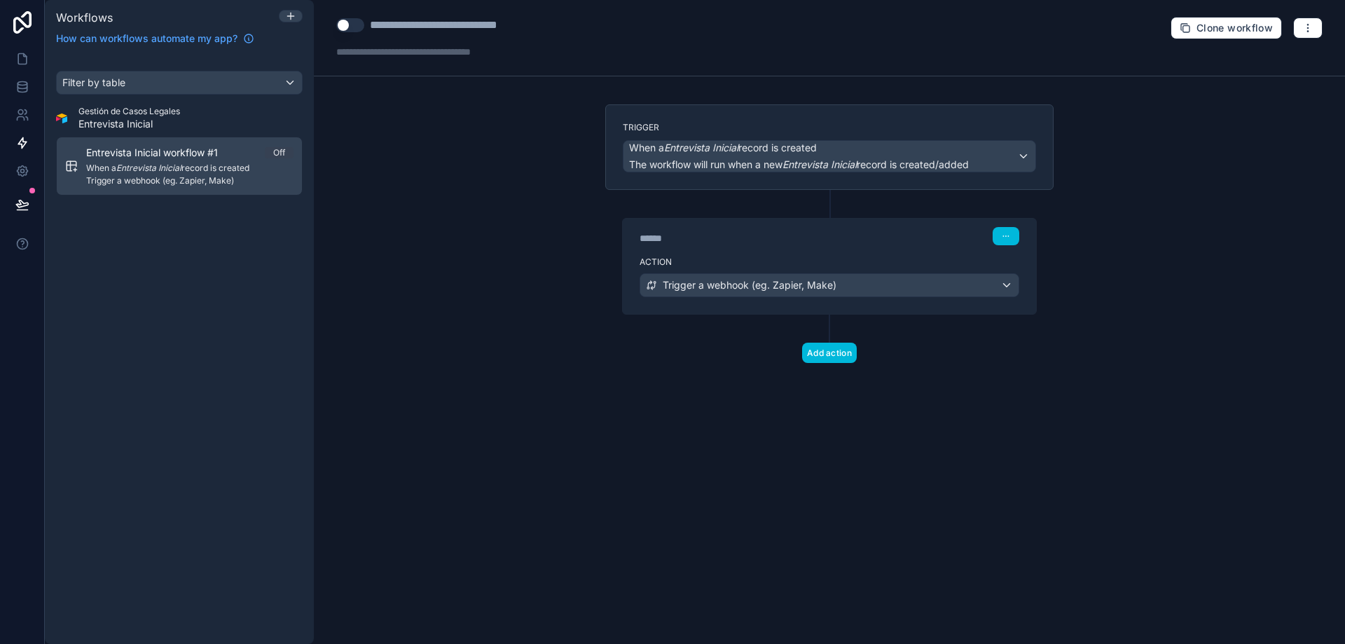
click at [831, 353] on button "Add action" at bounding box center [829, 352] width 55 height 20
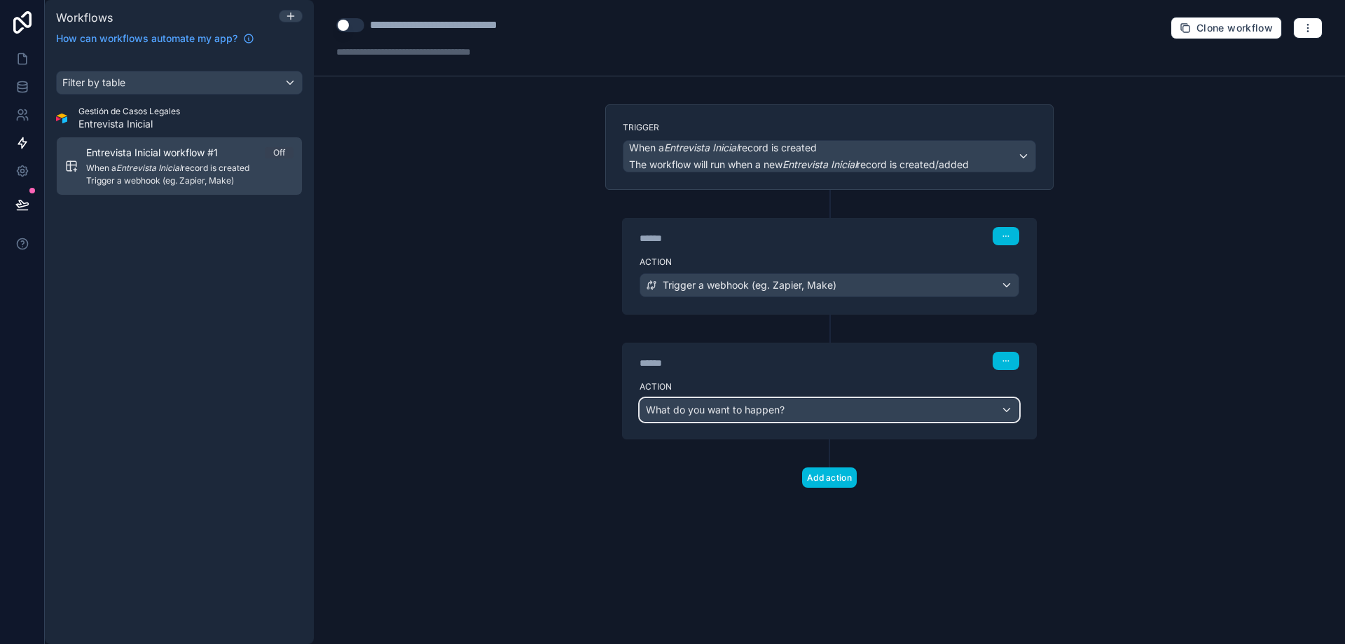
click at [840, 403] on div "What do you want to happen?" at bounding box center [829, 409] width 378 height 22
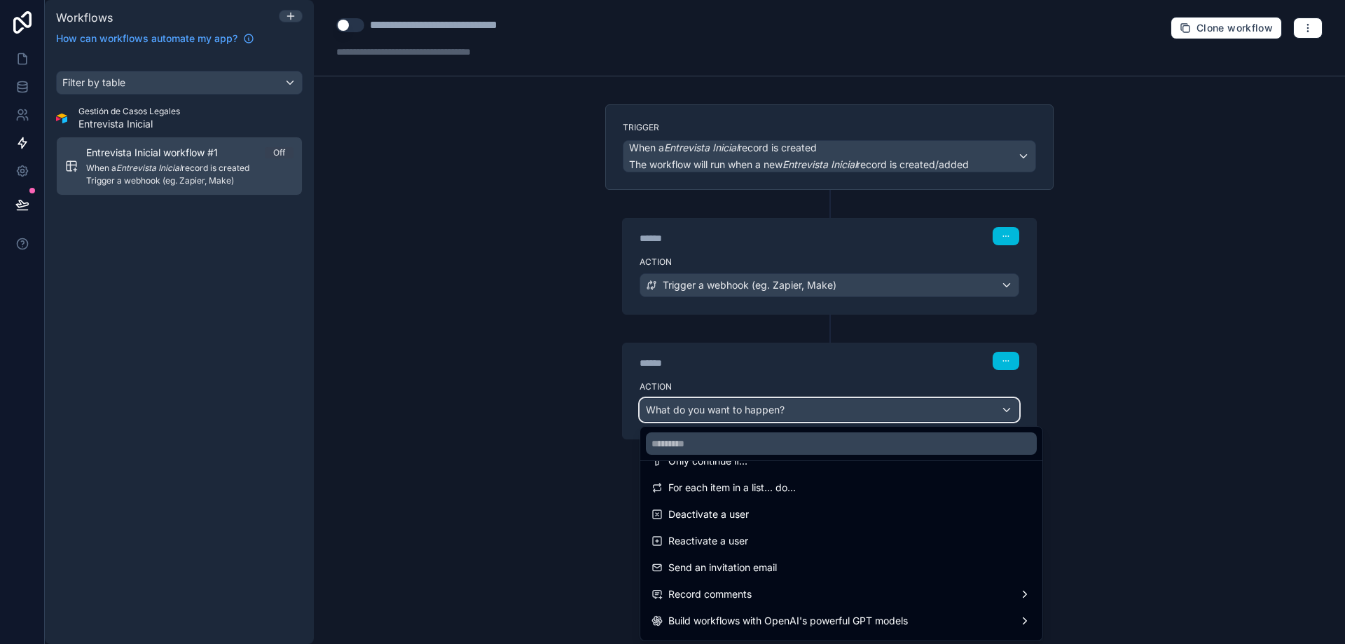
scroll to position [259, 0]
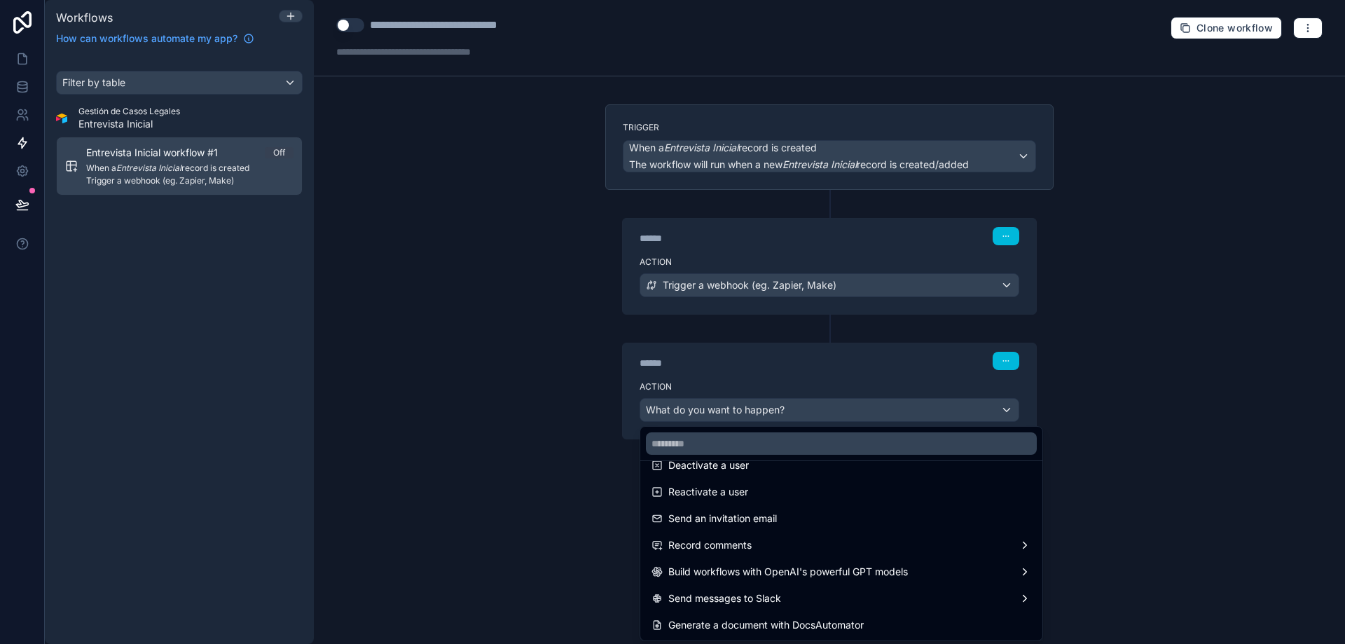
click at [1007, 359] on div at bounding box center [672, 322] width 1345 height 644
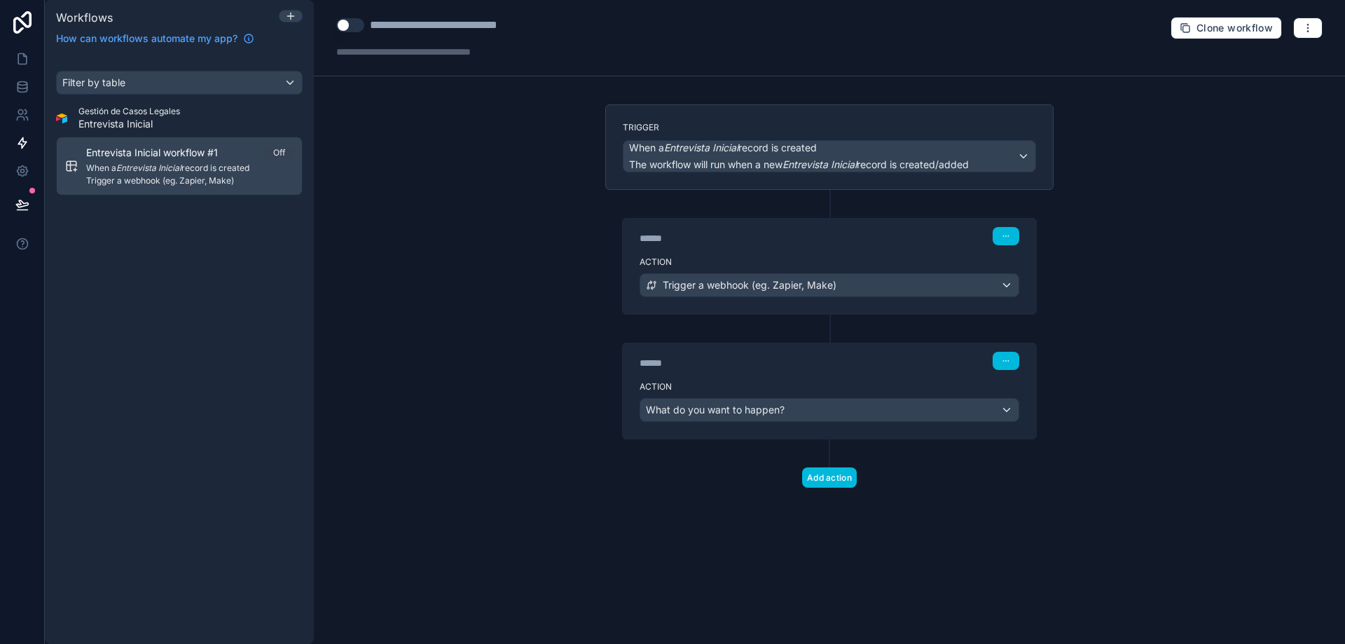
click at [1009, 358] on icon "button" at bounding box center [1005, 360] width 8 height 8
click at [1039, 414] on span "Delete" at bounding box center [1032, 414] width 26 height 11
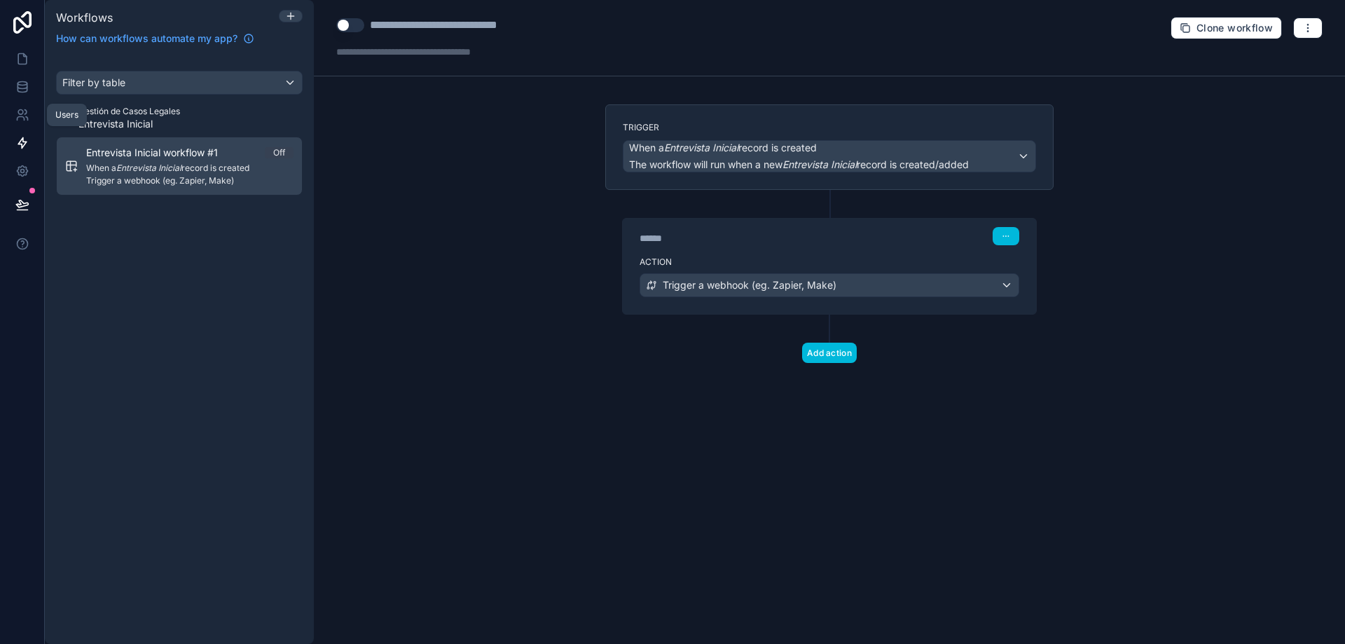
click at [19, 117] on icon at bounding box center [20, 119] width 7 height 4
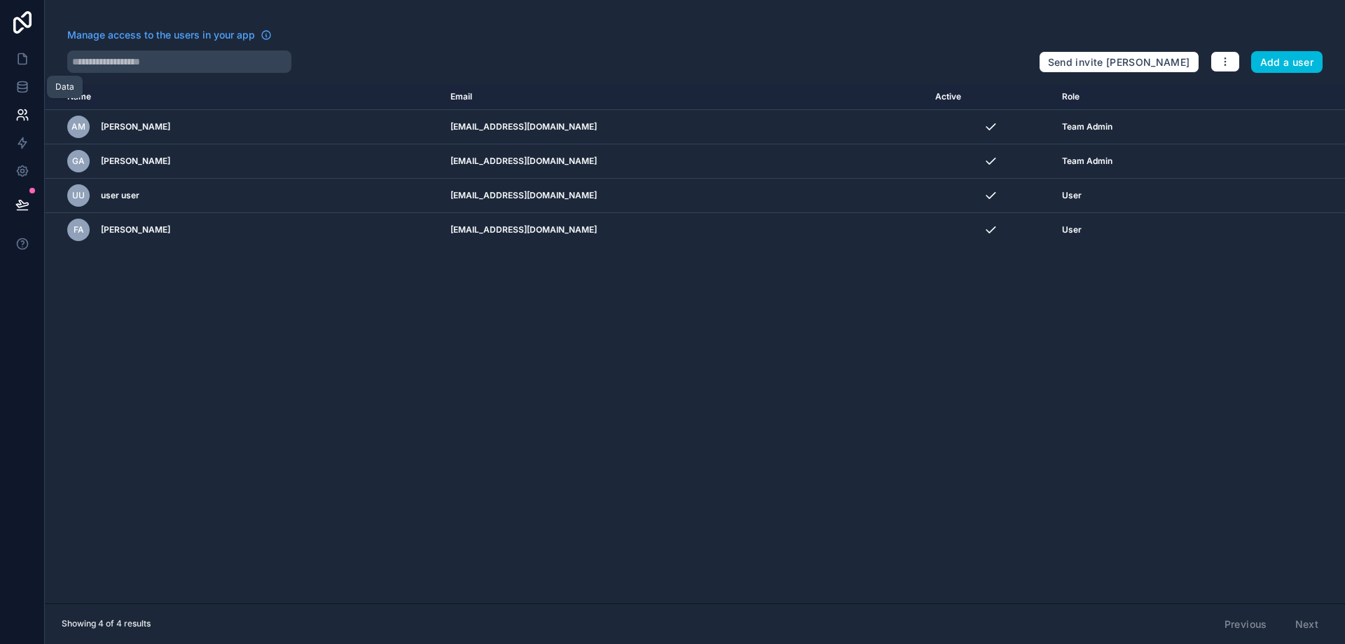
click at [20, 89] on icon at bounding box center [22, 86] width 9 height 6
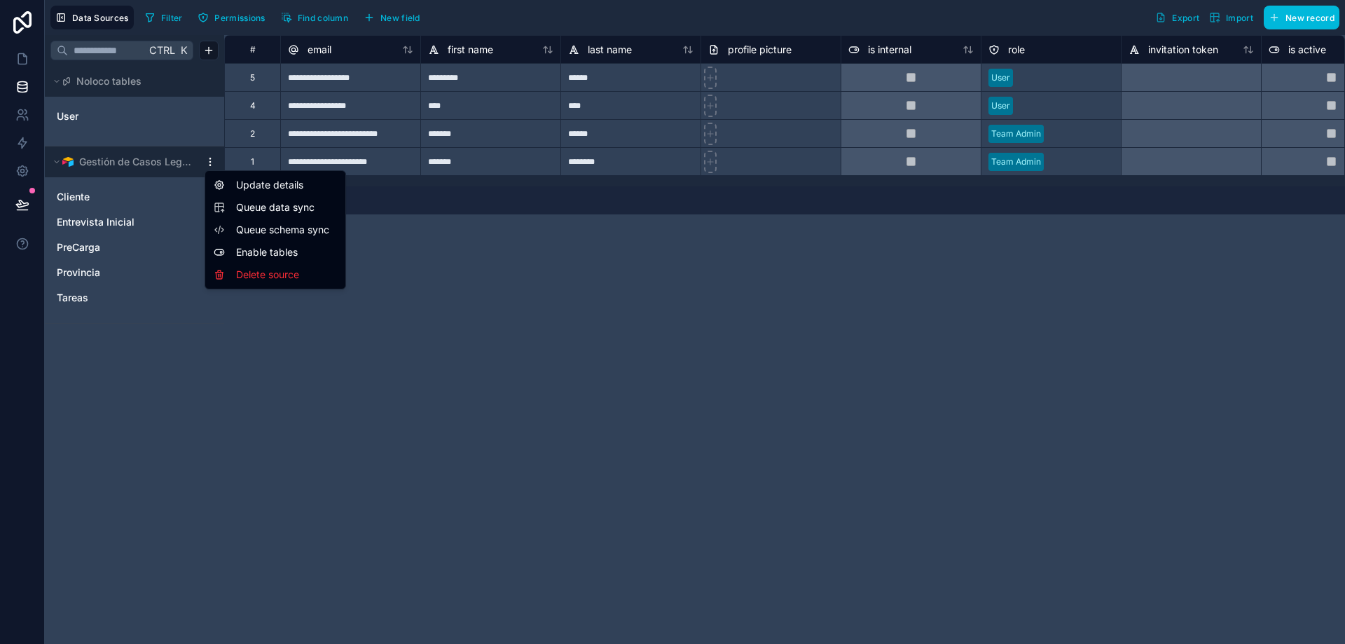
click at [209, 162] on html "**********" at bounding box center [672, 322] width 1345 height 644
click at [252, 183] on div "Update details" at bounding box center [275, 185] width 134 height 22
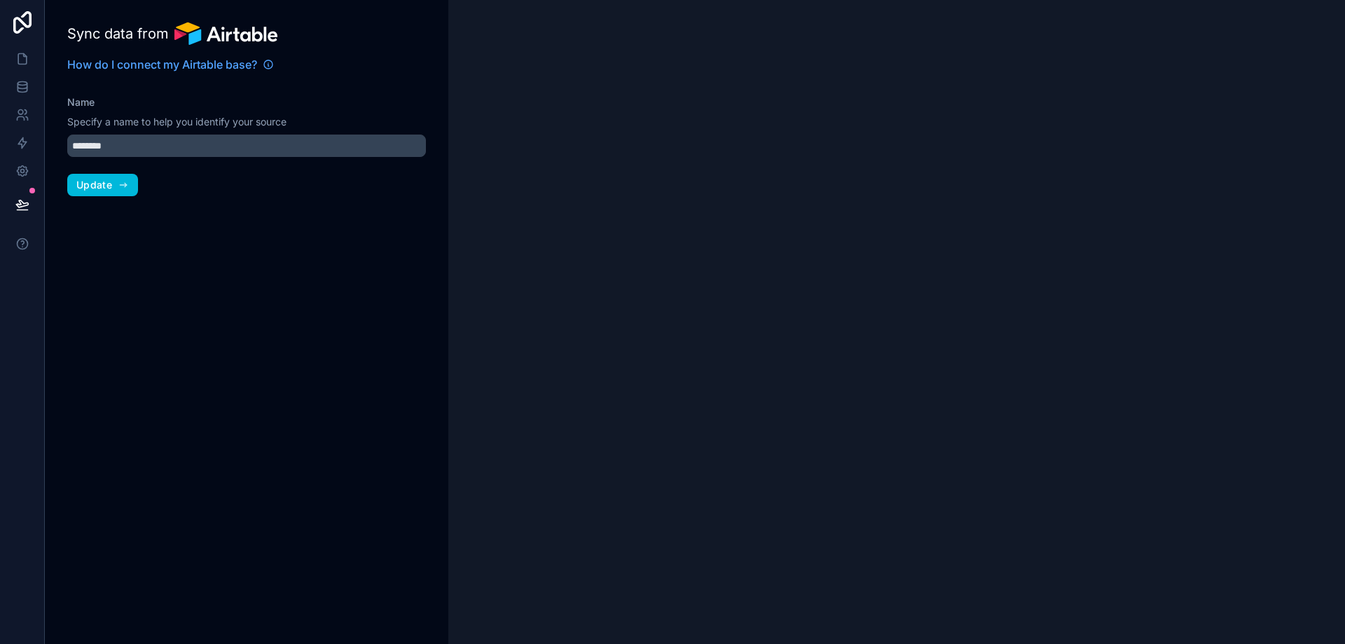
type input "**********"
click at [93, 185] on span "Update" at bounding box center [94, 185] width 36 height 13
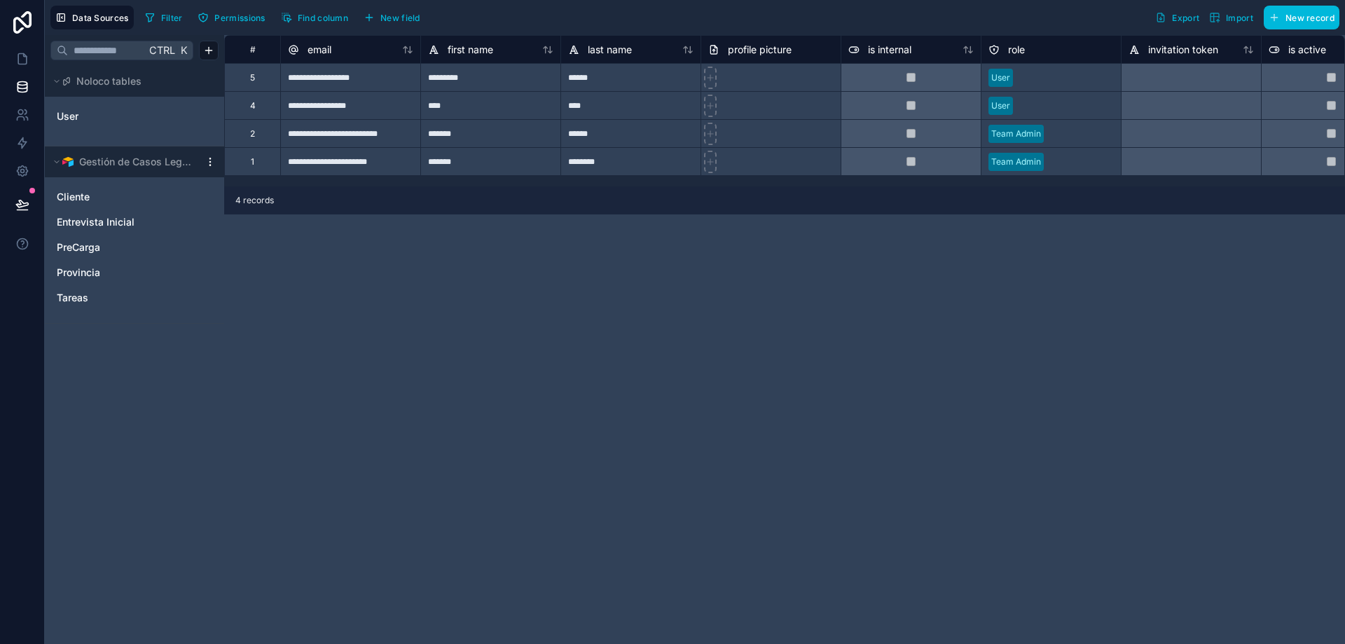
click at [72, 195] on span "Cliente" at bounding box center [73, 197] width 33 height 14
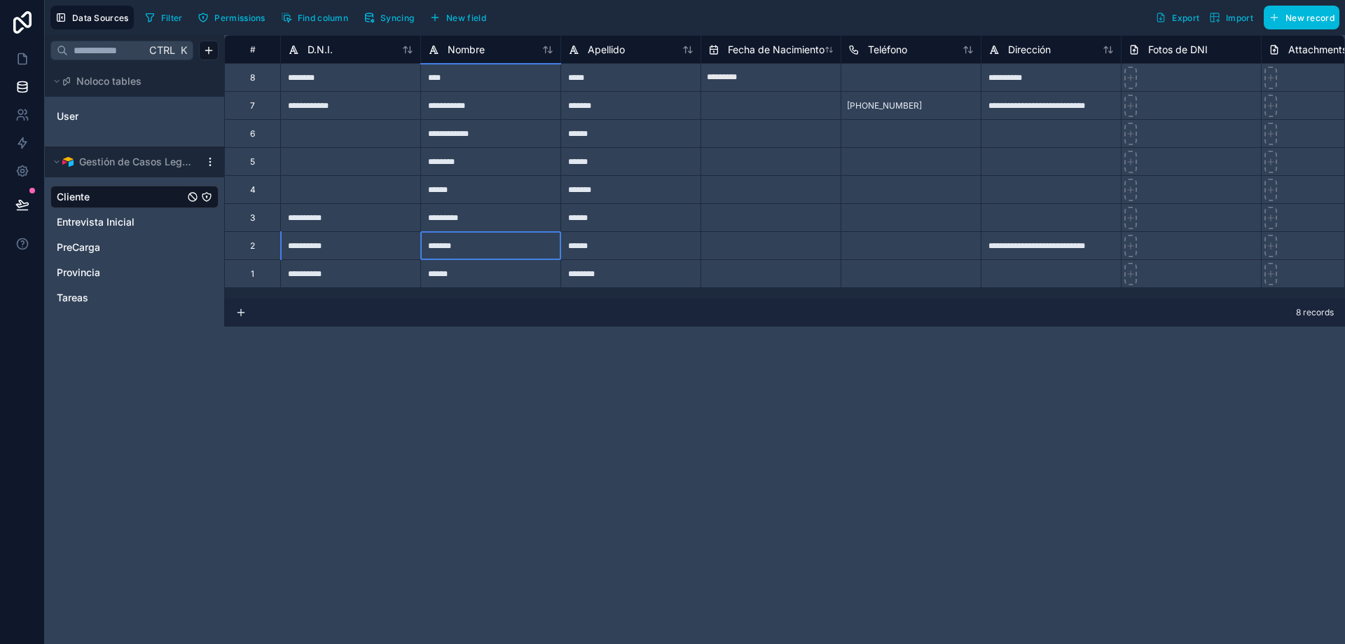
click at [476, 254] on div "*******" at bounding box center [490, 245] width 140 height 28
click at [486, 249] on div "*******" at bounding box center [490, 245] width 140 height 28
click at [324, 245] on div "**********" at bounding box center [350, 245] width 140 height 28
click at [254, 242] on div "2" at bounding box center [252, 245] width 5 height 11
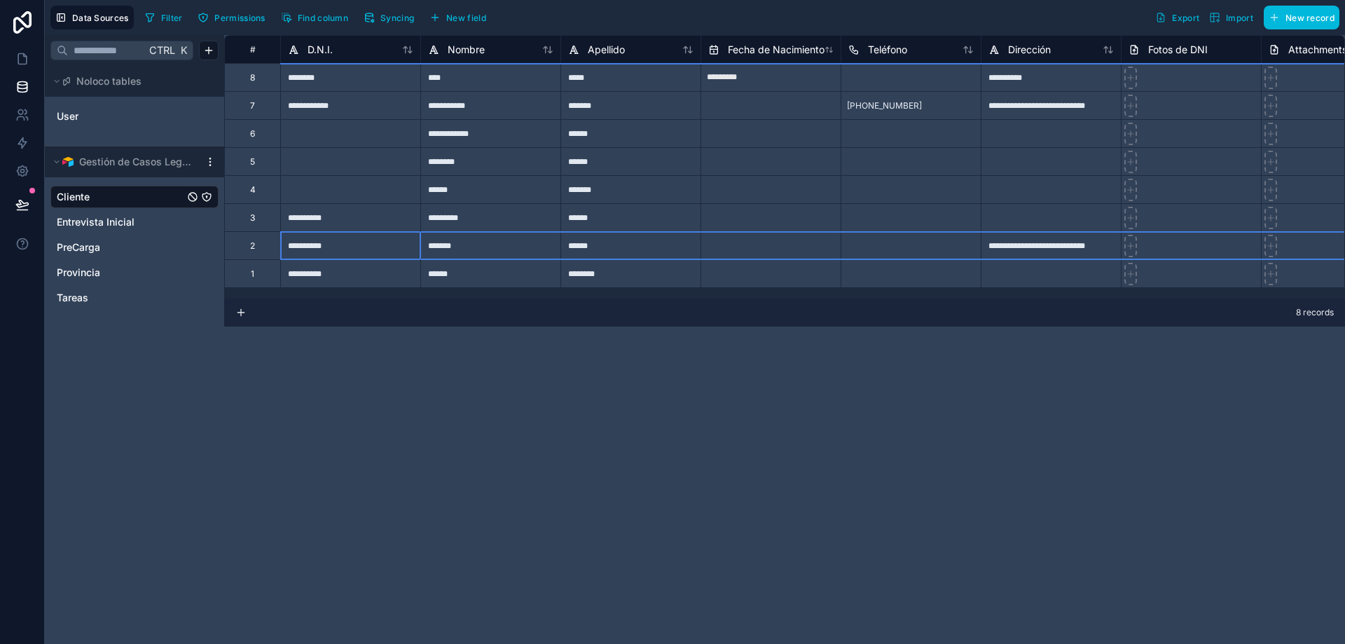
click at [254, 242] on div "2" at bounding box center [252, 245] width 5 height 11
click at [782, 241] on input "text" at bounding box center [770, 246] width 139 height 22
select select "****"
select select "*"
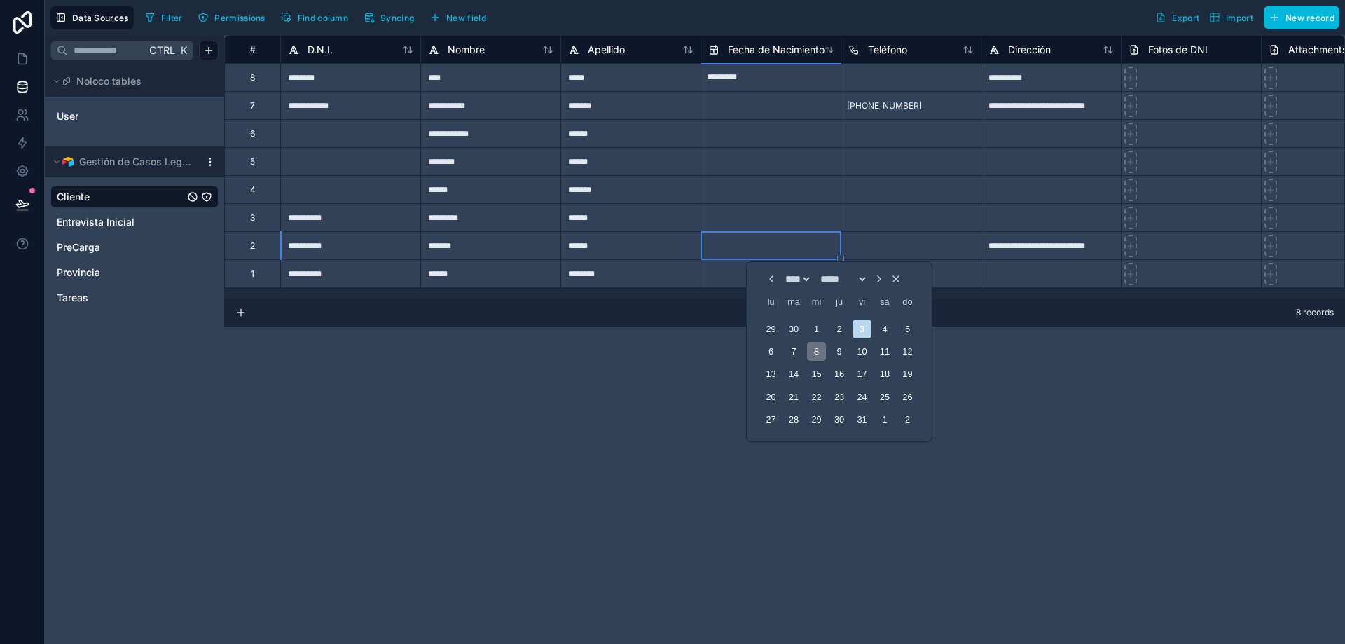
click at [822, 354] on div "8" at bounding box center [816, 351] width 19 height 19
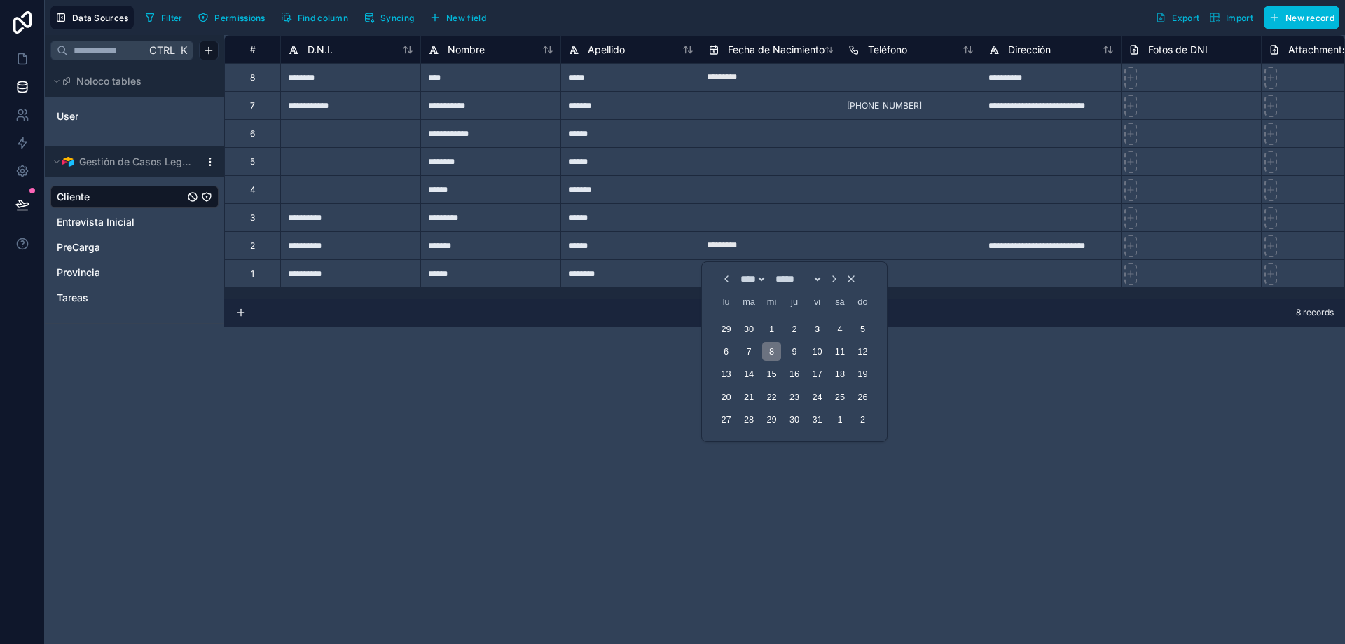
type input "*********"
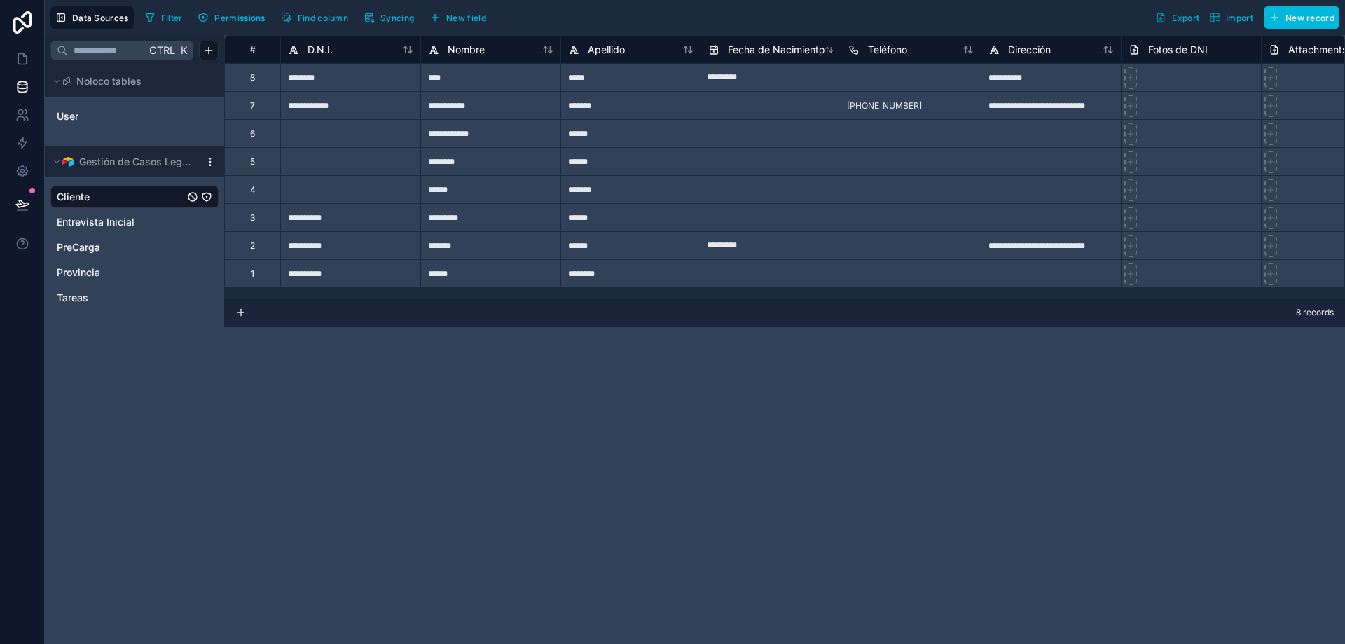
click at [585, 298] on div "**********" at bounding box center [784, 166] width 1121 height 263
click at [756, 279] on input "text" at bounding box center [770, 274] width 139 height 22
select select "****"
select select "*"
click at [237, 19] on span "Permissions" at bounding box center [239, 18] width 50 height 11
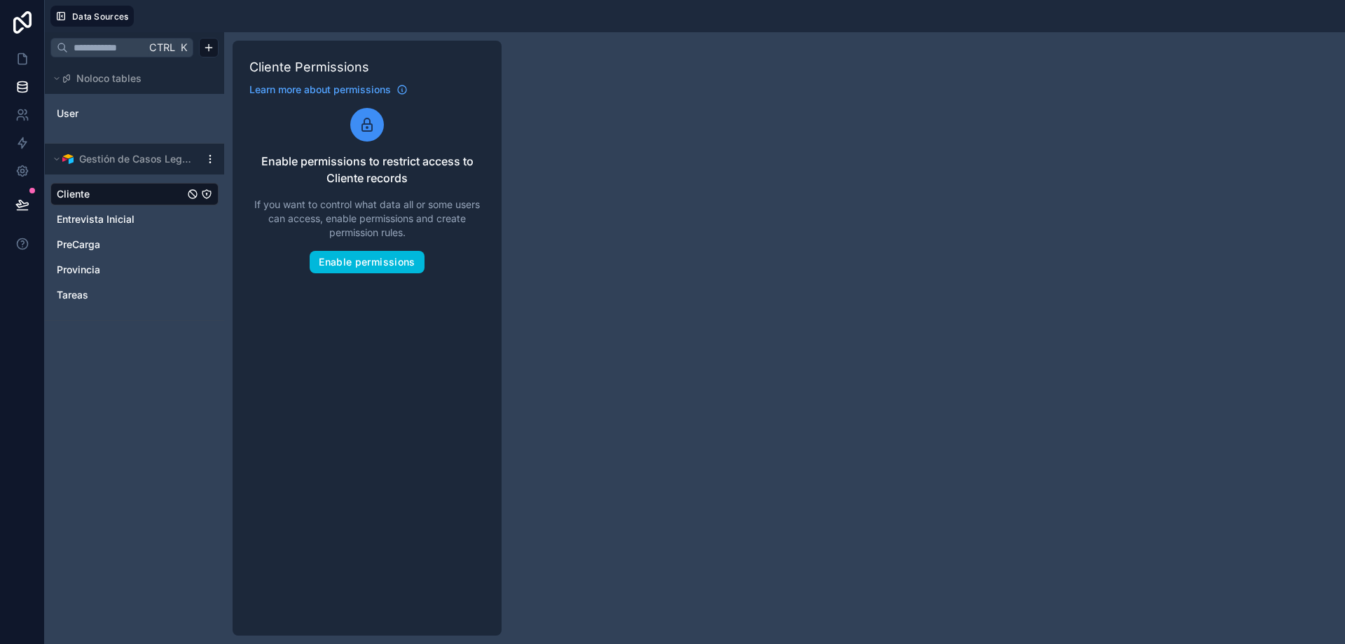
click at [369, 258] on button "Enable permissions" at bounding box center [367, 262] width 114 height 22
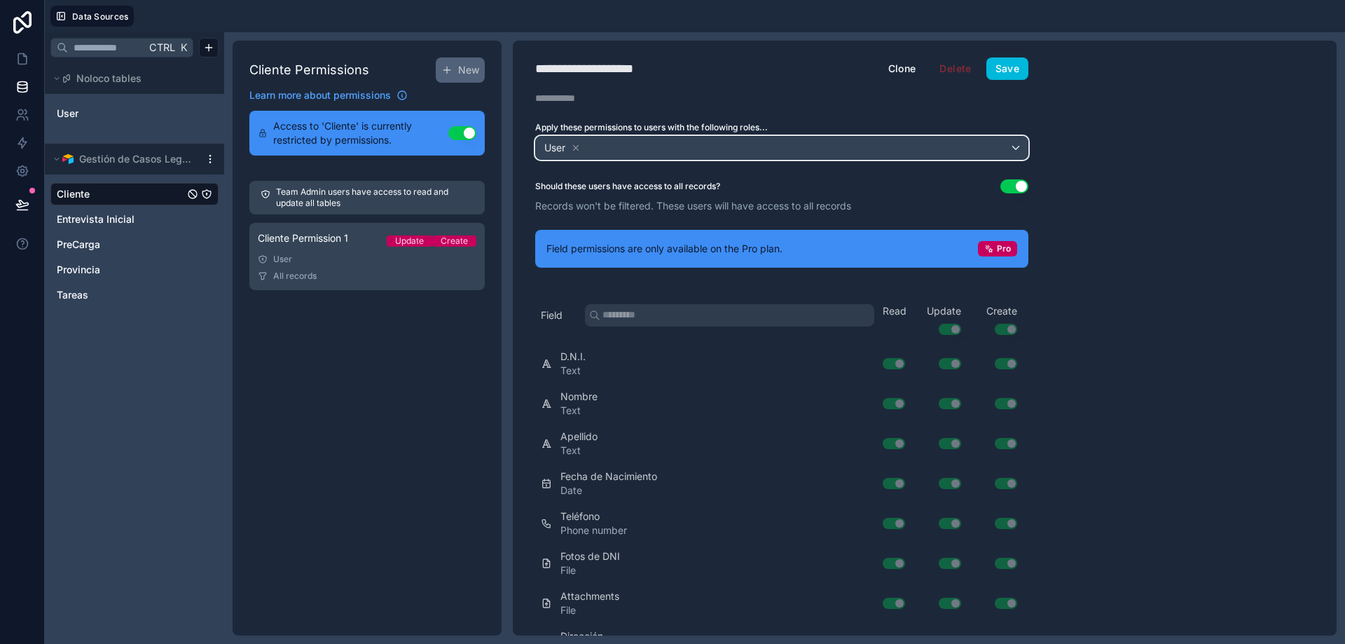
click at [619, 153] on div "User" at bounding box center [782, 148] width 492 height 22
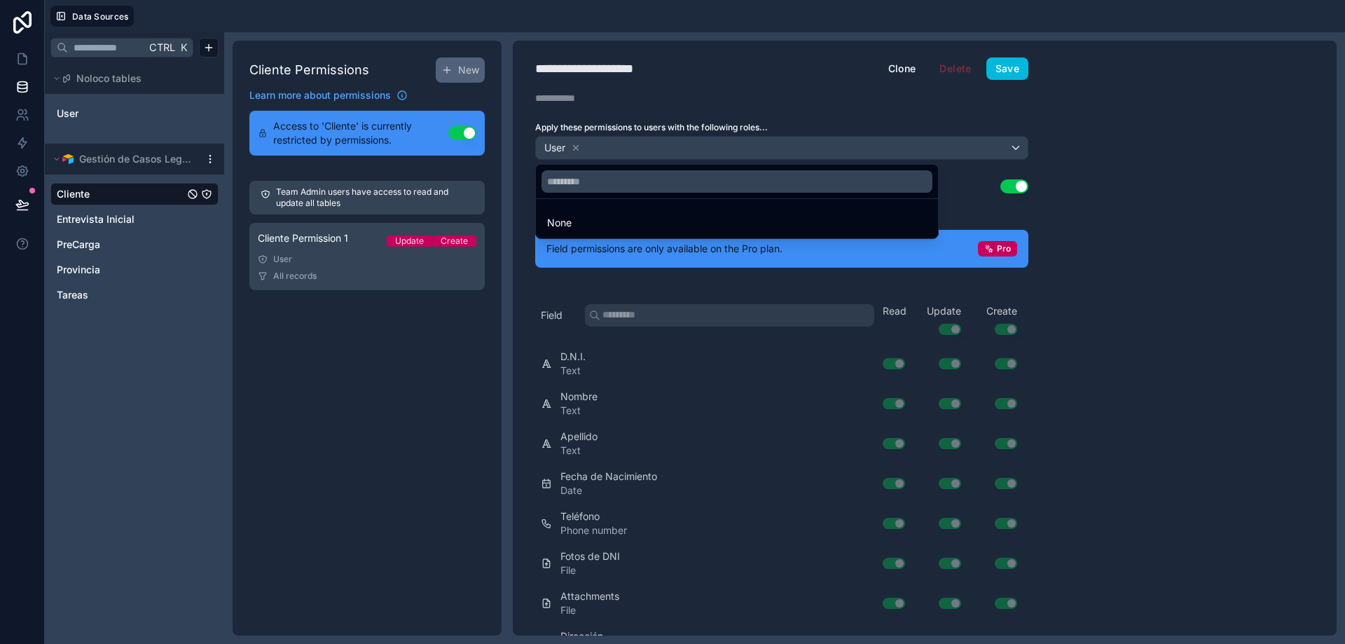
click at [613, 143] on div at bounding box center [672, 322] width 1345 height 644
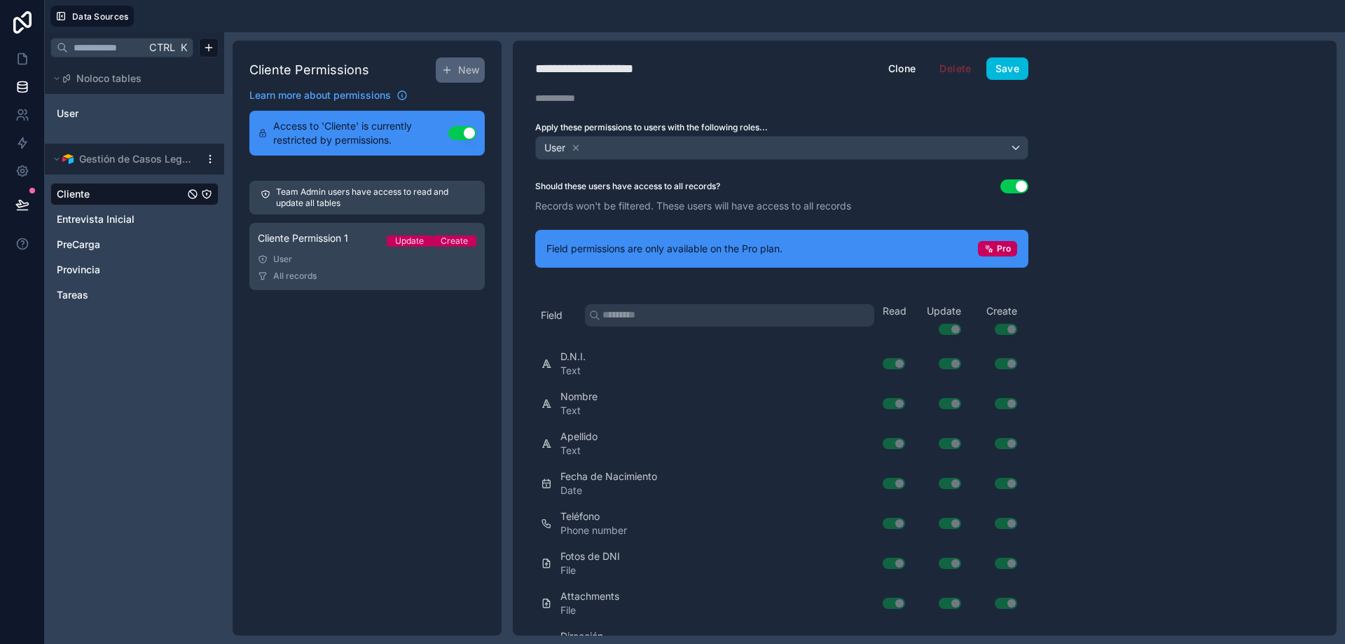
click at [363, 127] on span "Access to 'Cliente' is currently restricted by permissions." at bounding box center [360, 133] width 175 height 28
click at [454, 130] on button "Use setting" at bounding box center [462, 133] width 28 height 14
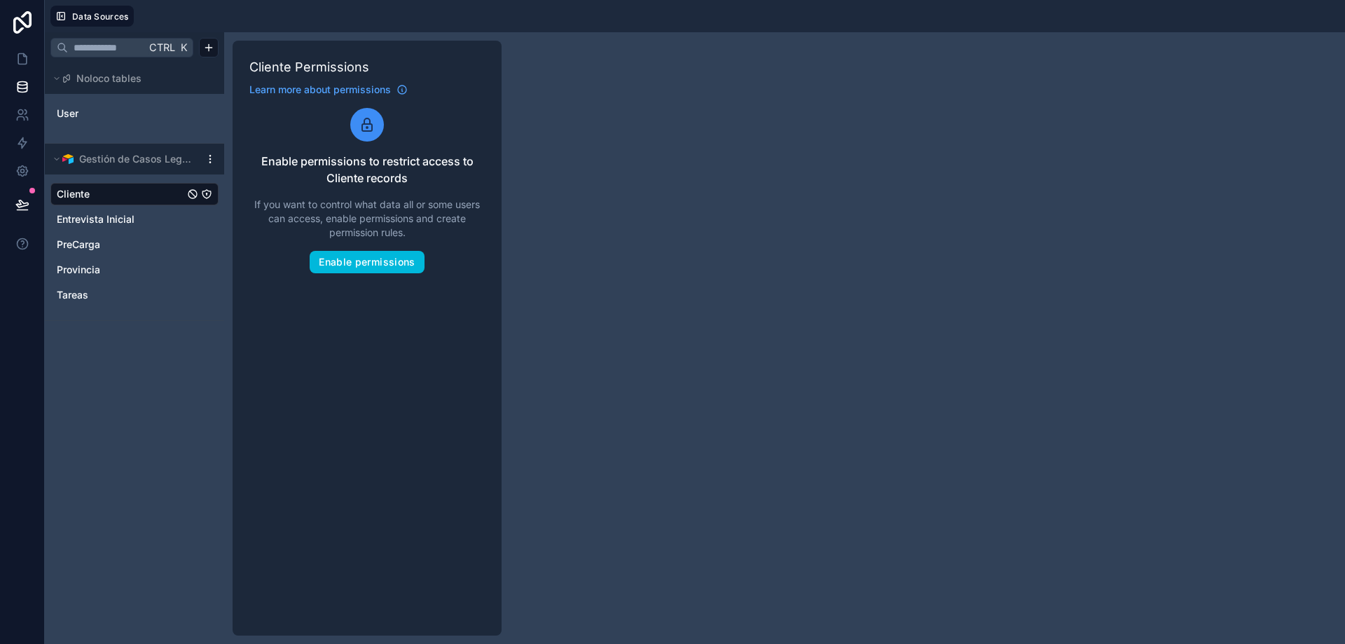
click at [99, 193] on link "Cliente" at bounding box center [120, 194] width 127 height 14
